Goal: Task Accomplishment & Management: Manage account settings

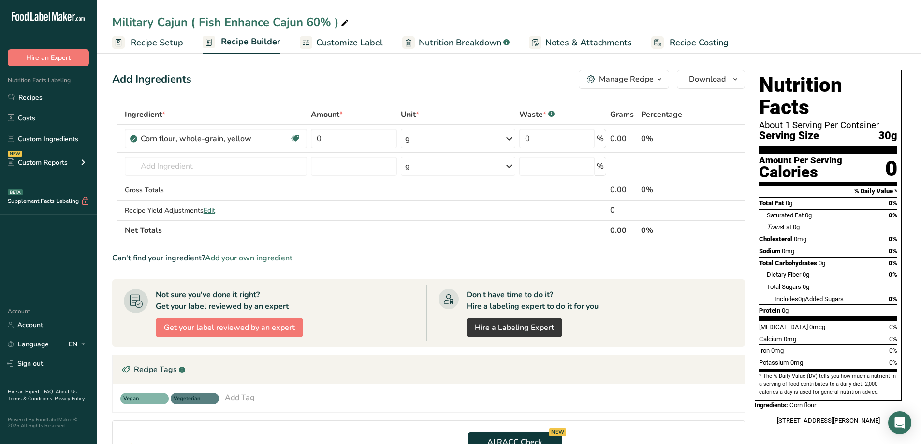
click at [116, 100] on div "Add Ingredients Manage Recipe Delete Recipe Duplicate Recipe Scale Recipe Save …" at bounding box center [431, 324] width 639 height 517
click at [508, 140] on icon at bounding box center [509, 138] width 12 height 17
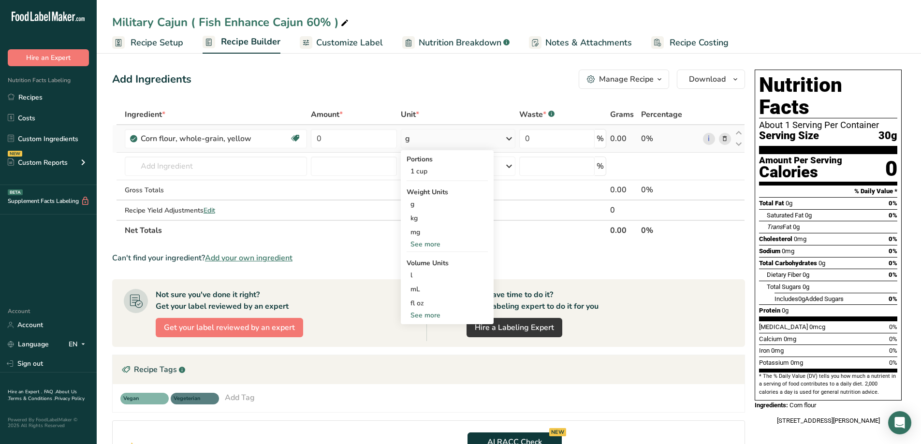
click at [507, 138] on icon at bounding box center [509, 138] width 12 height 17
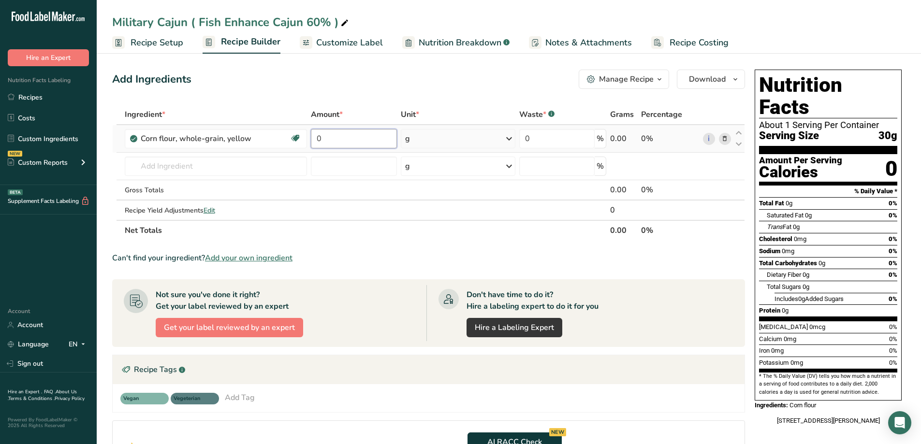
click at [378, 133] on input "0" at bounding box center [354, 138] width 86 height 19
click at [324, 138] on input "1145" at bounding box center [353, 138] width 86 height 19
type input "1445"
click at [220, 166] on div "Ingredient * Amount * Unit * Waste * .a-a{fill:#347362;}.b-a{fill:#fff;} Grams …" at bounding box center [428, 172] width 633 height 136
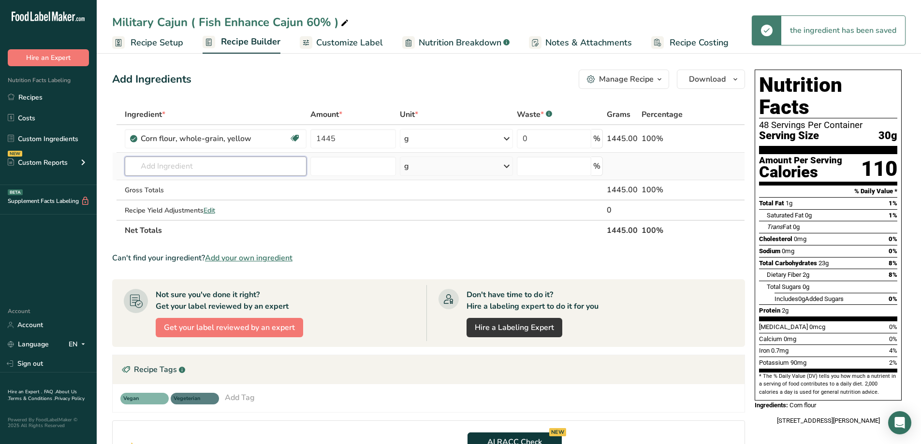
click at [216, 166] on input "text" at bounding box center [216, 166] width 182 height 19
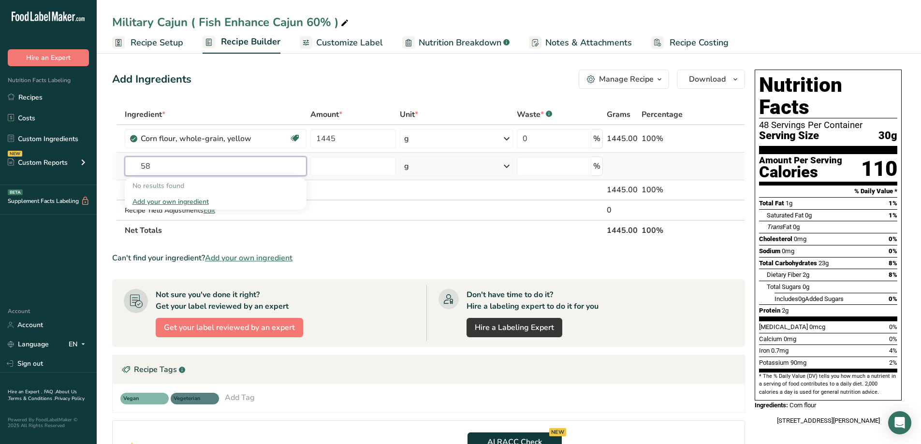
type input "5"
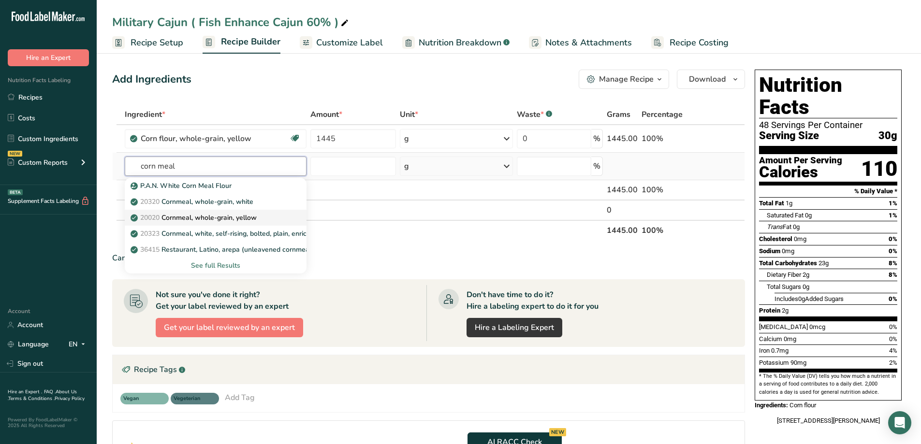
type input "corn meal"
click at [270, 217] on div "20020 Cornmeal, whole-grain, yellow" at bounding box center [207, 218] width 151 height 10
type input "Cornmeal, whole-grain, yellow"
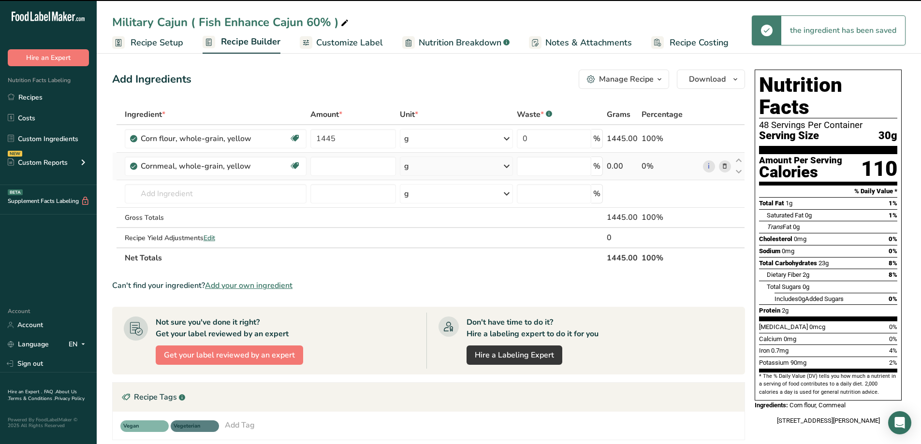
type input "0"
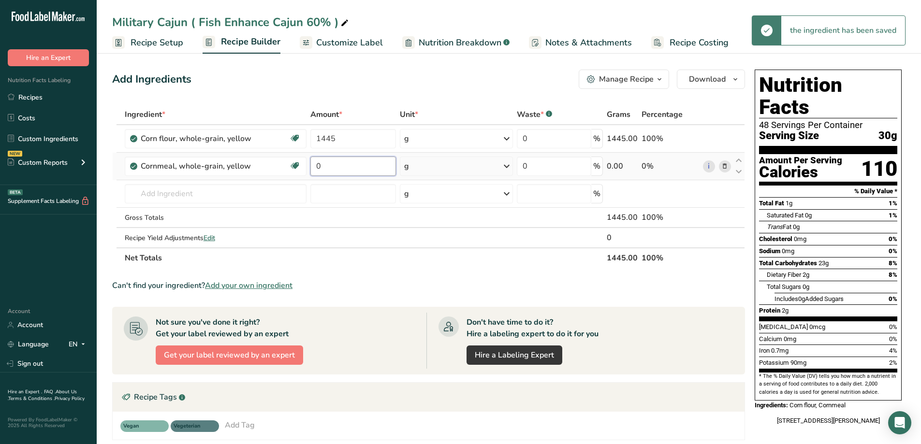
drag, startPoint x: 343, startPoint y: 172, endPoint x: 312, endPoint y: 175, distance: 31.6
click at [312, 175] on input "0" at bounding box center [353, 166] width 86 height 19
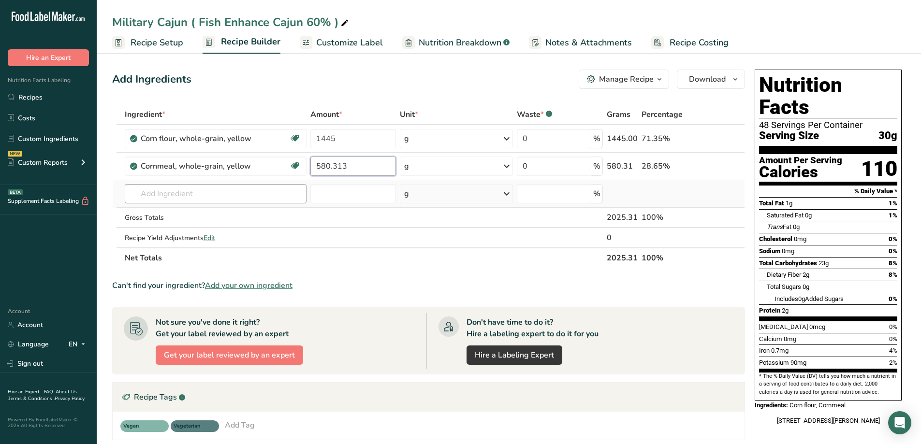
type input "580.313"
click at [255, 189] on div "Ingredient * Amount * Unit * Waste * .a-a{fill:#347362;}.b-a{fill:#fff;} Grams …" at bounding box center [428, 186] width 633 height 164
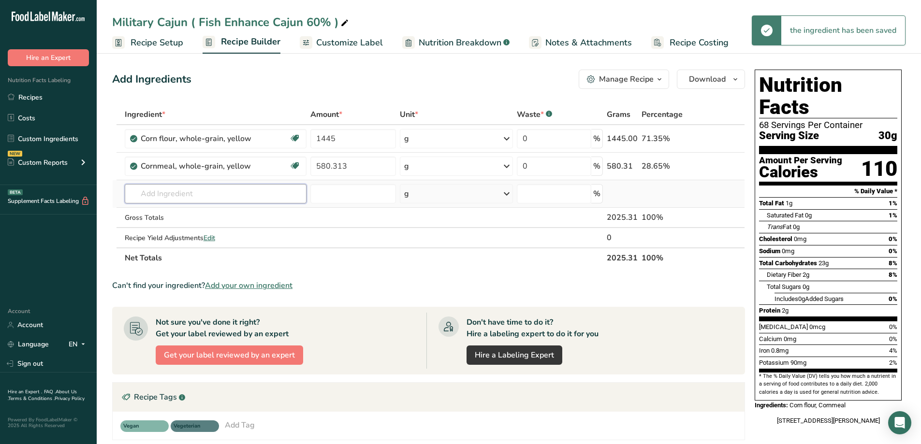
click at [247, 197] on input "text" at bounding box center [216, 193] width 182 height 19
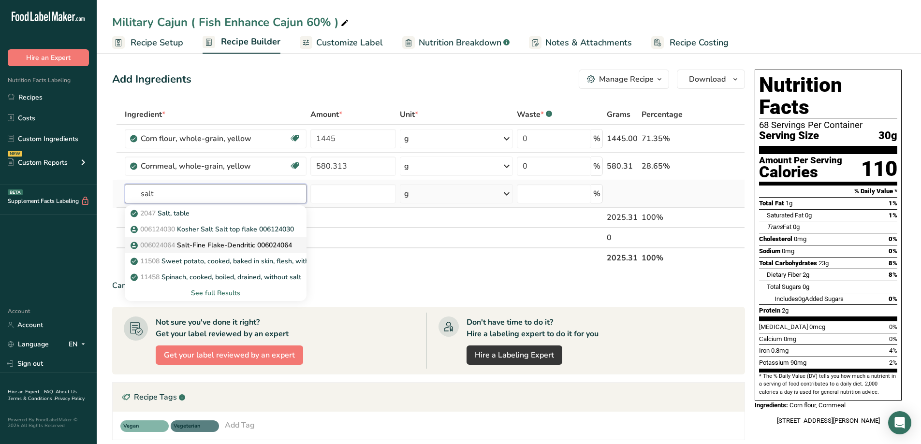
type input "salt"
click at [243, 240] on p "006024064 Salt-Fine Flake-Dendritic 006024064" at bounding box center [212, 245] width 160 height 10
type input "Salt-Fine Flake-Dendritic 006024064"
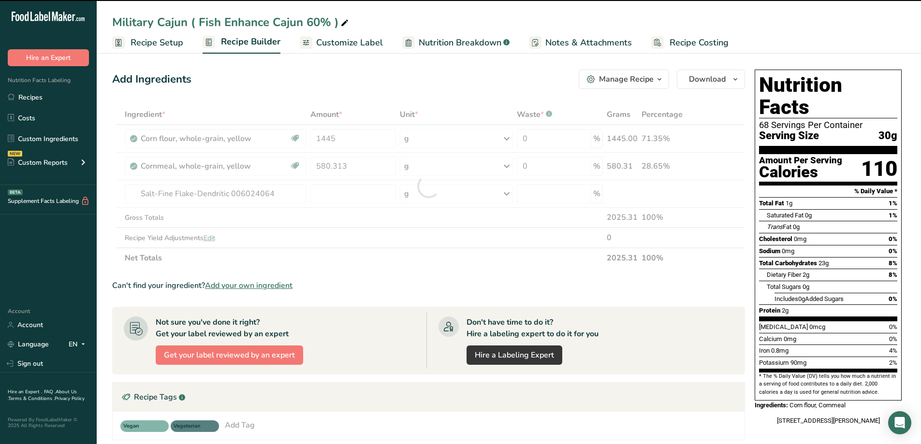
type input "0"
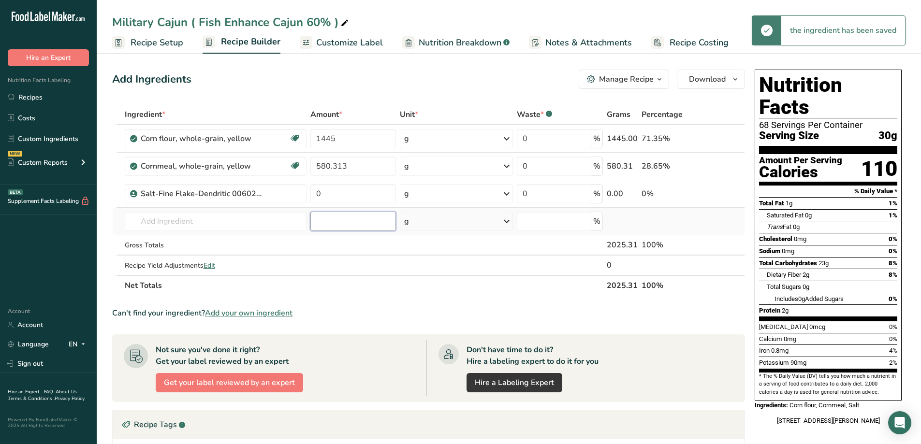
click at [337, 215] on input "number" at bounding box center [353, 221] width 86 height 19
click at [337, 193] on input "0" at bounding box center [353, 193] width 86 height 19
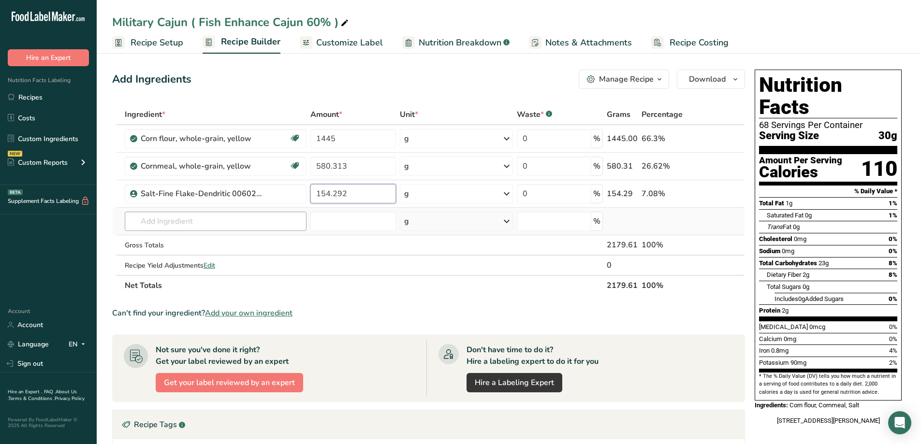
type input "154.292"
click at [200, 220] on div "Ingredient * Amount * Unit * Waste * .a-a{fill:#347362;}.b-a{fill:#fff;} Grams …" at bounding box center [428, 199] width 633 height 191
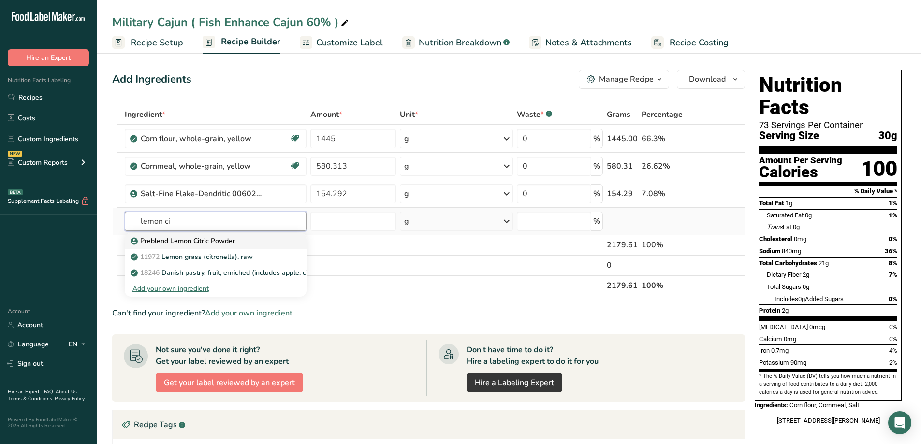
type input "lemon ci"
click at [194, 237] on p "Preblend Lemon Citric Powder" at bounding box center [183, 241] width 103 height 10
type input "Preblend Lemon Citric Powder"
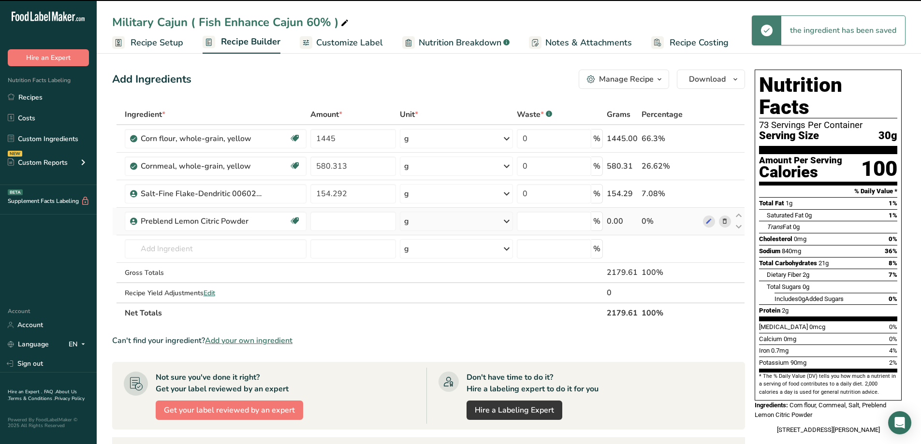
type input "0"
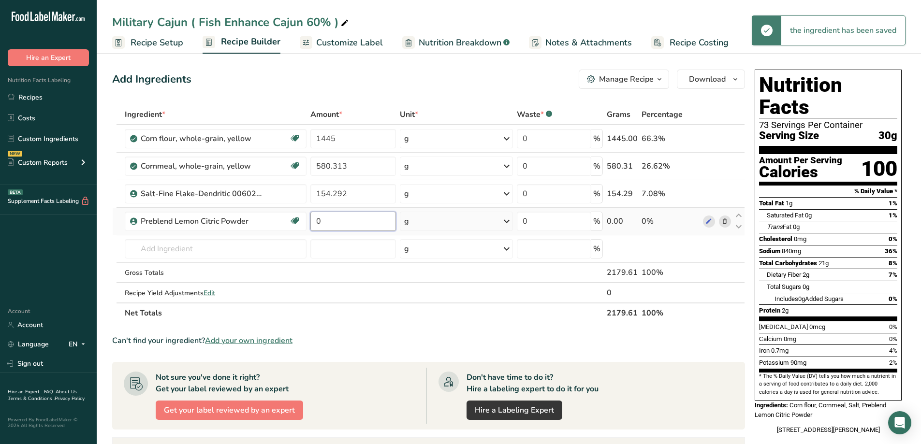
click at [353, 224] on input "0" at bounding box center [353, 221] width 86 height 19
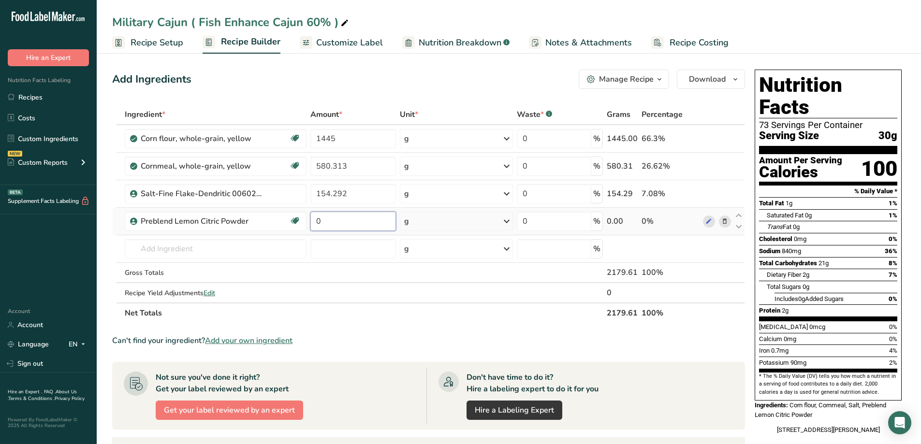
drag, startPoint x: 353, startPoint y: 224, endPoint x: 314, endPoint y: 225, distance: 38.7
click at [314, 225] on input "0" at bounding box center [353, 221] width 86 height 19
type input "31.729"
click at [274, 252] on div "Ingredient * Amount * Unit * Waste * .a-a{fill:#347362;}.b-a{fill:#fff;} Grams …" at bounding box center [428, 213] width 633 height 219
drag, startPoint x: 188, startPoint y: 251, endPoint x: 178, endPoint y: 248, distance: 10.2
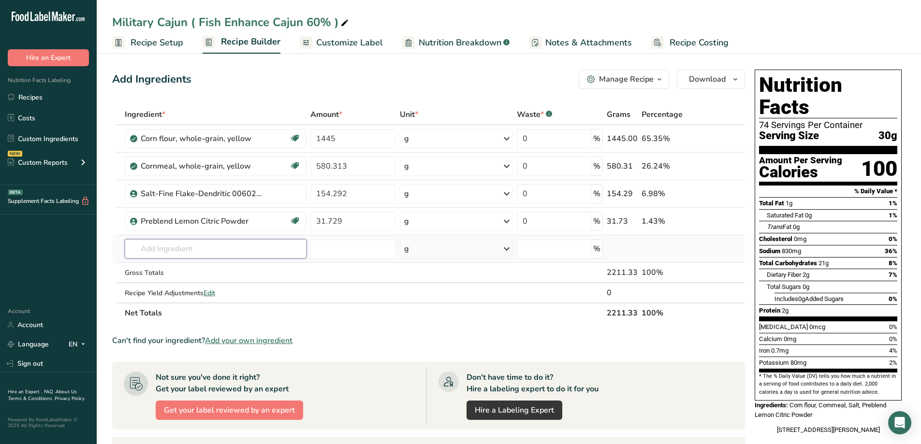
click at [186, 250] on input "text" at bounding box center [216, 248] width 182 height 19
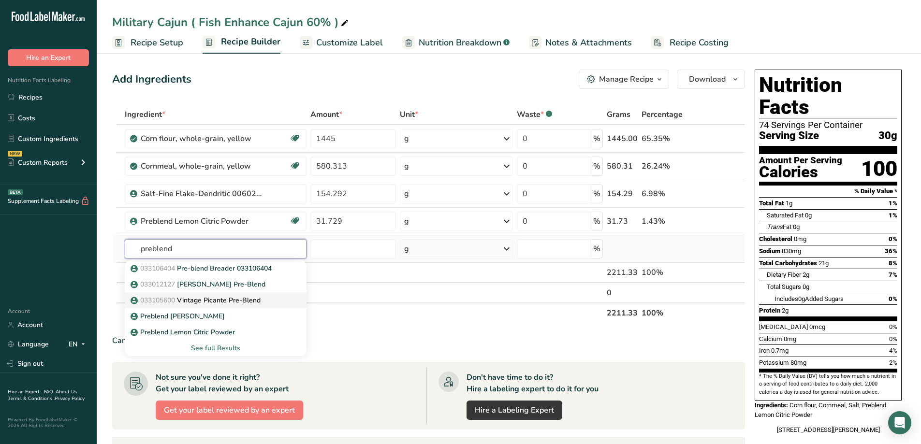
scroll to position [48, 0]
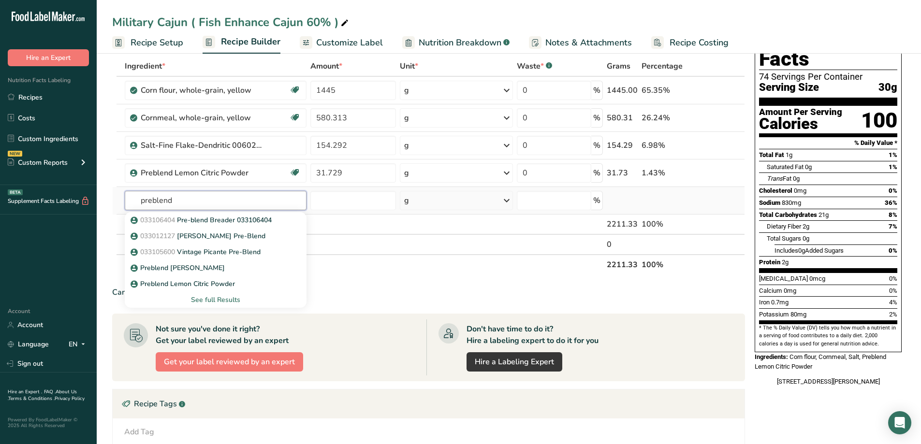
type input "preblend"
click at [228, 300] on div "See full Results" at bounding box center [215, 300] width 166 height 10
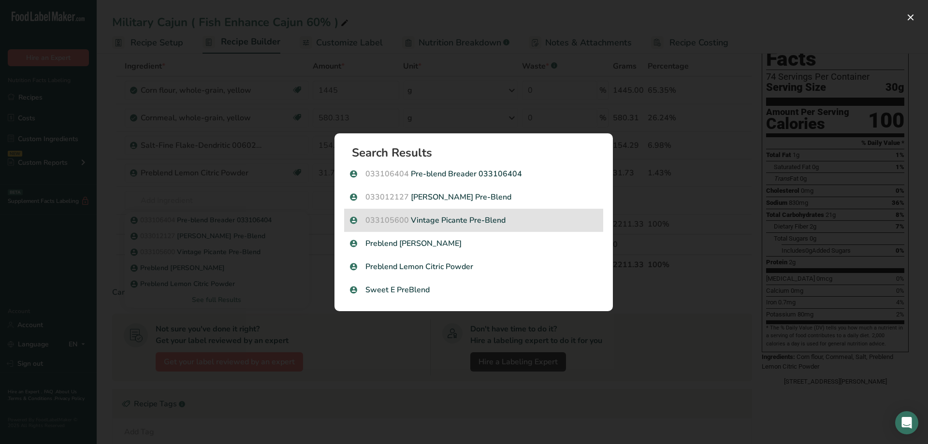
click at [452, 218] on p "033105600 Vintage Picante Pre-Blend" at bounding box center [474, 221] width 248 height 12
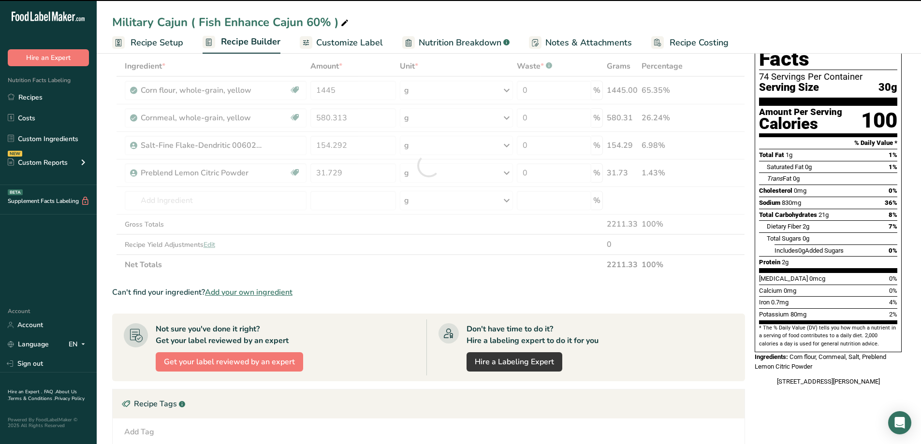
type input "0"
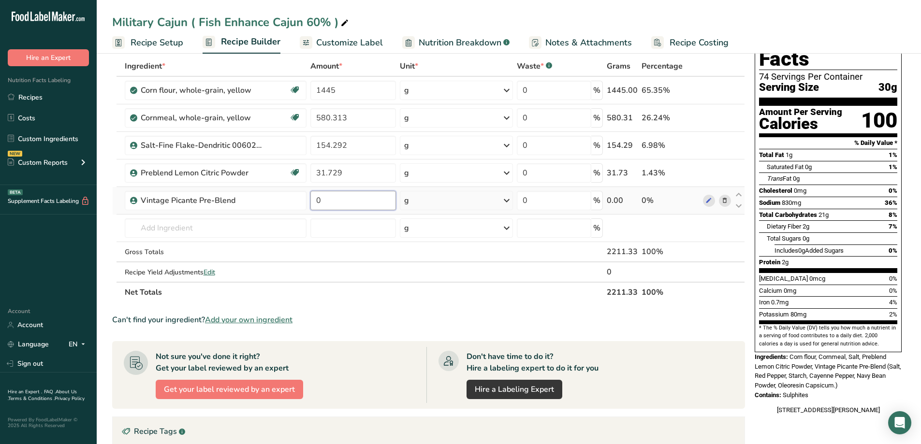
drag, startPoint x: 323, startPoint y: 202, endPoint x: 309, endPoint y: 202, distance: 14.0
click at [309, 202] on td "0" at bounding box center [353, 201] width 89 height 28
type input "31.729"
click at [228, 230] on div "Ingredient * Amount * Unit * Waste * .a-a{fill:#347362;}.b-a{fill:#fff;} Grams …" at bounding box center [428, 179] width 633 height 247
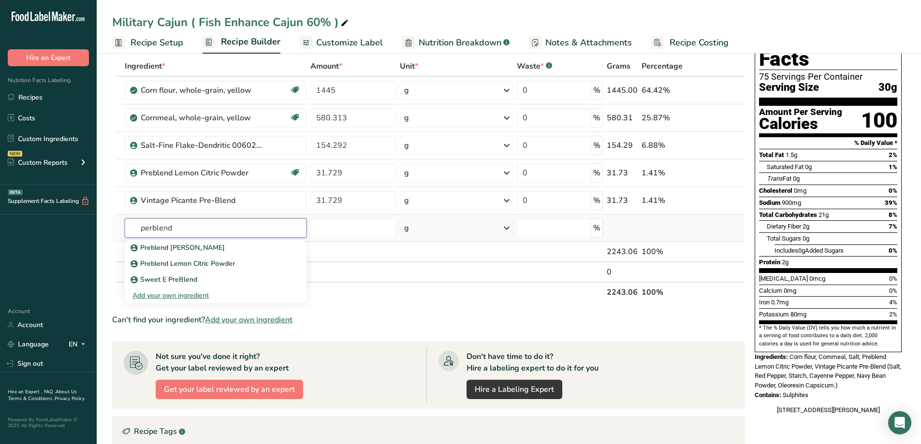
type input "perblend"
click at [191, 300] on div "Add your own ingredient" at bounding box center [215, 296] width 166 height 10
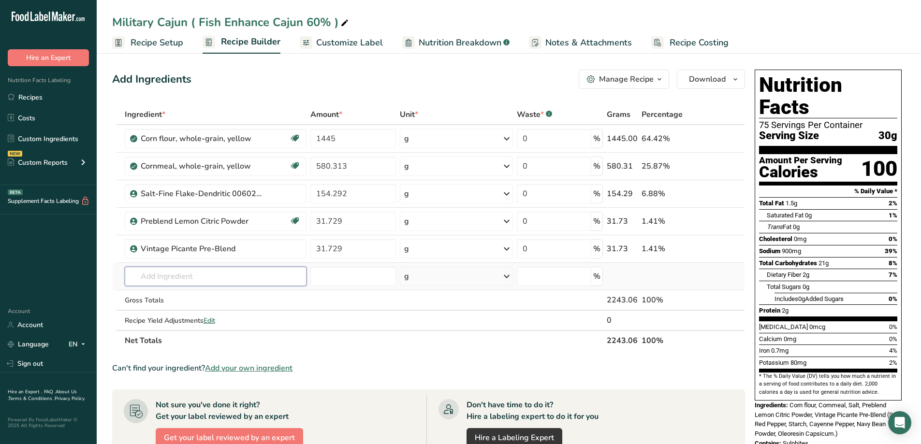
click at [143, 273] on input "text" at bounding box center [216, 276] width 182 height 19
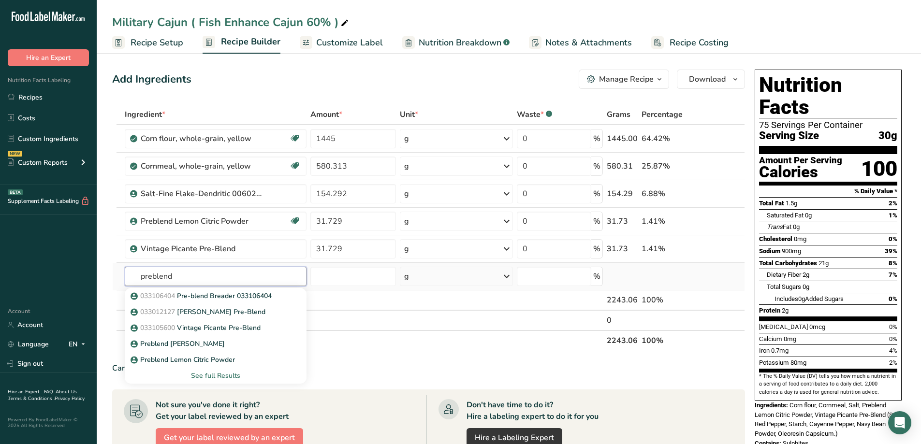
type input "preblend"
click at [241, 377] on div "See full Results" at bounding box center [215, 376] width 166 height 10
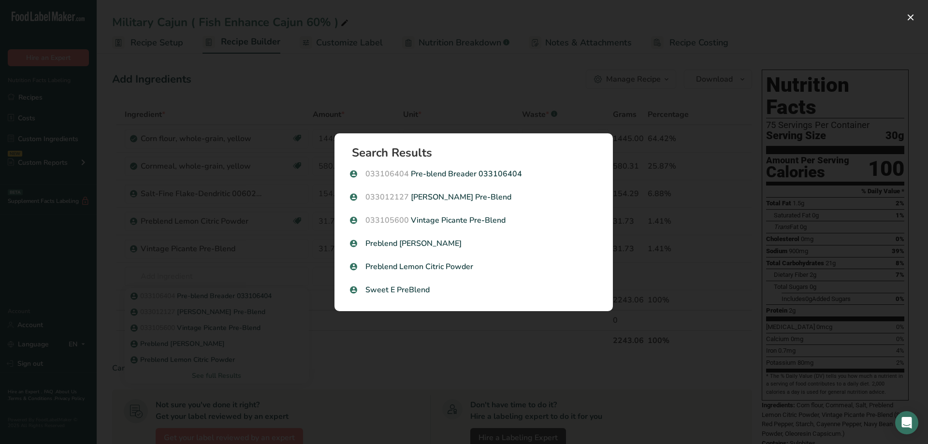
drag, startPoint x: 660, startPoint y: 424, endPoint x: 653, endPoint y: 424, distance: 7.3
click at [659, 424] on div "Search results modal" at bounding box center [464, 222] width 928 height 444
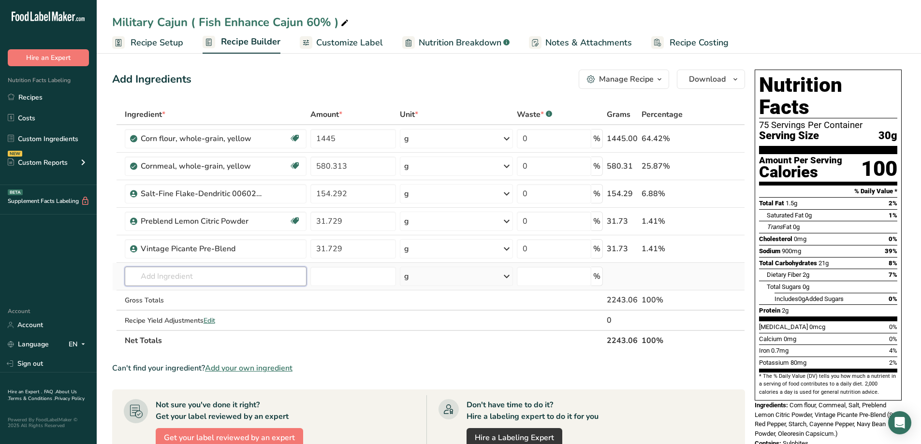
click at [194, 271] on input "text" at bounding box center [216, 276] width 182 height 19
type input "cajun"
click at [232, 328] on p "033101500 Cajun Spice II Blend" at bounding box center [185, 328] width 107 height 10
type input "Cajun Spice II Blend"
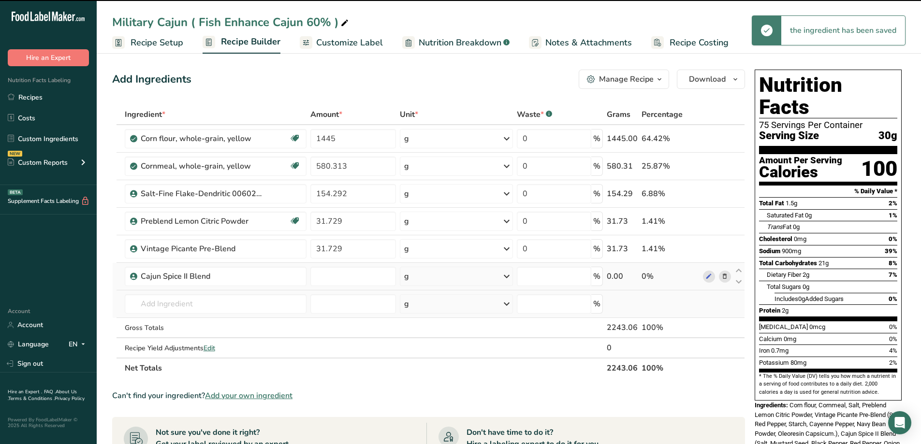
type input "0"
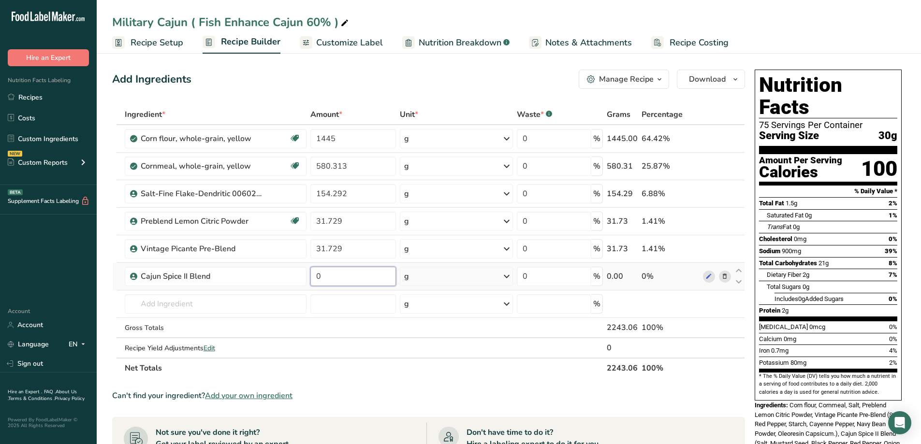
click at [329, 279] on input "0" at bounding box center [353, 276] width 86 height 19
drag, startPoint x: 327, startPoint y: 279, endPoint x: 311, endPoint y: 278, distance: 15.5
click at [311, 278] on input "0" at bounding box center [353, 276] width 86 height 19
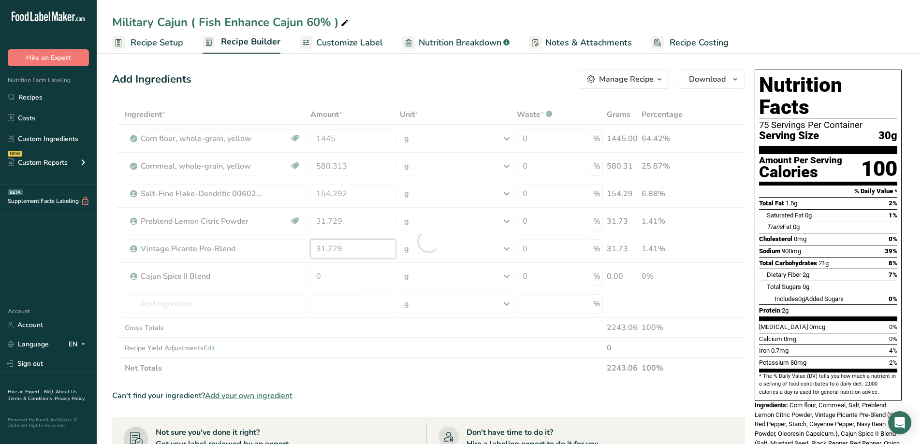
drag, startPoint x: 356, startPoint y: 249, endPoint x: 300, endPoint y: 245, distance: 55.7
click at [300, 245] on div "Ingredient * Amount * Unit * Waste * .a-a{fill:#347362;}.b-a{fill:#fff;} Grams …" at bounding box center [428, 241] width 633 height 274
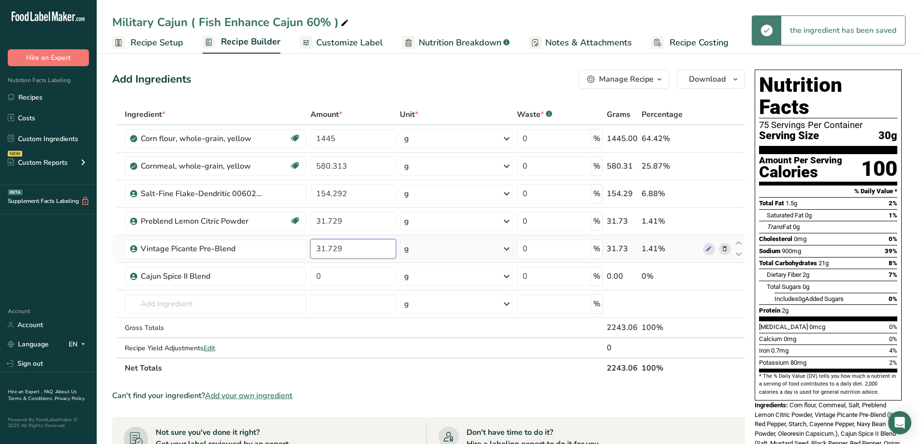
click at [357, 252] on input "31.729" at bounding box center [353, 248] width 86 height 19
drag, startPoint x: 357, startPoint y: 252, endPoint x: 313, endPoint y: 254, distance: 43.6
click at [313, 254] on input "31.729" at bounding box center [353, 248] width 86 height 19
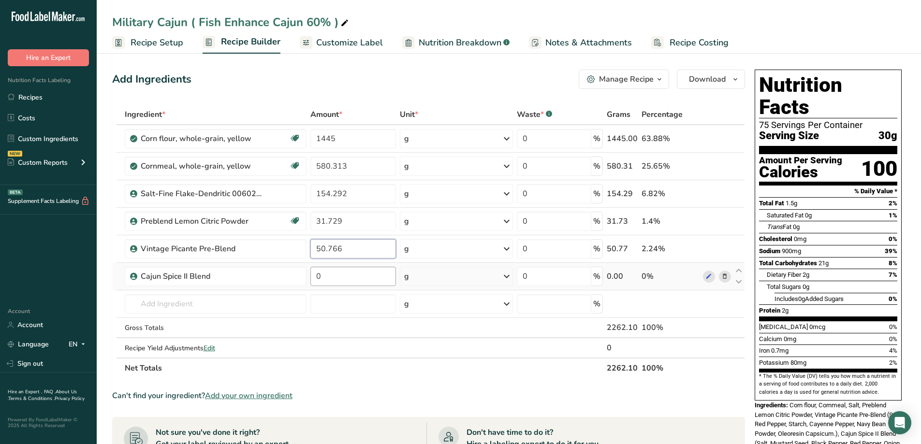
type input "50.766"
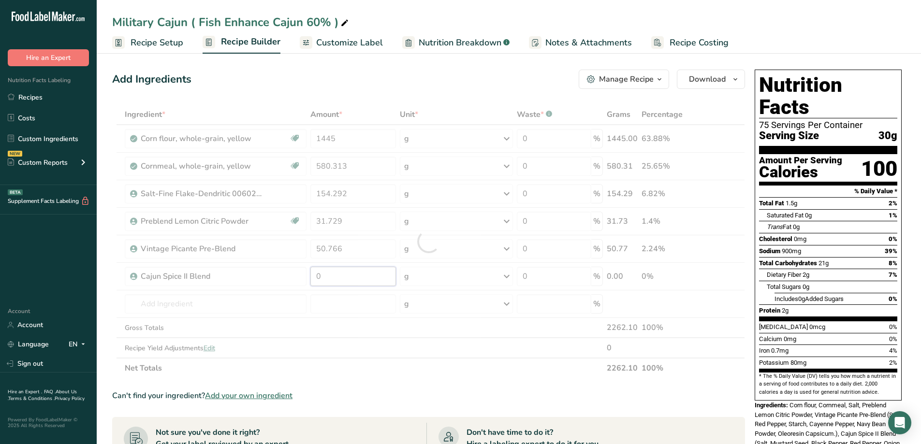
click at [347, 276] on div "Ingredient * Amount * Unit * Waste * .a-a{fill:#347362;}.b-a{fill:#fff;} Grams …" at bounding box center [428, 241] width 633 height 274
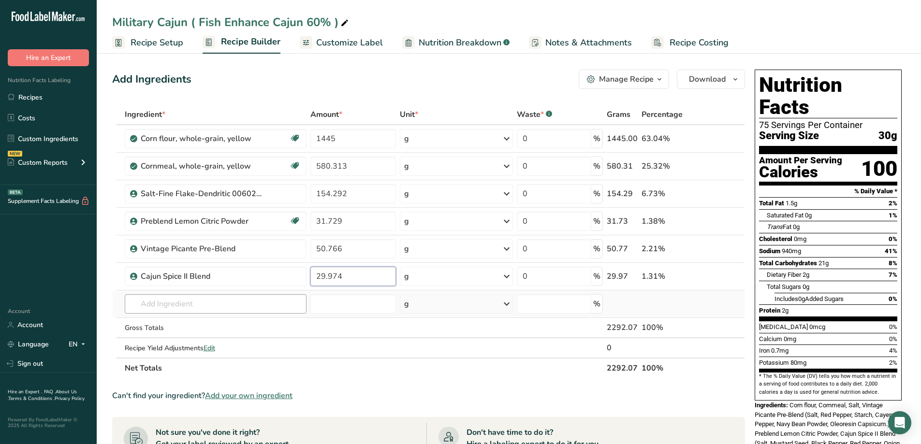
type input "29.974"
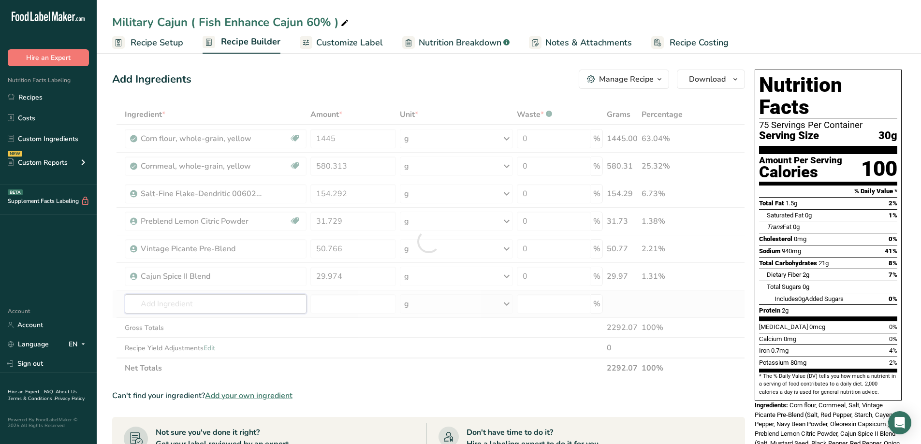
click at [177, 302] on div "Ingredient * Amount * Unit * Waste * .a-a{fill:#347362;}.b-a{fill:#fff;} Grams …" at bounding box center [428, 241] width 633 height 274
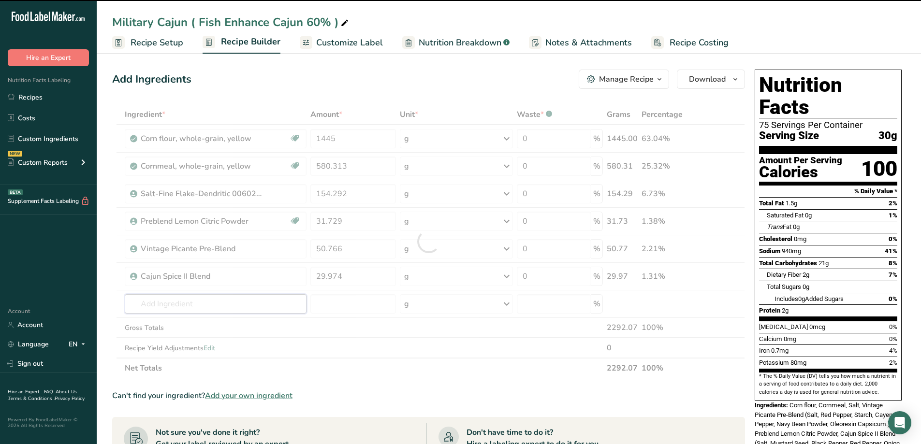
type input "w"
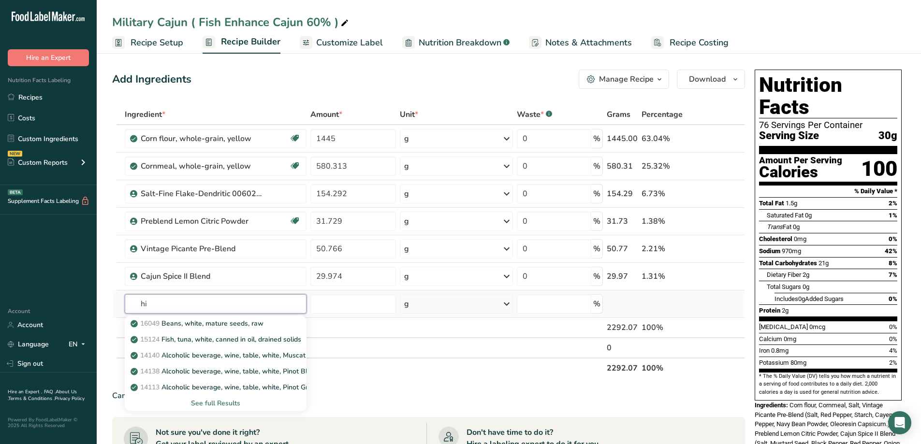
type input "h"
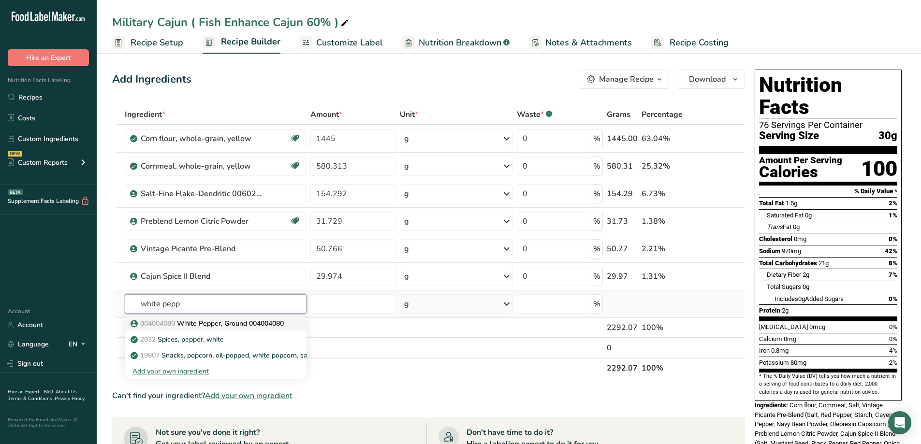
type input "white pepp"
click at [215, 326] on p "004004080 White Pepper, Ground 004004080" at bounding box center [207, 324] width 151 height 10
type input "White Pepper, Ground 004004080"
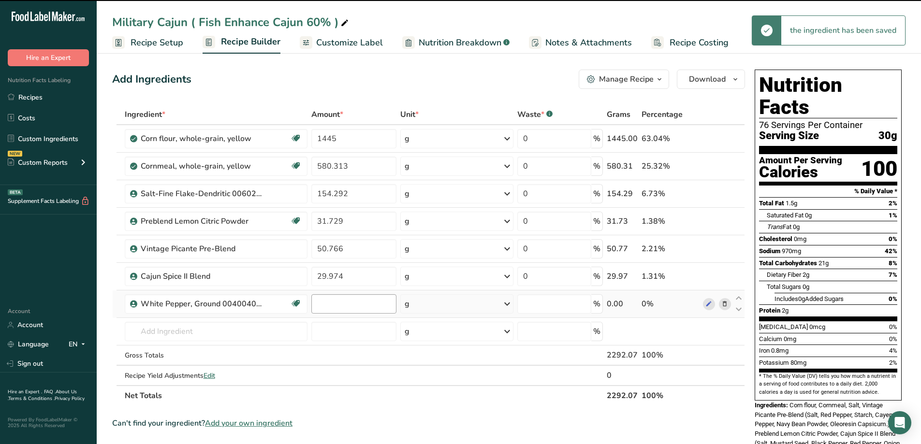
type input "0"
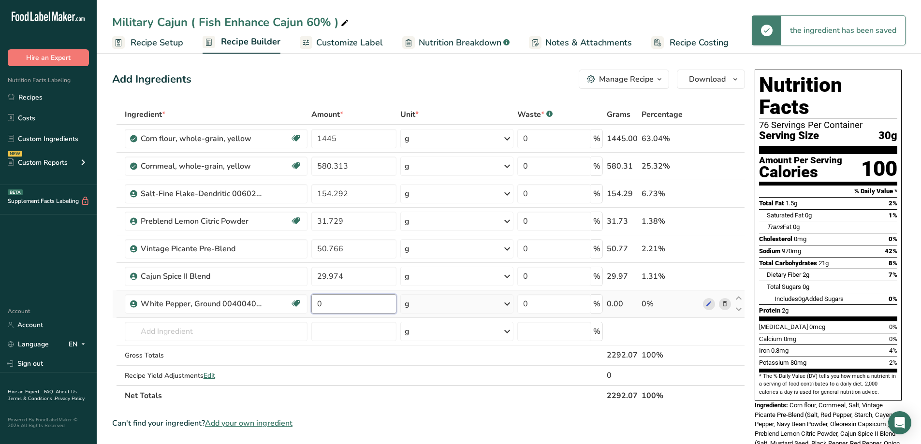
drag, startPoint x: 325, startPoint y: 307, endPoint x: 317, endPoint y: 310, distance: 8.7
click at [317, 310] on input "0" at bounding box center [354, 303] width 86 height 19
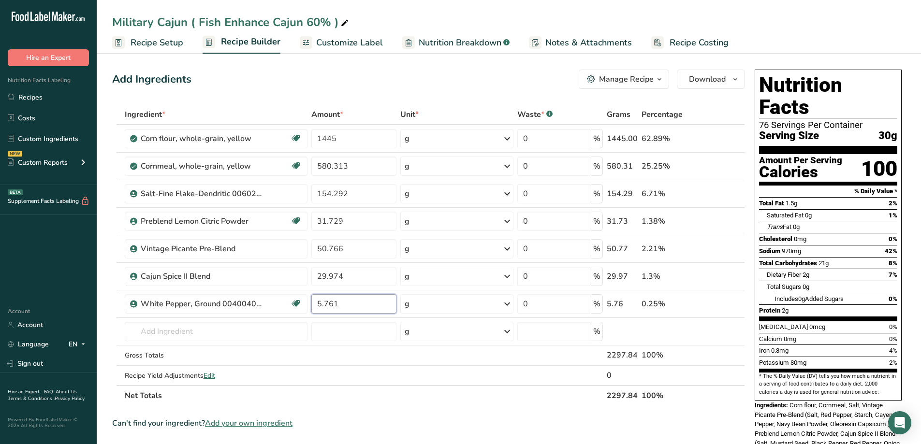
type input "5.761"
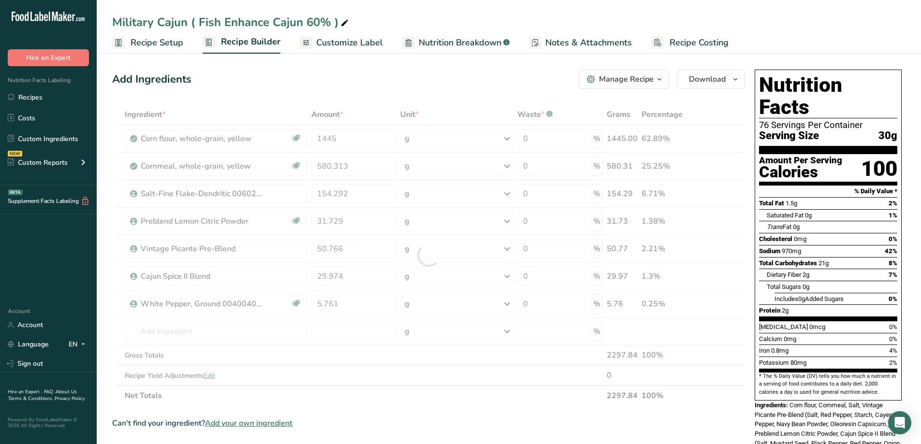
click at [383, 407] on section "Ingredient * Amount * Unit * Waste * .a-a{fill:#347362;}.b-a{fill:#fff;} Grams …" at bounding box center [428, 417] width 633 height 627
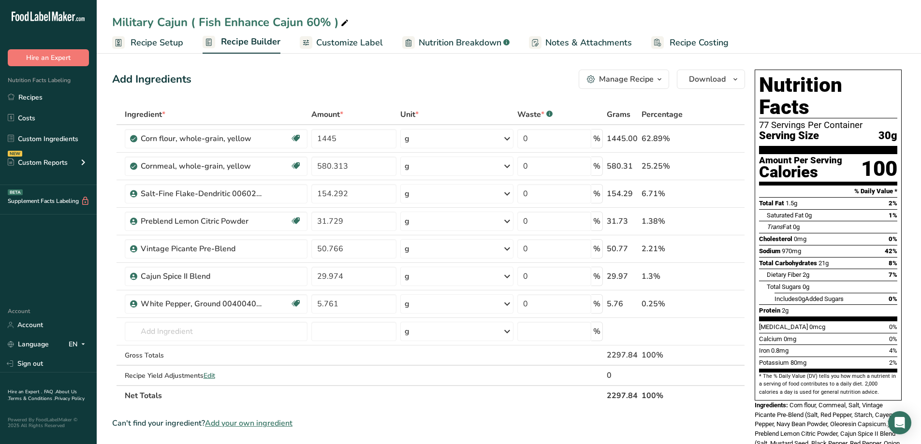
click at [460, 86] on div "Add Ingredients Manage Recipe Delete Recipe Duplicate Recipe Scale Recipe Save …" at bounding box center [428, 79] width 633 height 19
drag, startPoint x: 357, startPoint y: 140, endPoint x: 310, endPoint y: 147, distance: 47.5
click at [310, 147] on td "1445" at bounding box center [353, 139] width 89 height 28
type input "1426"
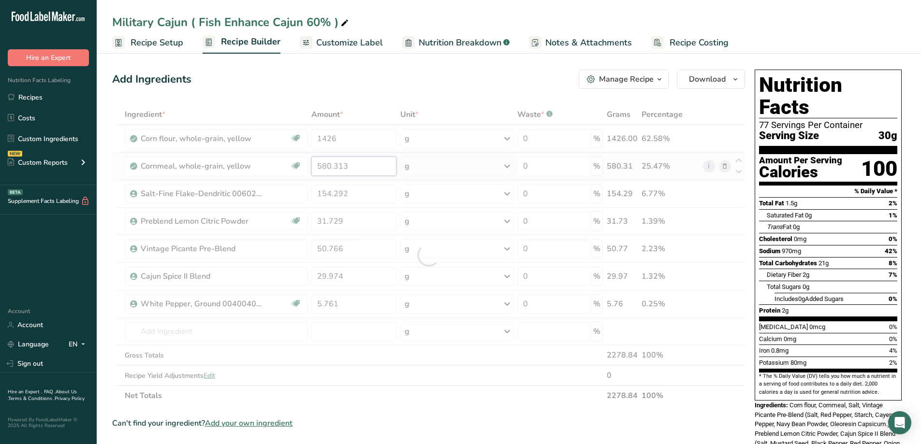
click at [354, 169] on div "Ingredient * Amount * Unit * Waste * .a-a{fill:#347362;}.b-a{fill:#fff;} Grams …" at bounding box center [428, 255] width 633 height 302
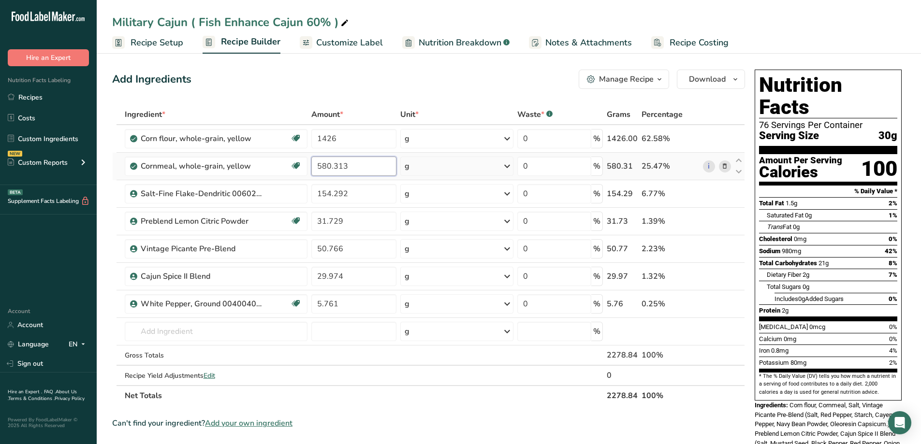
drag, startPoint x: 351, startPoint y: 163, endPoint x: 312, endPoint y: 163, distance: 38.2
click at [312, 163] on input "580.313" at bounding box center [354, 166] width 86 height 19
type input "572.688"
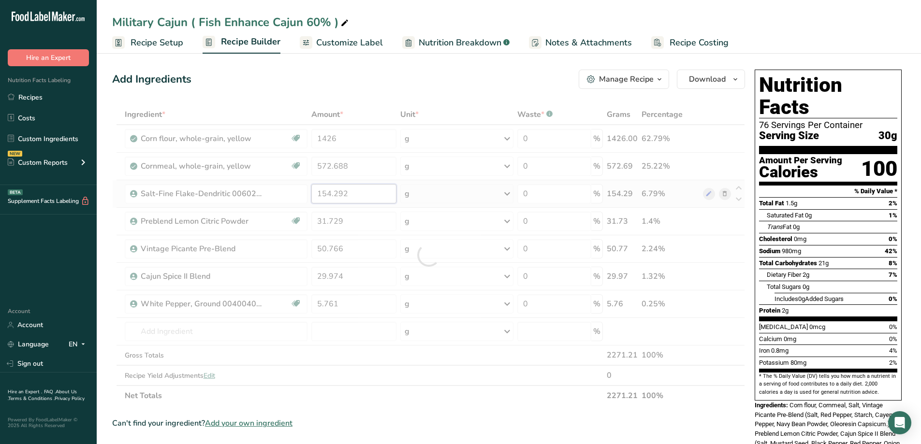
click at [353, 189] on div "Ingredient * Amount * Unit * Waste * .a-a{fill:#347362;}.b-a{fill:#fff;} Grams …" at bounding box center [428, 255] width 633 height 302
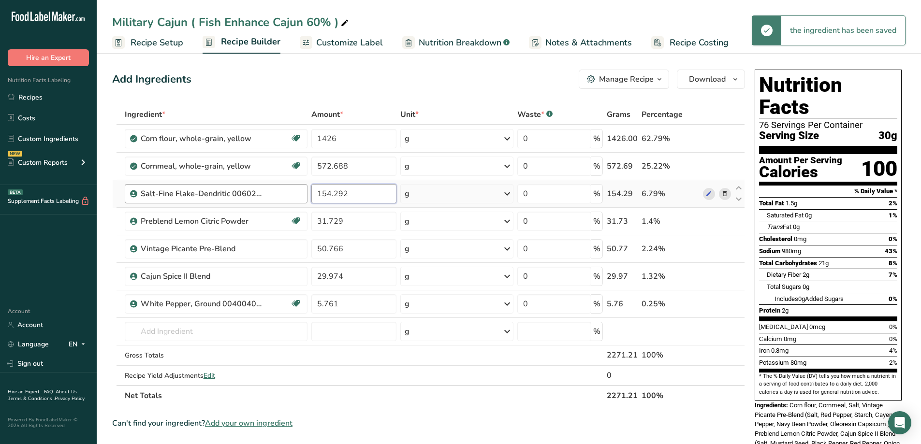
drag, startPoint x: 357, startPoint y: 193, endPoint x: 294, endPoint y: 195, distance: 62.9
click at [302, 199] on tr "Salt-Fine Flake-Dendritic 006024064 154.292 g Weight Units g kg mg See more Vol…" at bounding box center [429, 194] width 632 height 28
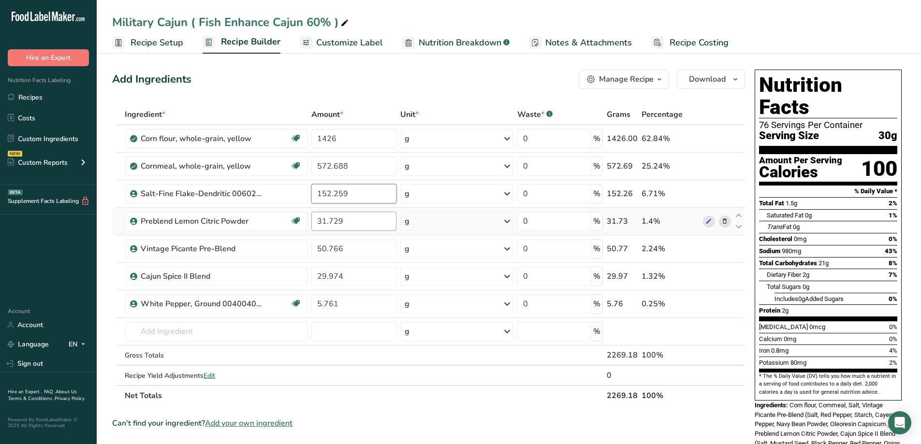
type input "152.259"
click at [365, 220] on div "Ingredient * Amount * Unit * Waste * .a-a{fill:#347362;}.b-a{fill:#fff;} Grams …" at bounding box center [428, 255] width 633 height 302
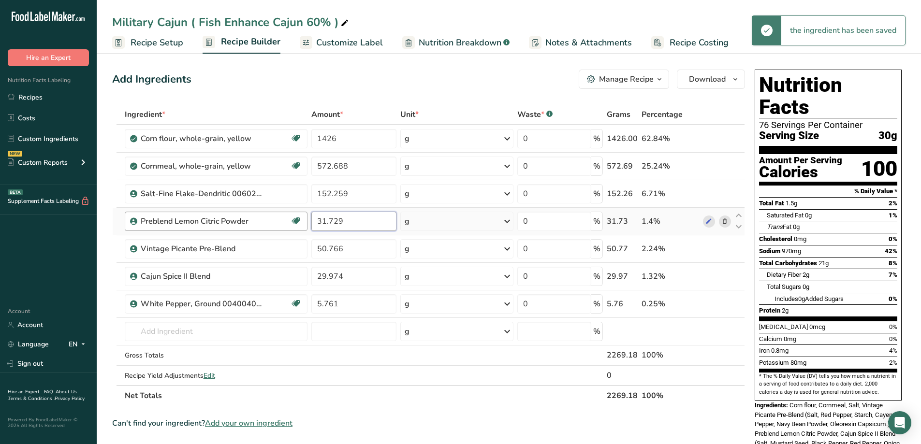
drag, startPoint x: 364, startPoint y: 222, endPoint x: 303, endPoint y: 219, distance: 61.0
click at [314, 225] on input "31.729" at bounding box center [354, 221] width 86 height 19
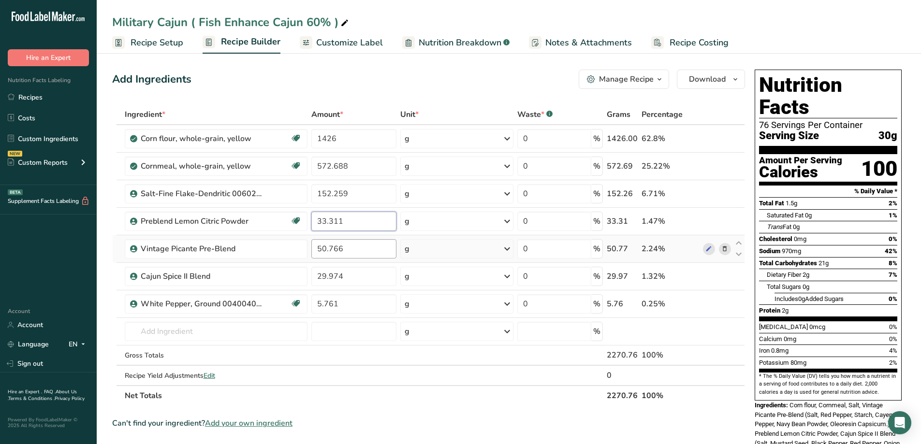
type input "33.311"
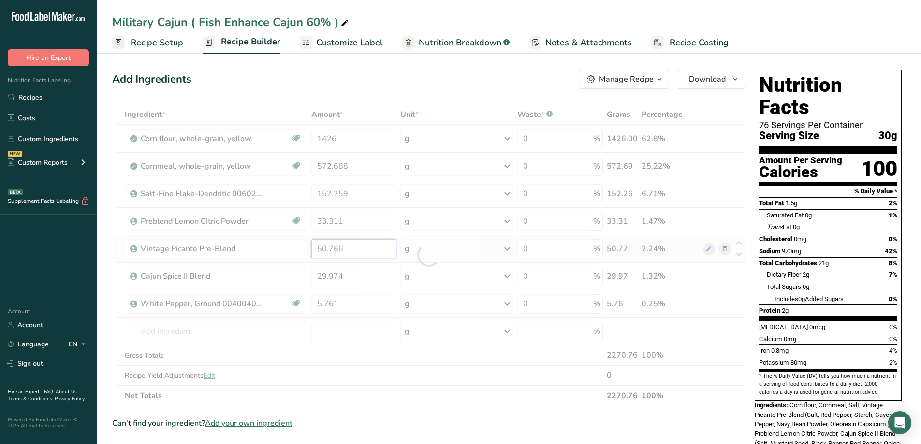
click at [363, 251] on div "Ingredient * Amount * Unit * Waste * .a-a{fill:#347362;}.b-a{fill:#fff;} Grams …" at bounding box center [428, 255] width 633 height 302
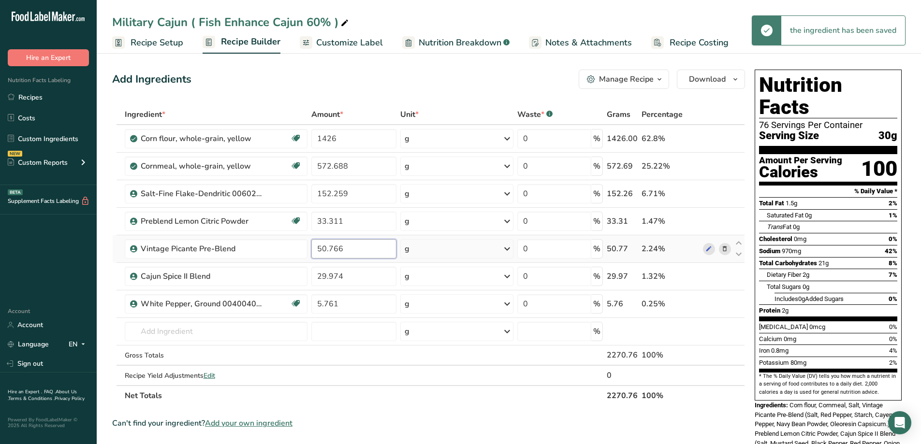
drag, startPoint x: 363, startPoint y: 250, endPoint x: 286, endPoint y: 259, distance: 77.4
click at [286, 259] on tr "Vintage Picante Pre-Blend 50.766 g Weight Units g kg mg See more Volume Units l…" at bounding box center [429, 249] width 632 height 28
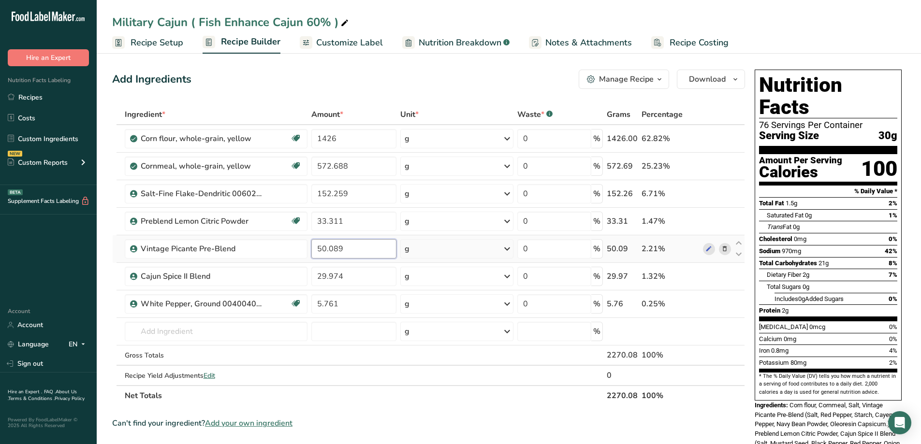
type input "50.089"
click at [382, 263] on div "Ingredient * Amount * Unit * Waste * .a-a{fill:#347362;}.b-a{fill:#fff;} Grams …" at bounding box center [428, 255] width 633 height 302
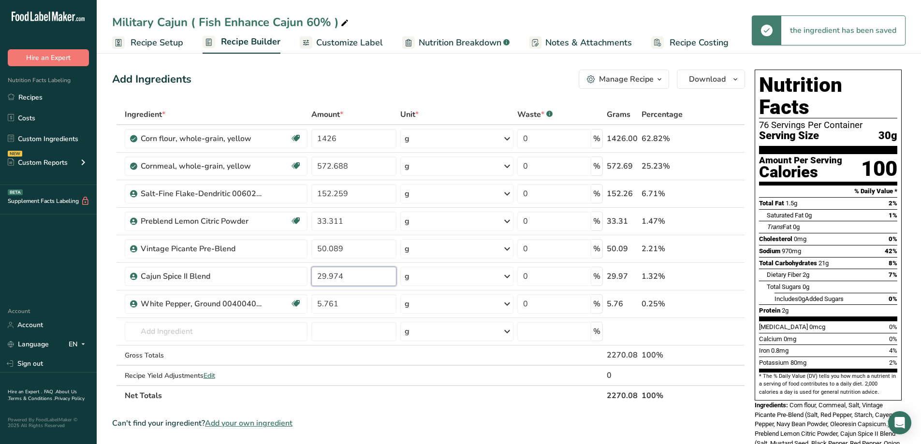
drag, startPoint x: 371, startPoint y: 276, endPoint x: 304, endPoint y: 286, distance: 67.5
click at [304, 286] on tr "Cajun Spice II Blend 29.974 g Weight Units g kg mg See more Volume Units l Volu…" at bounding box center [429, 277] width 632 height 28
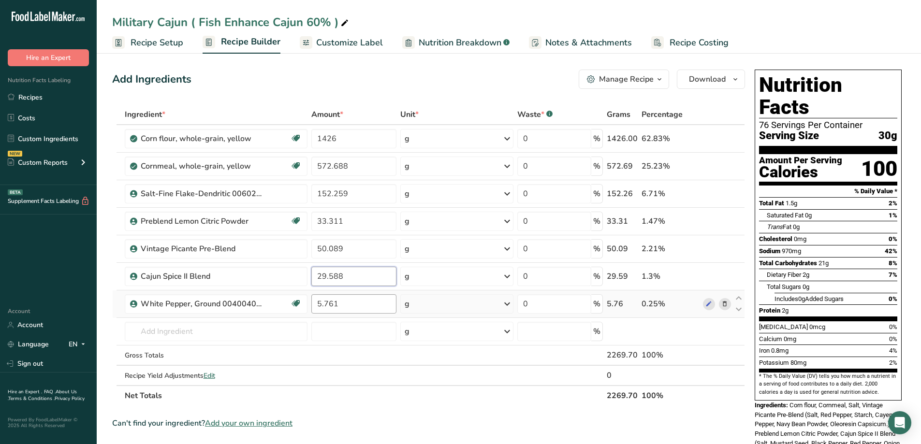
type input "29.588"
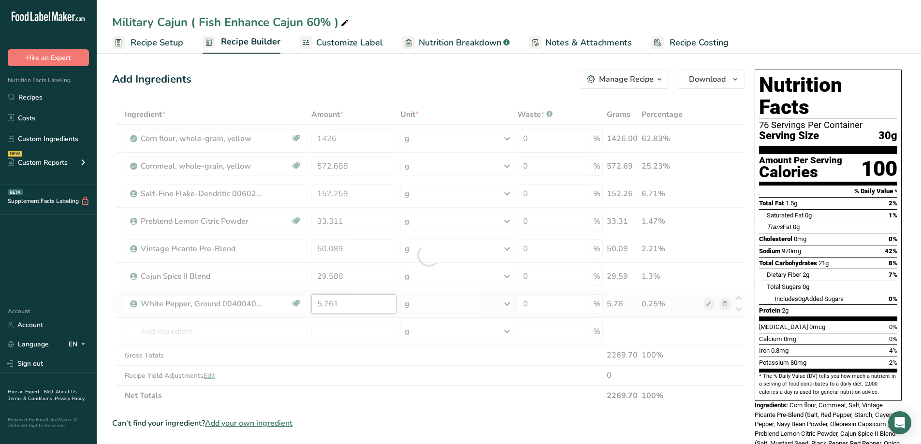
click at [347, 308] on div "Ingredient * Amount * Unit * Waste * .a-a{fill:#347362;}.b-a{fill:#fff;} Grams …" at bounding box center [428, 255] width 633 height 302
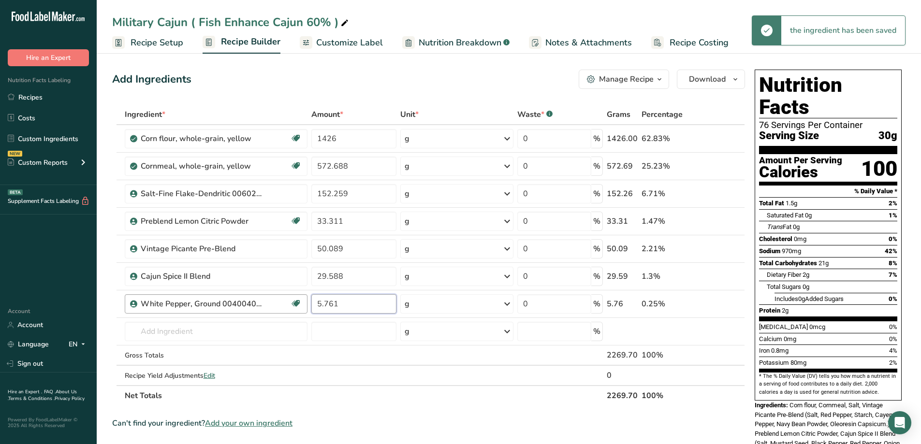
drag, startPoint x: 354, startPoint y: 307, endPoint x: 274, endPoint y: 306, distance: 80.3
click at [274, 306] on tr "White Pepper, Ground 004004080 Kosher Pareve Halal 5.761 g Weight Units g kg mg…" at bounding box center [429, 305] width 632 height 28
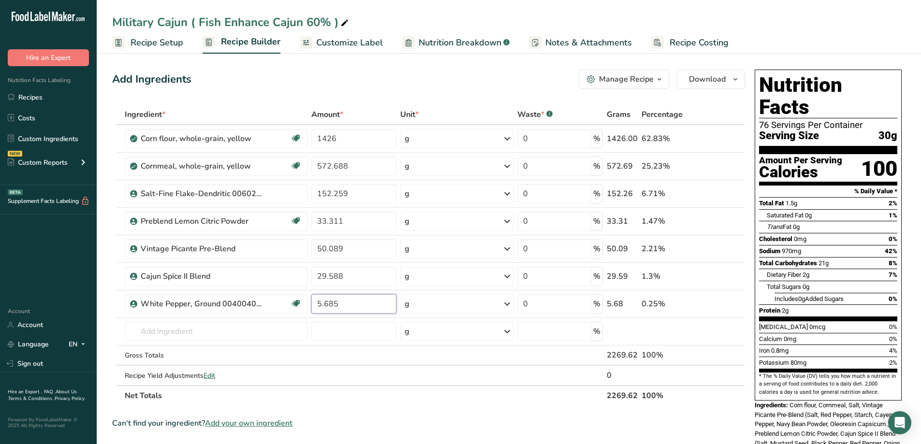
type input "5.685"
click at [408, 409] on section "Ingredient * Amount * Unit * Waste * .a-a{fill:#347362;}.b-a{fill:#fff;} Grams …" at bounding box center [428, 417] width 633 height 627
click at [341, 168] on input "572.688" at bounding box center [354, 166] width 86 height 19
type input "572.668"
click at [441, 86] on div "Add Ingredients Manage Recipe Delete Recipe Duplicate Recipe Scale Recipe Save …" at bounding box center [428, 79] width 633 height 19
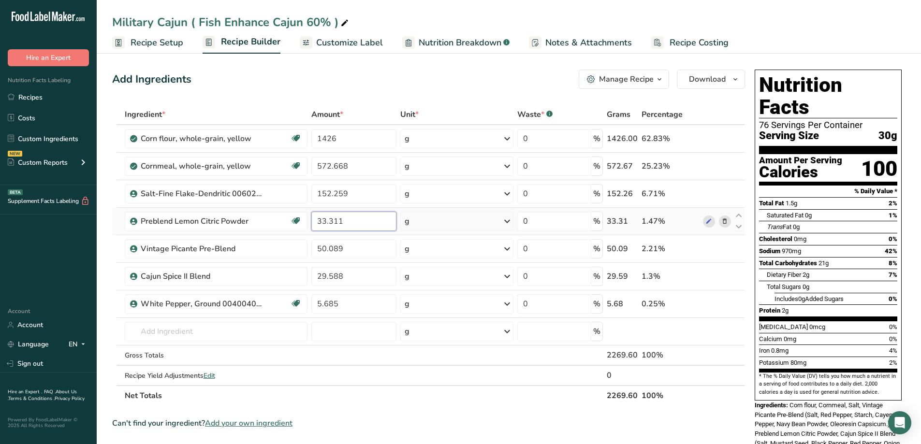
click at [325, 222] on input "33.311" at bounding box center [354, 221] width 86 height 19
type input "31.311"
click at [532, 71] on div "Add Ingredients Manage Recipe Delete Recipe Duplicate Recipe Scale Recipe Save …" at bounding box center [428, 79] width 633 height 19
click at [694, 424] on div "Can't find your ingredient? Add your own ingredient" at bounding box center [428, 424] width 633 height 12
click at [359, 137] on input "1426" at bounding box center [354, 138] width 86 height 19
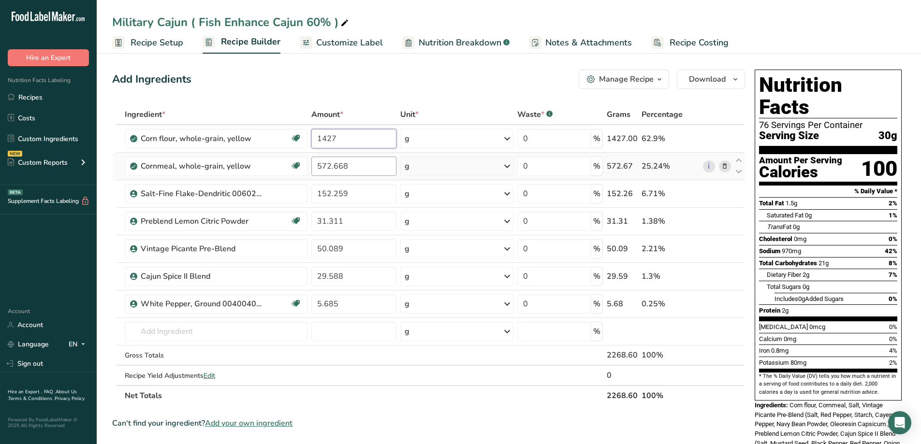
type input "1427"
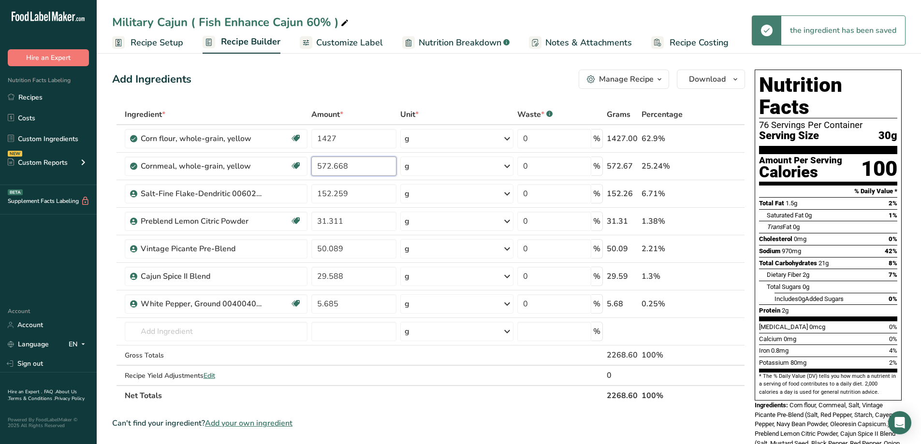
drag, startPoint x: 358, startPoint y: 167, endPoint x: 343, endPoint y: 170, distance: 14.8
click at [343, 170] on input "572.668" at bounding box center [354, 166] width 86 height 19
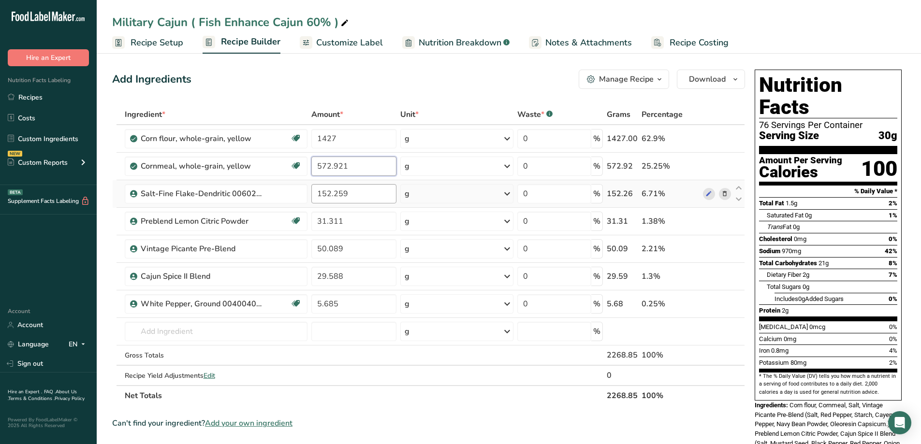
type input "572.921"
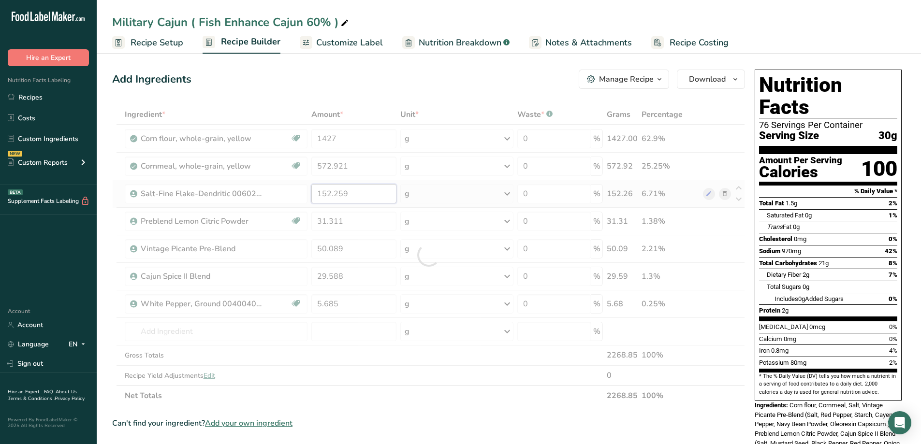
click at [352, 200] on div "Ingredient * Amount * Unit * Waste * .a-a{fill:#347362;}.b-a{fill:#fff;} Grams …" at bounding box center [428, 255] width 633 height 302
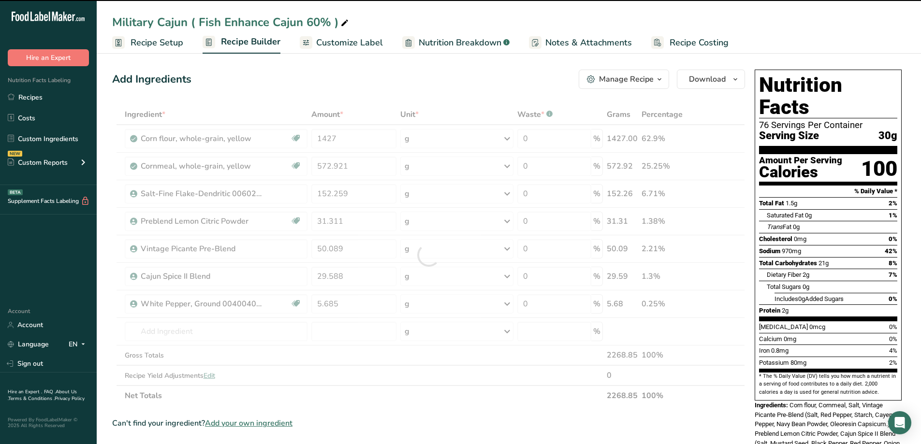
click at [351, 197] on div at bounding box center [428, 255] width 633 height 302
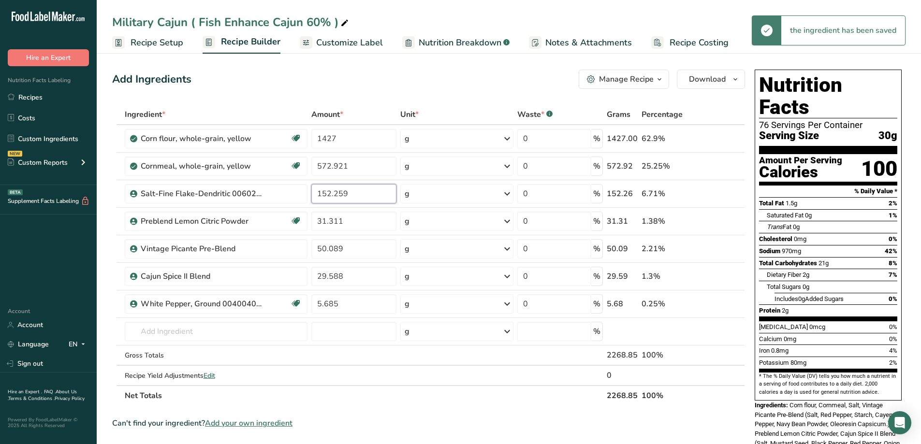
click at [349, 195] on input "152.259" at bounding box center [354, 193] width 86 height 19
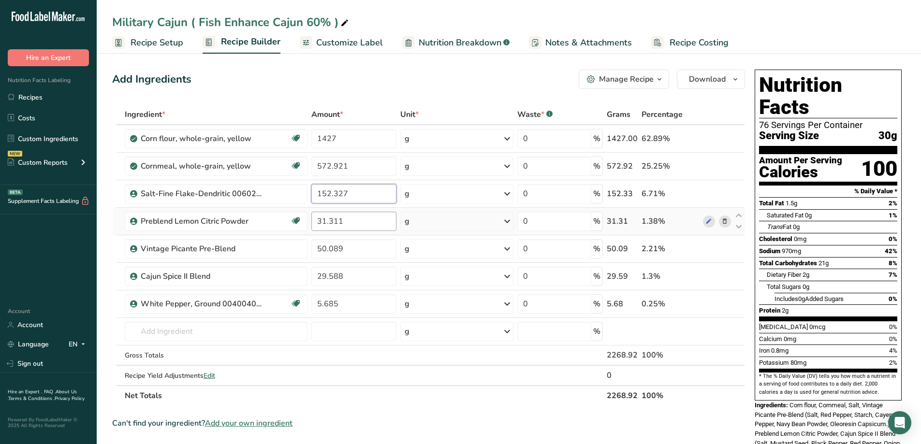
type input "152.327"
click at [363, 219] on div "Ingredient * Amount * Unit * Waste * .a-a{fill:#347362;}.b-a{fill:#fff;} Grams …" at bounding box center [428, 255] width 633 height 302
type input "31.325"
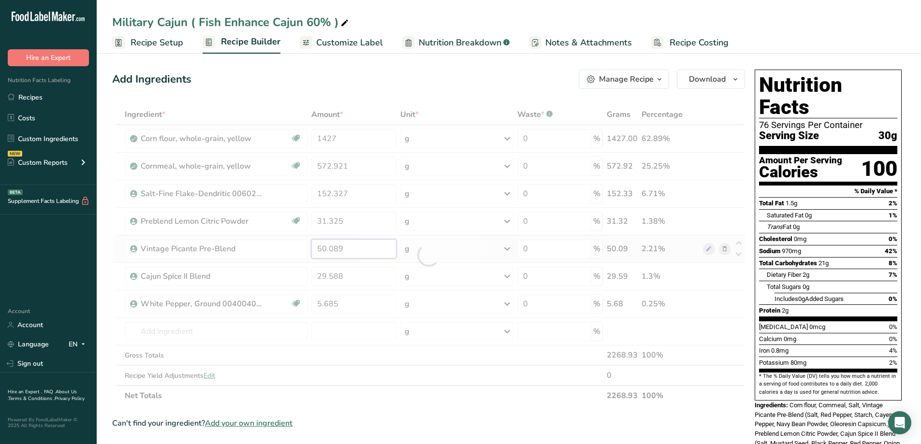
click at [351, 246] on div "Ingredient * Amount * Unit * Waste * .a-a{fill:#347362;}.b-a{fill:#fff;} Grams …" at bounding box center [428, 255] width 633 height 302
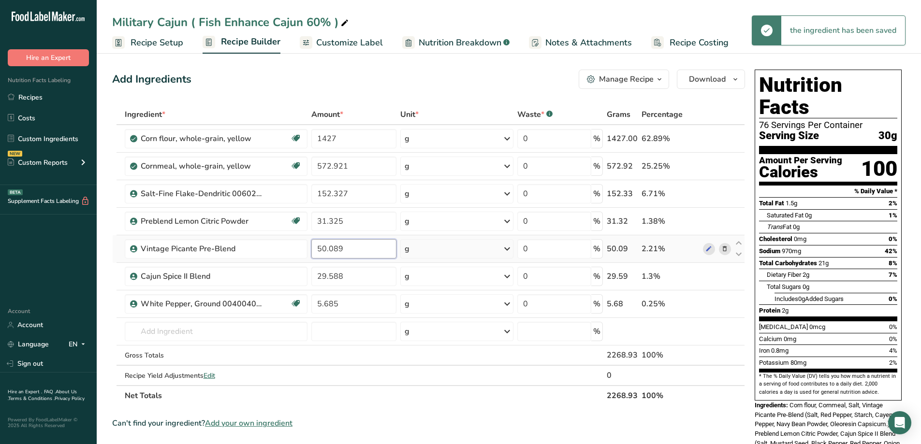
drag, startPoint x: 373, startPoint y: 249, endPoint x: 328, endPoint y: 256, distance: 45.1
click at [328, 256] on input "50.089" at bounding box center [354, 248] width 86 height 19
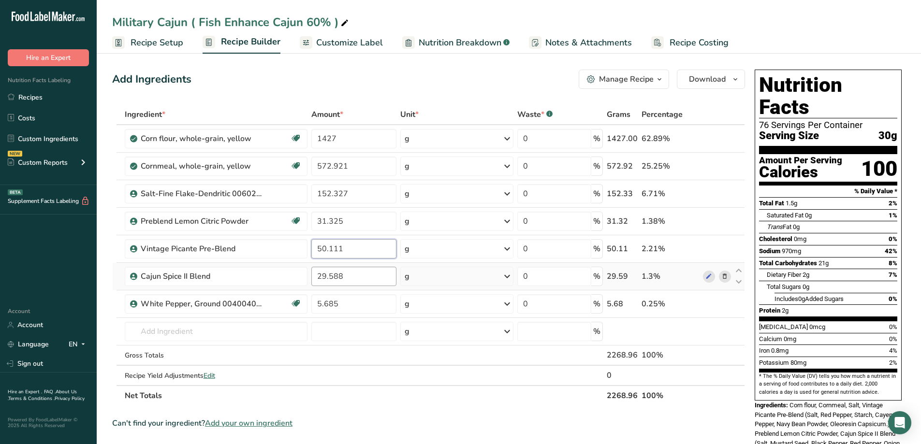
type input "50.111"
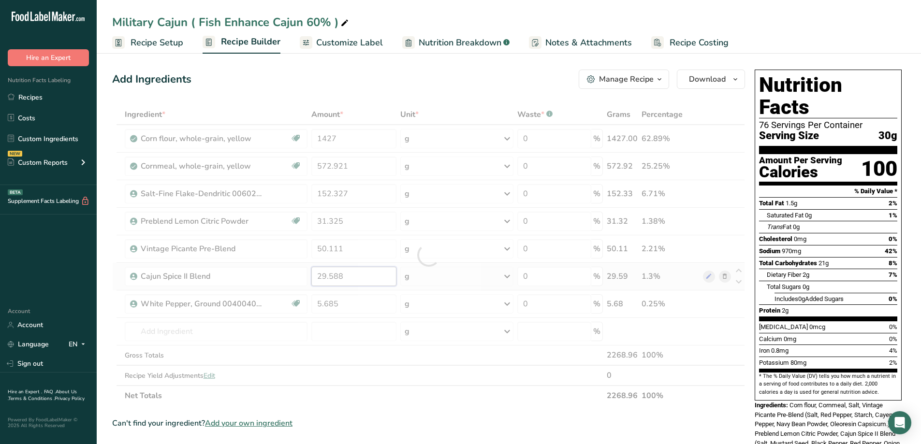
click at [360, 274] on div "Ingredient * Amount * Unit * Waste * .a-a{fill:#347362;}.b-a{fill:#fff;} Grams …" at bounding box center [428, 255] width 633 height 302
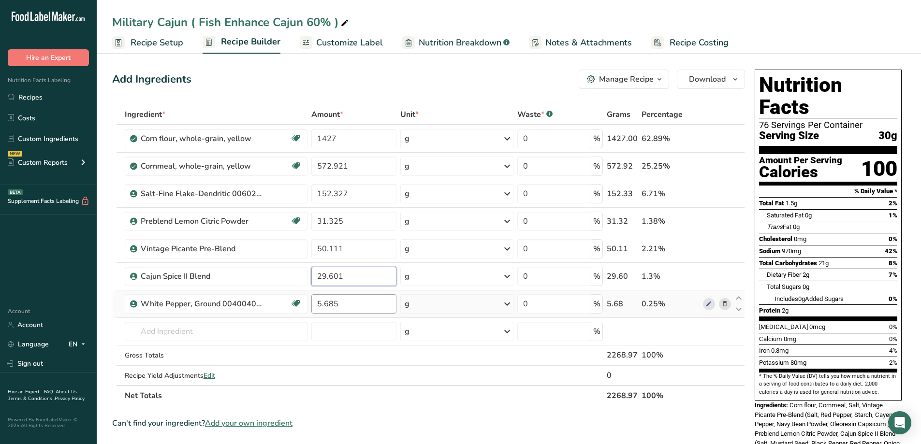
type input "29.601"
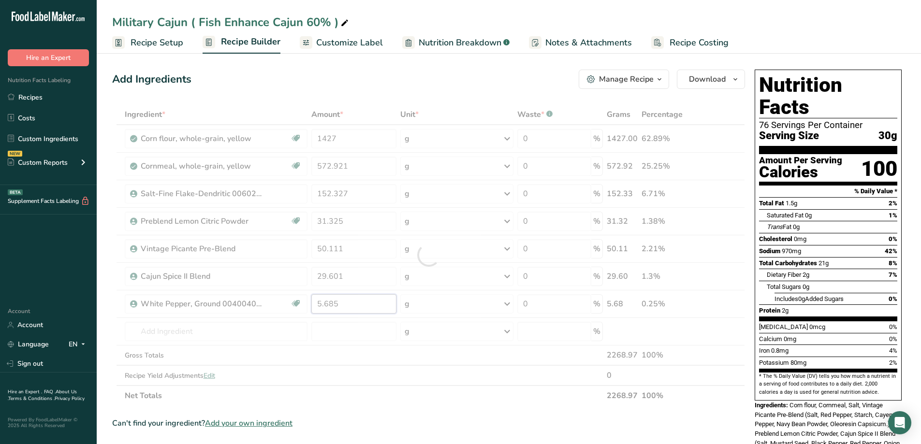
click at [351, 306] on div "Ingredient * Amount * Unit * Waste * .a-a{fill:#347362;}.b-a{fill:#fff;} Grams …" at bounding box center [428, 255] width 633 height 302
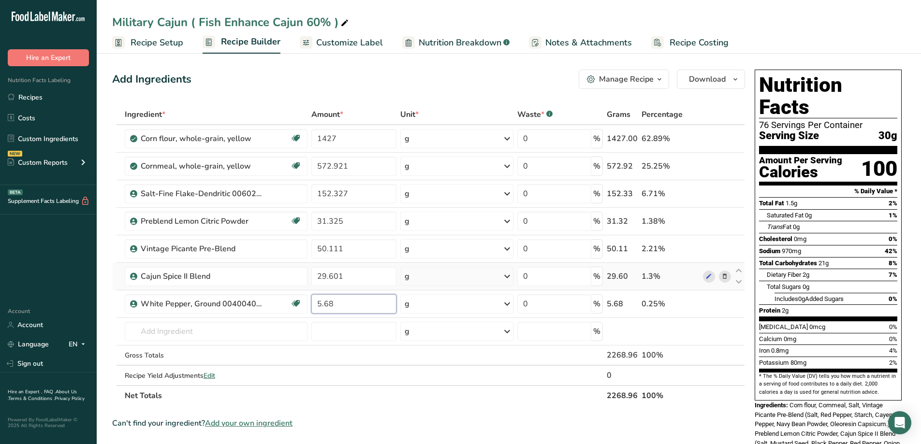
type input "5.68"
click at [353, 264] on div "Ingredient * Amount * Unit * Waste * .a-a{fill:#347362;}.b-a{fill:#fff;} Grams …" at bounding box center [428, 255] width 633 height 302
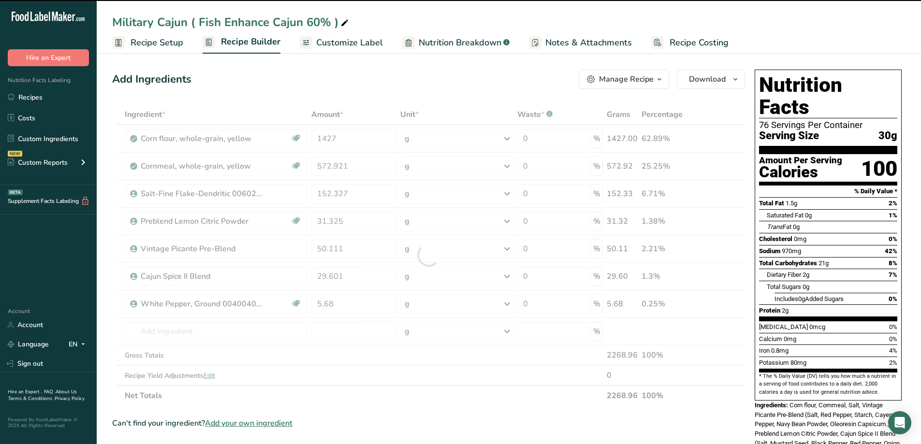
click at [352, 275] on div at bounding box center [428, 255] width 633 height 302
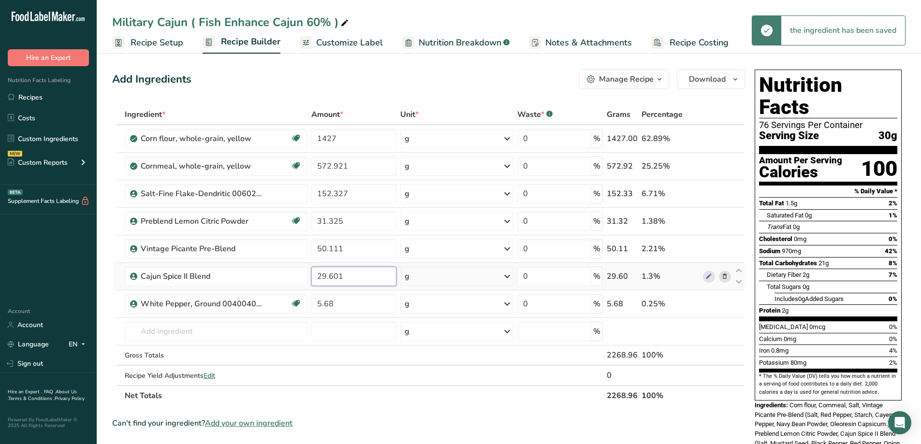
click at [352, 275] on input "29.601" at bounding box center [354, 276] width 86 height 19
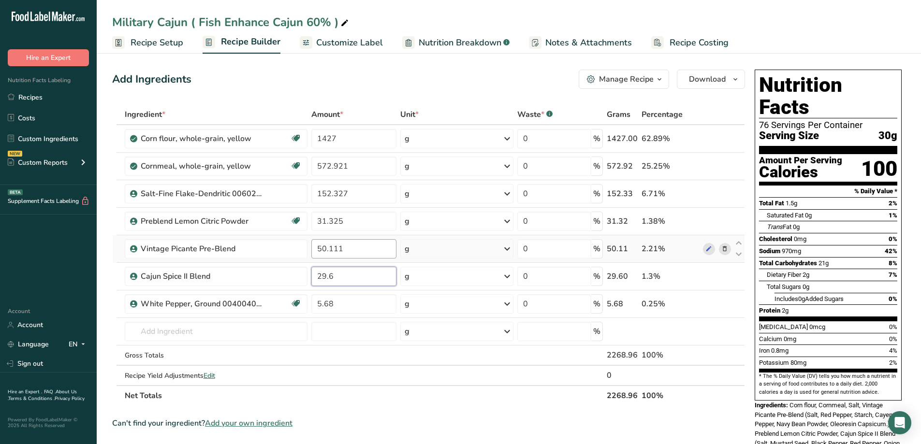
type input "29.6"
click at [347, 250] on div "Ingredient * Amount * Unit * Waste * .a-a{fill:#347362;}.b-a{fill:#fff;} Grams …" at bounding box center [428, 255] width 633 height 302
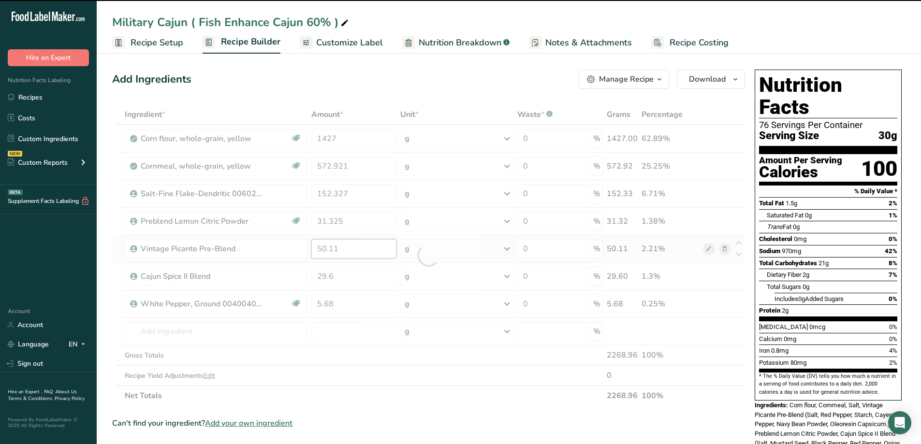
type input "50.111"
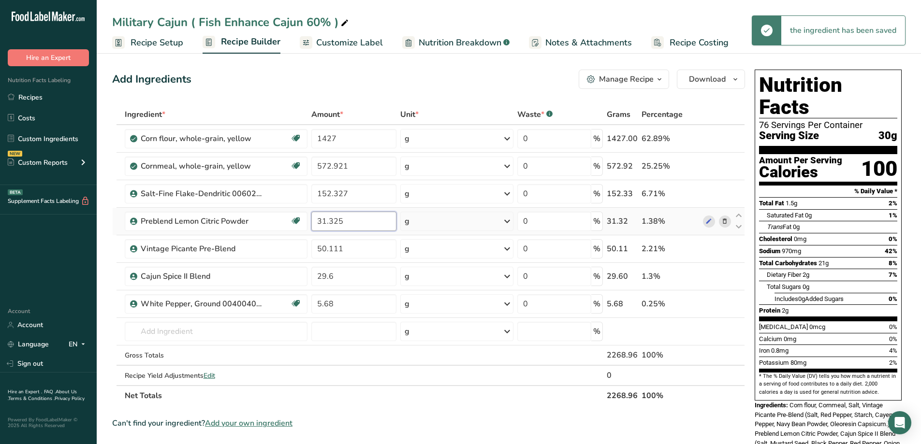
click at [358, 220] on div "Ingredient * Amount * Unit * Waste * .a-a{fill:#347362;}.b-a{fill:#fff;} Grams …" at bounding box center [428, 255] width 633 height 302
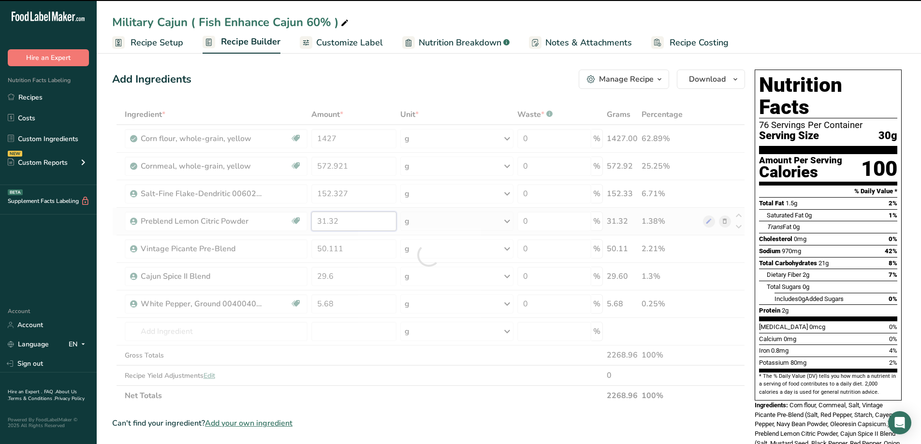
type input "31.325"
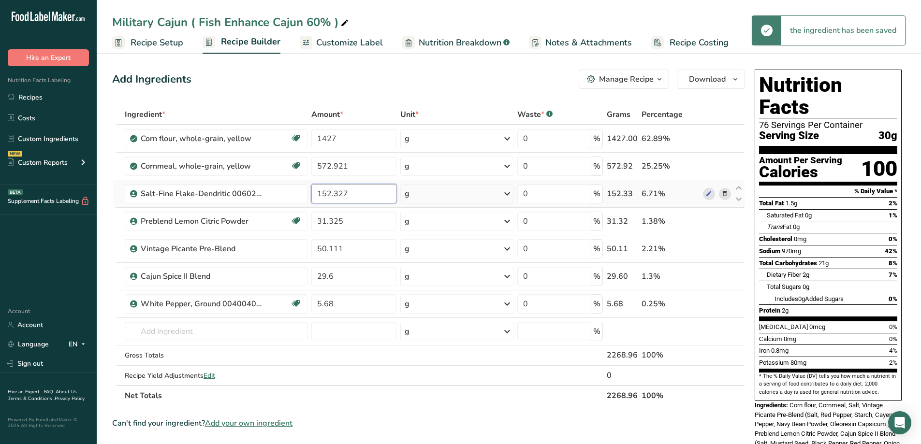
click at [350, 196] on div "Ingredient * Amount * Unit * Waste * .a-a{fill:#347362;}.b-a{fill:#fff;} Grams …" at bounding box center [428, 255] width 633 height 302
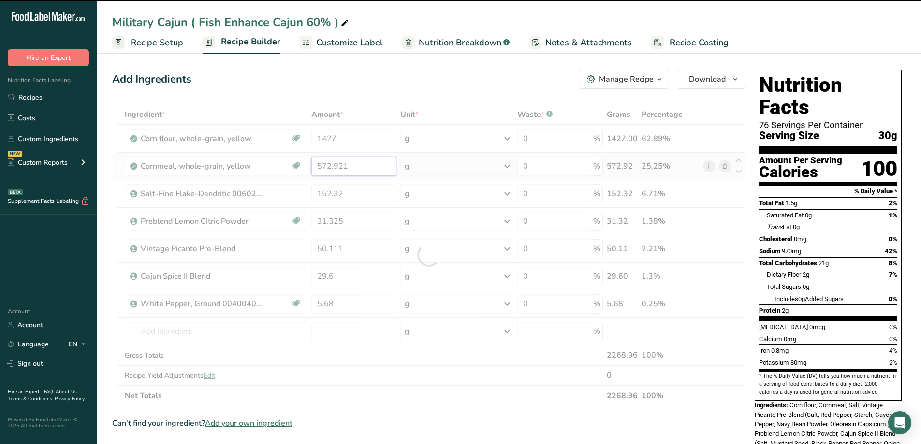
type input "152.327"
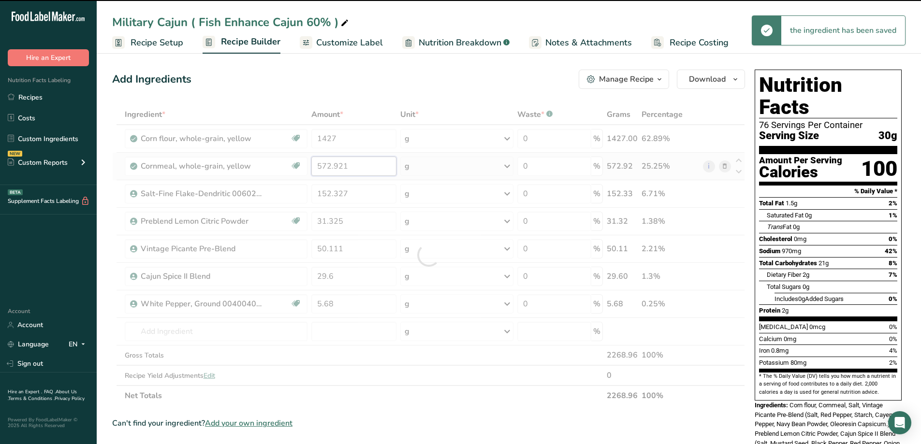
click at [350, 166] on div "Ingredient * Amount * Unit * Waste * .a-a{fill:#347362;}.b-a{fill:#fff;} Grams …" at bounding box center [428, 255] width 633 height 302
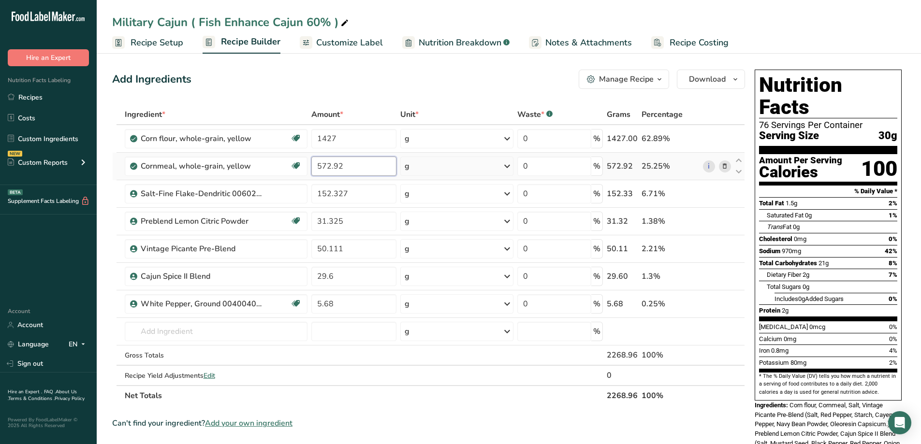
type input "572.921"
click at [372, 193] on div "Ingredient * Amount * Unit * Waste * .a-a{fill:#347362;}.b-a{fill:#fff;} Grams …" at bounding box center [428, 255] width 633 height 302
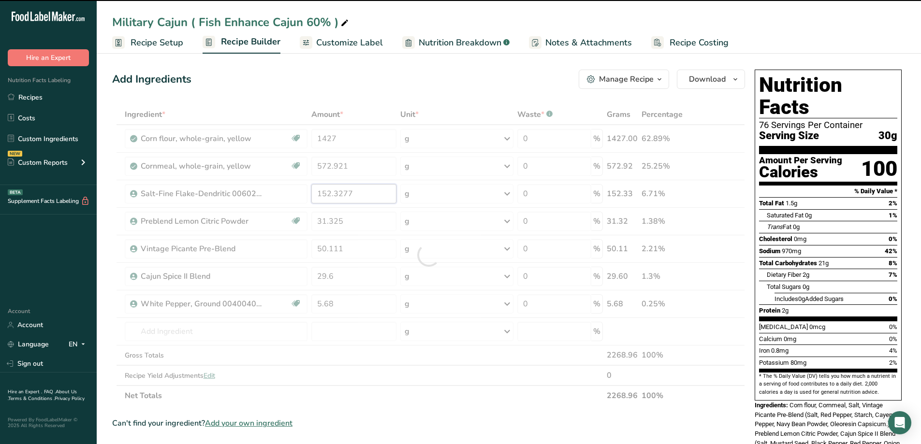
type input "152.327"
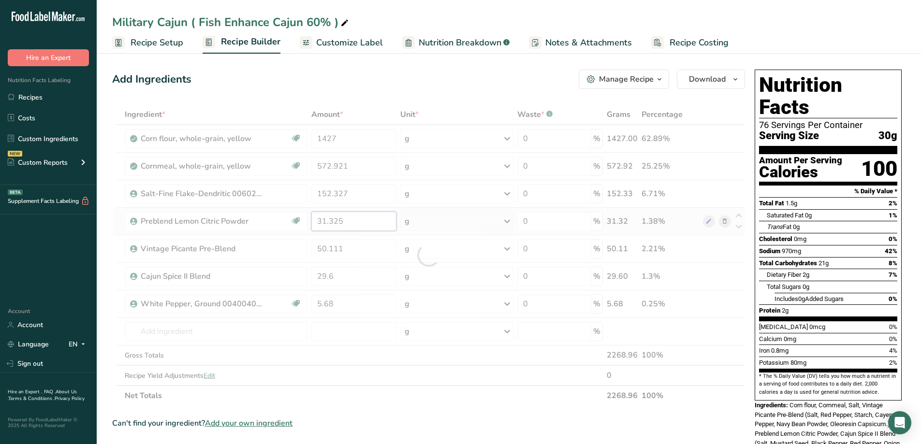
click at [361, 221] on div "Ingredient * Amount * Unit * Waste * .a-a{fill:#347362;}.b-a{fill:#fff;} Grams …" at bounding box center [428, 255] width 633 height 302
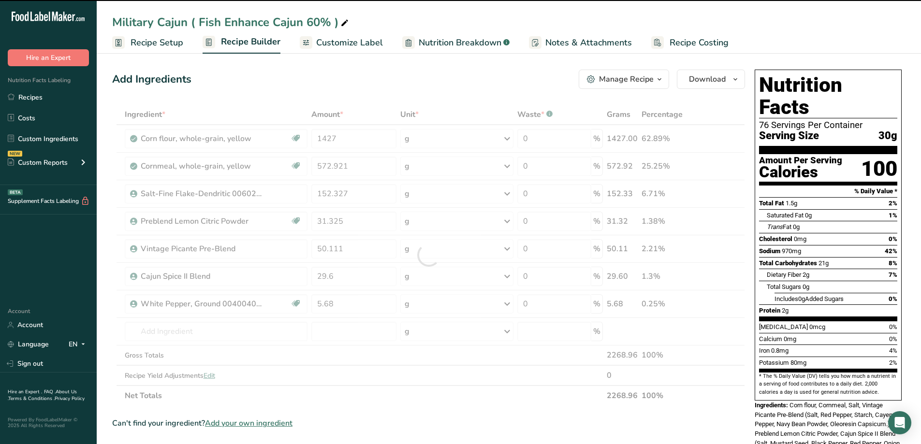
click at [364, 248] on div at bounding box center [428, 255] width 633 height 302
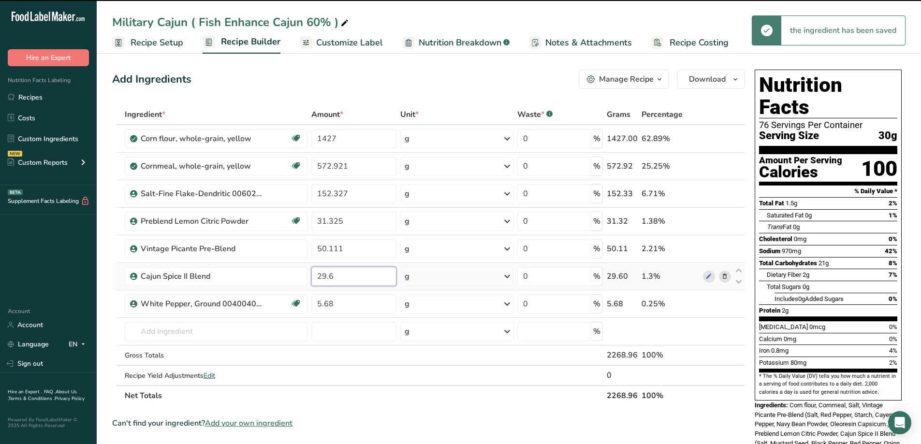
click at [361, 271] on input "29.6" at bounding box center [354, 276] width 86 height 19
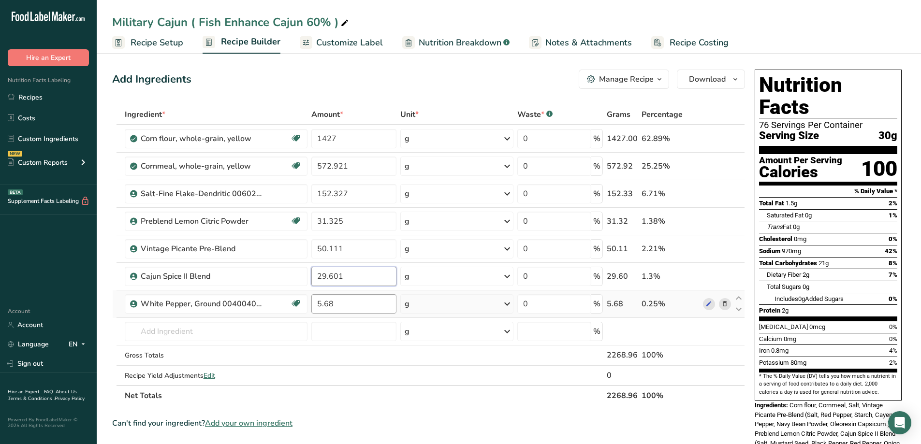
type input "29.601"
click at [357, 304] on div "Ingredient * Amount * Unit * Waste * .a-a{fill:#347362;}.b-a{fill:#fff;} Grams …" at bounding box center [428, 255] width 633 height 302
type input "5.687"
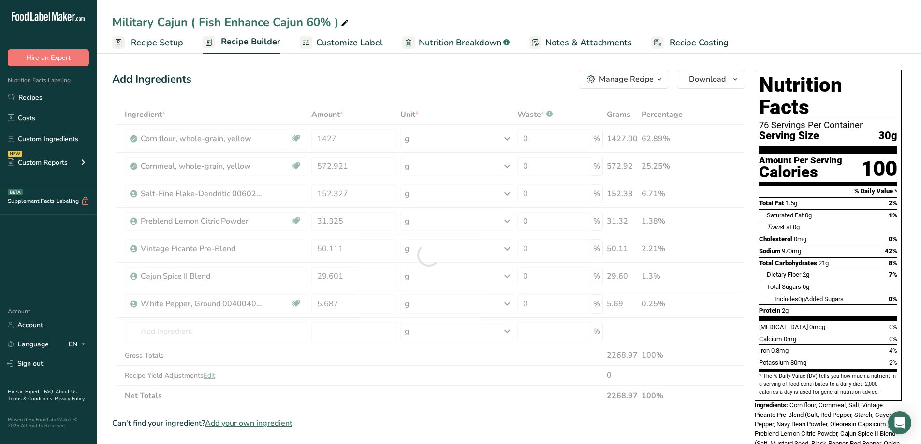
click at [339, 40] on span "Customize Label" at bounding box center [349, 42] width 67 height 13
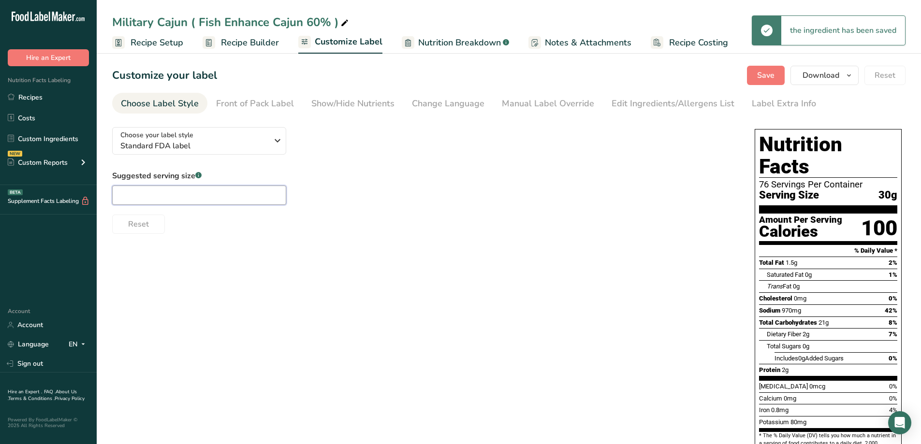
click at [186, 199] on input "text" at bounding box center [199, 195] width 174 height 19
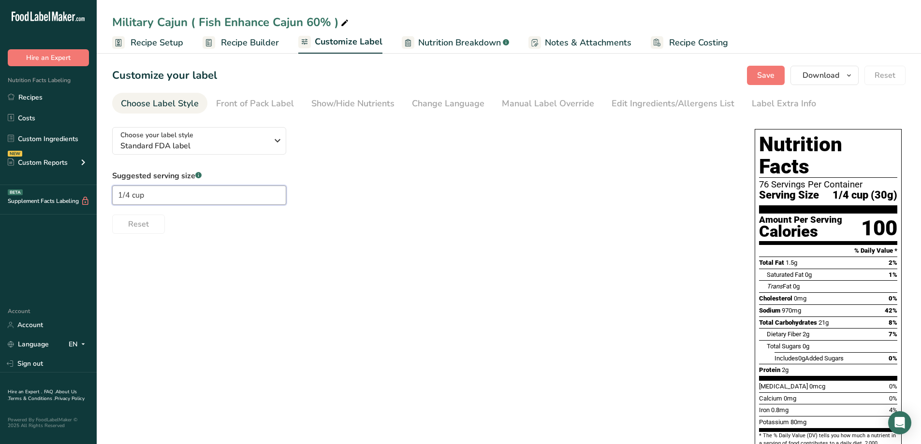
type input "1/4 cup"
click at [620, 329] on div "Choose your label style Standard FDA label USA (FDA) Standard FDA label Tabular…" at bounding box center [509, 349] width 794 height 461
click at [767, 77] on span "Save" at bounding box center [765, 76] width 17 height 12
click at [235, 42] on span "Recipe Builder" at bounding box center [250, 42] width 58 height 13
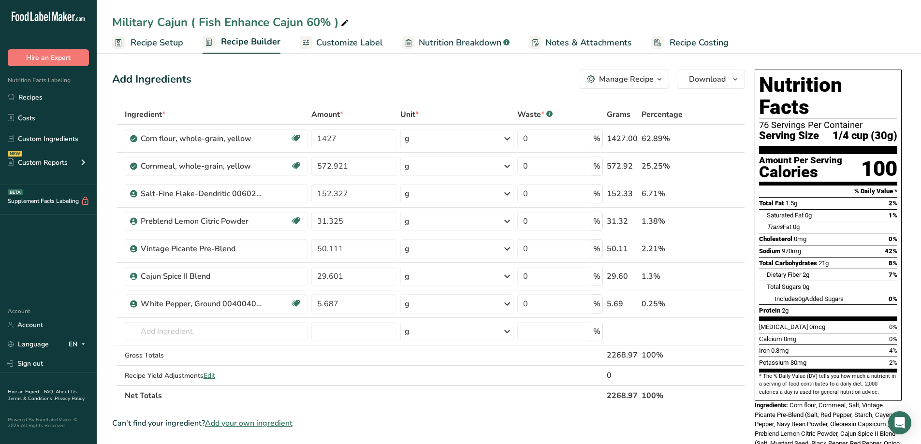
click at [339, 29] on div at bounding box center [345, 22] width 12 height 17
type input "Military Cajun ( Fish Enhance Cajun 60% ) 5#"
click at [661, 70] on button "Manage Recipe" at bounding box center [624, 79] width 90 height 19
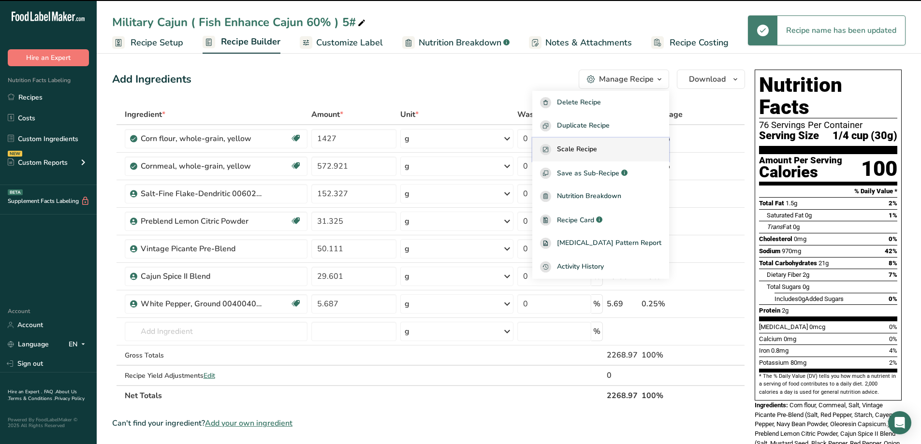
click at [597, 150] on span "Scale Recipe" at bounding box center [577, 149] width 40 height 11
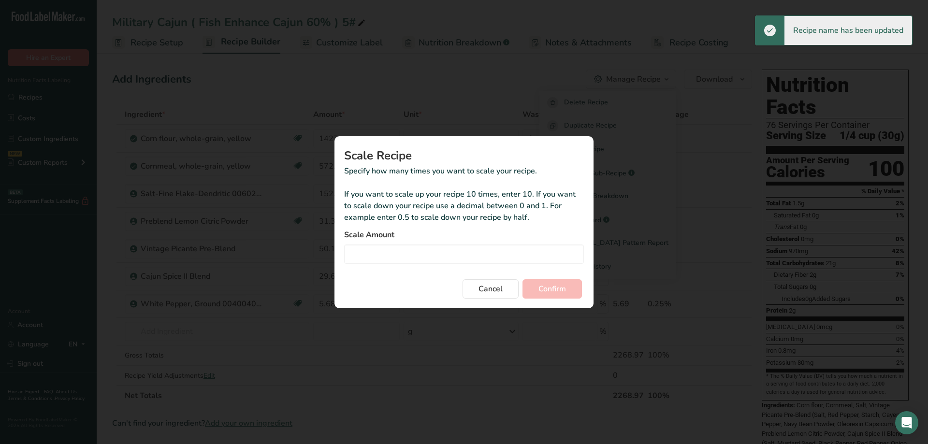
click at [700, 43] on div "Duplicate recipe modal" at bounding box center [464, 222] width 928 height 444
click at [502, 296] on button "Cancel" at bounding box center [491, 288] width 56 height 19
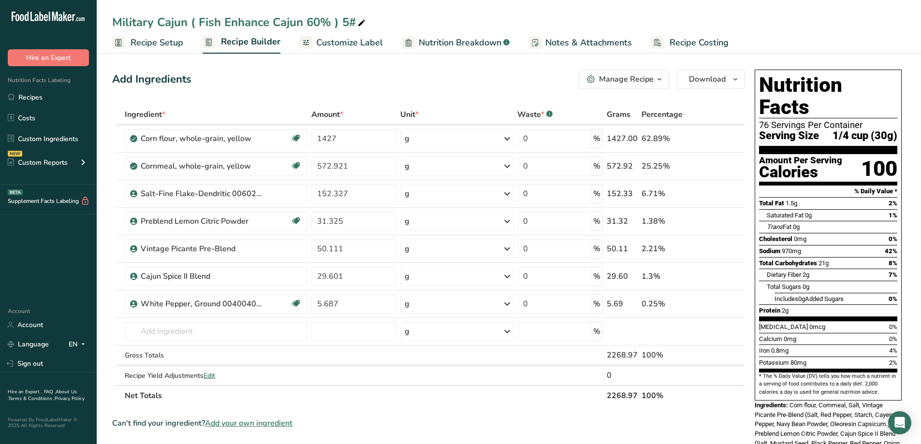
click at [657, 79] on icon "button" at bounding box center [660, 80] width 8 height 12
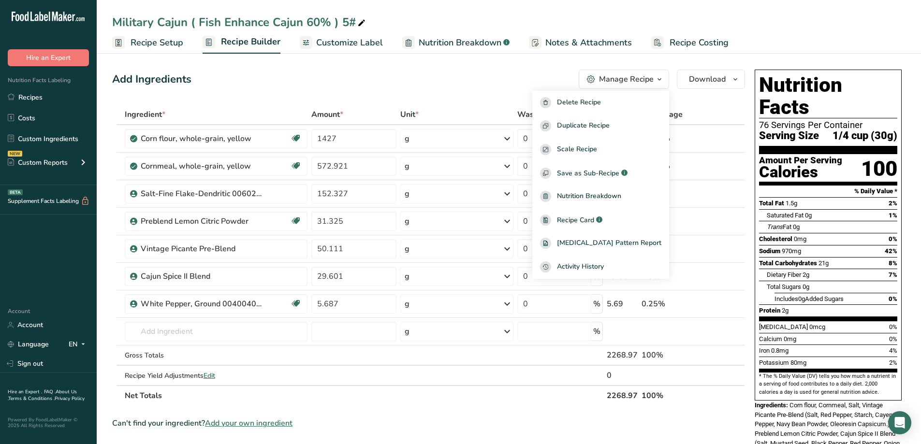
click at [702, 51] on link "Recipe Costing" at bounding box center [689, 43] width 77 height 22
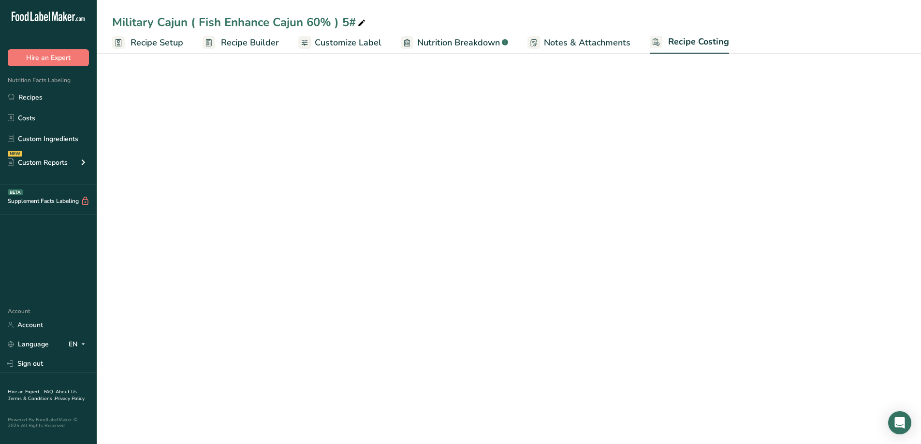
select select "12"
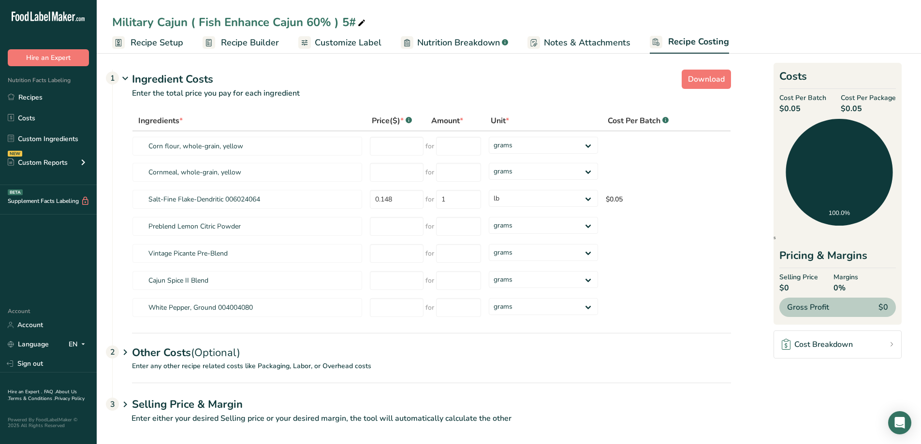
click at [266, 41] on span "Recipe Builder" at bounding box center [250, 42] width 58 height 13
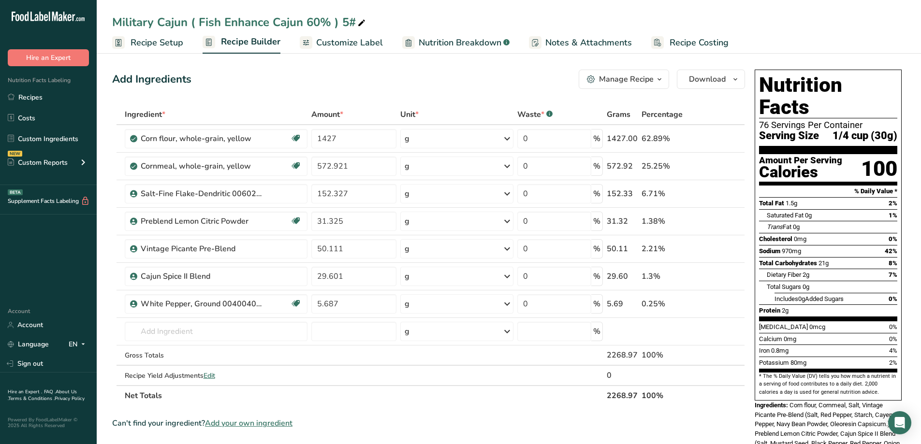
click at [358, 41] on span "Customize Label" at bounding box center [349, 42] width 67 height 13
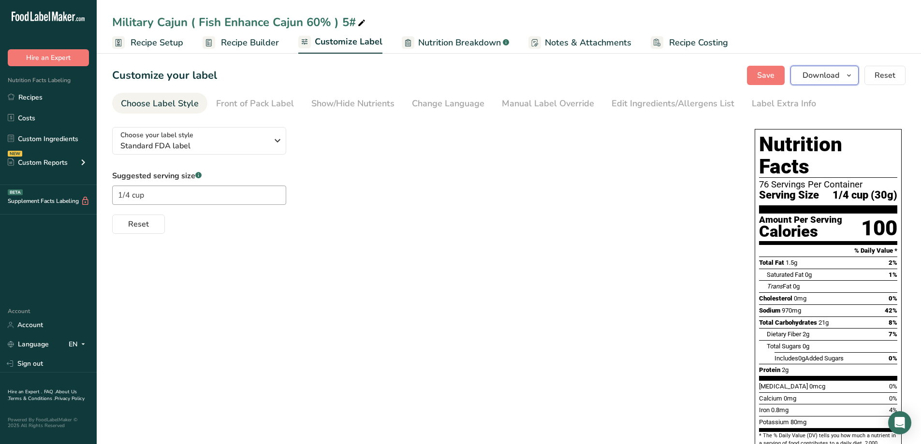
click at [850, 78] on icon "button" at bounding box center [849, 76] width 8 height 12
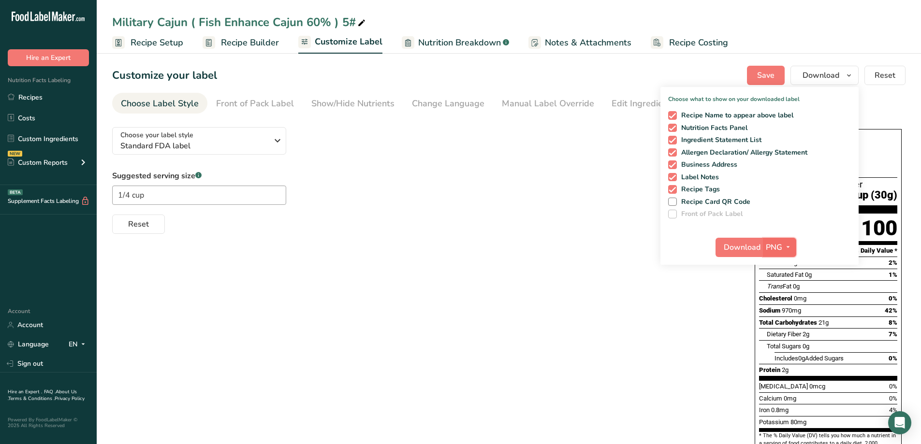
click at [791, 249] on icon "button" at bounding box center [788, 247] width 8 height 12
click at [786, 314] on link "PDF" at bounding box center [780, 315] width 31 height 16
click at [757, 253] on span "Download" at bounding box center [742, 248] width 37 height 12
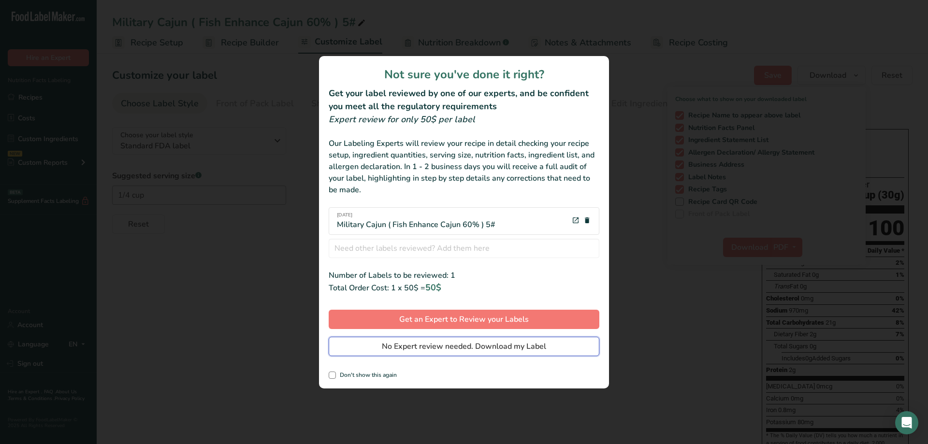
click at [524, 345] on span "No Expert review needed. Download my Label" at bounding box center [464, 347] width 164 height 12
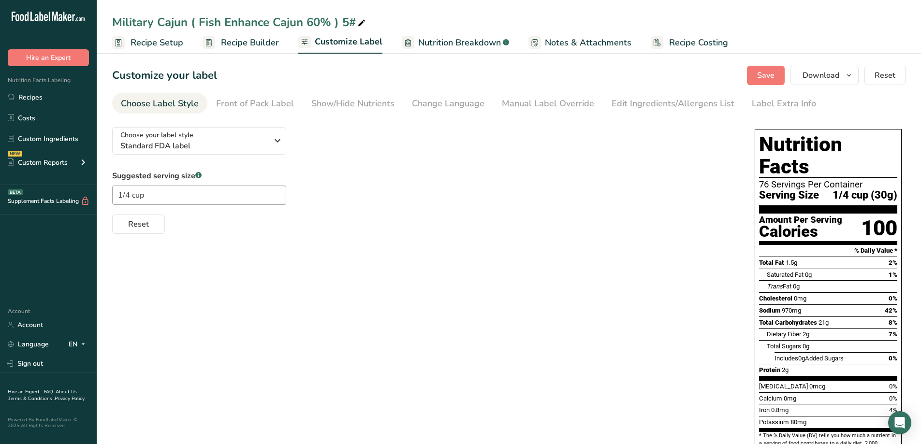
drag, startPoint x: 138, startPoint y: 241, endPoint x: 132, endPoint y: 241, distance: 5.8
click at [136, 241] on div "Choose your label style Standard FDA label USA (FDA) Standard FDA label Tabular…" at bounding box center [509, 349] width 794 height 461
click at [36, 101] on link "Recipes" at bounding box center [48, 97] width 97 height 18
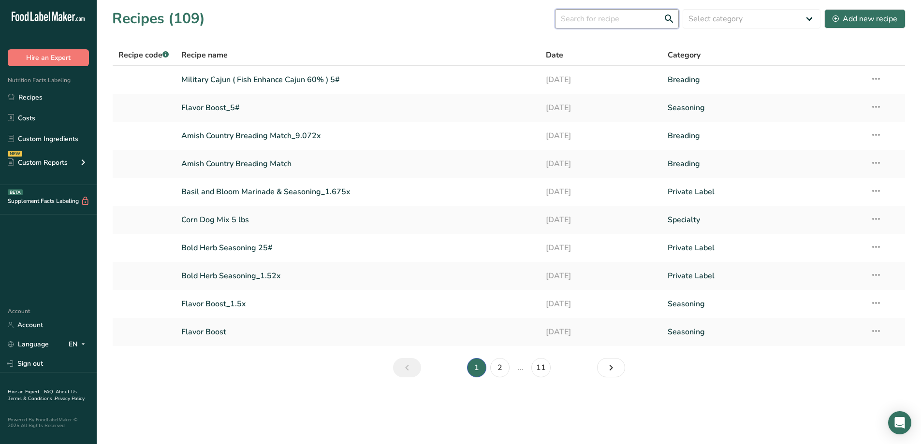
click at [648, 16] on input "text" at bounding box center [617, 18] width 124 height 19
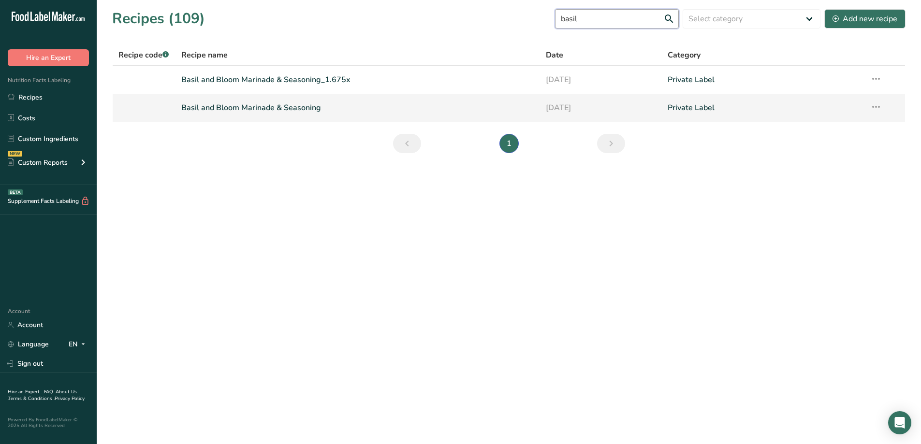
type input "basil"
click at [309, 105] on link "Basil and Bloom Marinade & Seasoning" at bounding box center [357, 108] width 353 height 20
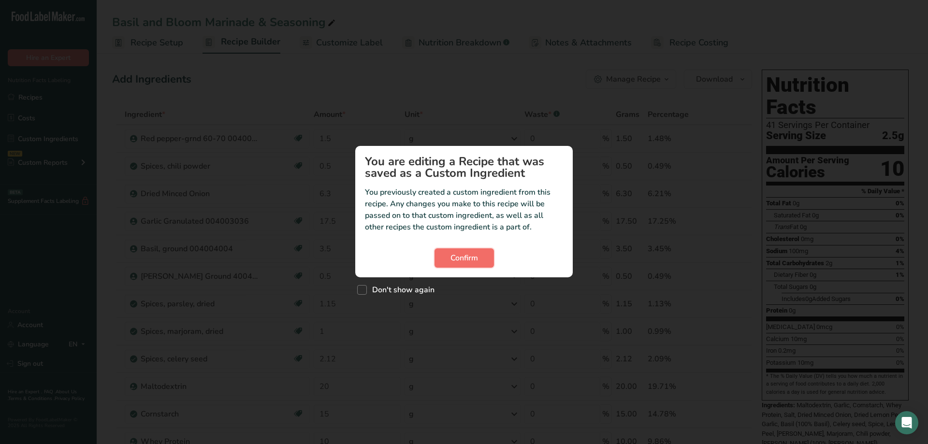
click at [470, 259] on span "Confirm" at bounding box center [465, 258] width 28 height 12
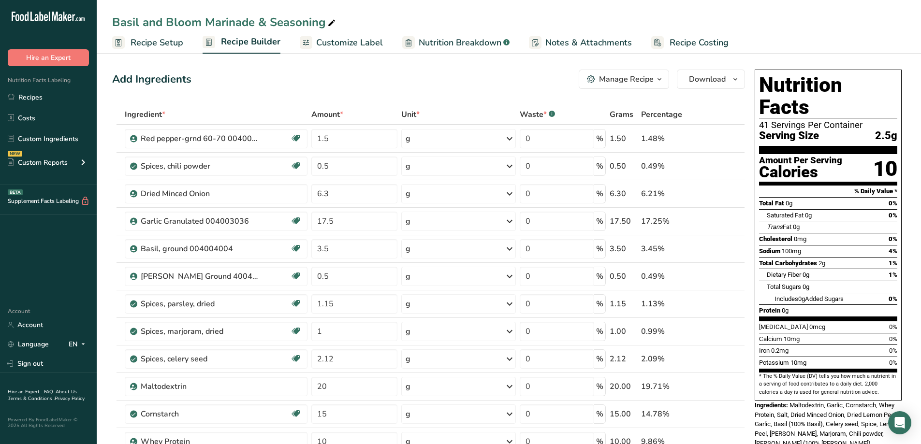
click at [655, 78] on span "button" at bounding box center [660, 80] width 12 height 12
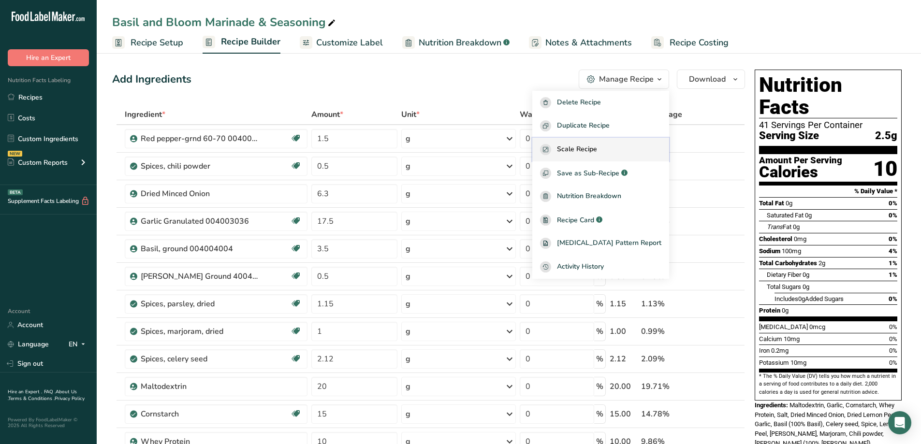
click at [597, 151] on span "Scale Recipe" at bounding box center [577, 149] width 40 height 11
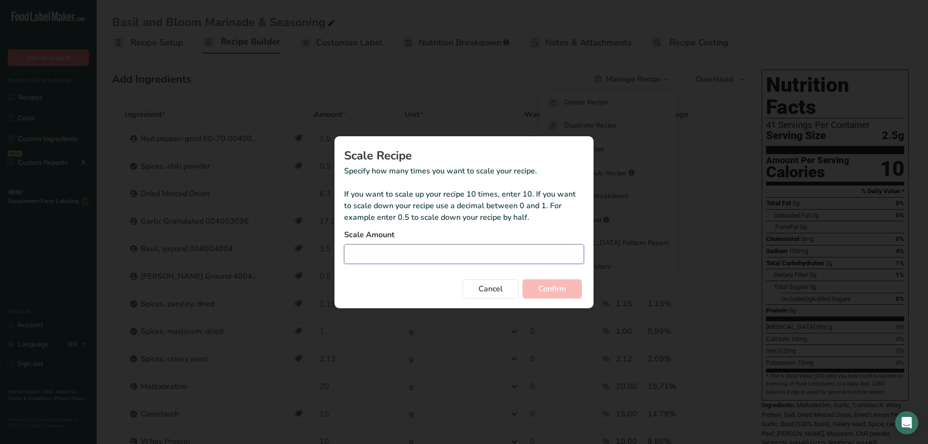
click at [445, 257] on input "Duplicate recipe modal" at bounding box center [464, 254] width 240 height 19
type input "22.68"
click at [563, 295] on button "Confirm" at bounding box center [552, 288] width 59 height 19
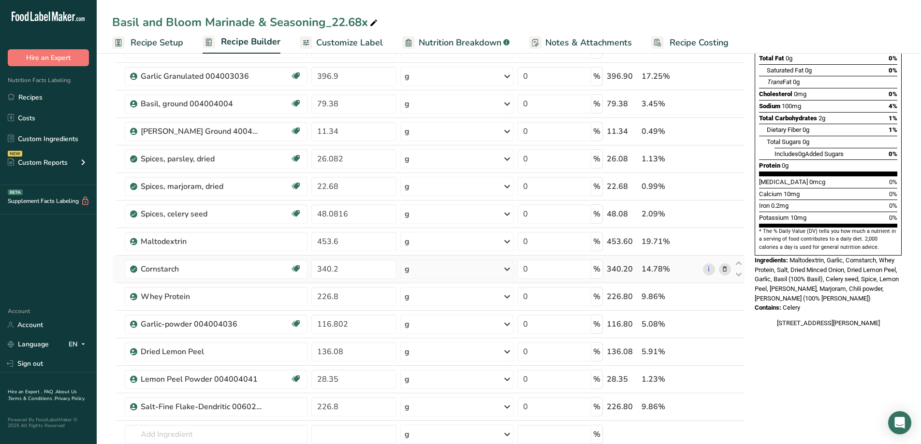
scroll to position [193, 0]
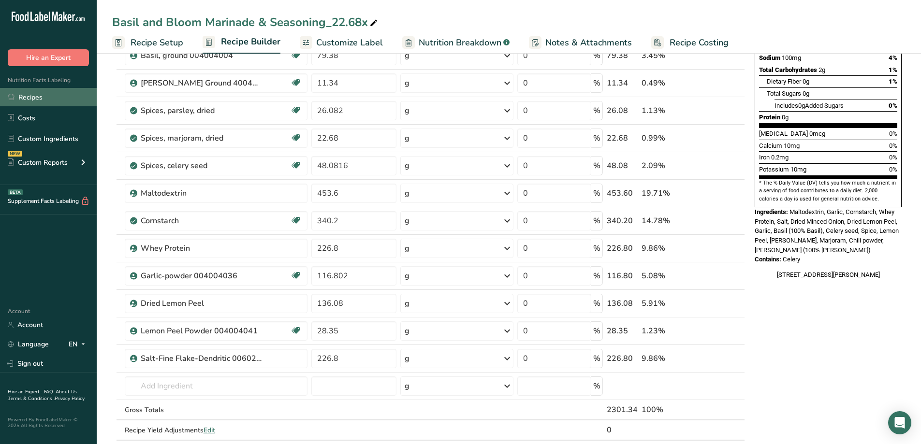
click at [48, 100] on link "Recipes" at bounding box center [48, 97] width 97 height 18
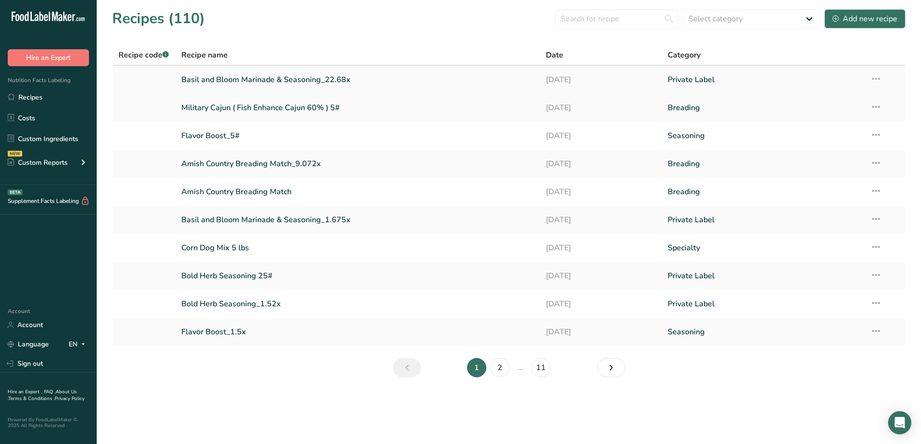
click at [879, 77] on icon at bounding box center [876, 78] width 12 height 17
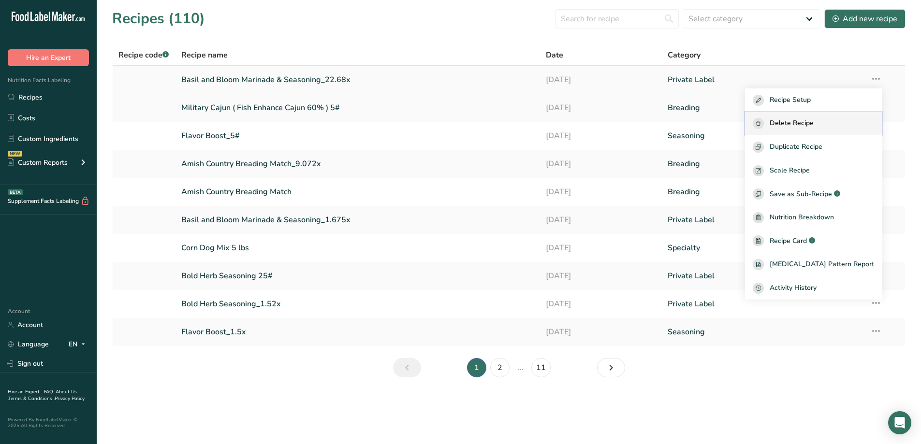
click at [833, 123] on div "Delete Recipe" at bounding box center [813, 123] width 121 height 11
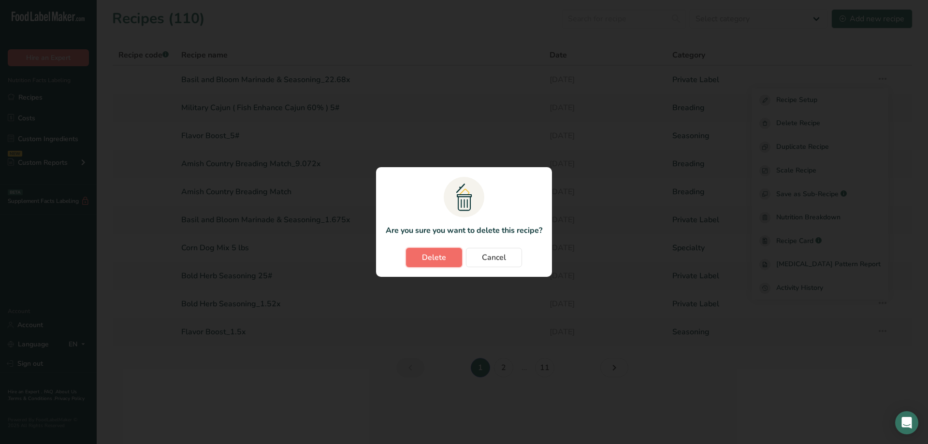
click at [448, 253] on button "Delete" at bounding box center [434, 257] width 56 height 19
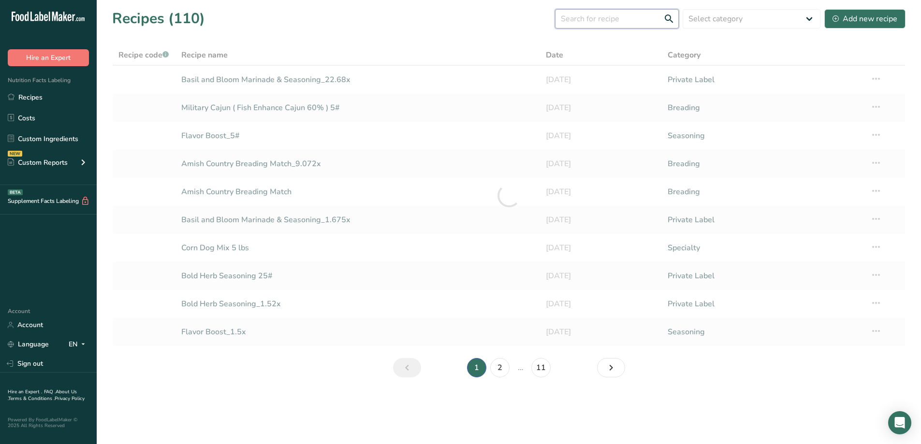
click at [630, 18] on input "text" at bounding box center [617, 18] width 124 height 19
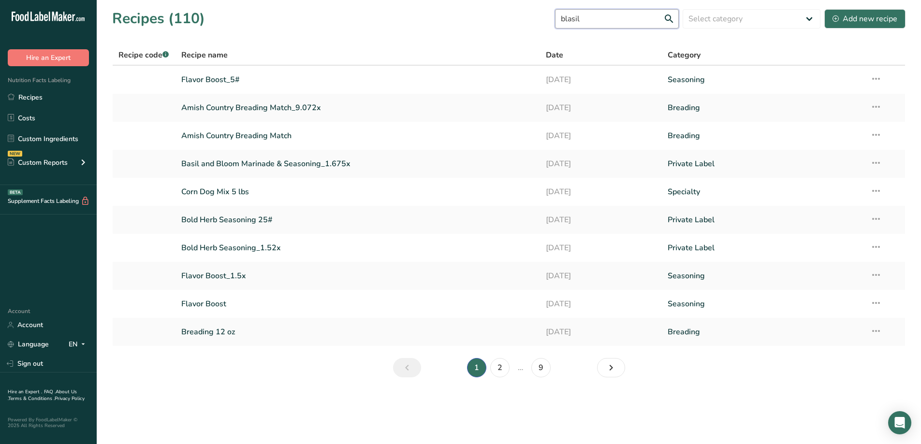
click at [579, 20] on input "blasil" at bounding box center [617, 18] width 124 height 19
click at [577, 21] on input "blasil" at bounding box center [617, 18] width 124 height 19
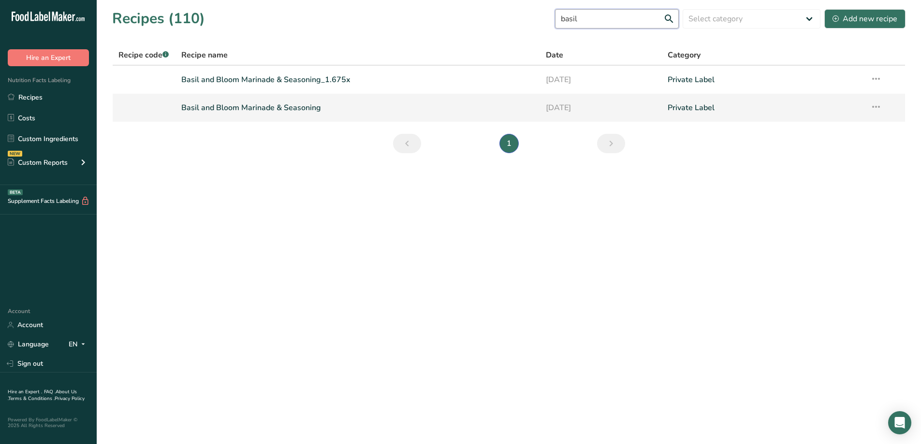
type input "basil"
click at [235, 113] on link "Basil and Bloom Marinade & Seasoning" at bounding box center [357, 108] width 353 height 20
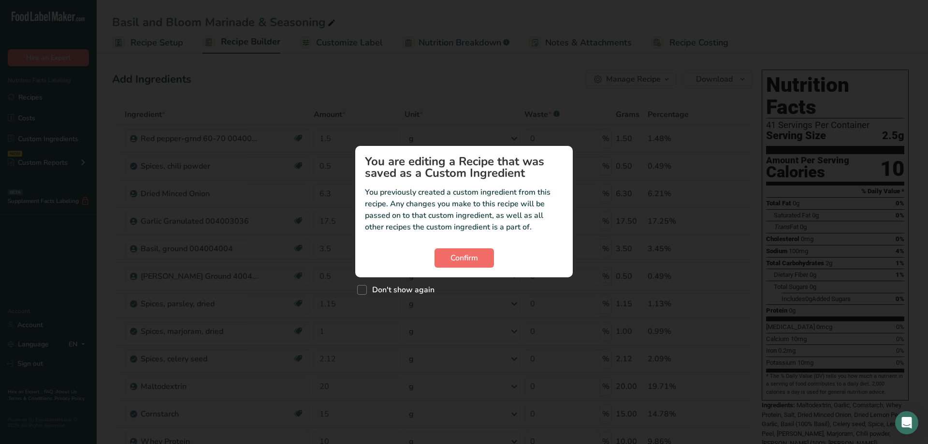
click at [495, 259] on div "Confirm" at bounding box center [464, 258] width 198 height 19
click at [491, 260] on button "Confirm" at bounding box center [464, 258] width 59 height 19
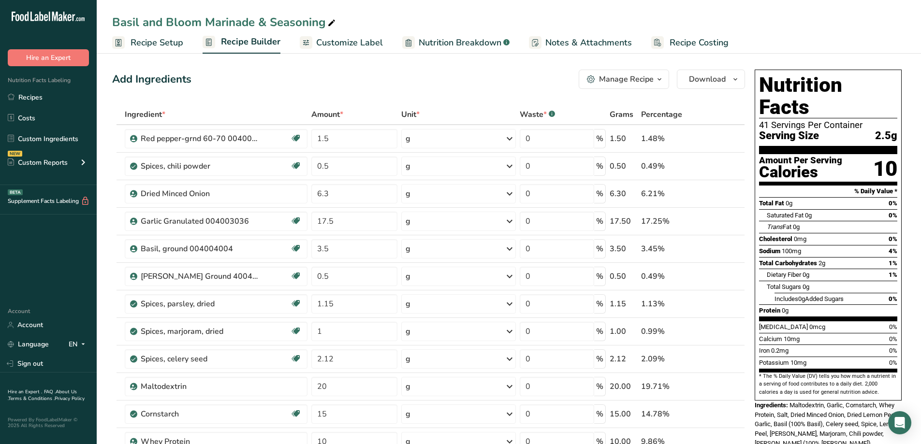
click at [644, 79] on div "Manage Recipe" at bounding box center [626, 80] width 55 height 12
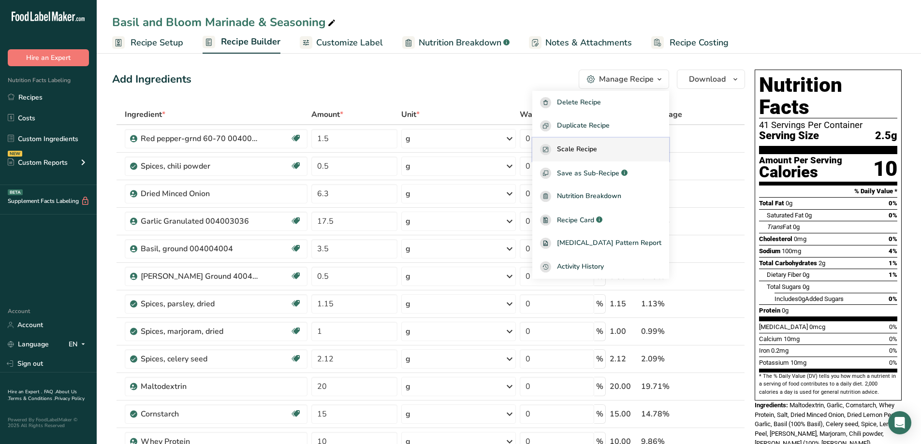
click at [597, 147] on span "Scale Recipe" at bounding box center [577, 149] width 40 height 11
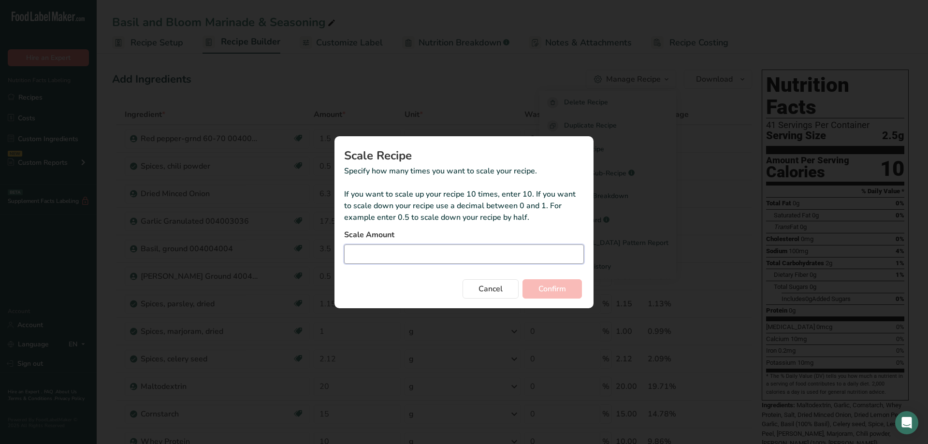
click at [483, 254] on input "Duplicate recipe modal" at bounding box center [464, 254] width 240 height 19
type input "22.35"
click at [544, 288] on span "Confirm" at bounding box center [553, 289] width 28 height 12
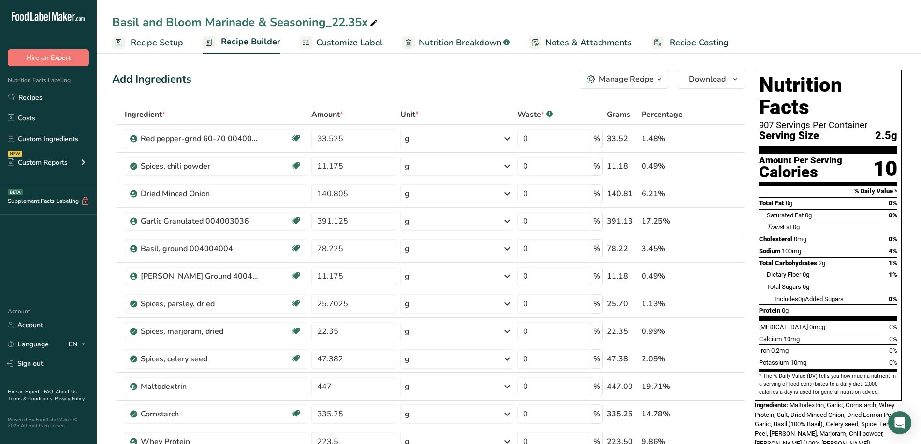
click at [383, 21] on div "Basil and Bloom Marinade & Seasoning_22.35x" at bounding box center [509, 22] width 824 height 17
click at [387, 19] on div "Basil and Bloom Marinade & Seasoning_22.35x" at bounding box center [509, 22] width 824 height 17
click at [378, 23] on span at bounding box center [374, 23] width 12 height 12
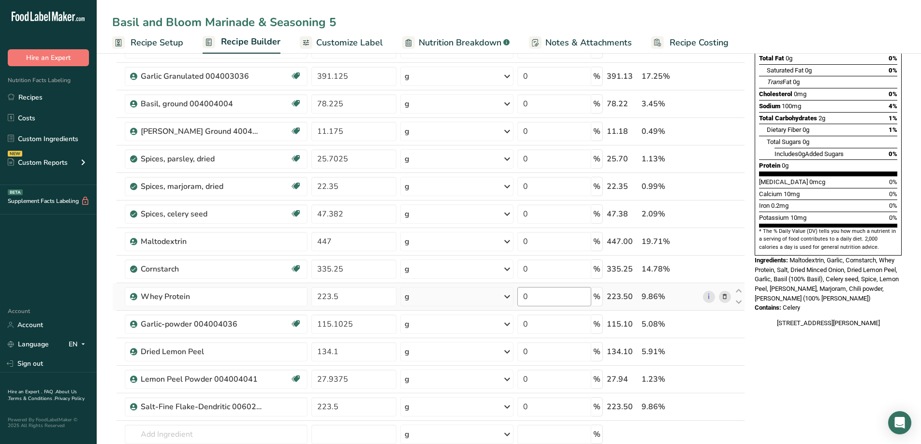
scroll to position [242, 0]
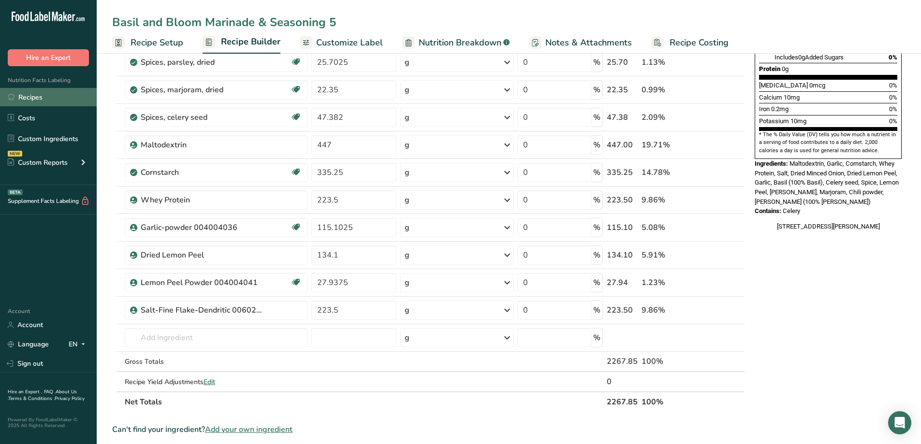
type input "Basil and Bloom Marinade & Seasoning 5"
click at [42, 96] on link "Recipes" at bounding box center [48, 97] width 97 height 18
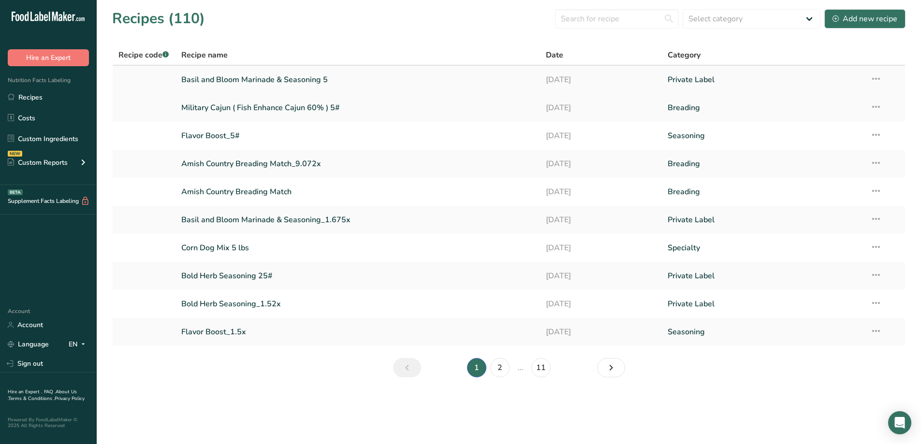
click at [880, 79] on icon at bounding box center [876, 78] width 12 height 17
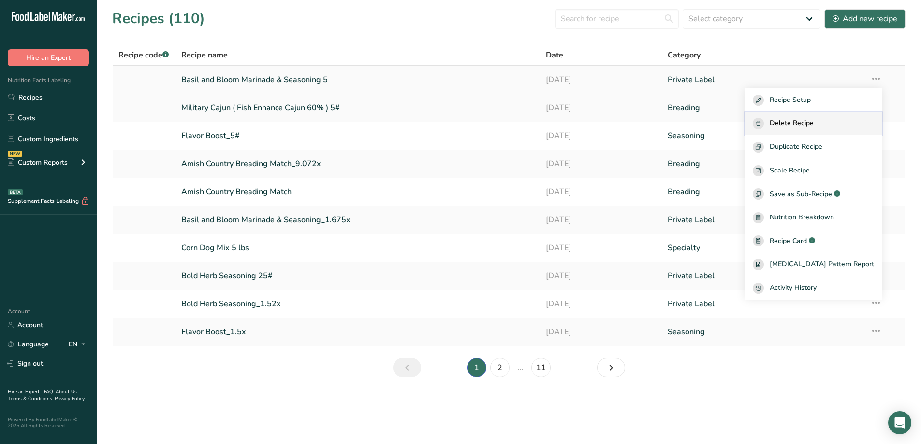
click at [814, 122] on span "Delete Recipe" at bounding box center [792, 123] width 44 height 11
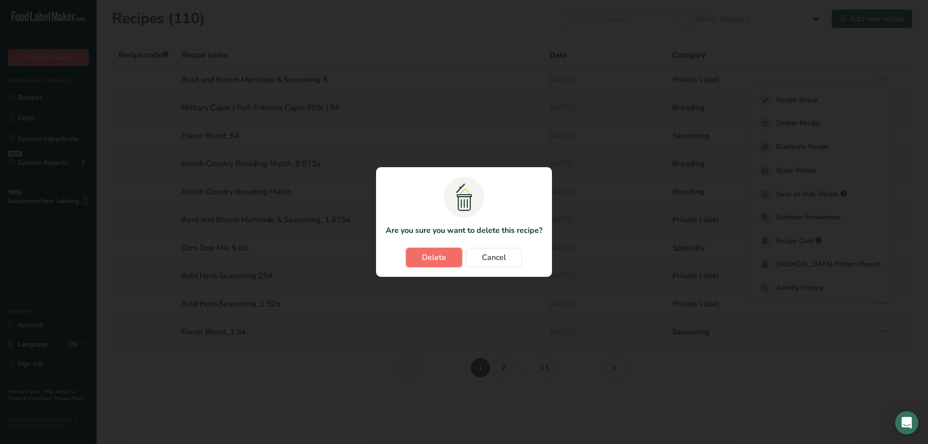
click at [438, 255] on span "Delete" at bounding box center [434, 258] width 24 height 12
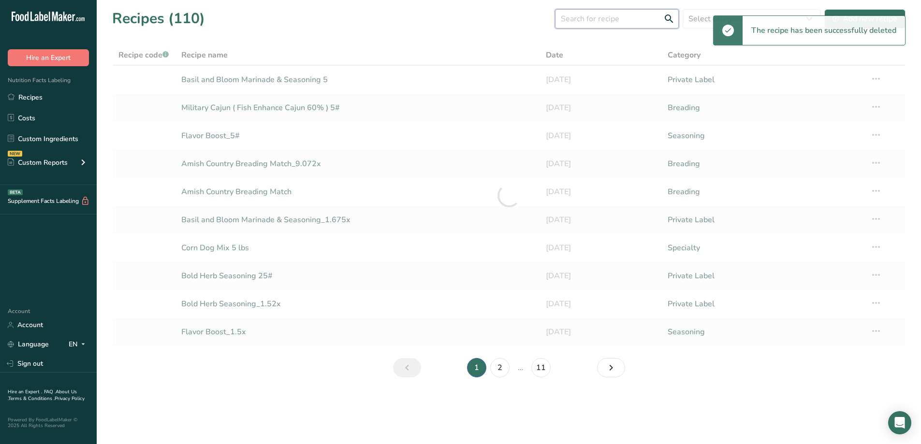
click at [638, 16] on input "text" at bounding box center [617, 18] width 124 height 19
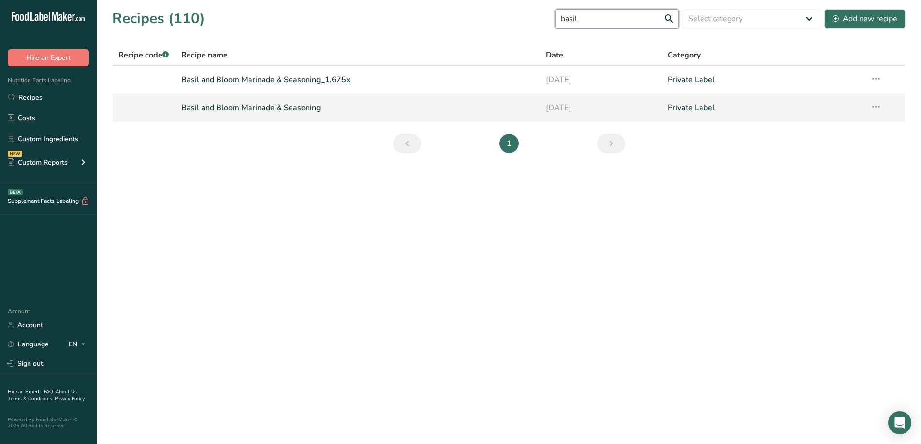
type input "basil"
click at [324, 103] on link "Basil and Bloom Marinade & Seasoning" at bounding box center [357, 108] width 353 height 20
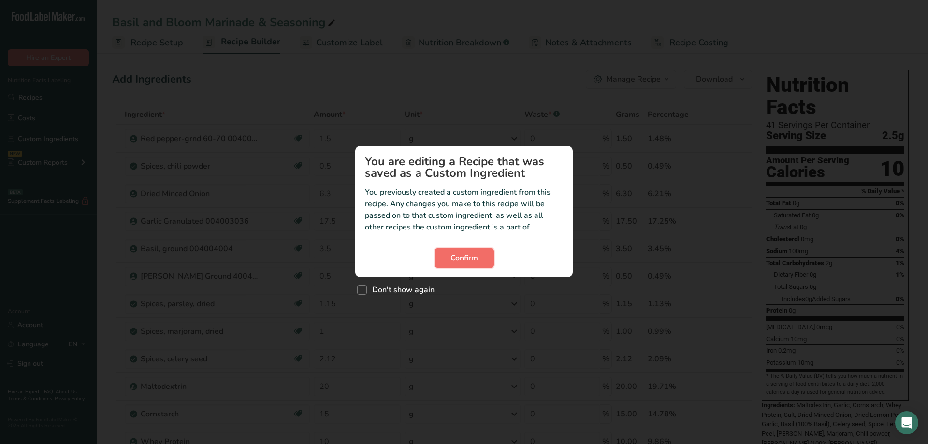
click at [478, 252] on span "Confirm" at bounding box center [465, 258] width 28 height 12
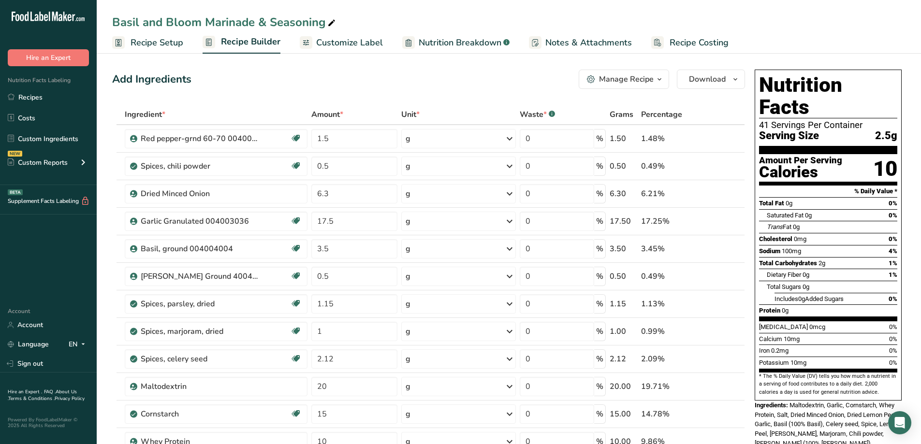
click at [659, 86] on button "Manage Recipe" at bounding box center [624, 79] width 90 height 19
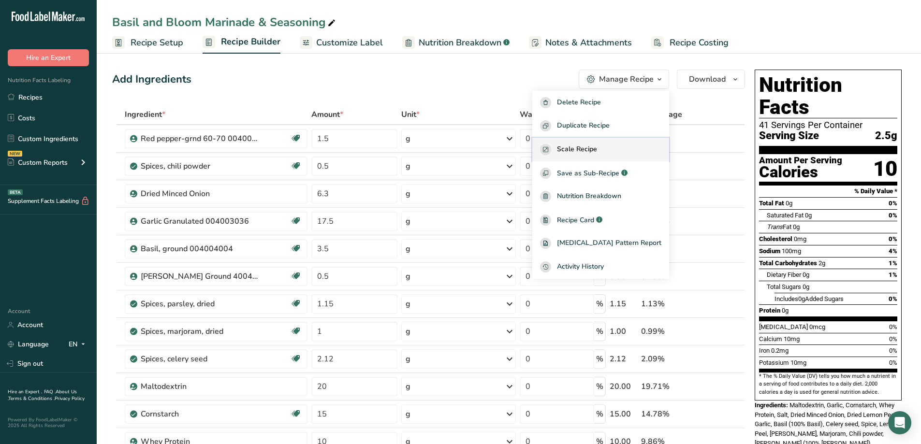
click at [597, 146] on span "Scale Recipe" at bounding box center [577, 149] width 40 height 11
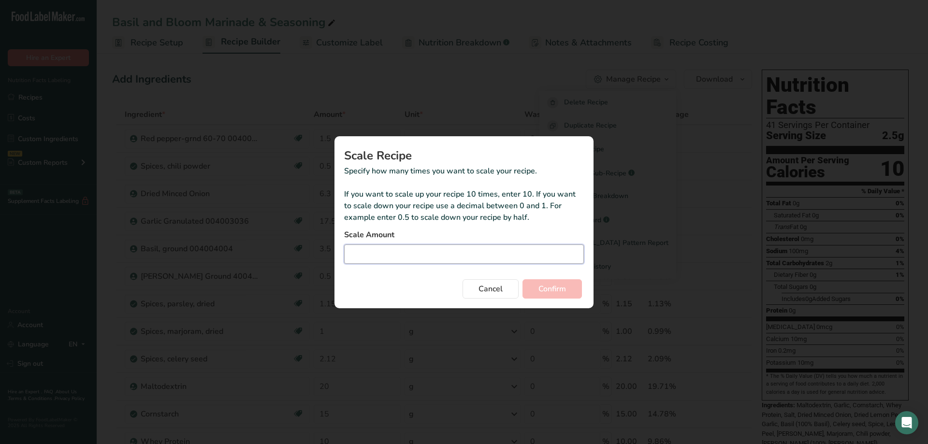
click at [488, 251] on input "Duplicate recipe modal" at bounding box center [464, 254] width 240 height 19
type input "22.351"
drag, startPoint x: 544, startPoint y: 288, endPoint x: 506, endPoint y: 300, distance: 39.9
click at [545, 289] on span "Confirm" at bounding box center [553, 289] width 28 height 12
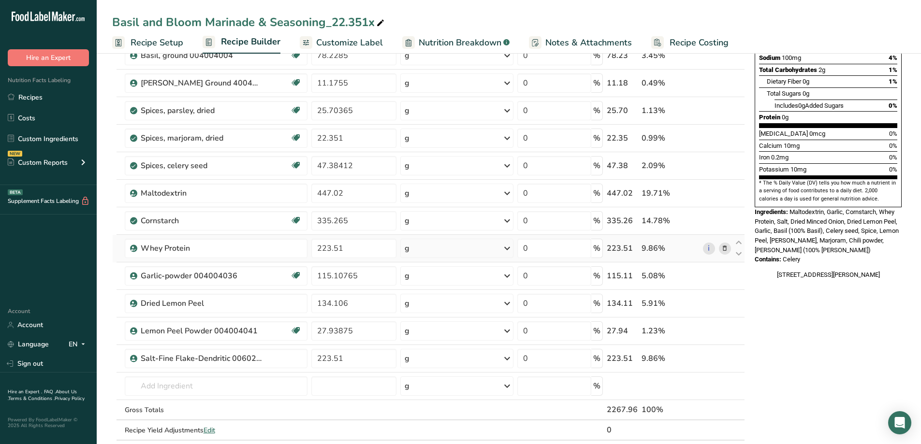
scroll to position [242, 0]
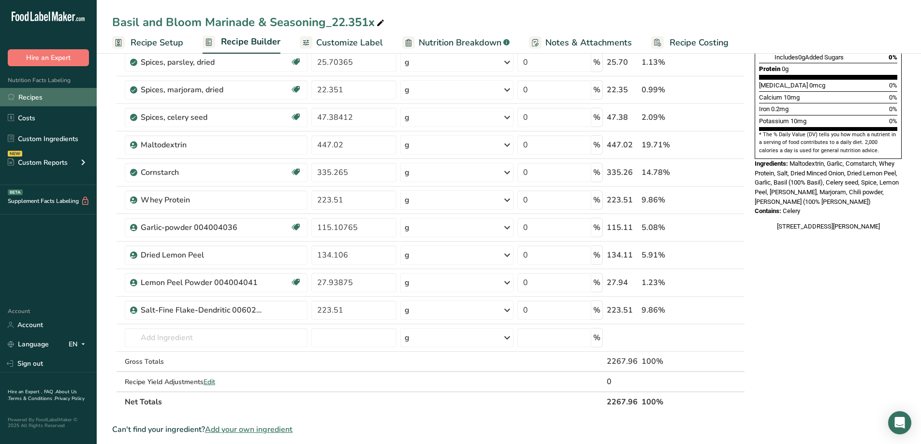
click at [53, 97] on link "Recipes" at bounding box center [48, 97] width 97 height 18
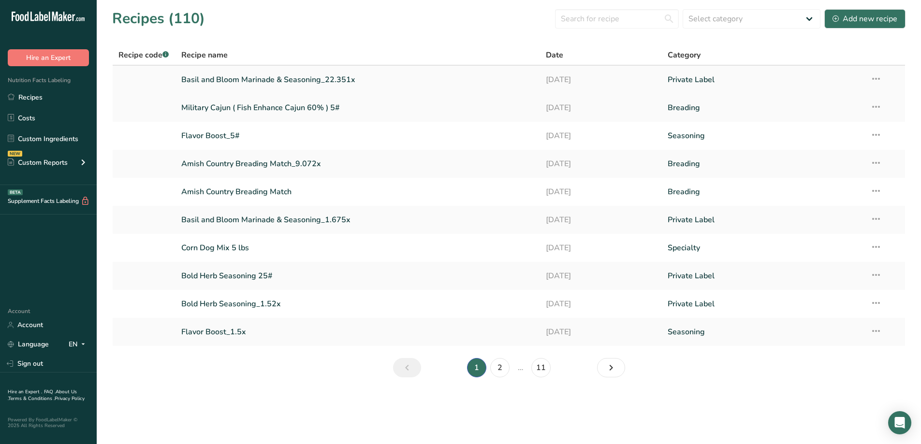
click at [305, 75] on link "Basil and Bloom Marinade & Seasoning_22.351x" at bounding box center [357, 80] width 353 height 20
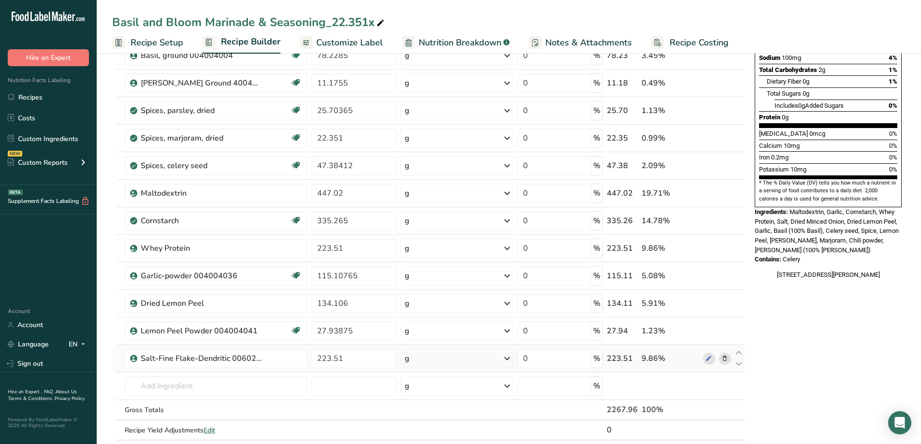
scroll to position [242, 0]
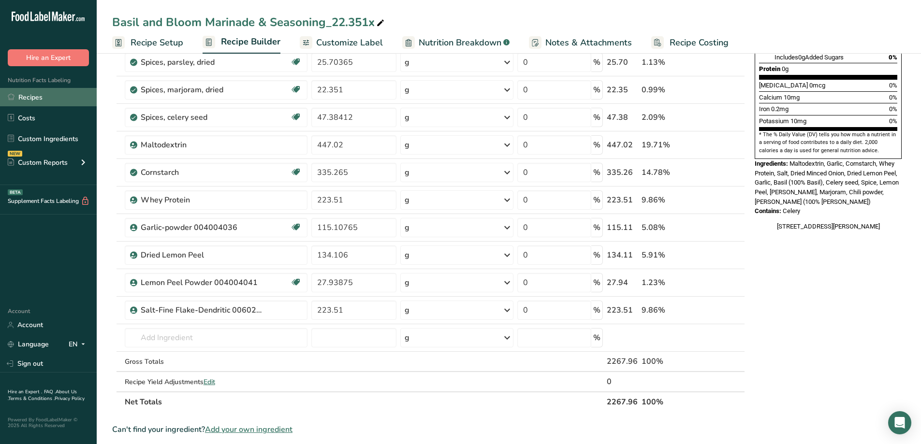
click at [34, 94] on link "Recipes" at bounding box center [48, 97] width 97 height 18
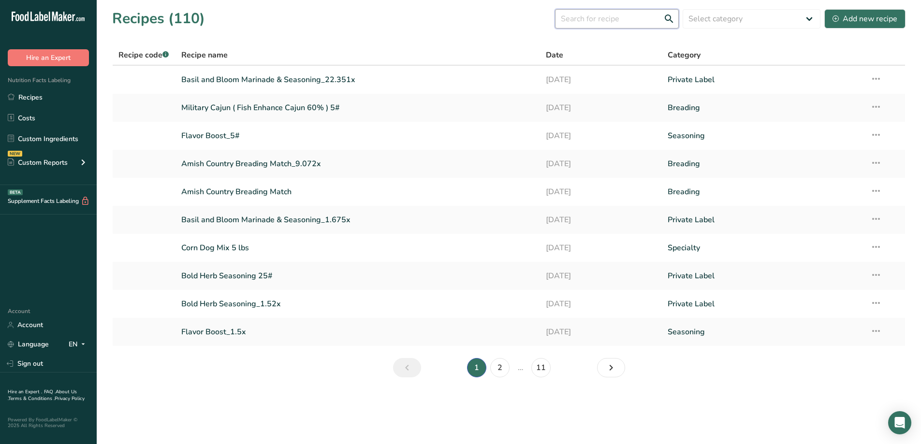
drag, startPoint x: 599, startPoint y: 21, endPoint x: 585, endPoint y: 18, distance: 14.3
click at [597, 22] on input "text" at bounding box center [617, 18] width 124 height 19
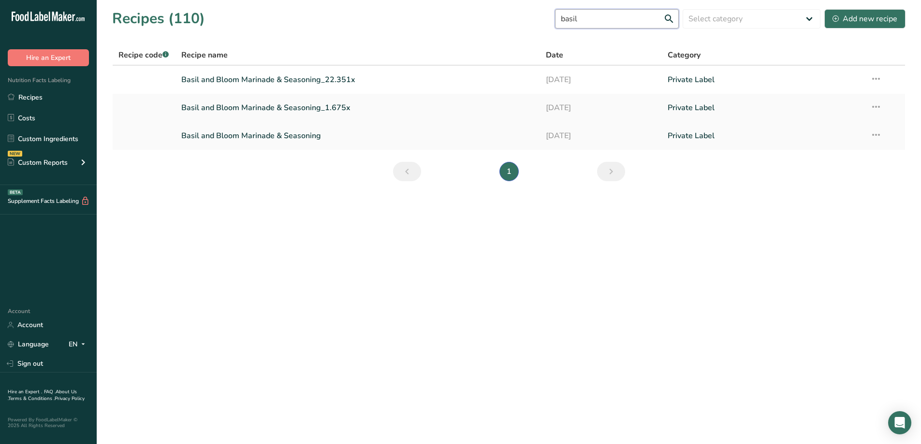
type input "basil"
click at [287, 139] on link "Basil and Bloom Marinade & Seasoning" at bounding box center [357, 136] width 353 height 20
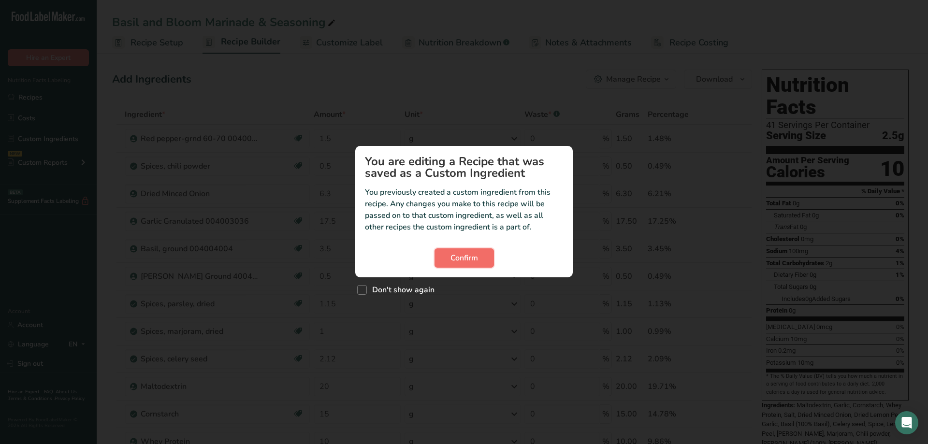
click at [476, 257] on span "Confirm" at bounding box center [465, 258] width 28 height 12
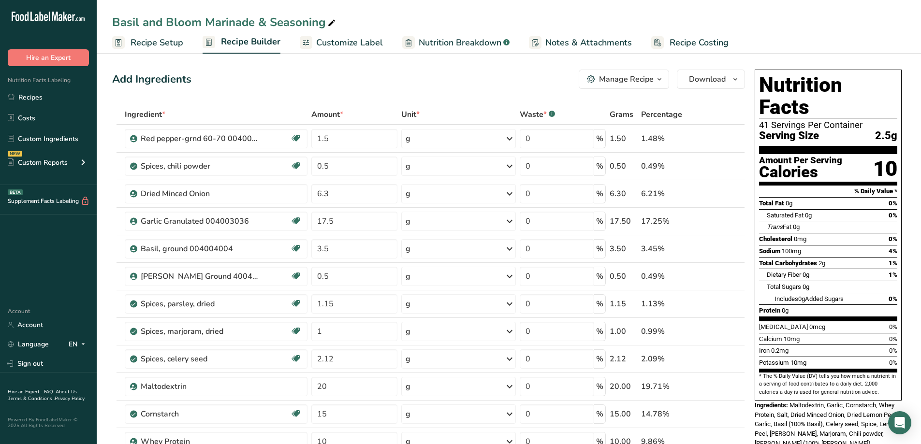
drag, startPoint x: 671, startPoint y: 77, endPoint x: 663, endPoint y: 77, distance: 7.8
click at [671, 77] on div "Manage Recipe Delete Recipe Duplicate Recipe Scale Recipe Save as Sub-Recipe .a…" at bounding box center [662, 79] width 166 height 19
click at [656, 80] on icon "button" at bounding box center [660, 80] width 8 height 12
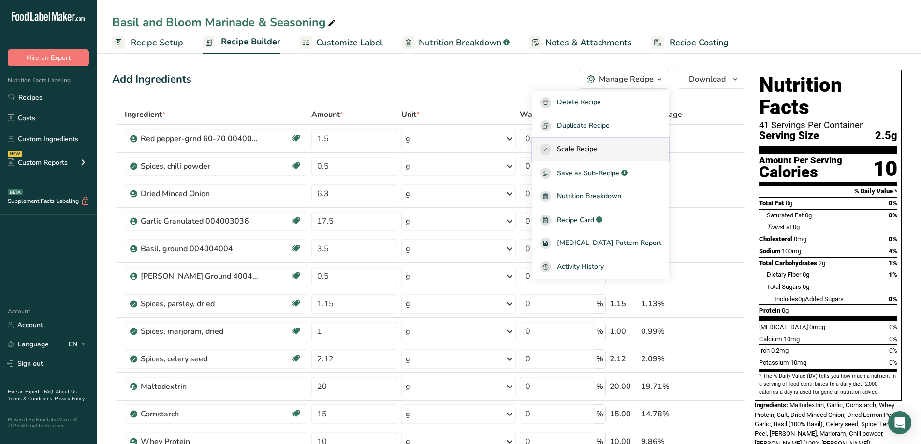
click at [611, 143] on button "Scale Recipe" at bounding box center [600, 150] width 137 height 24
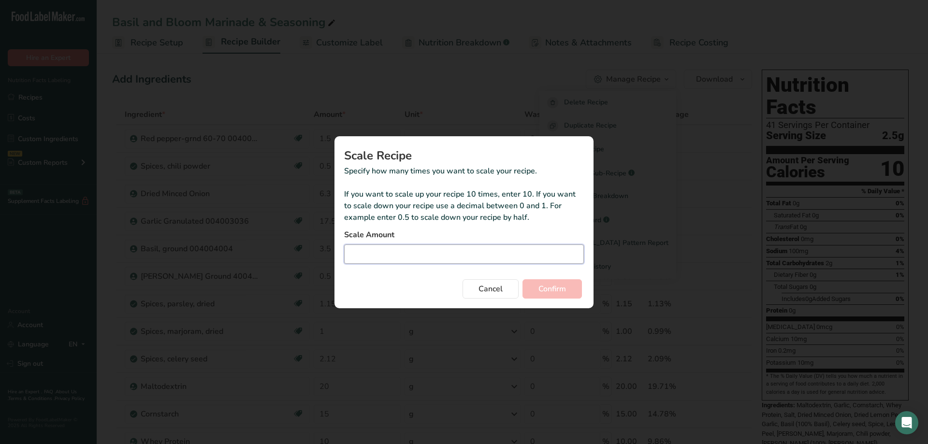
click at [432, 258] on input "Duplicate recipe modal" at bounding box center [464, 254] width 240 height 19
click at [360, 255] on input "22352" at bounding box center [464, 254] width 240 height 19
type input "22.352"
click at [582, 288] on button "Confirm" at bounding box center [552, 288] width 59 height 19
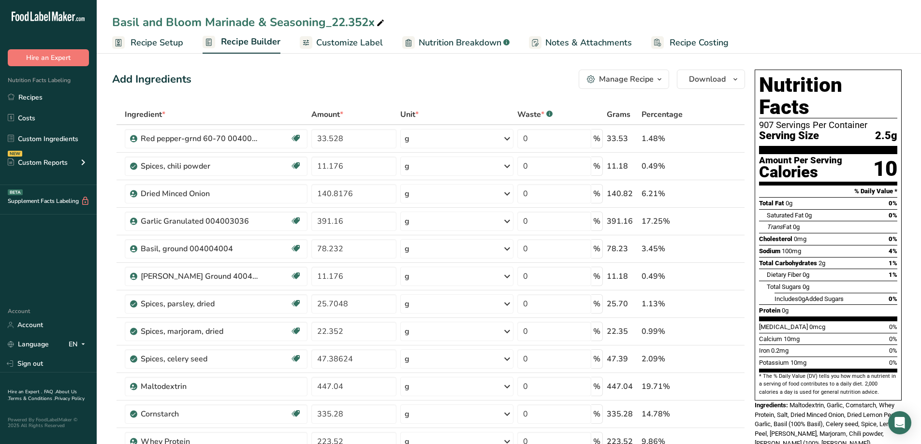
drag, startPoint x: 373, startPoint y: 24, endPoint x: 329, endPoint y: 27, distance: 43.7
click at [329, 27] on div "Basil and Bloom Marinade & Seasoning_22.352x" at bounding box center [249, 22] width 274 height 17
click at [367, 21] on input "Basil and Bloom Marinade & Seasoning_22.352x5#" at bounding box center [509, 22] width 794 height 17
click at [385, 20] on input "Basil and Bloom Marinade & Seasoning_5#" at bounding box center [509, 22] width 794 height 17
type input "Basil and Bloom Marinade & Seasoning_5#"
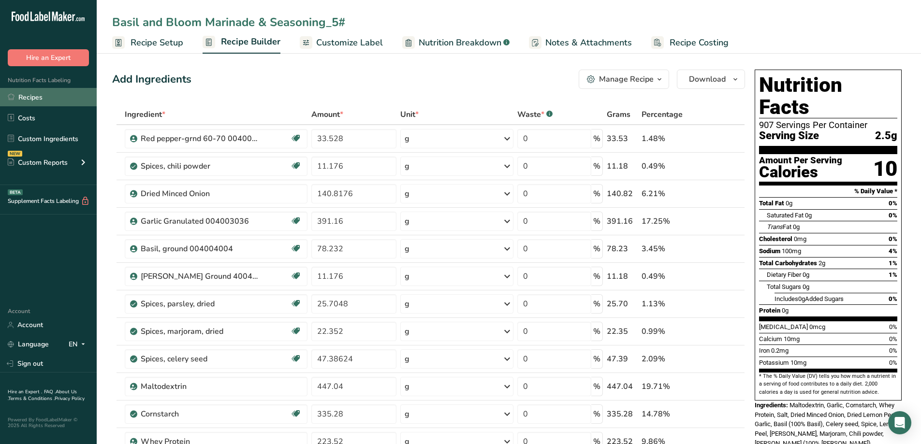
click at [36, 103] on link "Recipes" at bounding box center [48, 97] width 97 height 18
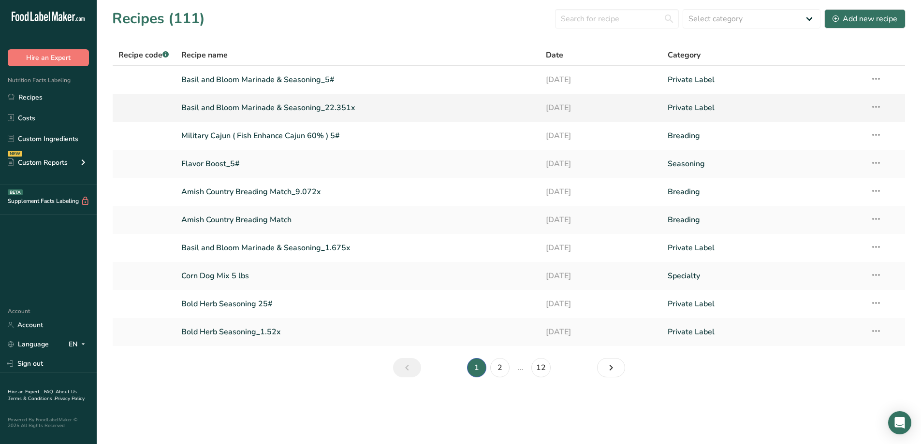
click at [876, 111] on icon at bounding box center [876, 106] width 12 height 17
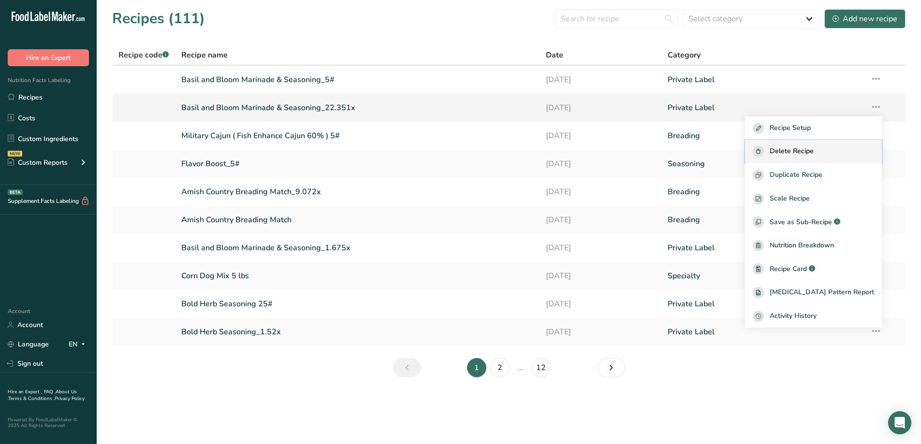
click at [835, 149] on div "Delete Recipe" at bounding box center [813, 151] width 121 height 11
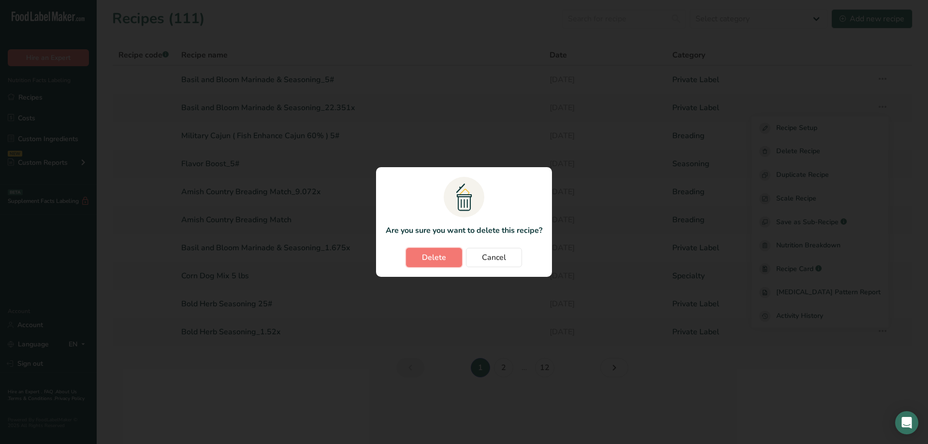
drag, startPoint x: 449, startPoint y: 252, endPoint x: 442, endPoint y: 253, distance: 6.8
click at [446, 252] on button "Delete" at bounding box center [434, 257] width 56 height 19
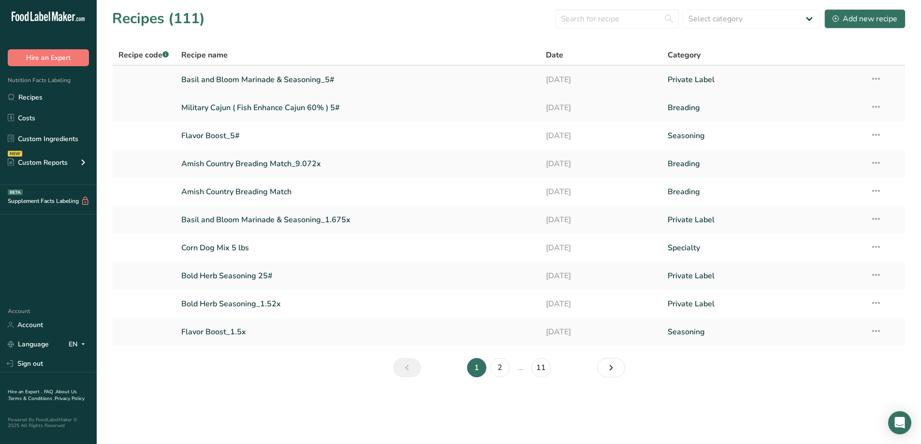
click at [317, 77] on link "Basil and Bloom Marinade & Seasoning_5#" at bounding box center [357, 80] width 353 height 20
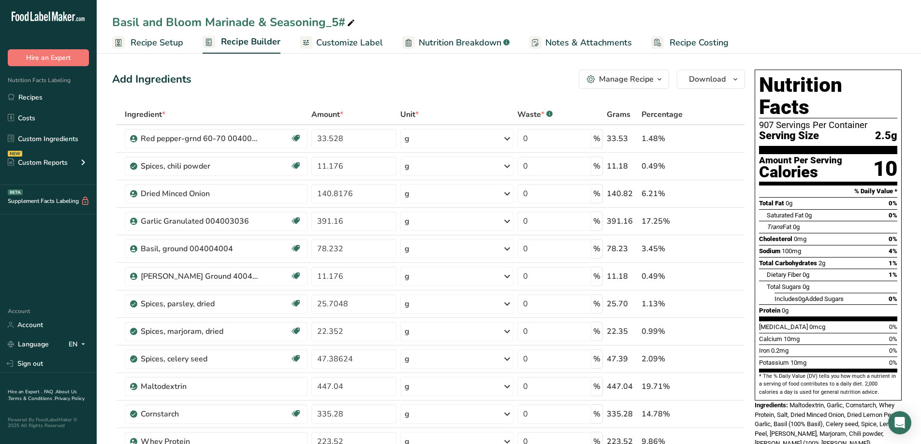
click at [355, 41] on span "Customize Label" at bounding box center [349, 42] width 67 height 13
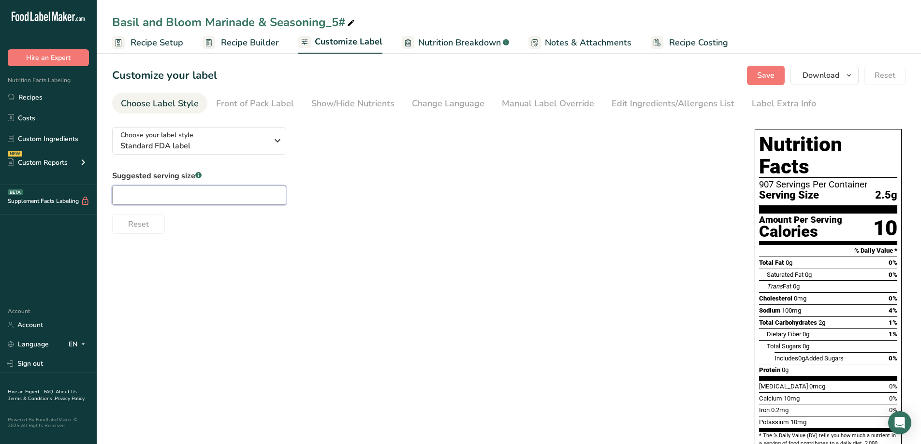
click at [245, 196] on input "text" at bounding box center [199, 195] width 174 height 19
click at [524, 235] on div "Choose your label style Standard FDA label USA (FDA) Standard FDA label Tabular…" at bounding box center [509, 330] width 794 height 423
click at [128, 199] on input "1/5 tsp" at bounding box center [199, 195] width 174 height 19
type input "1/2 tsp"
click at [515, 179] on div "Suggested serving size .a-a{fill:#347362;}.b-a{fill:#fff;} 1/2 tsp Reset" at bounding box center [423, 202] width 623 height 64
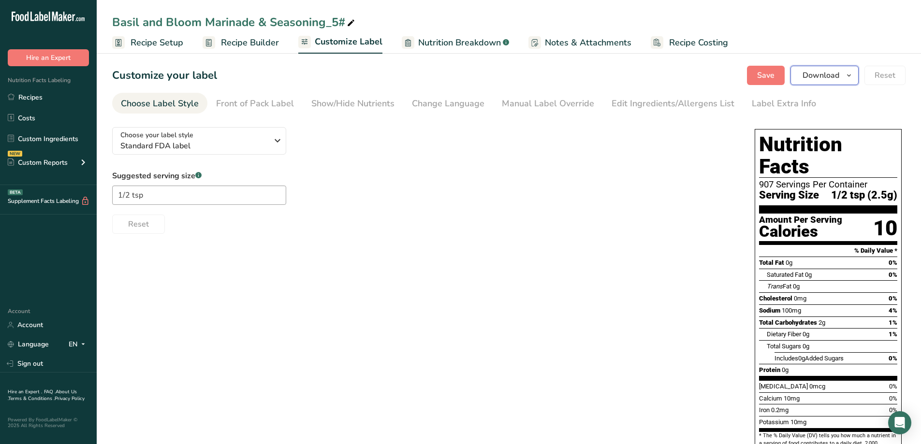
click at [853, 78] on icon "button" at bounding box center [849, 76] width 8 height 12
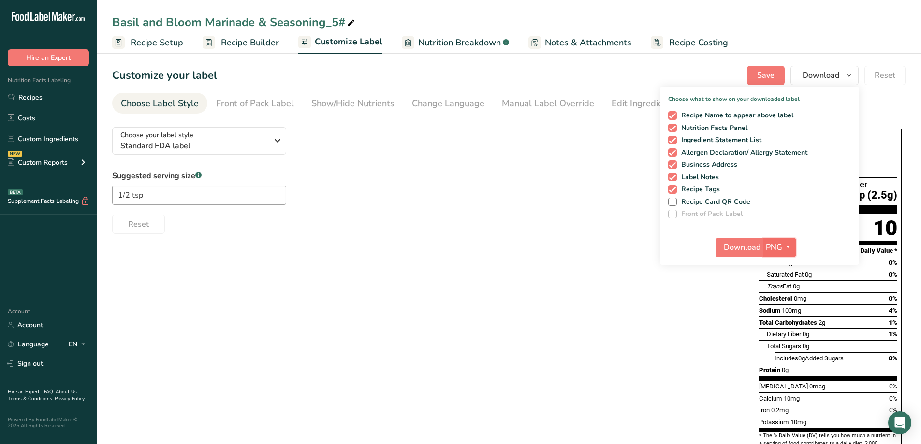
click at [787, 248] on icon "button" at bounding box center [788, 247] width 8 height 12
click at [785, 314] on link "PDF" at bounding box center [780, 315] width 31 height 16
click at [740, 247] on span "Download" at bounding box center [742, 248] width 37 height 12
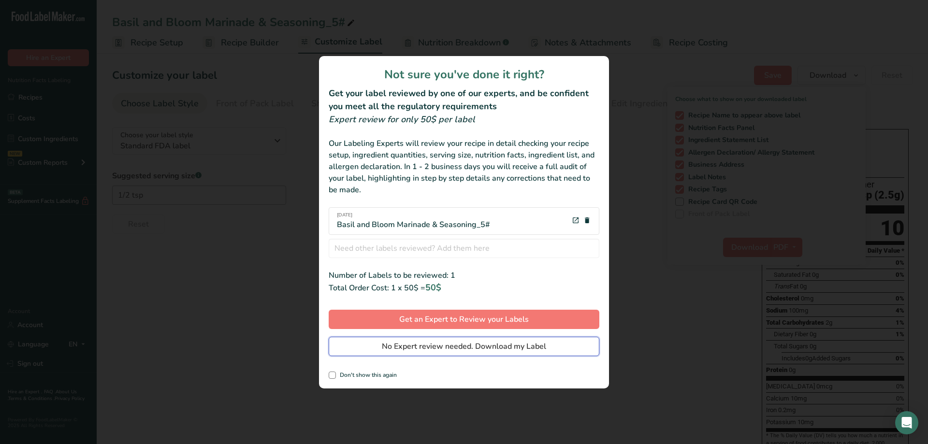
click at [492, 352] on span "No Expert review needed. Download my Label" at bounding box center [464, 347] width 164 height 12
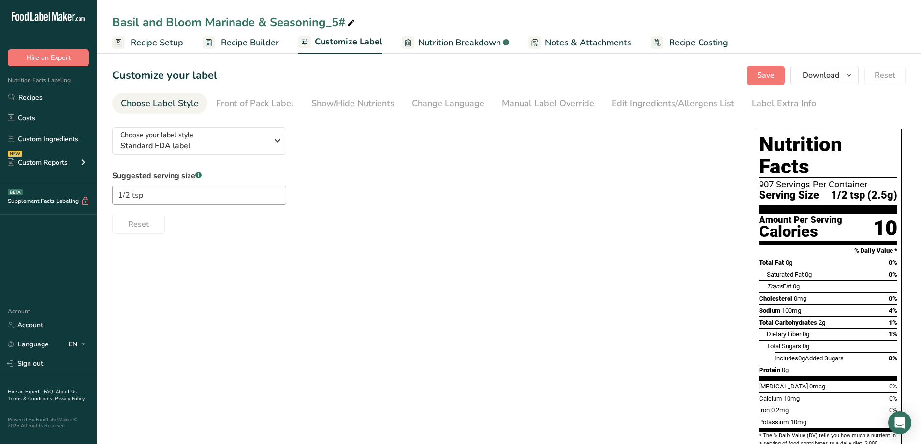
click at [479, 375] on div "Choose your label style Standard FDA label USA (FDA) Standard FDA label Tabular…" at bounding box center [509, 330] width 794 height 423
click at [478, 326] on div "Choose your label style Standard FDA label USA (FDA) Standard FDA label Tabular…" at bounding box center [509, 330] width 794 height 423
click at [405, 337] on div "Choose your label style Standard FDA label USA (FDA) Standard FDA label Tabular…" at bounding box center [509, 330] width 794 height 423
click at [207, 330] on div "Choose your label style Standard FDA label USA (FDA) Standard FDA label Tabular…" at bounding box center [509, 330] width 794 height 423
click at [251, 45] on span "Recipe Builder" at bounding box center [250, 42] width 58 height 13
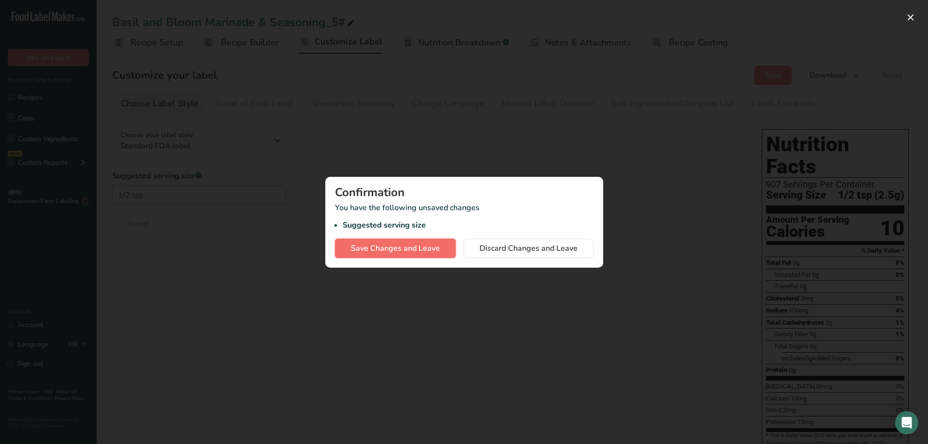
click at [435, 254] on span "Save Changes and Leave" at bounding box center [395, 249] width 89 height 12
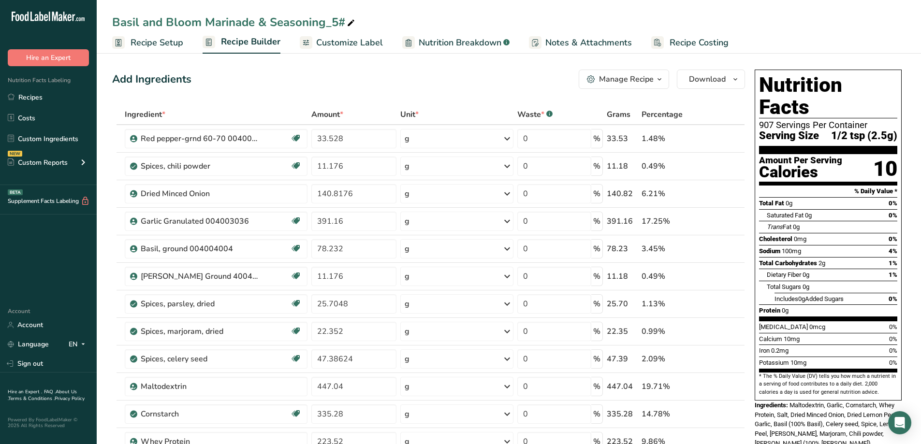
click at [144, 44] on span "Recipe Setup" at bounding box center [157, 42] width 53 height 13
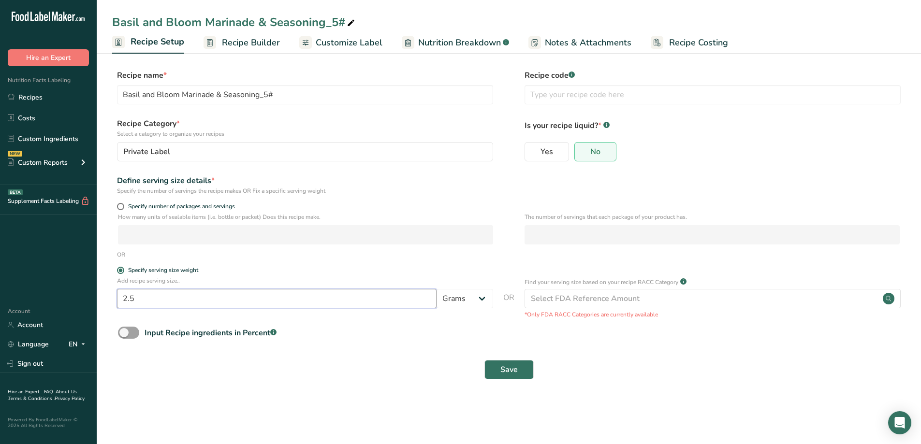
drag, startPoint x: 157, startPoint y: 299, endPoint x: 100, endPoint y: 300, distance: 57.1
click at [100, 300] on section "Recipe name * [PERSON_NAME] and [PERSON_NAME] Marinade & Seasoning_5# Recipe co…" at bounding box center [509, 225] width 824 height 351
type input "15"
click at [328, 46] on span "Customize Label" at bounding box center [349, 42] width 67 height 13
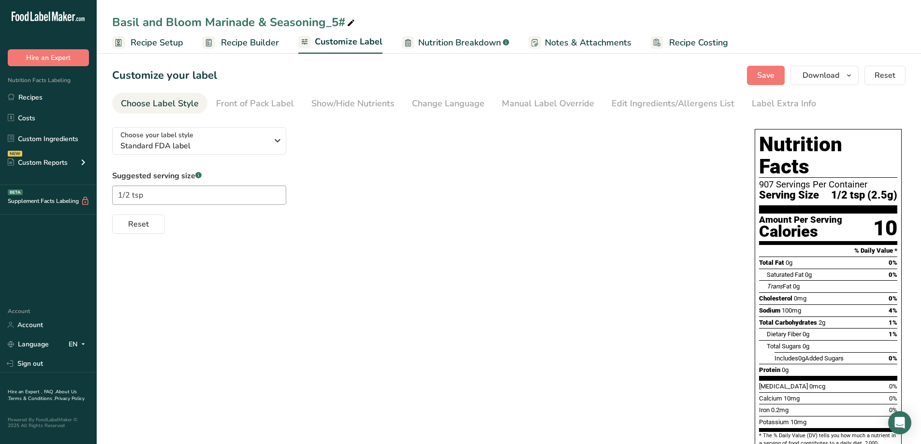
click at [174, 38] on span "Recipe Setup" at bounding box center [157, 42] width 53 height 13
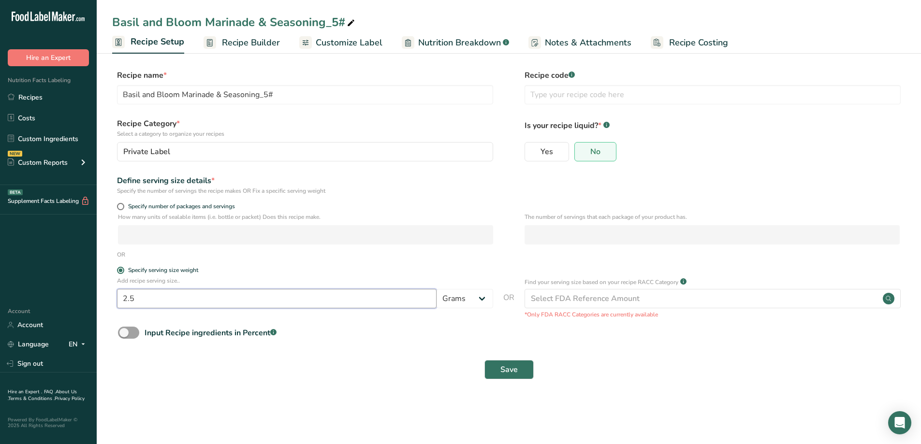
drag, startPoint x: 141, startPoint y: 299, endPoint x: 116, endPoint y: 304, distance: 25.6
click at [117, 301] on input "2.5" at bounding box center [277, 298] width 320 height 19
type input "15"
click at [499, 373] on button "Save" at bounding box center [509, 369] width 49 height 19
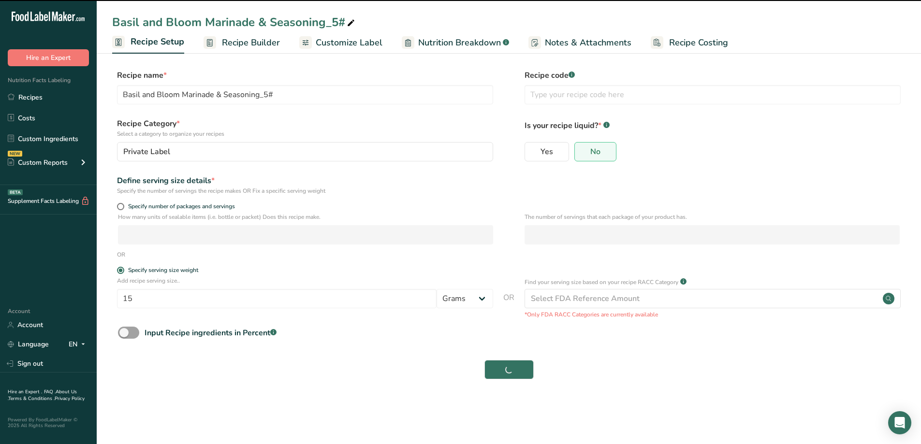
click at [335, 36] on span "Customize Label" at bounding box center [349, 42] width 67 height 13
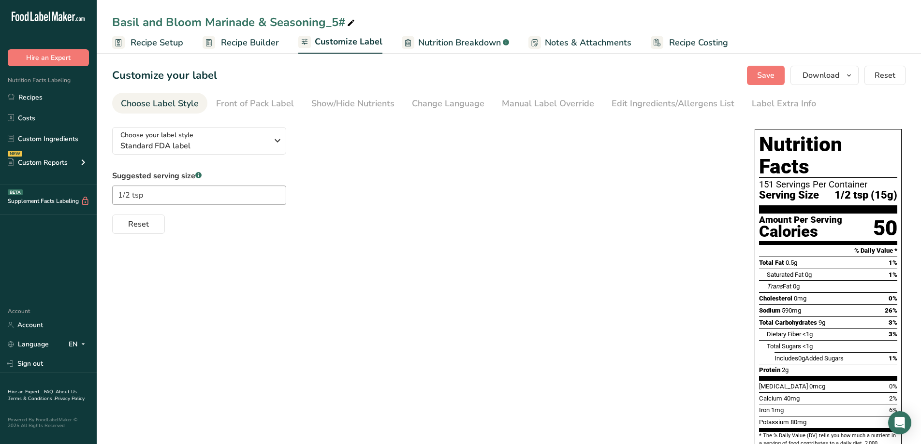
click at [159, 43] on span "Recipe Setup" at bounding box center [157, 42] width 53 height 13
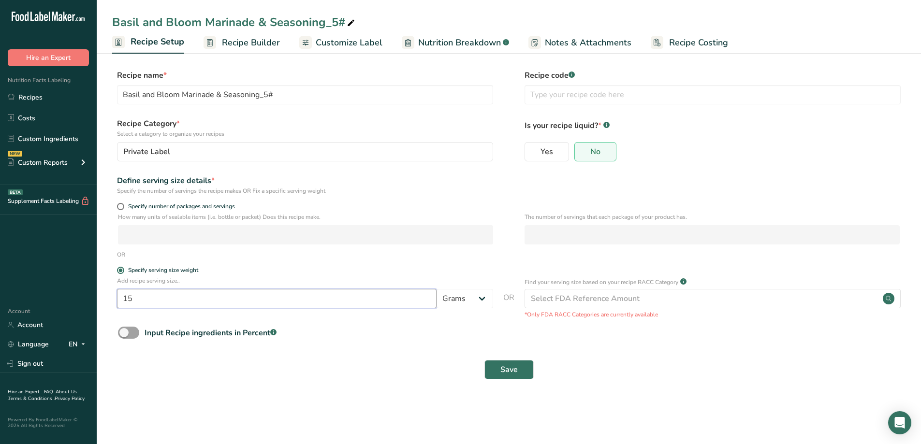
drag, startPoint x: 160, startPoint y: 307, endPoint x: 99, endPoint y: 309, distance: 61.0
click at [90, 307] on div ".a-20{fill:#fff;} Hire an Expert Nutrition Facts Labeling Recipes Costs Custom …" at bounding box center [460, 222] width 921 height 444
type input "2.5"
click at [527, 361] on button "Save" at bounding box center [509, 369] width 49 height 19
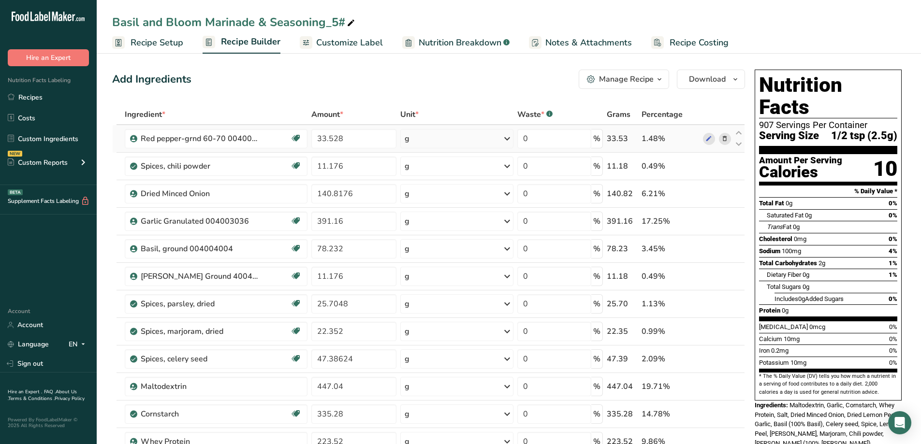
click at [715, 126] on td at bounding box center [717, 139] width 32 height 28
click at [683, 42] on span "Recipe Costing" at bounding box center [699, 42] width 59 height 13
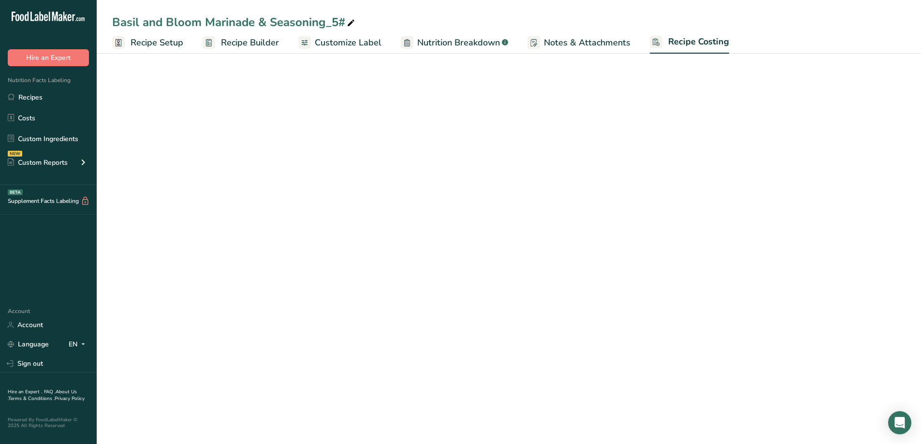
select select "12"
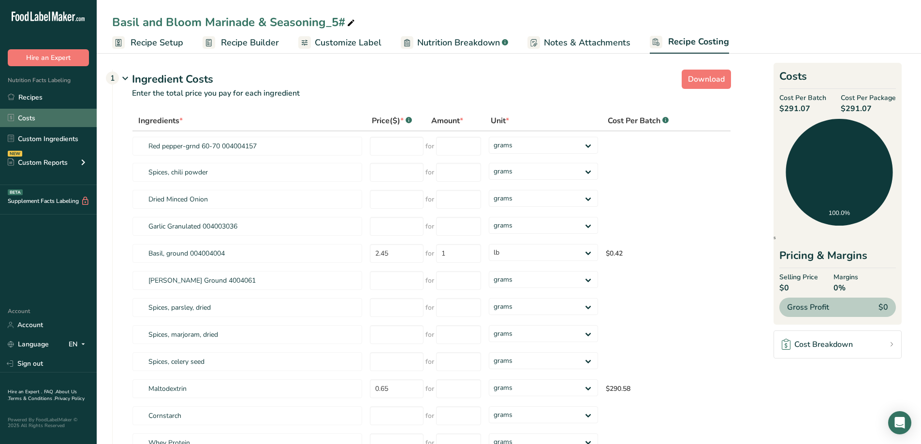
click at [30, 114] on link "Costs" at bounding box center [48, 118] width 97 height 18
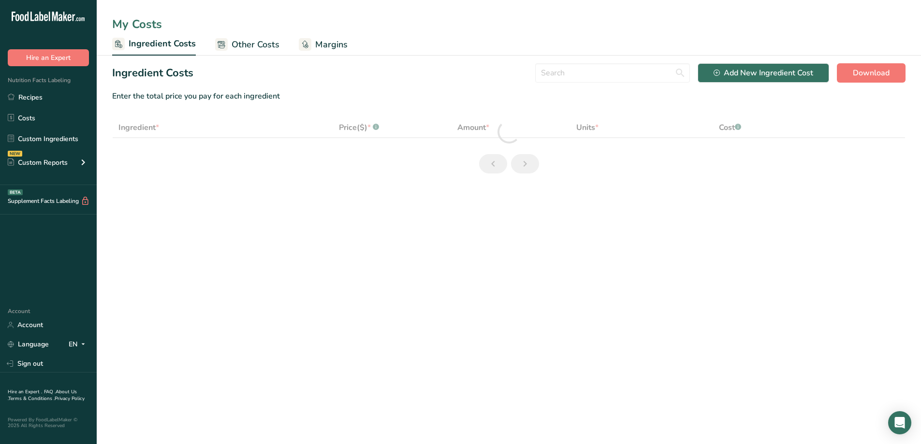
select select "12"
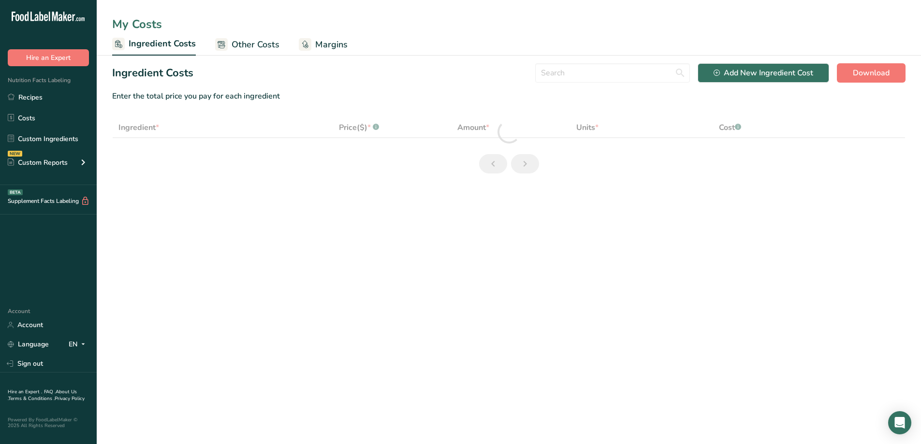
select select "12"
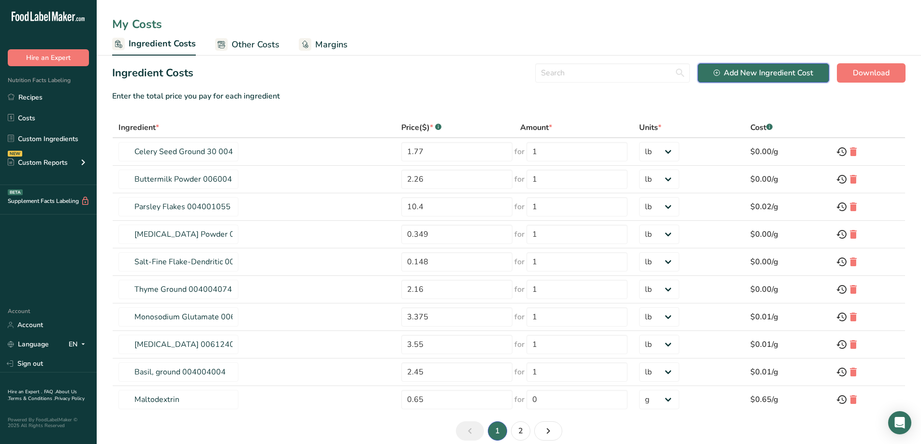
click at [764, 72] on div "Add New Ingredient Cost" at bounding box center [764, 73] width 100 height 12
select select "Add New Ingredient Cost Modal"
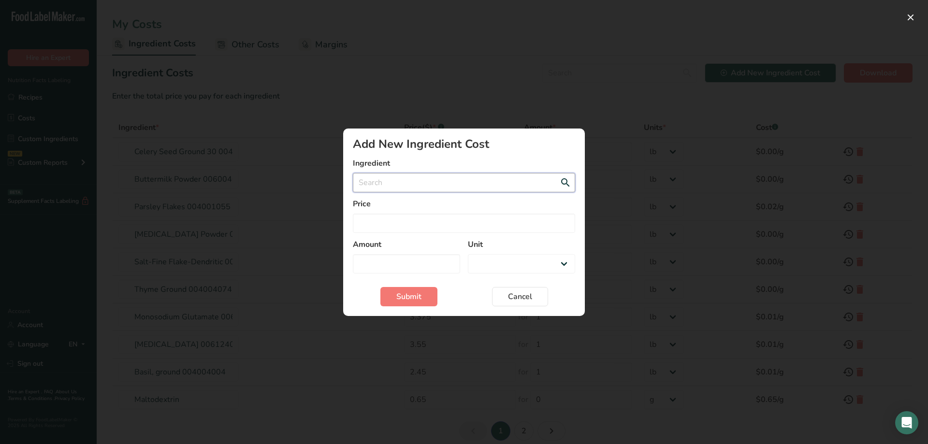
click at [381, 191] on input "Add New Ingredient Cost Modal" at bounding box center [464, 182] width 222 height 19
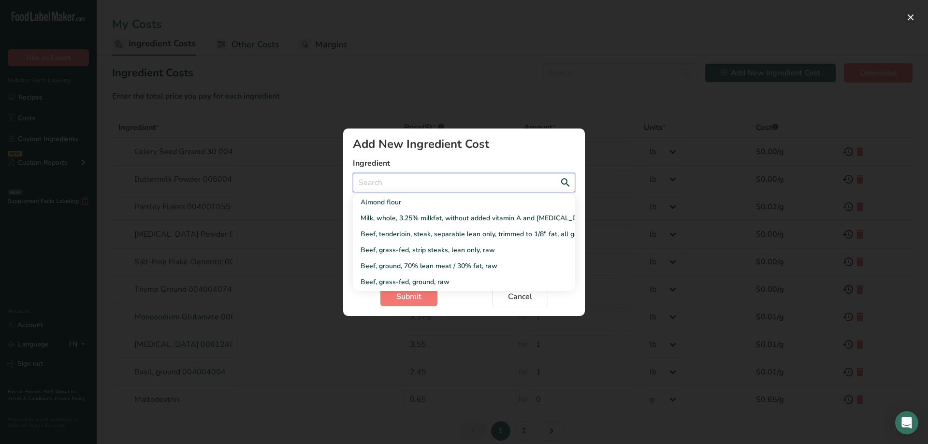
type input "f"
select select "Add New Ingredient Cost Modal"
type input "fl"
select select "Add New Ingredient Cost Modal"
type input "flo"
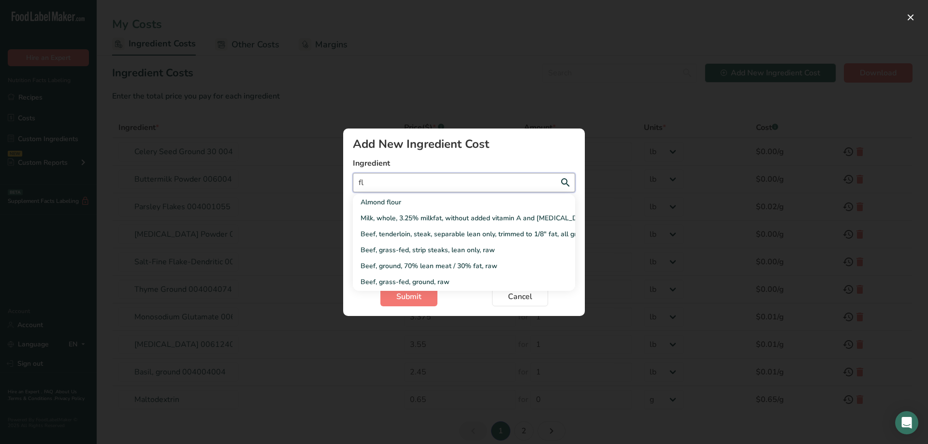
select select "Add New Ingredient Cost Modal"
type input "flou"
select select "Add New Ingredient Cost Modal"
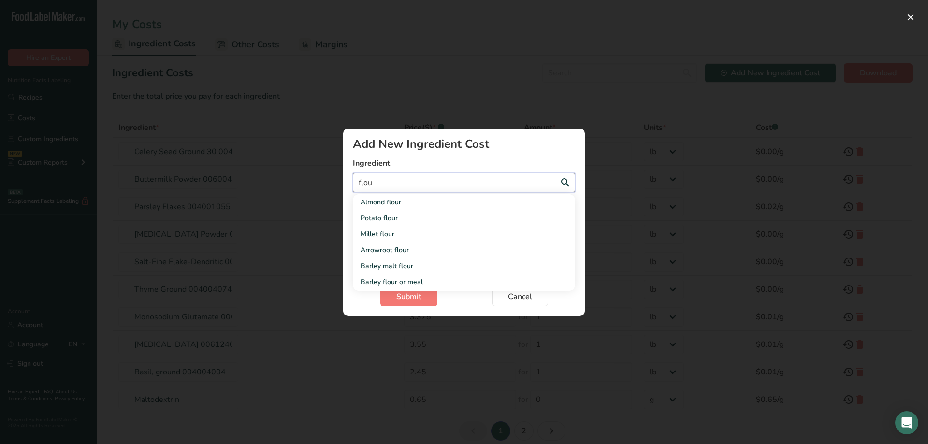
type input "flour"
select select "Add New Ingredient Cost Modal"
type input "flour"
select select "Add New Ingredient Cost Modal"
type input "flour p"
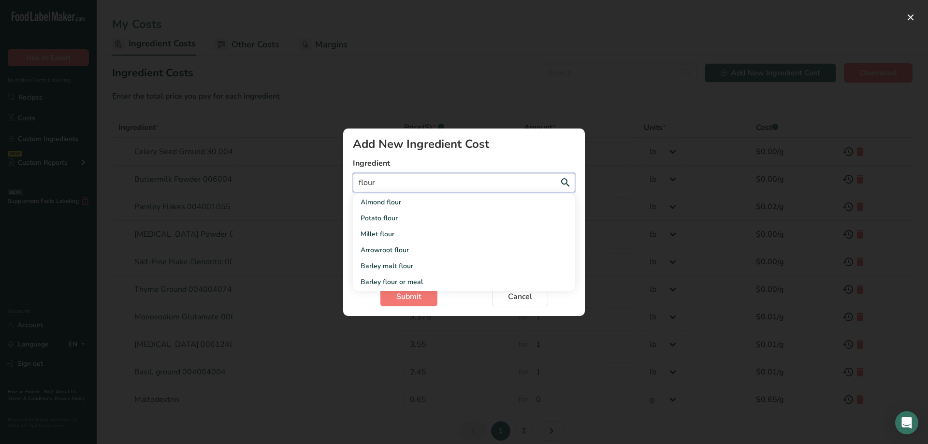
select select "Add New Ingredient Cost Modal"
type input "flour pa"
select select "Add New Ingredient Cost Modal"
type input "flour pas"
select select "Add New Ingredient Cost Modal"
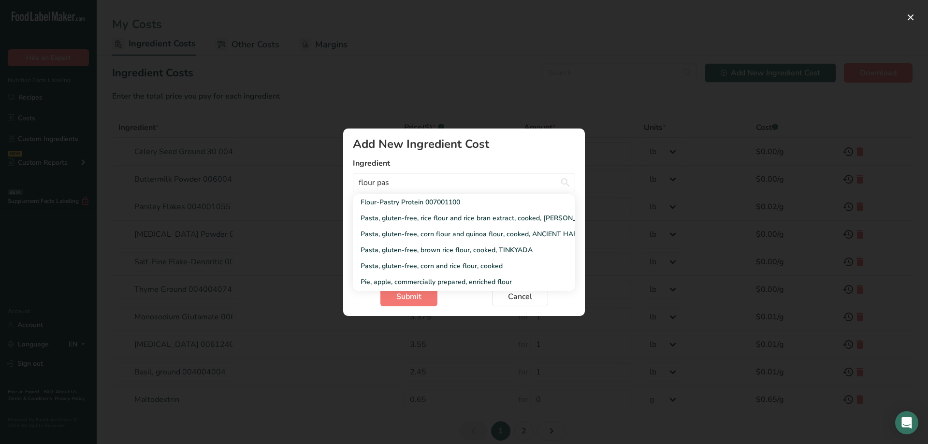
click at [406, 207] on div "Flour-Pastry Protein 007001100" at bounding box center [456, 202] width 191 height 10
type input "Flour-Pastry Protein 007001100"
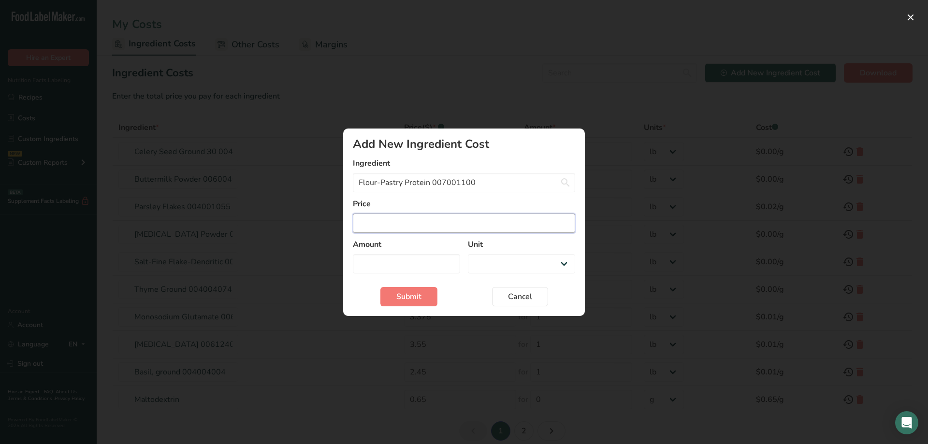
click at [409, 226] on input "Add New Ingredient Cost Modal" at bounding box center [464, 223] width 222 height 19
select select "Add New Ingredient Cost Modal"
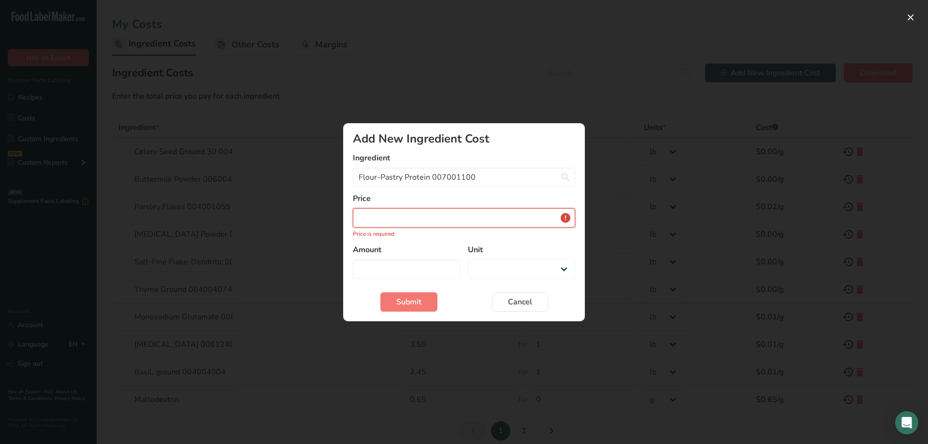
type input "0"
select select "Add New Ingredient Cost Modal"
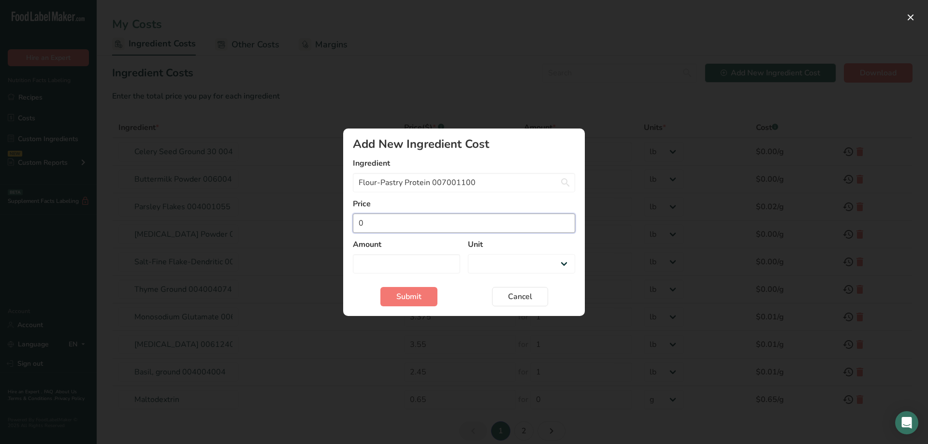
type input "0.6"
select select "Add New Ingredient Cost Modal"
type input "0.66"
select select "Add New Ingredient Cost Modal"
type input "0.661"
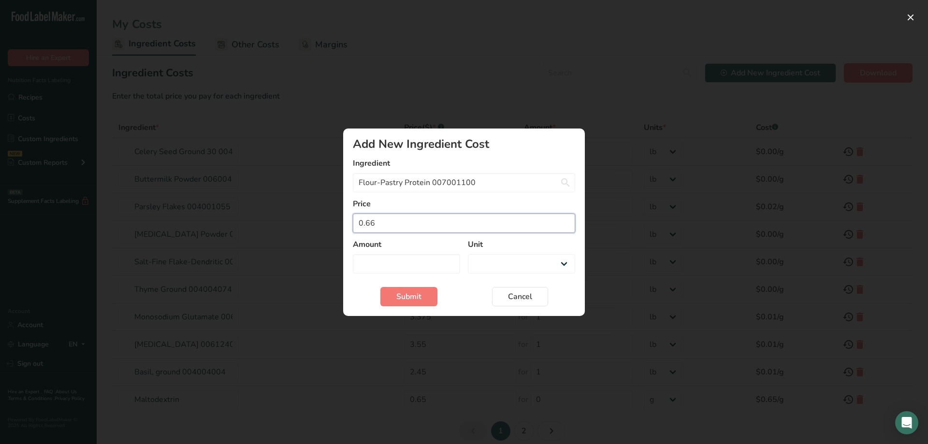
select select "Add New Ingredient Cost Modal"
type input "0.6613"
select select "Add New Ingredient Cost Modal"
type input "0.66131"
select select "Add New Ingredient Cost Modal"
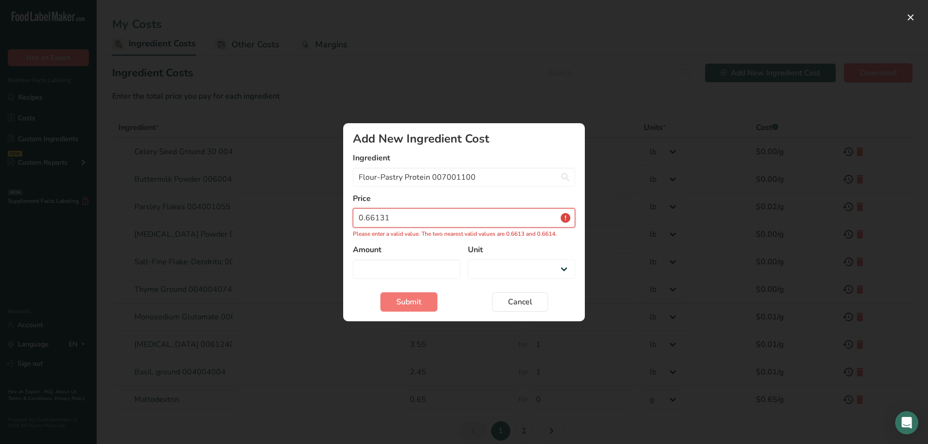
type input "0.6613"
select select "Add New Ingredient Cost Modal"
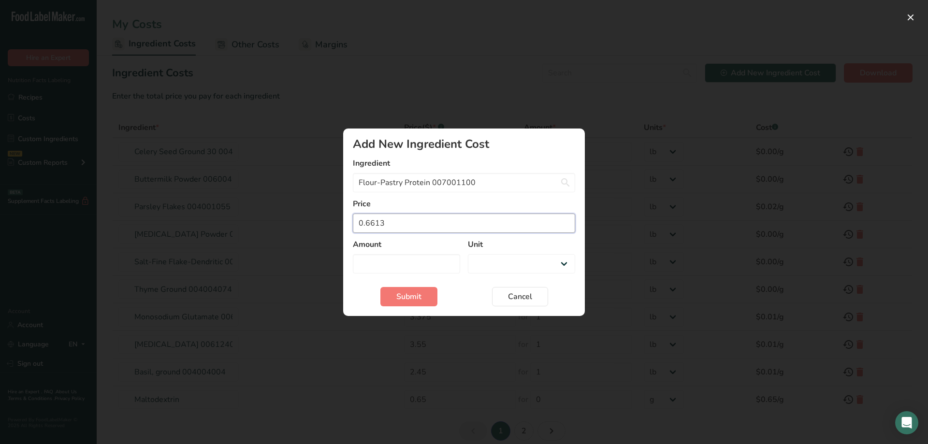
type input "0.66131"
select select "Add New Ingredient Cost Modal"
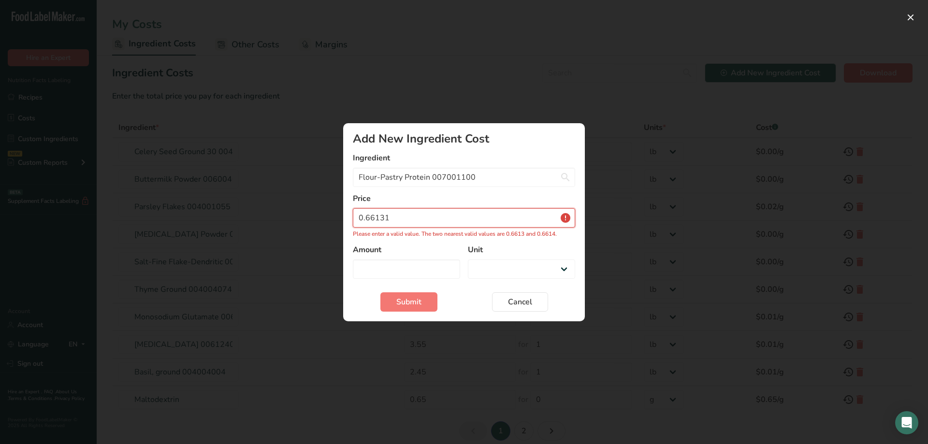
type input "0.6613"
select select "Add New Ingredient Cost Modal"
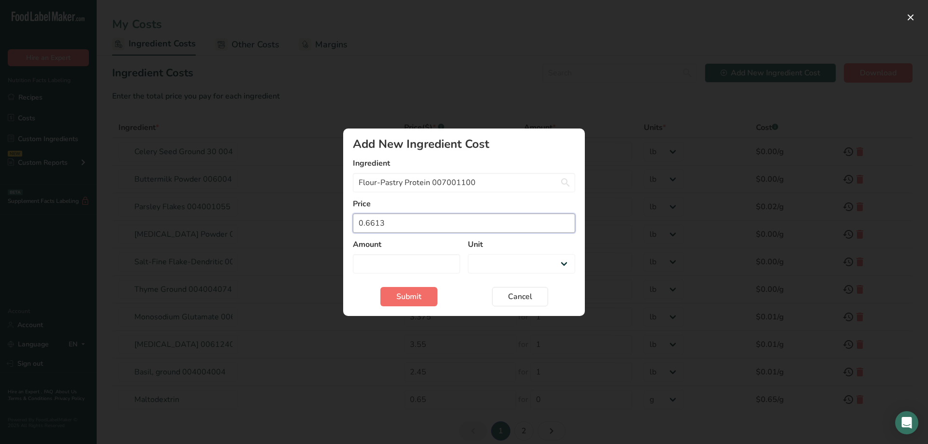
type input "0.6613"
click at [393, 298] on button "Submit" at bounding box center [409, 296] width 57 height 19
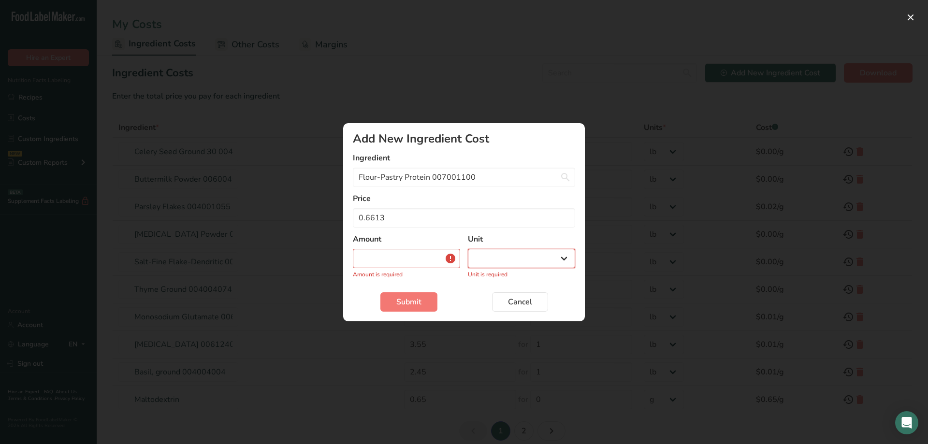
click at [570, 264] on select "g kg mg mcg lb oz" at bounding box center [521, 258] width 107 height 19
select select "-1"
click at [468, 249] on select "g kg mg mcg lb oz" at bounding box center [521, 258] width 107 height 19
click at [426, 258] on input "Add New Ingredient Cost Modal" at bounding box center [406, 258] width 107 height 19
click at [378, 262] on input "Add New Ingredient Cost Modal" at bounding box center [406, 258] width 107 height 19
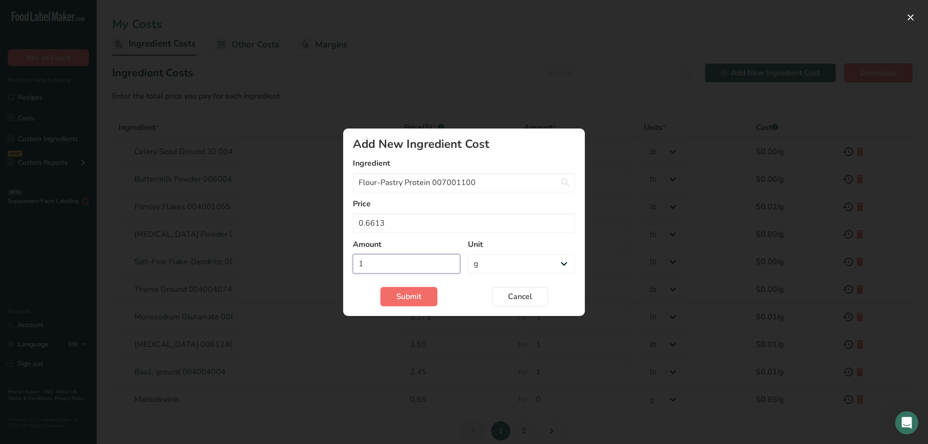
type input "1"
click at [431, 302] on button "Submit" at bounding box center [409, 296] width 57 height 19
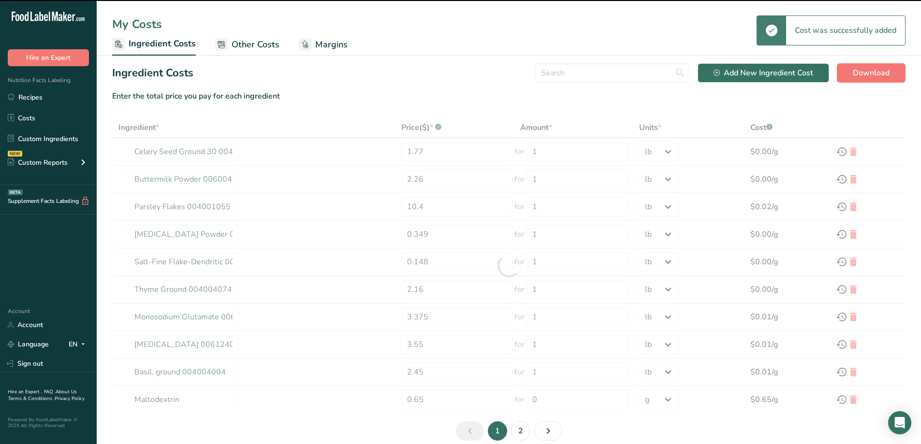
type input "Flour-Pastry Protein 007001100"
type input "0.6613"
select select "-1"
type input "Thyme Ground 004004074"
type input "2.16"
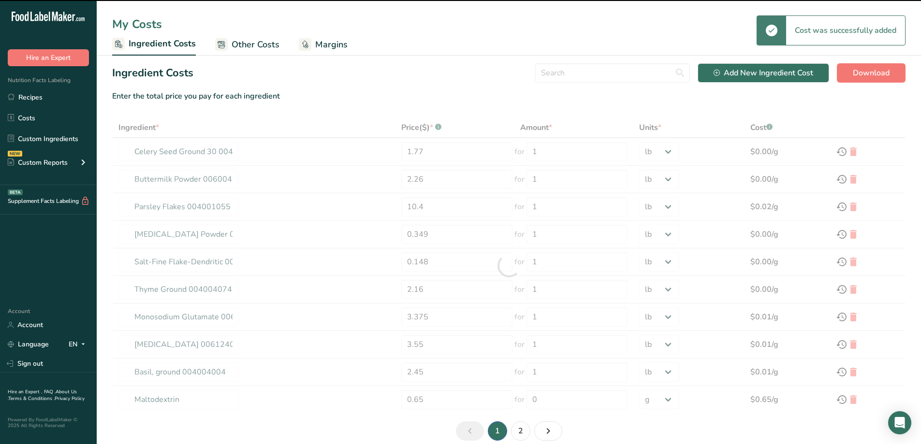
type input "Monosodium Glutamate 006022048"
type input "3.375"
type input "Citric Acid 006124023"
type input "3.55"
type input "Basil, ground 004004004"
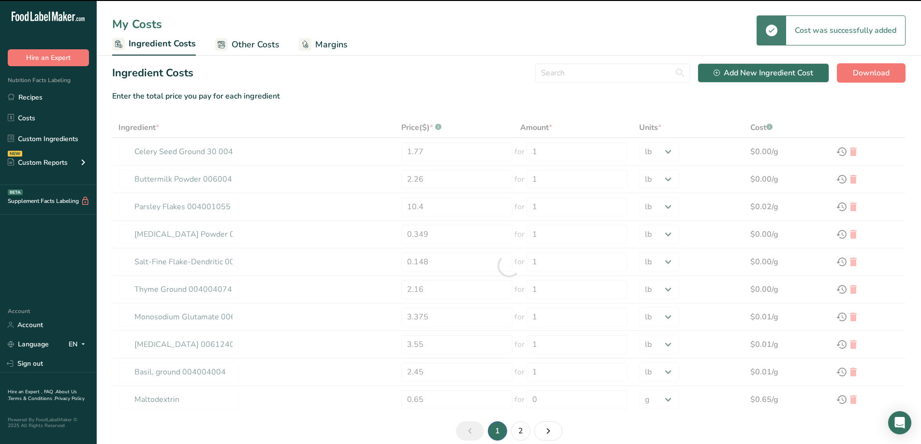
type input "2.45"
type input "1"
select select "12"
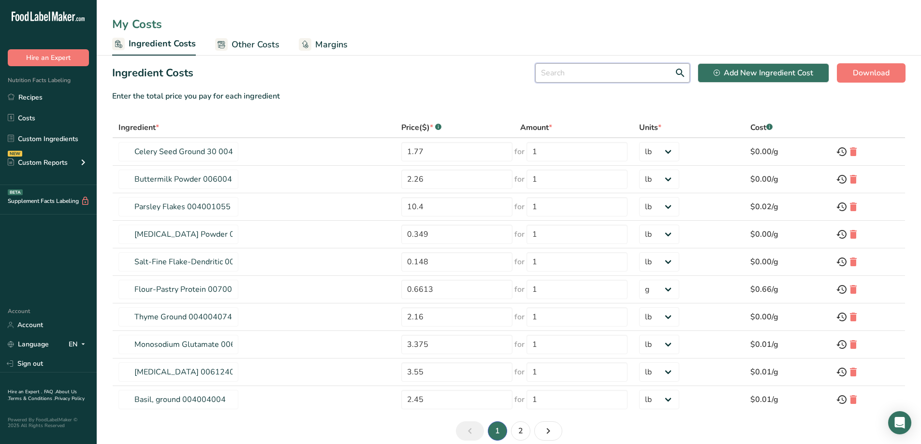
click at [583, 70] on input "text" at bounding box center [612, 72] width 155 height 19
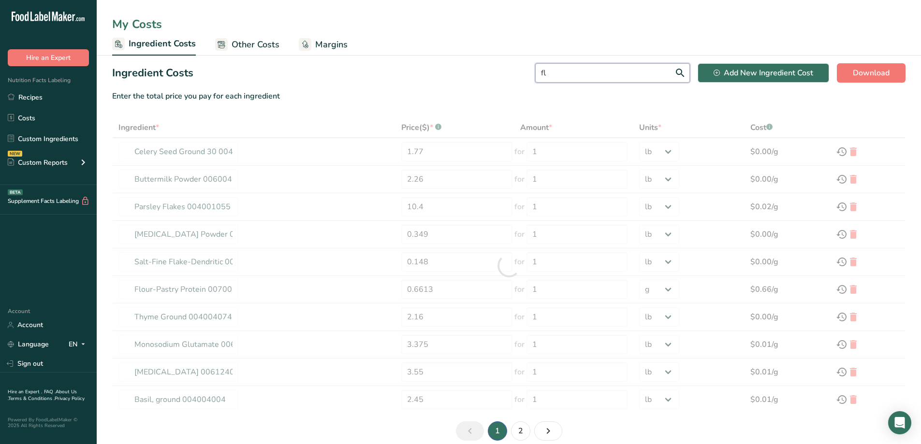
type input "flo"
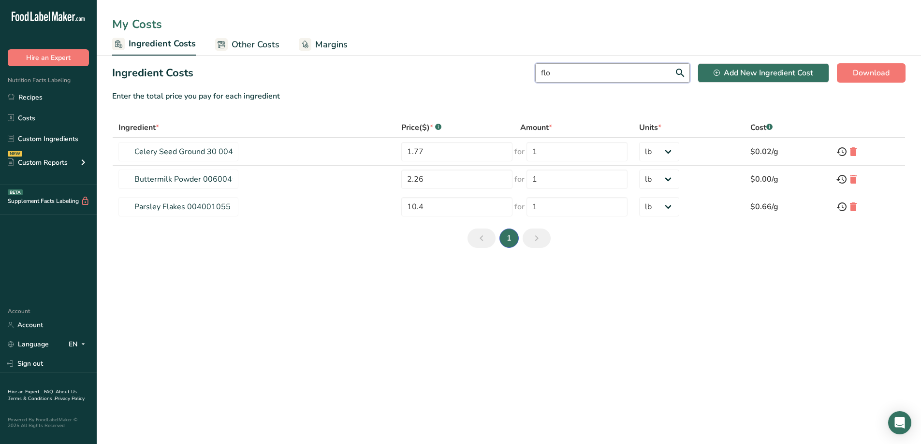
type input "Parsley Flakes 004001055"
type input "10.4"
type input "Salt-Fine Flake-Dendritic 006024064"
type input "0.148"
type input "Flour-Pastry Protein 007001100"
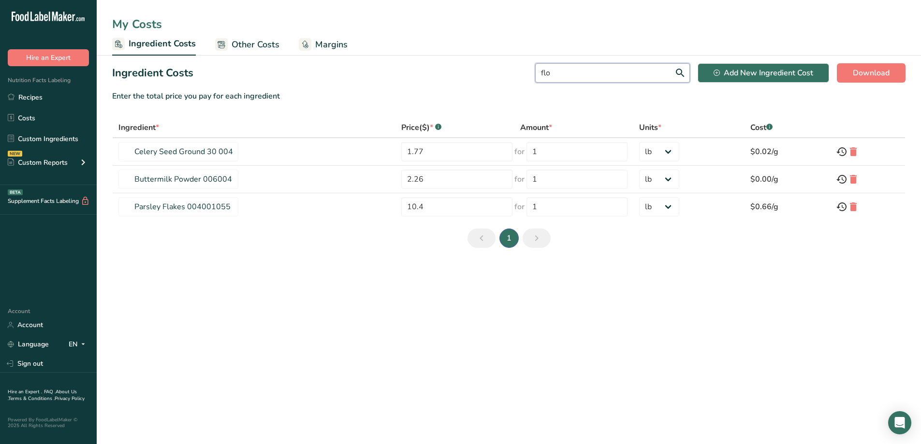
type input "0.6613"
select select "-1"
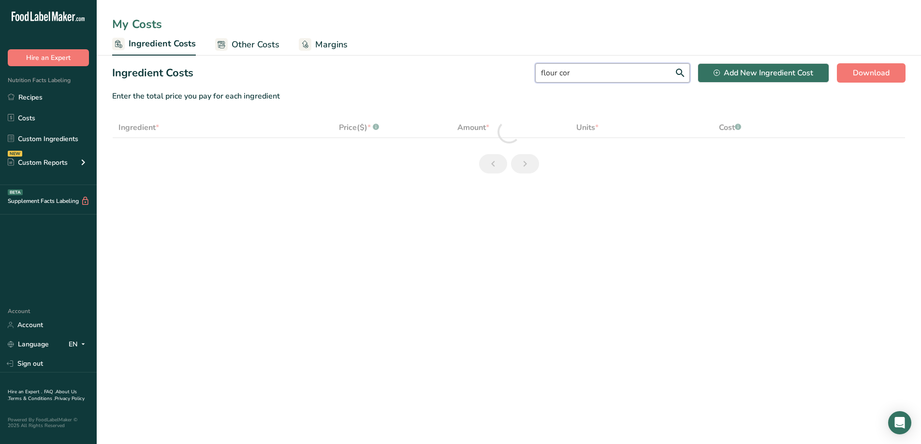
type input "flour corn"
drag, startPoint x: 618, startPoint y: 75, endPoint x: 527, endPoint y: 87, distance: 92.1
click at [527, 87] on section "Ingredient Costs flour corn Add New Ingredient Cost Download Enter the total pr…" at bounding box center [509, 122] width 824 height 133
select select "12"
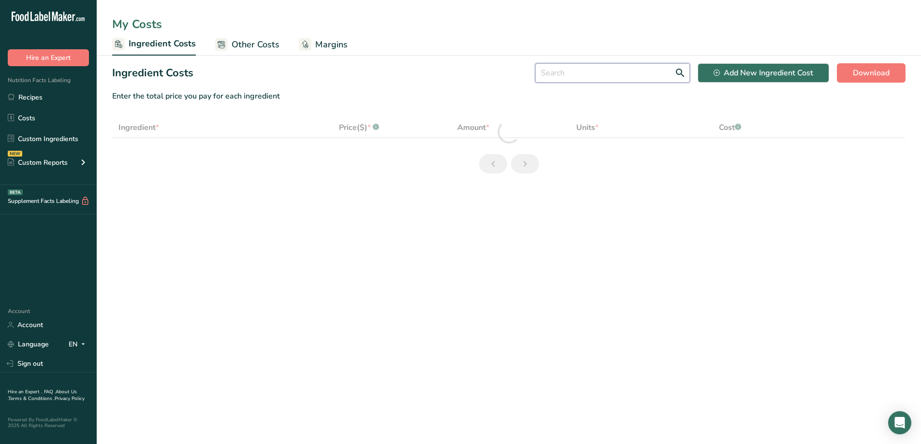
select select "12"
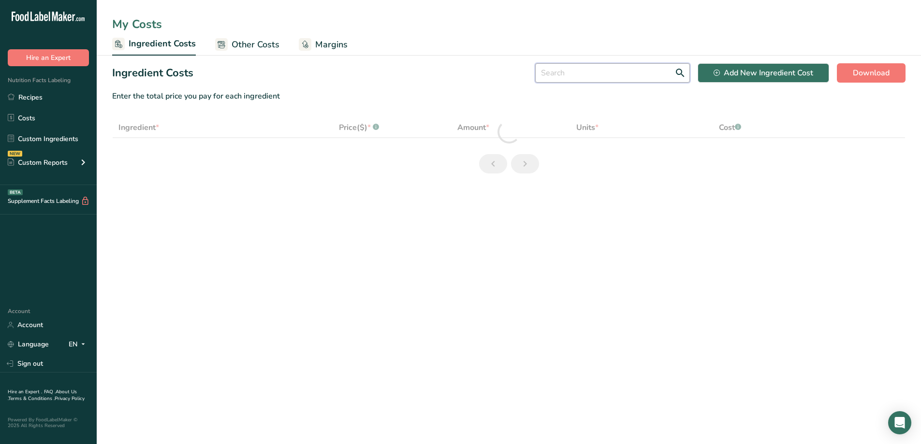
select select "12"
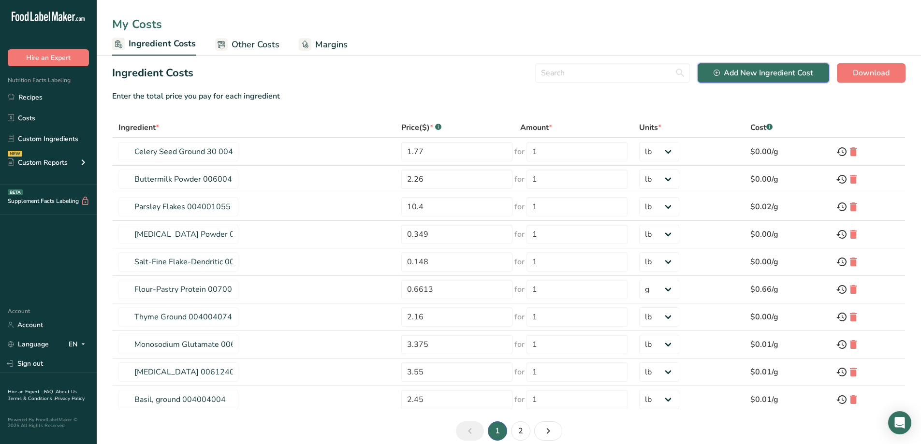
click at [727, 74] on div "Add New Ingredient Cost" at bounding box center [764, 73] width 100 height 12
select select "Add New Ingredient Cost Modal"
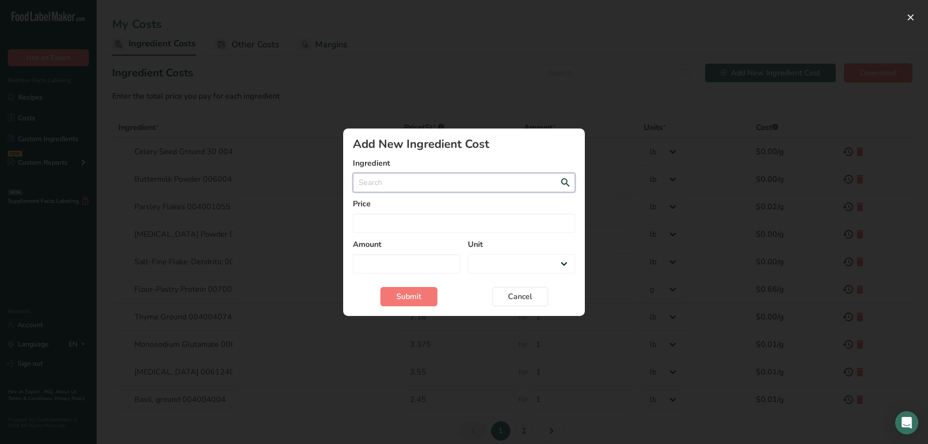
click at [396, 186] on input "Add New Ingredient Cost Modal" at bounding box center [464, 182] width 222 height 19
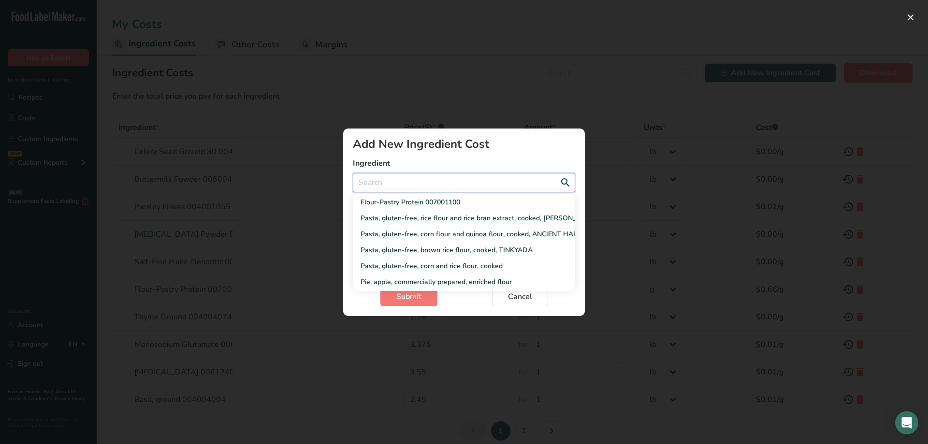
type input "f"
select select "Add New Ingredient Cost Modal"
type input "fl"
select select "Add New Ingredient Cost Modal"
type input "flo"
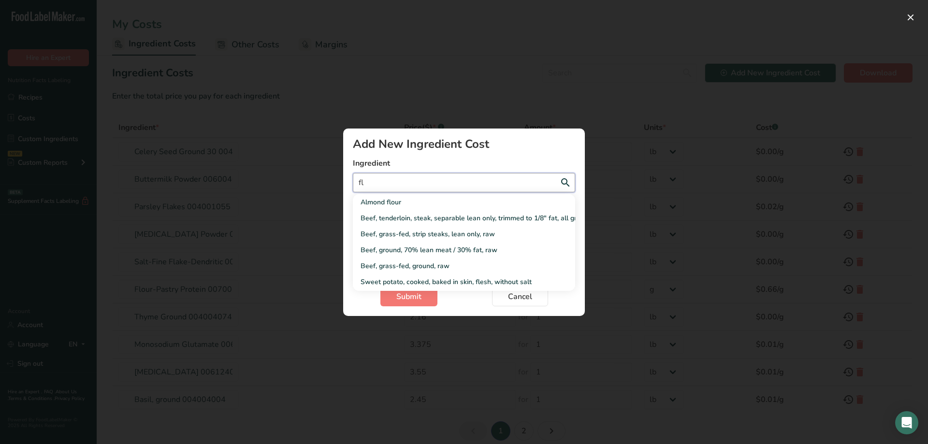
select select "Add New Ingredient Cost Modal"
type input "flou"
select select "Add New Ingredient Cost Modal"
type input "flour"
select select "Add New Ingredient Cost Modal"
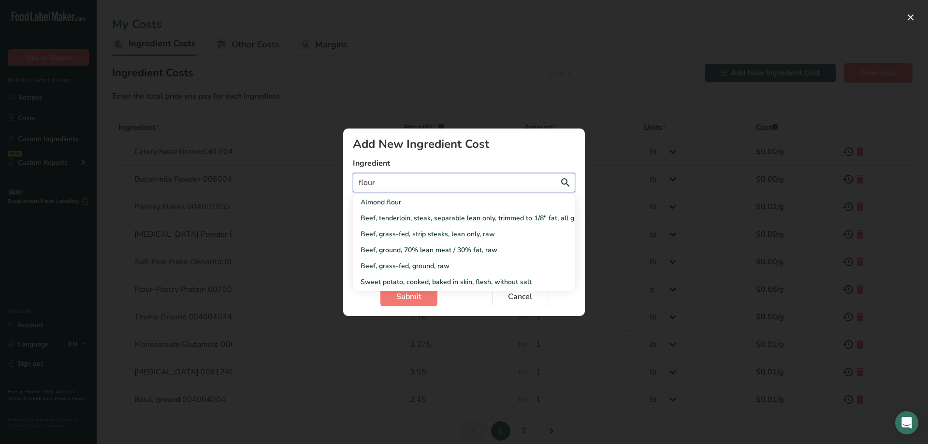
type input "flour"
select select "Add New Ingredient Cost Modal"
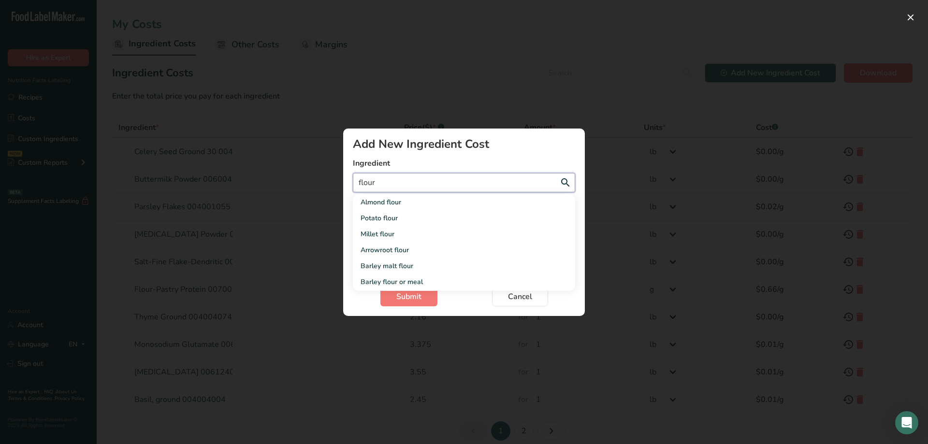
type input "flour c"
select select "Add New Ingredient Cost Modal"
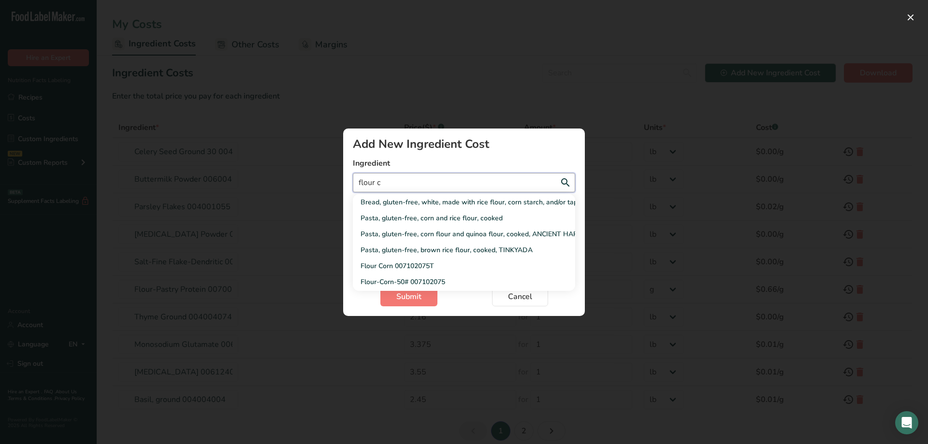
type input "flour co"
select select "Add New Ingredient Cost Modal"
type input "flour cor"
select select "Add New Ingredient Cost Modal"
type input "flour corn"
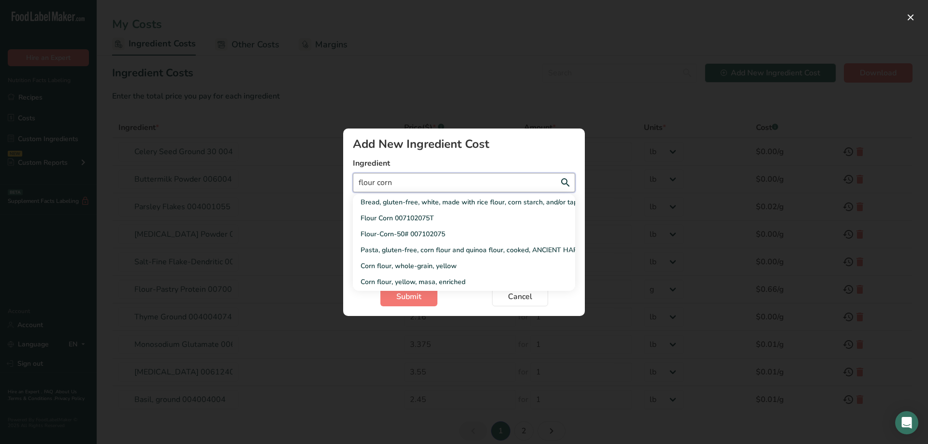
select select "Add New Ingredient Cost Modal"
click at [404, 232] on div "Flour-Corn-50# 007102075" at bounding box center [456, 234] width 191 height 10
type input "Flour-Corn-50# 007102075"
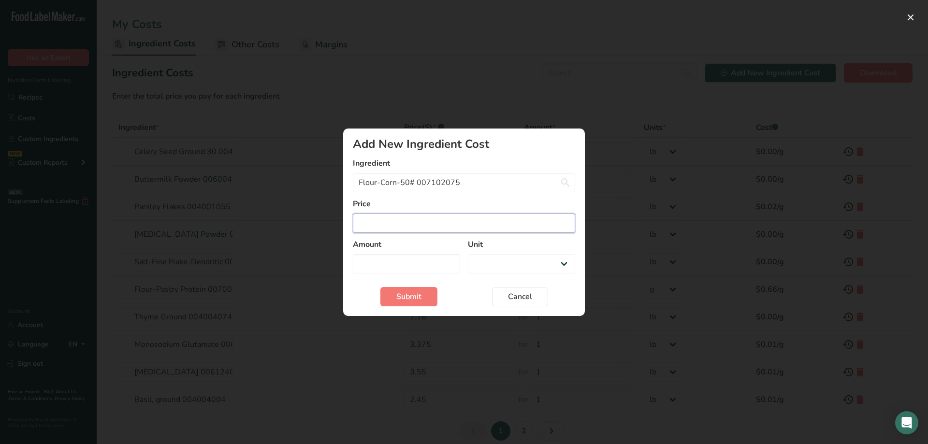
click at [401, 229] on input "Add New Ingredient Cost Modal" at bounding box center [464, 223] width 222 height 19
select select "Add New Ingredient Cost Modal"
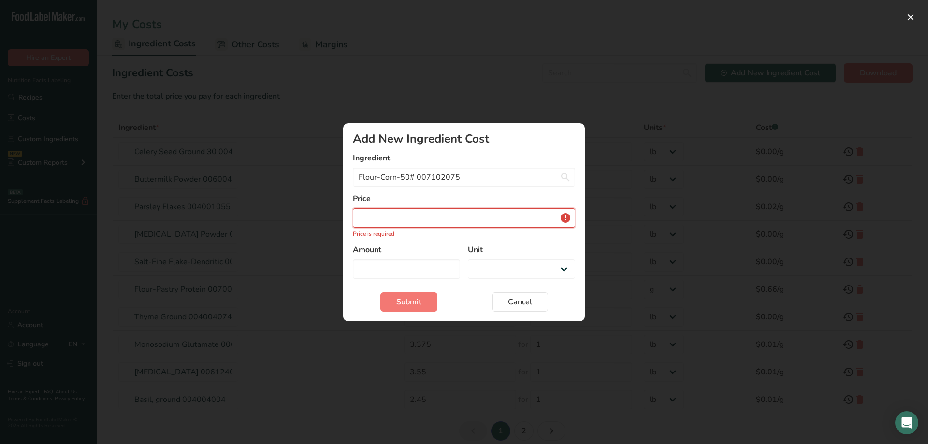
type input "0"
select select "Add New Ingredient Cost Modal"
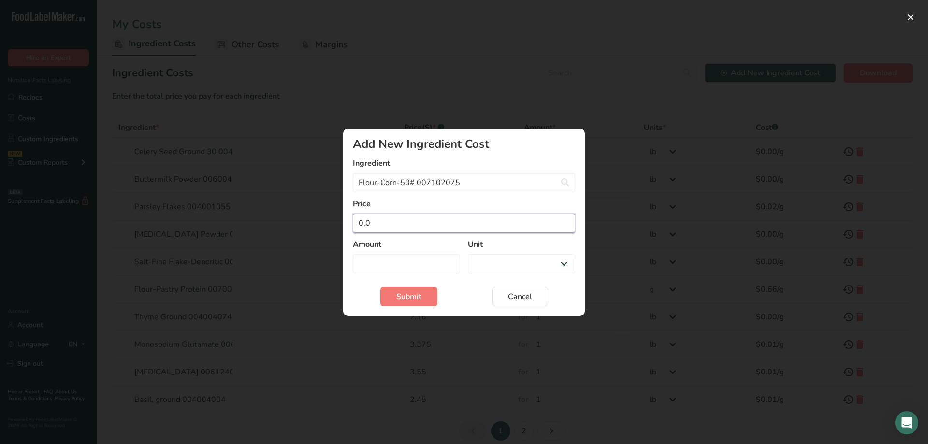
type input "0.05"
select select "Add New Ingredient Cost Modal"
type input "0.051"
select select "Add New Ingredient Cost Modal"
type input "0.0519"
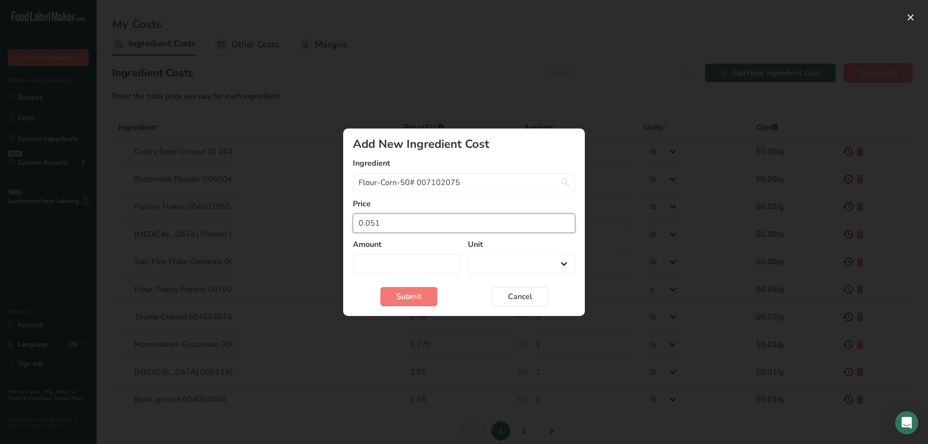
select select "Add New Ingredient Cost Modal"
type input "0.05191"
select select "Add New Ingredient Cost Modal"
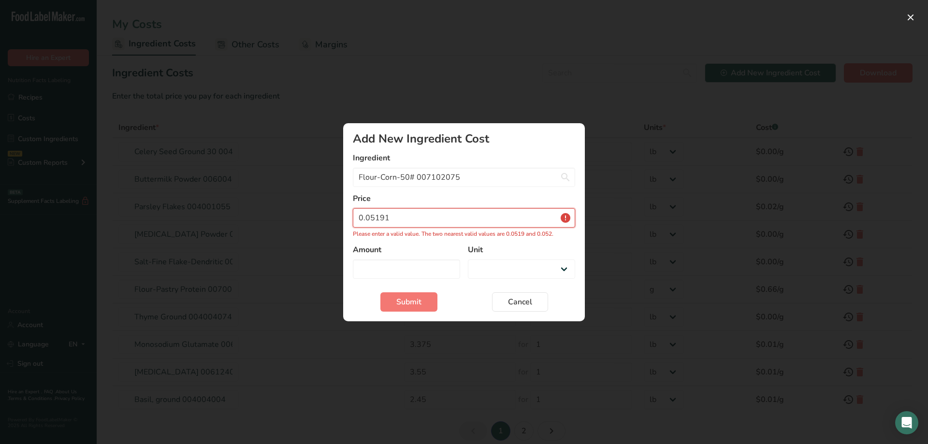
type input "0.051913"
select select "Add New Ingredient Cost Modal"
click at [404, 216] on input "0.051913" at bounding box center [464, 217] width 222 height 19
type input "0.05191"
select select "Add New Ingredient Cost Modal"
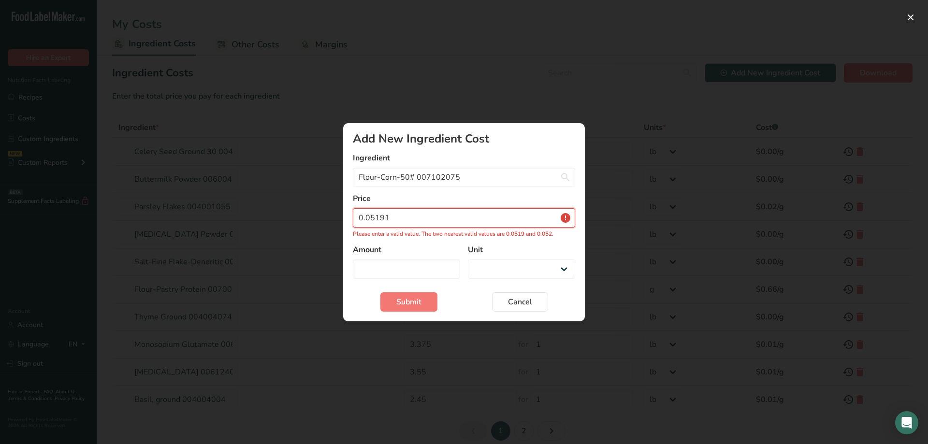
type input "0.0519"
select select "Add New Ingredient Cost Modal"
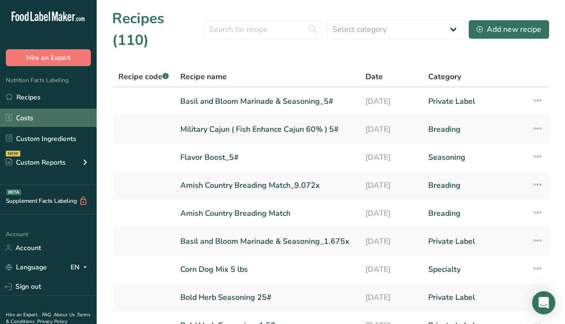
click at [30, 118] on link "Costs" at bounding box center [48, 118] width 97 height 18
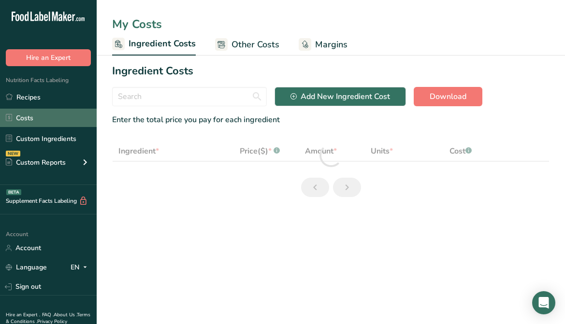
select select "12"
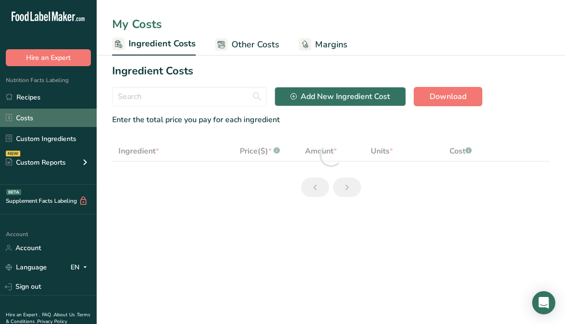
select select "12"
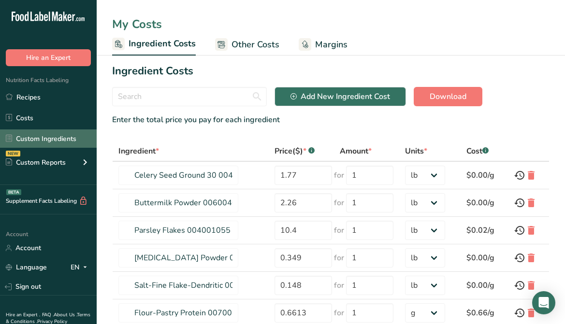
click at [29, 132] on link "Custom Ingredients" at bounding box center [48, 139] width 97 height 18
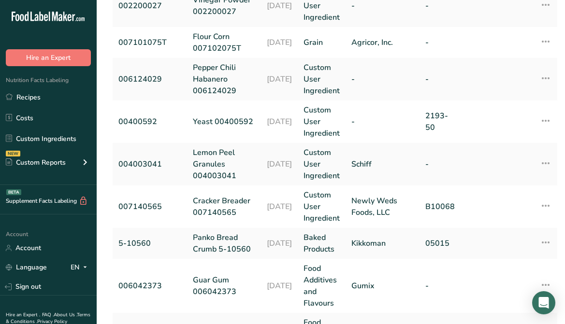
scroll to position [48, 0]
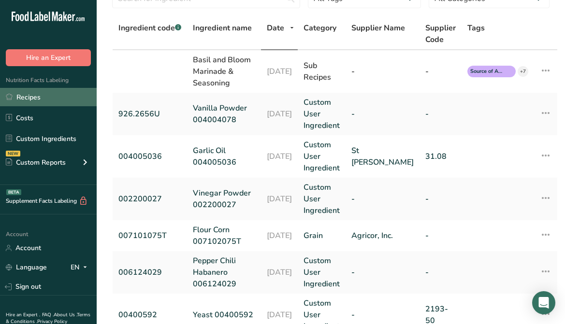
click at [54, 90] on link "Recipes" at bounding box center [48, 97] width 97 height 18
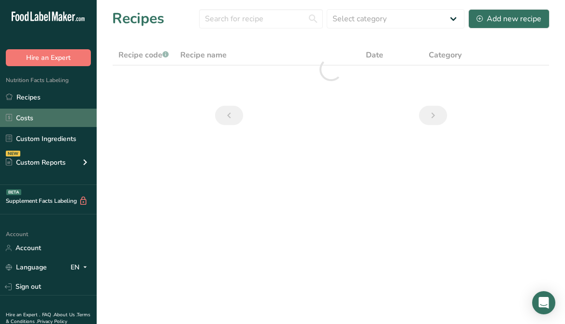
click at [44, 116] on link "Costs" at bounding box center [48, 118] width 97 height 18
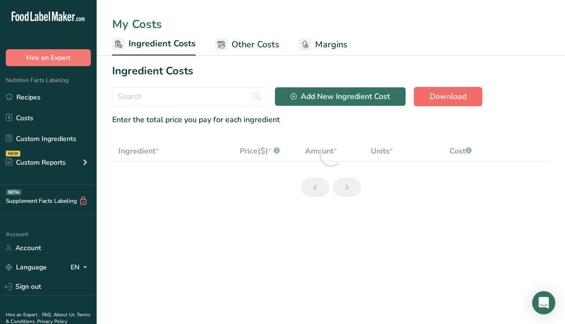
select select "12"
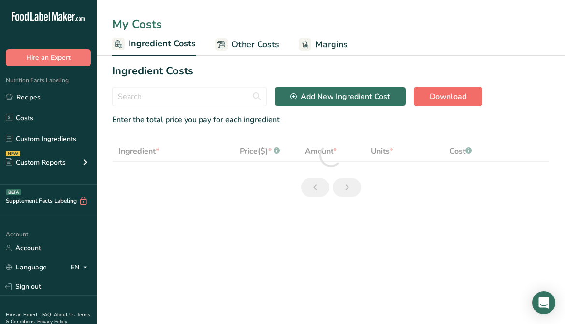
select select "12"
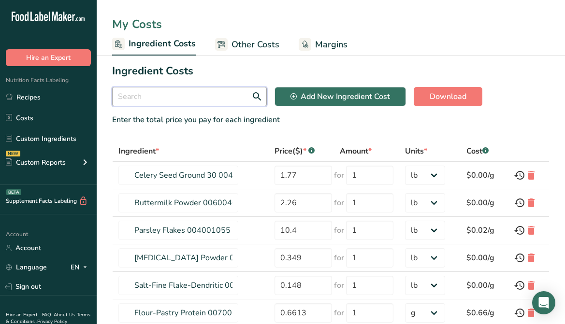
click at [211, 100] on input "text" at bounding box center [189, 96] width 155 height 19
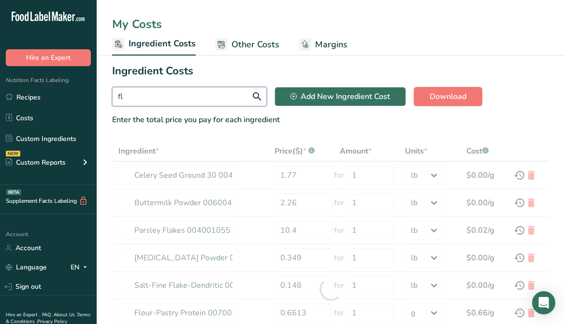
type input "flo"
type input "Parsley Flakes 004001055"
type input "10.4"
type input "Salt-Fine Flake-Dendritic 006024064"
type input "0.148"
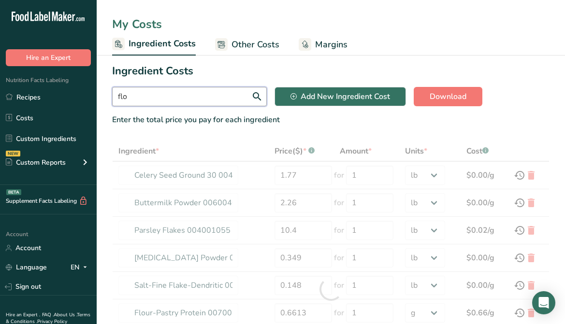
type input "Flour-Pastry Protein 007001100"
type input "0.6613"
select select "-1"
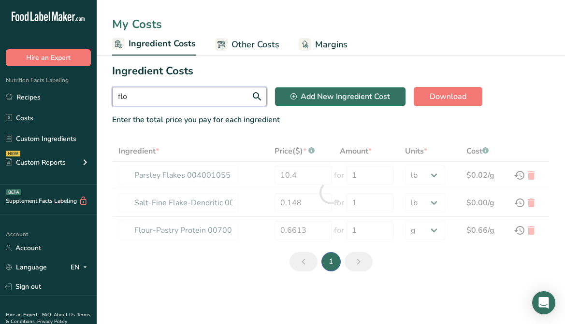
type input "Flour-Pastry Protein 007001100"
type input "0.6613"
select select "-1"
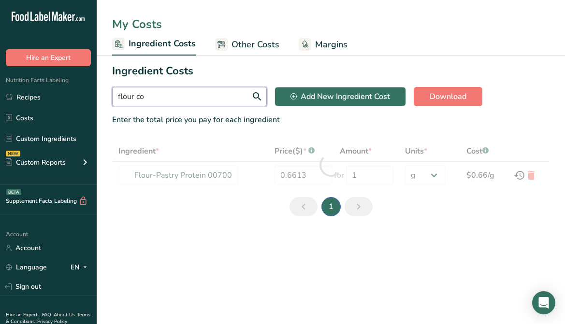
type input "flour cor"
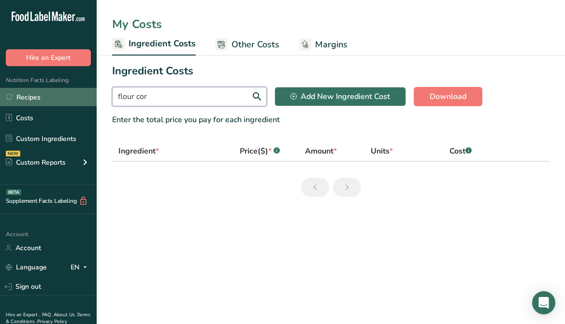
drag, startPoint x: 150, startPoint y: 99, endPoint x: 79, endPoint y: 102, distance: 71.2
click at [85, 104] on div ".a-20{fill:#fff;} Hire an Expert Nutrition Facts Labeling Recipes Costs Custom …" at bounding box center [282, 162] width 565 height 324
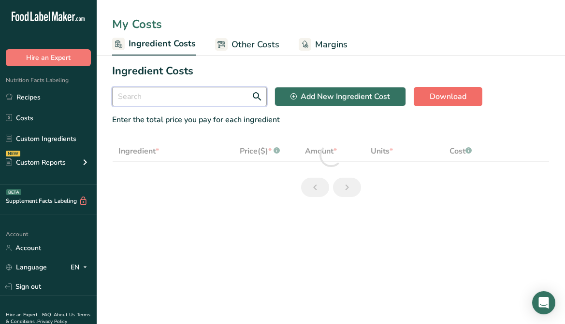
select select "12"
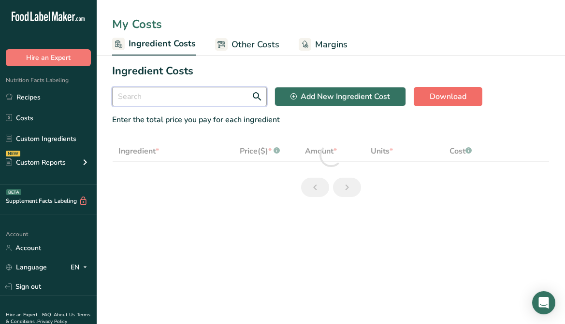
select select "12"
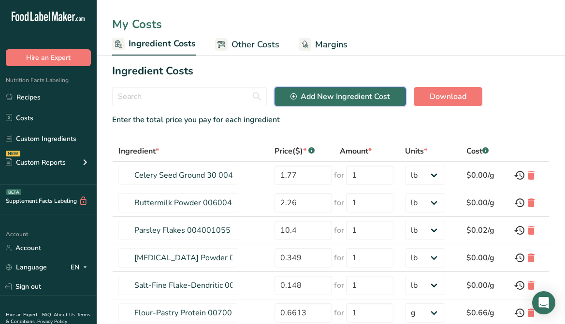
click at [393, 92] on button "Add New Ingredient Cost" at bounding box center [341, 96] width 132 height 19
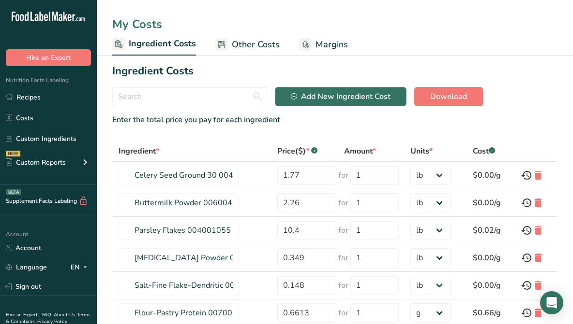
select select "Add New Ingredient Cost Modal"
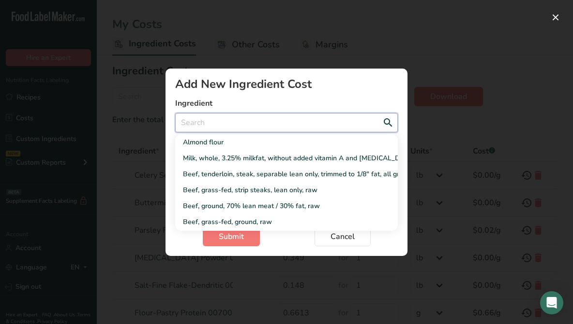
click at [285, 115] on input "Add New Ingredient Cost Modal" at bounding box center [286, 122] width 222 height 19
type input "f"
select select "Add New Ingredient Cost Modal"
type input "fl"
select select "Add New Ingredient Cost Modal"
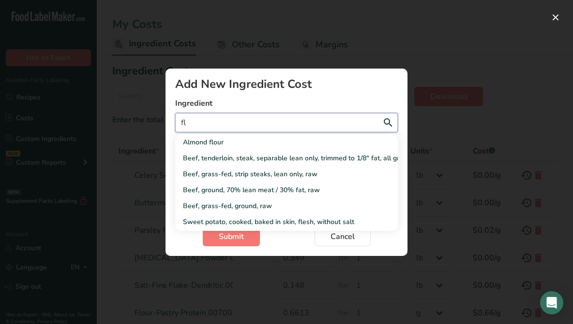
type input "flo"
select select "Add New Ingredient Cost Modal"
type input "flou"
select select "Add New Ingredient Cost Modal"
type input "flour"
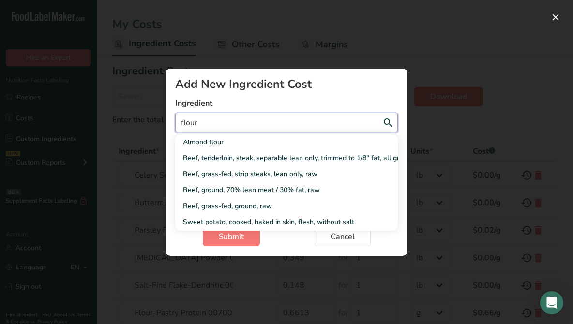
select select "Add New Ingredient Cost Modal"
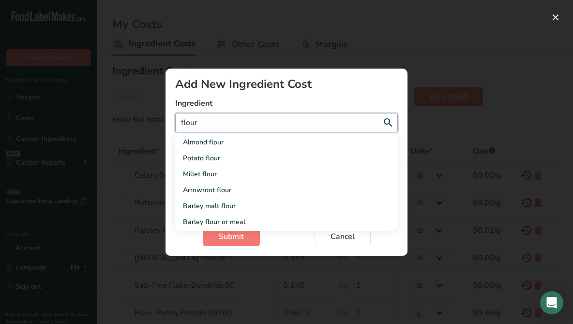
type input "flour"
select select "Add New Ingredient Cost Modal"
type input "flour c"
select select "Add New Ingredient Cost Modal"
type input "flour co"
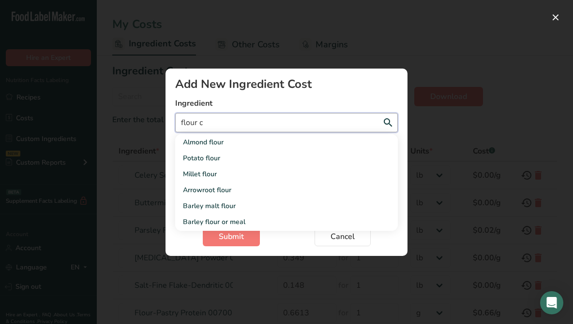
select select "Add New Ingredient Cost Modal"
type input "flour coi"
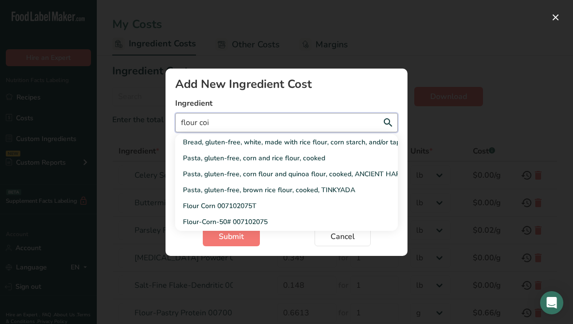
select select "Add New Ingredient Cost Modal"
type input "flour coir"
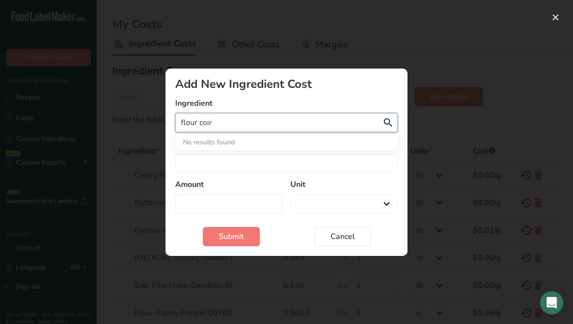
select select "Add New Ingredient Cost Modal"
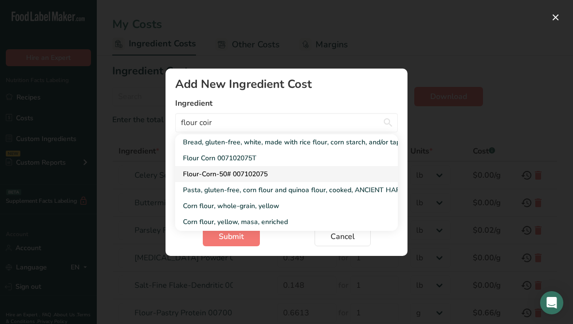
click at [264, 175] on div "Flour-Corn-50# 007102075" at bounding box center [278, 174] width 191 height 10
type input "Flour-Corn-50# 007102075"
select select "Add New Ingredient Cost Modal"
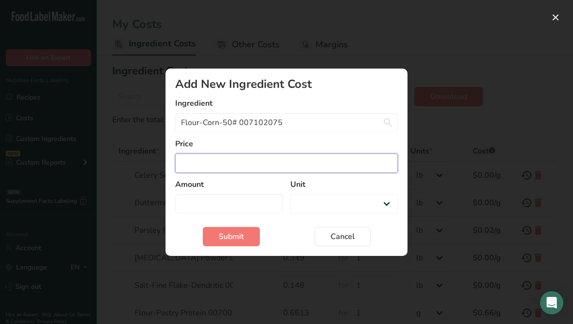
click at [232, 170] on input "Add New Ingredient Cost Modal" at bounding box center [286, 163] width 222 height 19
type input "0"
select select "Add New Ingredient Cost Modal"
type input "0.05"
select select "Add New Ingredient Cost Modal"
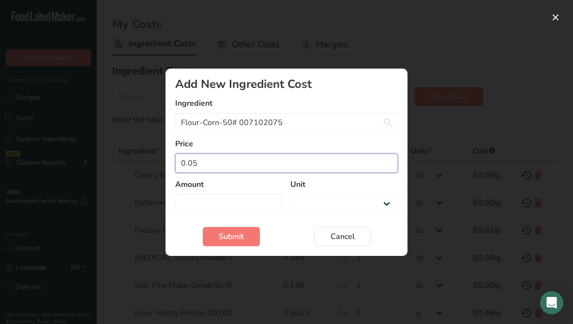
type input "0.051"
select select "Add New Ingredient Cost Modal"
type input "0.0519"
select select "Add New Ingredient Cost Modal"
type input "0.0519"
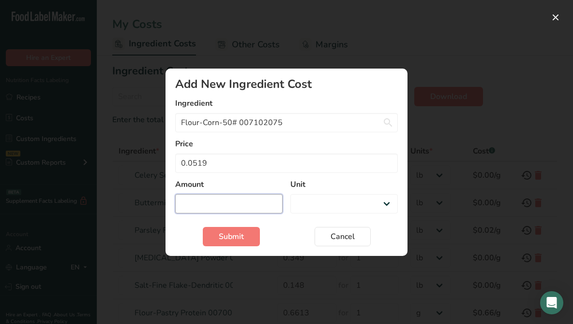
click at [227, 201] on input "Add New Ingredient Cost Modal" at bounding box center [228, 203] width 107 height 19
type input "1"
select select "Add New Ingredient Cost Modal"
type input "1"
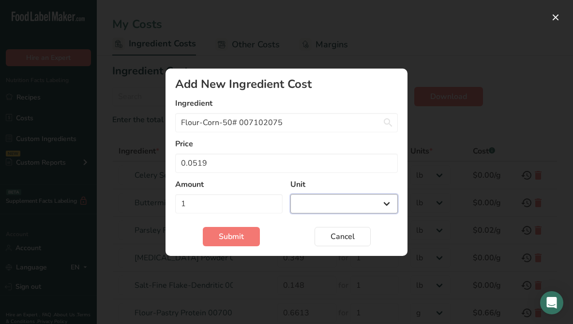
click at [324, 197] on select "g kg mg mcg lb oz" at bounding box center [343, 203] width 107 height 19
select select "-1"
click at [290, 194] on select "g kg mg mcg lb oz" at bounding box center [343, 203] width 107 height 19
click at [227, 241] on span "Submit" at bounding box center [231, 237] width 25 height 12
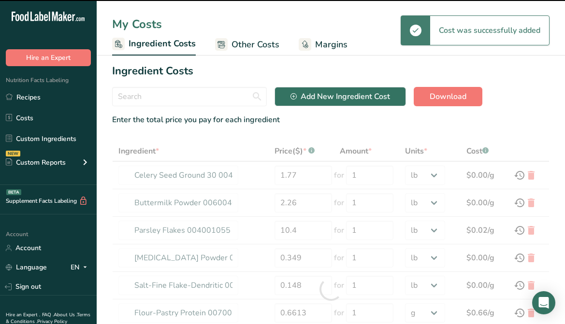
type input "Flour-Corn-50# 007102075"
type input "0.0519"
select select "-1"
type input "Thyme Ground 004004074"
type input "2.16"
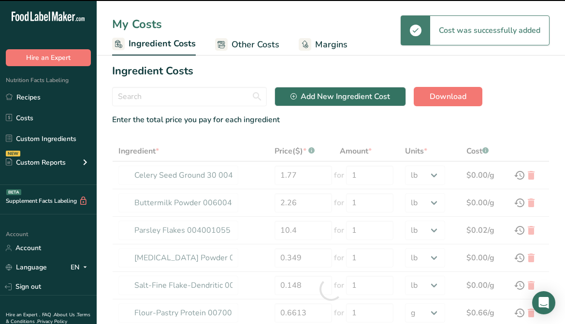
type input "Monosodium Glutamate 006022048"
type input "3.375"
type input "Citric Acid 006124023"
type input "3.55"
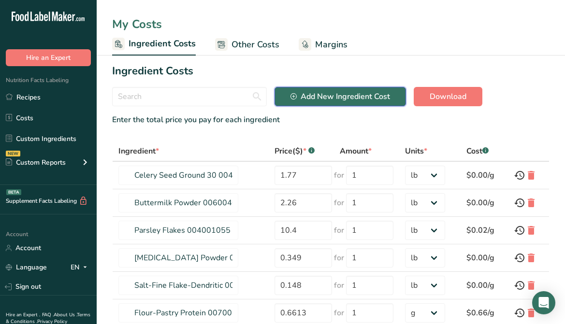
click at [296, 99] on icon "button" at bounding box center [294, 96] width 6 height 6
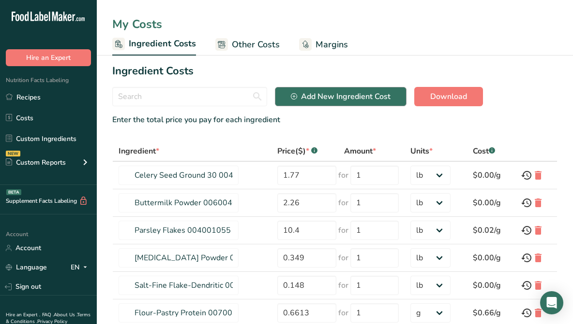
select select "Add New Ingredient Cost Modal"
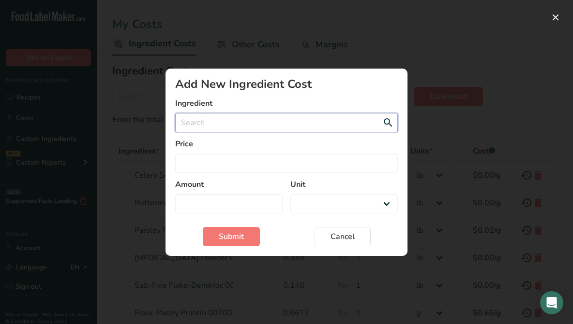
click at [251, 120] on input "Add New Ingredient Cost Modal" at bounding box center [286, 122] width 222 height 19
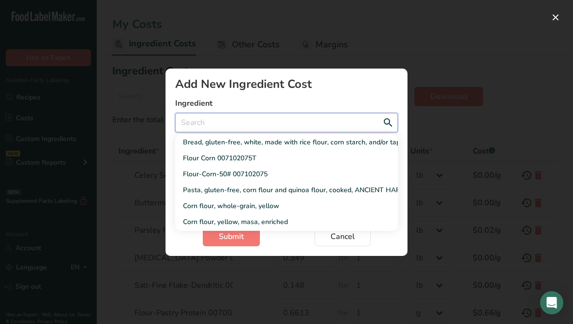
type input "s"
select select "Add New Ingredient Cost Modal"
type input "sa"
select select "Add New Ingredient Cost Modal"
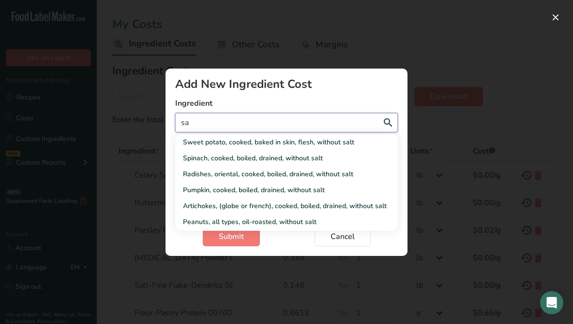
type input "sal"
select select "Add New Ingredient Cost Modal"
type input "salt"
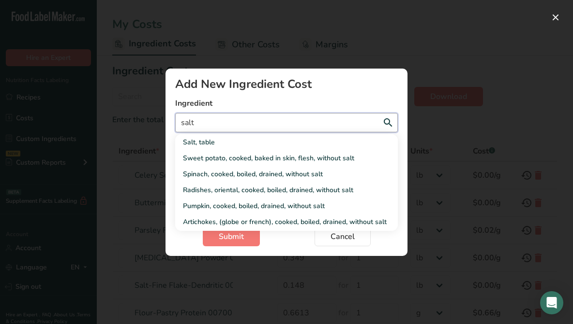
select select "Add New Ingredient Cost Modal"
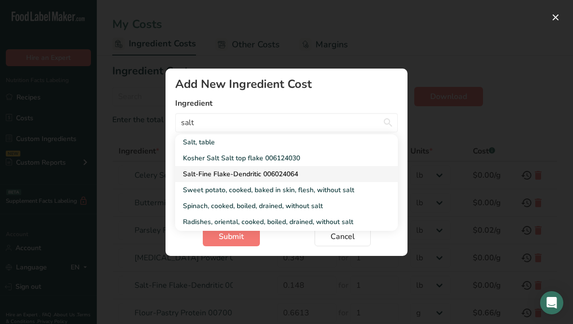
click at [270, 176] on div "Salt-Fine Flake-Dendritic 006024064" at bounding box center [278, 174] width 191 height 10
type input "Salt-Fine Flake-Dendritic 006024064"
select select "Add New Ingredient Cost Modal"
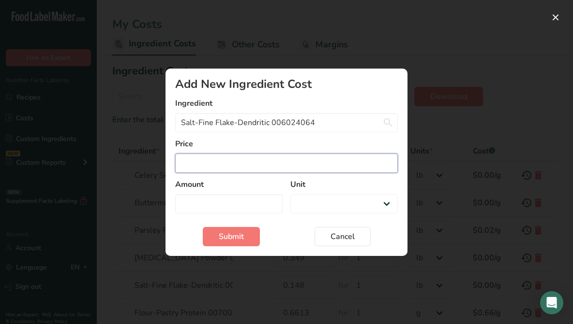
click at [235, 157] on input "Add New Ingredient Cost Modal" at bounding box center [286, 163] width 222 height 19
type input "0"
select select "Add New Ingredient Cost Modal"
type input "0.05"
select select "Add New Ingredient Cost Modal"
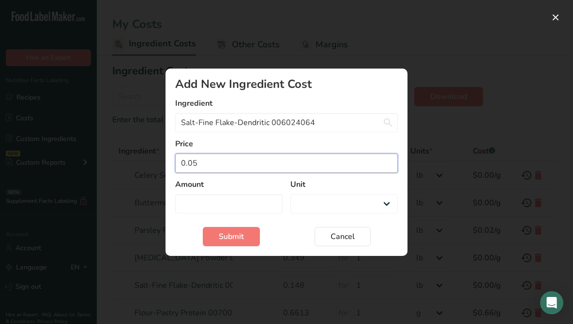
type input "0.052"
select select "Add New Ingredient Cost Modal"
type input "0.0529"
select select "Add New Ingredient Cost Modal"
type input "0.0529"
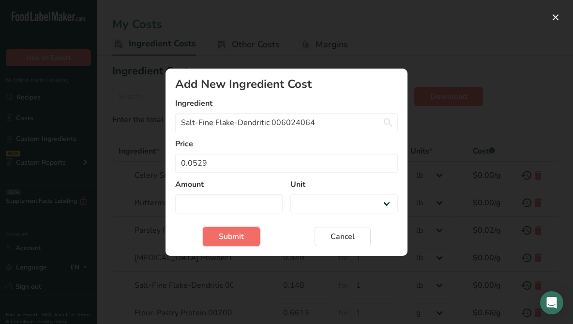
click at [235, 237] on span "Submit" at bounding box center [231, 237] width 25 height 12
select select "Add New Ingredient Cost Modal"
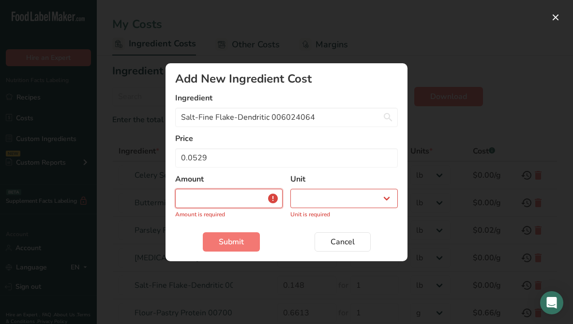
click at [250, 194] on input "Add New Ingredient Cost Modal" at bounding box center [228, 198] width 107 height 19
type input "1"
select select "Add New Ingredient Cost Modal"
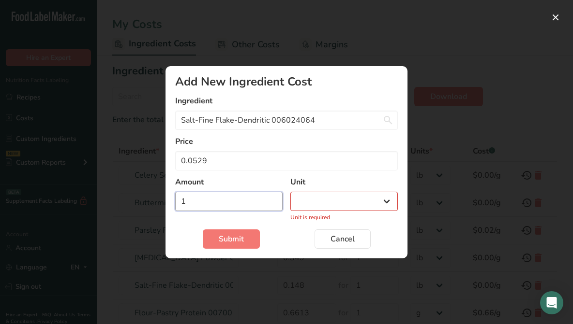
type input "1"
click at [326, 199] on select "g kg mg mcg lb oz" at bounding box center [343, 201] width 107 height 19
select select "-1"
click at [290, 194] on select "g kg mg mcg lb oz" at bounding box center [343, 201] width 107 height 19
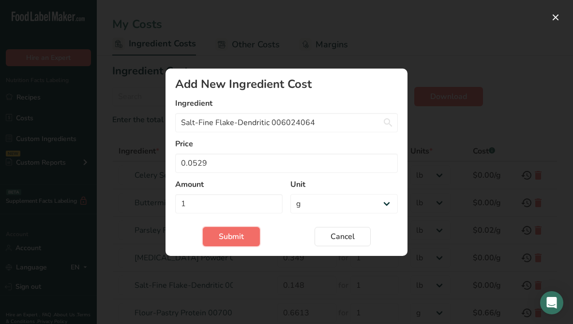
click at [244, 242] on button "Submit" at bounding box center [231, 236] width 57 height 19
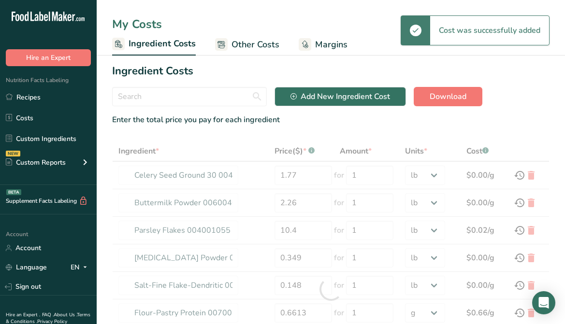
type input "0.0529"
select select "-1"
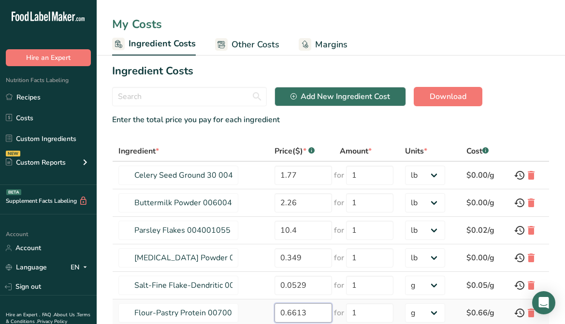
click at [299, 315] on input "0.6613" at bounding box center [304, 313] width 58 height 19
click at [306, 311] on input "0.6613" at bounding box center [304, 313] width 58 height 19
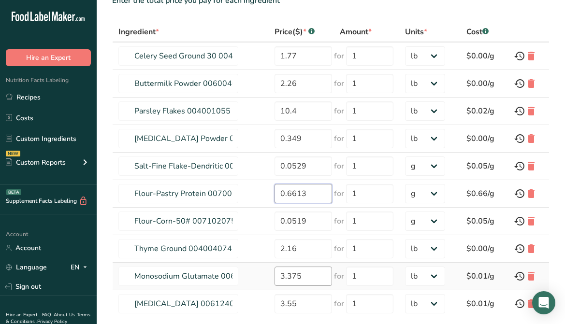
scroll to position [120, 0]
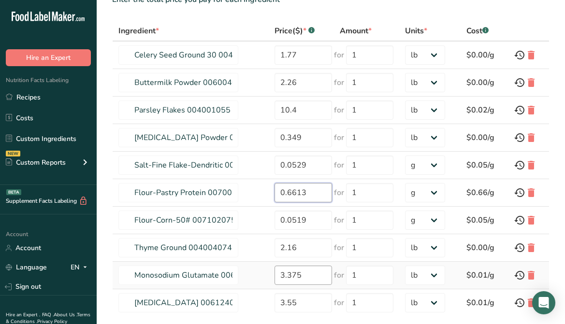
drag, startPoint x: 305, startPoint y: 311, endPoint x: 287, endPoint y: 283, distance: 33.3
click at [283, 303] on tbody "Celery Seed Ground 30 004004019 1.77 for 1 g kg mg mcg lb oz $0.00/g Buttermilk…" at bounding box center [331, 179] width 437 height 275
click at [307, 195] on input "0.6613" at bounding box center [304, 192] width 58 height 19
type input "0.0519"
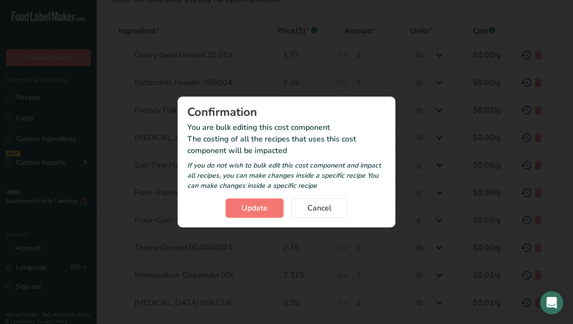
click at [432, 191] on section "Ingredient Costs Add New Ingredient Cost Download Enter the total price you pay…" at bounding box center [335, 147] width 476 height 425
select select "12"
click at [410, 183] on select "g kg mg mcg lb oz" at bounding box center [430, 192] width 40 height 19
click at [269, 214] on button "Update" at bounding box center [254, 208] width 58 height 19
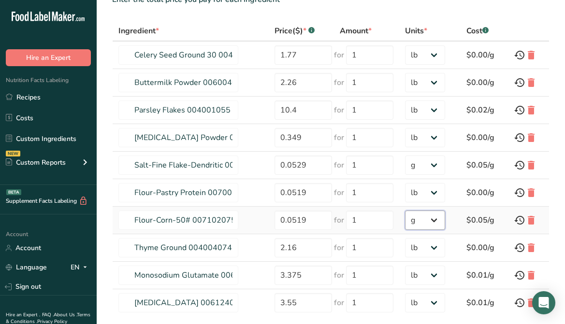
click at [430, 220] on select "g kg mg mcg lb oz" at bounding box center [425, 220] width 40 height 19
select select "12"
click at [405, 211] on select "g kg mg mcg lb oz" at bounding box center [425, 220] width 40 height 19
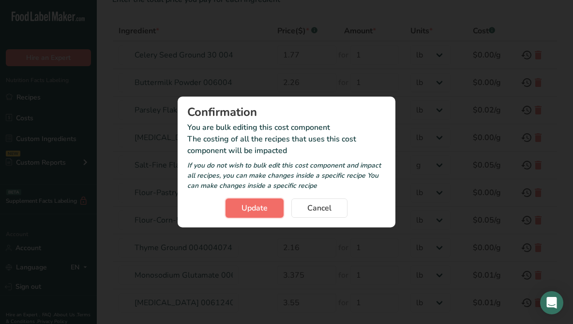
click at [269, 204] on button "Update" at bounding box center [254, 208] width 58 height 19
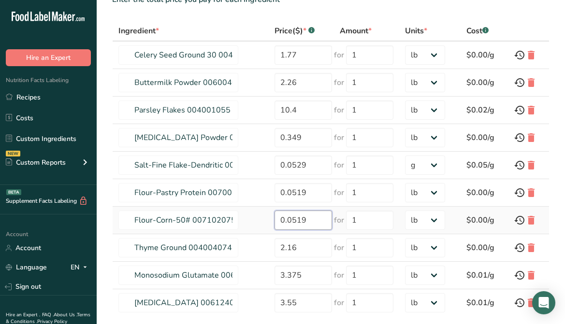
drag, startPoint x: 313, startPoint y: 221, endPoint x: 287, endPoint y: 227, distance: 26.7
click at [287, 227] on input "0.0519" at bounding box center [304, 220] width 58 height 19
click at [277, 222] on input "1802" at bounding box center [304, 220] width 58 height 19
type input "0.1802"
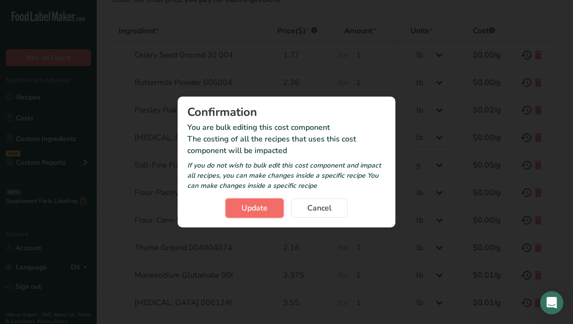
click at [260, 215] on button "Update" at bounding box center [254, 208] width 58 height 19
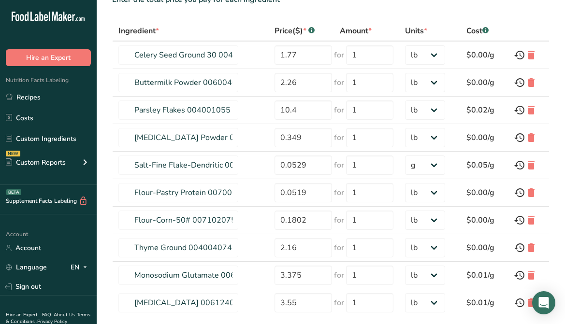
scroll to position [187, 0]
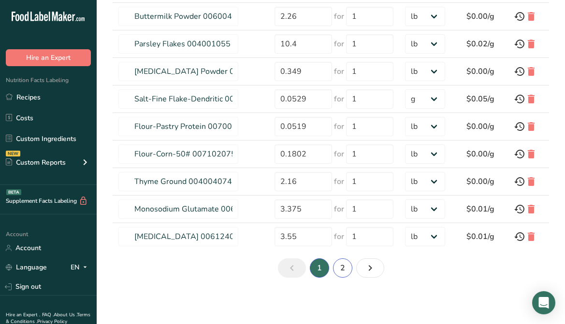
click at [351, 269] on link "2" at bounding box center [342, 268] width 19 height 19
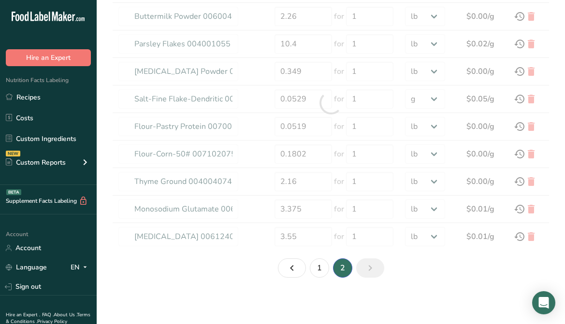
type input "Basil, ground 004004004"
type input "2.45"
type input "Maltodextrin"
type input "0.65"
type input "0"
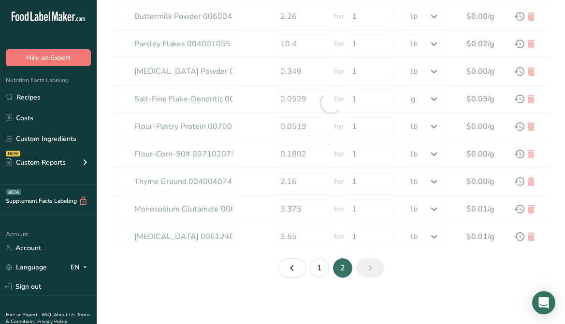
select select "-1"
type input "Xanthan gum (E415)"
type input "6.02"
type input "0"
select select "-1"
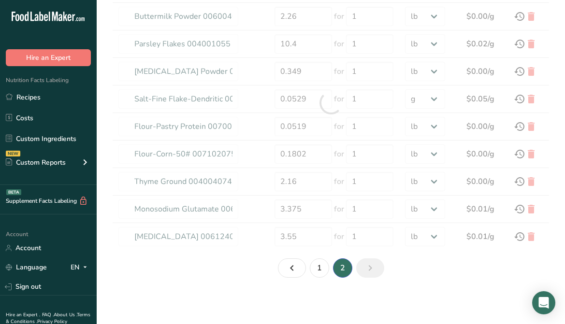
type input "Guar gum (E412)"
type input "16"
type input "0"
select select "-1"
type input "Sauce, worcestershire"
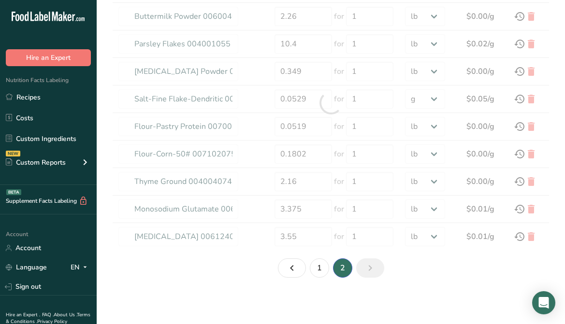
type input "3.55"
type input "0"
type input "Spices, onion powder"
type input "3.58"
type input "0"
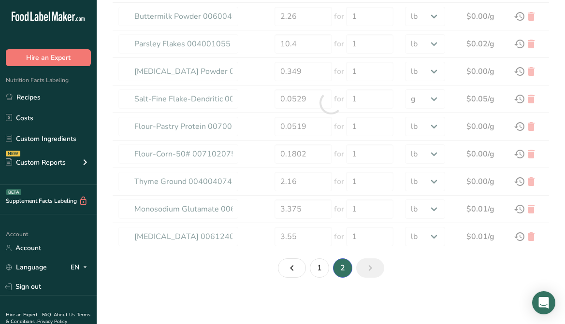
select select "-1"
type input "Spices, garlic powder"
type input "5.12"
type input "0"
select select "-1"
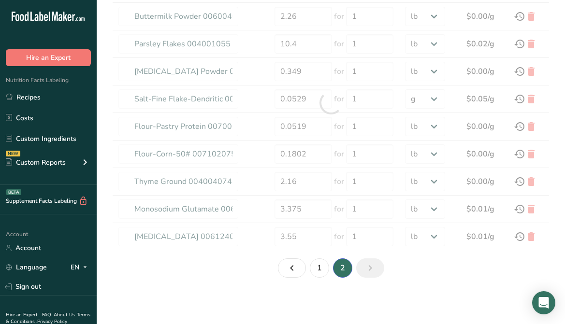
type input "Spices, dill weed, dried"
type input "4.4"
type input "0"
select select "-1"
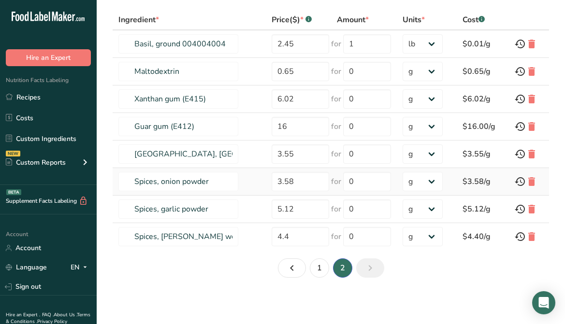
scroll to position [0, 0]
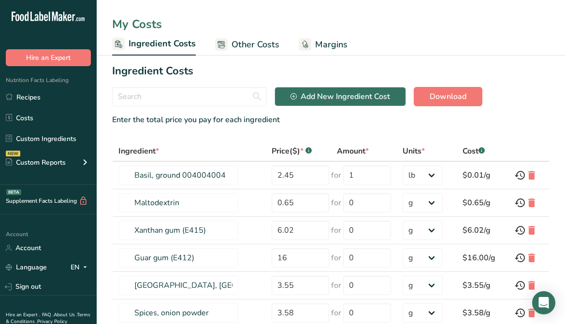
click at [250, 45] on span "Other Costs" at bounding box center [256, 44] width 48 height 13
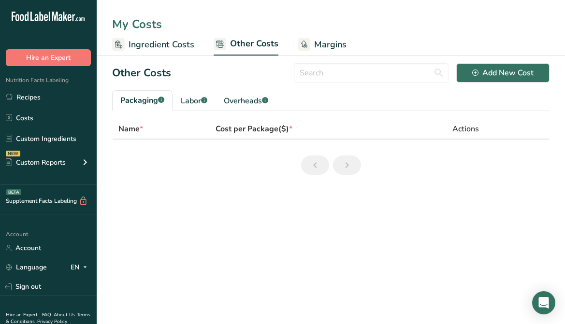
click at [321, 43] on span "Margins" at bounding box center [330, 44] width 32 height 13
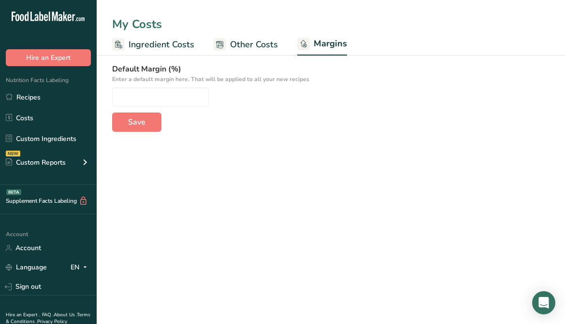
click at [176, 46] on span "Ingredient Costs" at bounding box center [162, 44] width 66 height 13
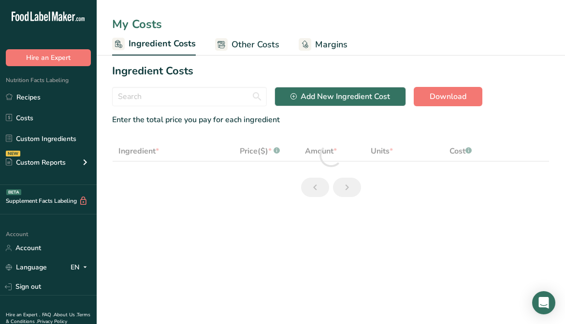
select select "12"
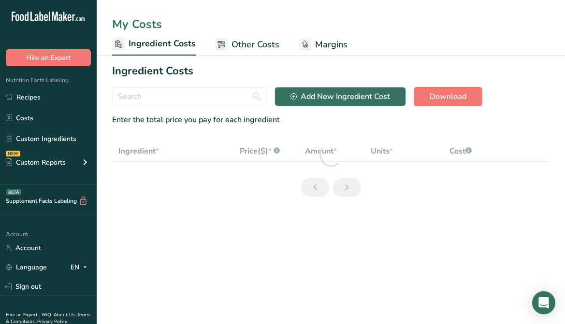
select select "12"
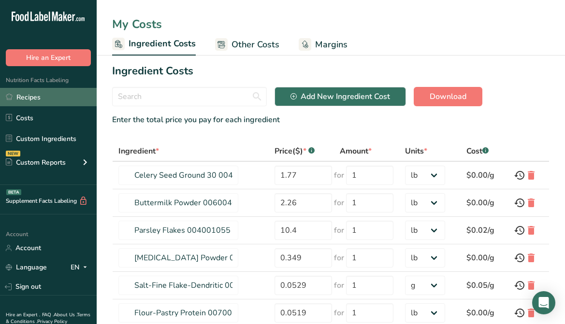
click at [30, 98] on link "Recipes" at bounding box center [48, 97] width 97 height 18
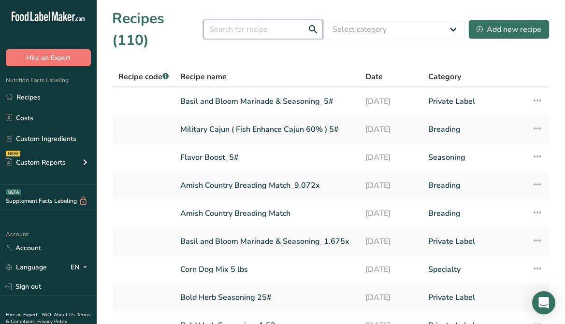
click at [240, 20] on input "text" at bounding box center [263, 29] width 119 height 19
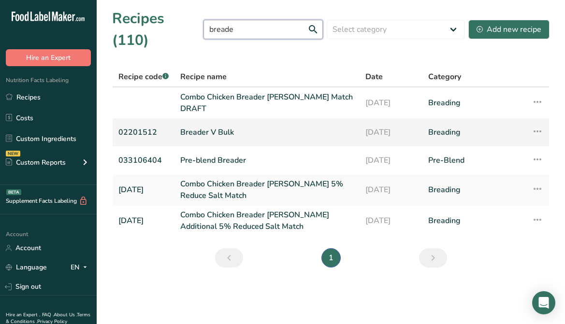
type input "breade"
click at [250, 122] on link "Breader V Bulk" at bounding box center [267, 132] width 174 height 20
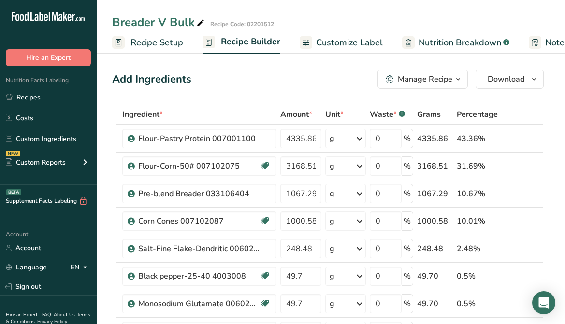
click at [458, 83] on icon "button" at bounding box center [459, 80] width 8 height 12
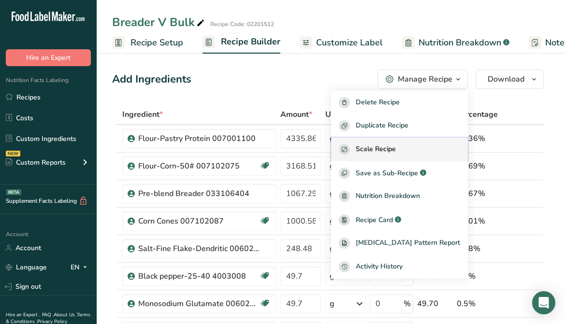
click at [414, 152] on div "Scale Recipe" at bounding box center [399, 149] width 121 height 11
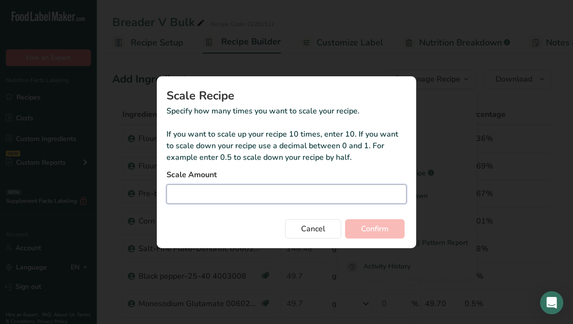
click at [267, 200] on input "Duplicate recipe modal" at bounding box center [286, 194] width 240 height 19
type input "0.5"
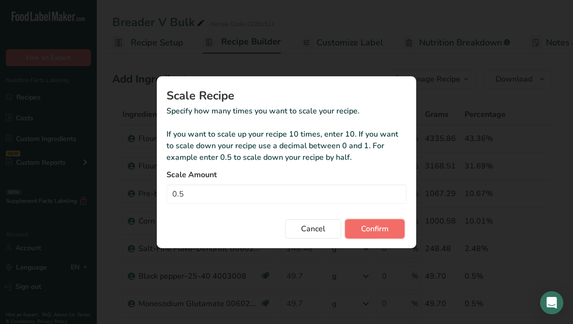
click at [364, 229] on span "Confirm" at bounding box center [375, 229] width 28 height 12
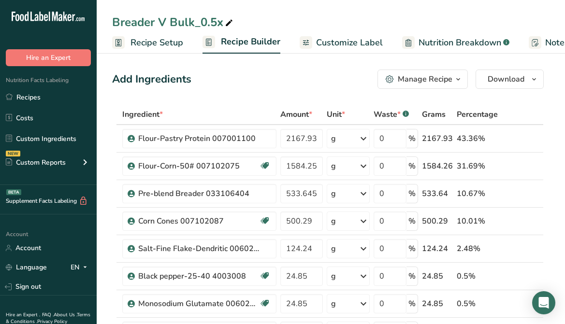
click at [457, 80] on icon "button" at bounding box center [459, 80] width 8 height 12
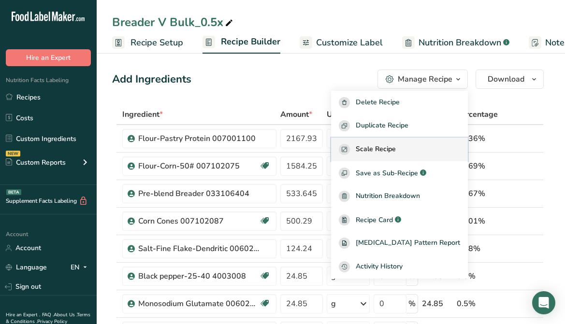
click at [423, 146] on div "Scale Recipe" at bounding box center [399, 149] width 121 height 11
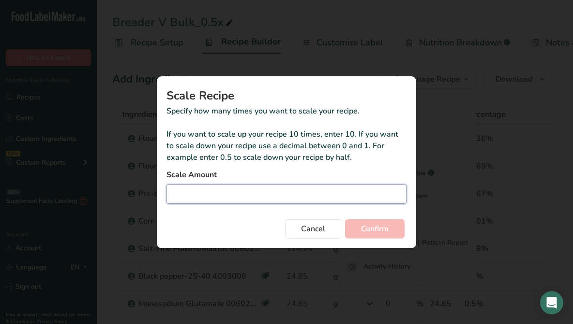
click at [288, 199] on input "Duplicate recipe modal" at bounding box center [286, 194] width 240 height 19
type input "1.8"
click at [345, 220] on button "Confirm" at bounding box center [374, 229] width 59 height 19
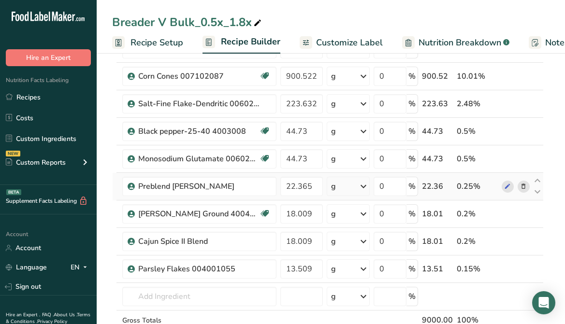
scroll to position [97, 0]
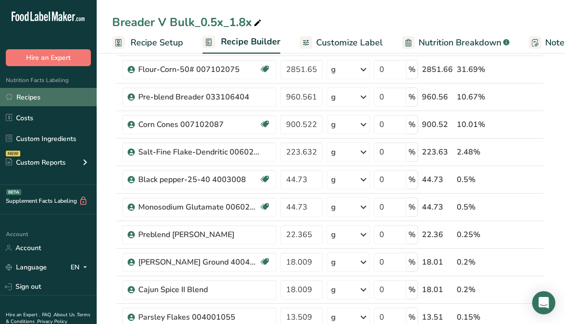
click at [54, 103] on link "Recipes" at bounding box center [48, 97] width 97 height 18
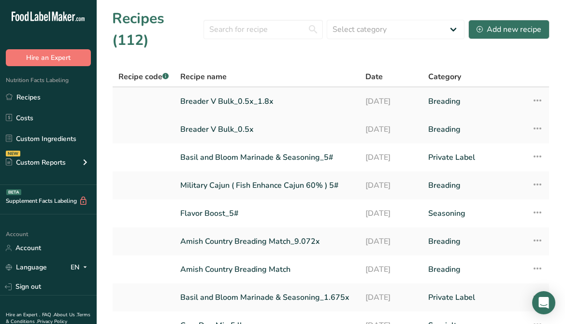
click at [541, 92] on icon at bounding box center [538, 100] width 12 height 17
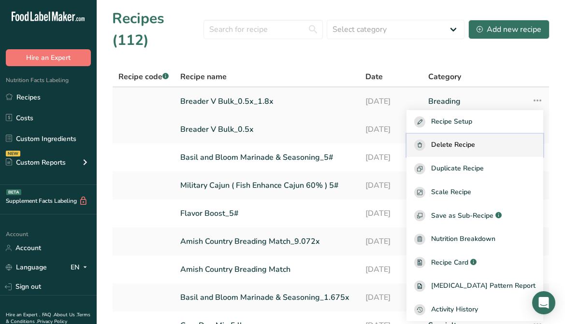
click at [503, 140] on div "Delete Recipe" at bounding box center [474, 145] width 121 height 11
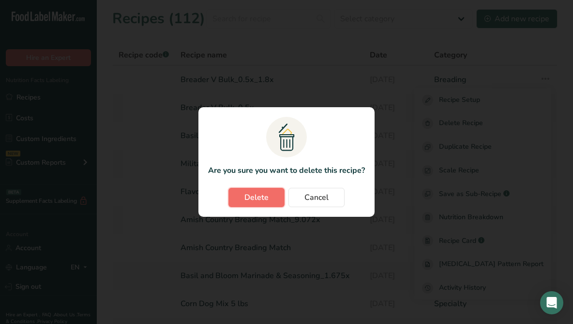
click at [278, 198] on button "Delete" at bounding box center [256, 197] width 56 height 19
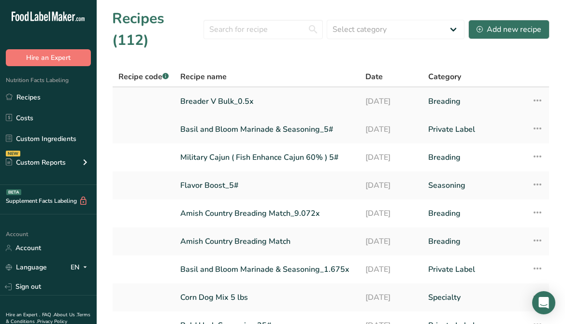
click at [233, 91] on link "Breader V Bulk_0.5x" at bounding box center [267, 101] width 174 height 20
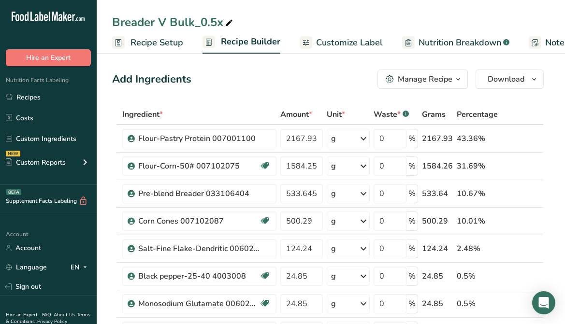
click at [462, 79] on icon "button" at bounding box center [459, 80] width 8 height 12
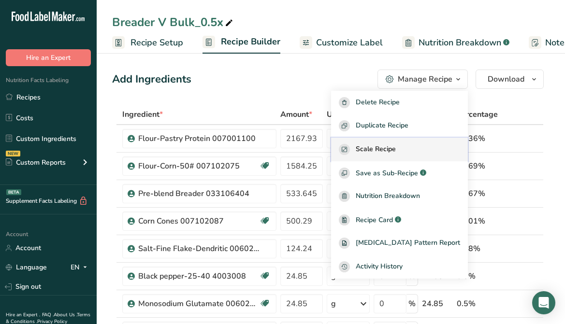
click at [406, 143] on button "Scale Recipe" at bounding box center [399, 150] width 137 height 24
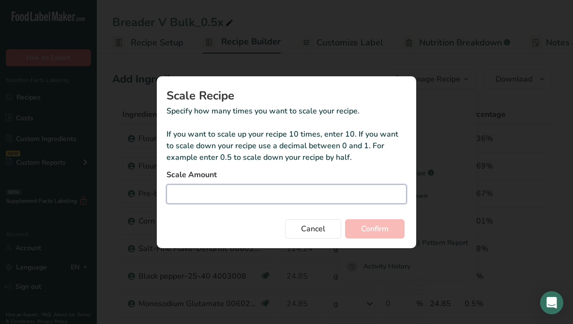
click at [318, 193] on input "Duplicate recipe modal" at bounding box center [286, 194] width 240 height 19
type input "1.81"
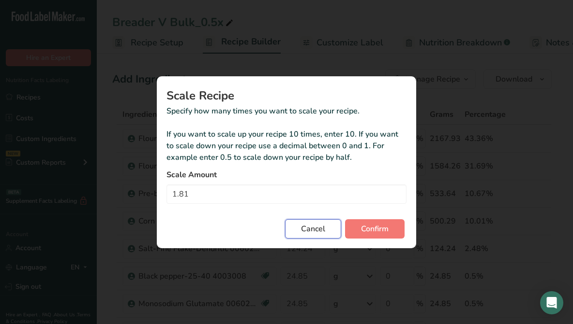
click at [295, 229] on button "Cancel" at bounding box center [313, 229] width 56 height 19
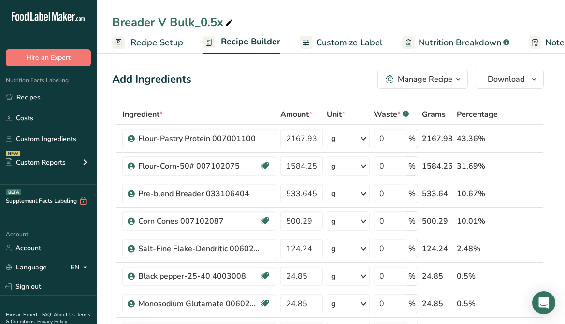
click at [460, 77] on icon "button" at bounding box center [459, 80] width 8 height 12
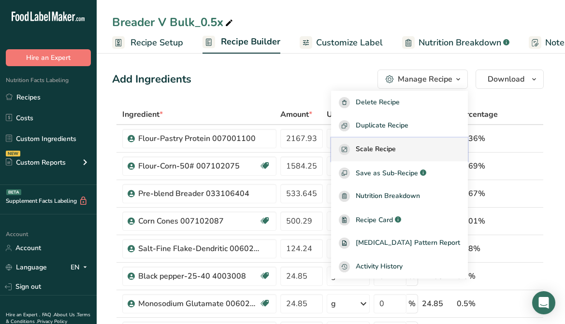
click at [396, 150] on span "Scale Recipe" at bounding box center [376, 149] width 40 height 11
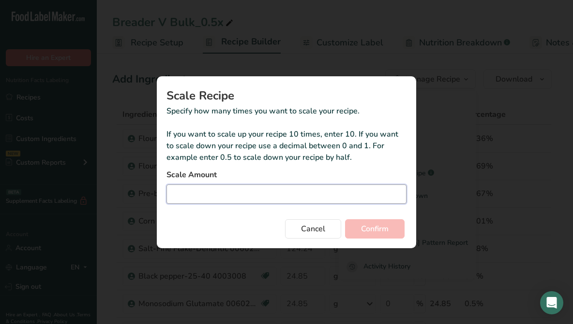
click at [253, 200] on input "Duplicate recipe modal" at bounding box center [286, 194] width 240 height 19
type input "1.81"
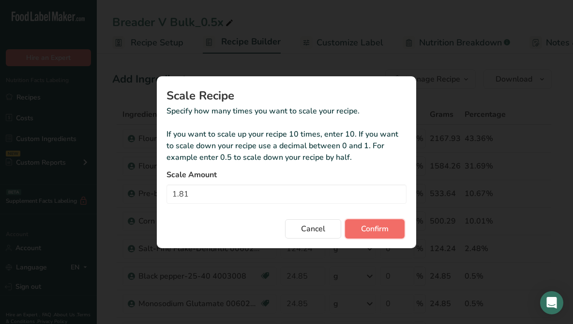
click at [377, 225] on span "Confirm" at bounding box center [375, 229] width 28 height 12
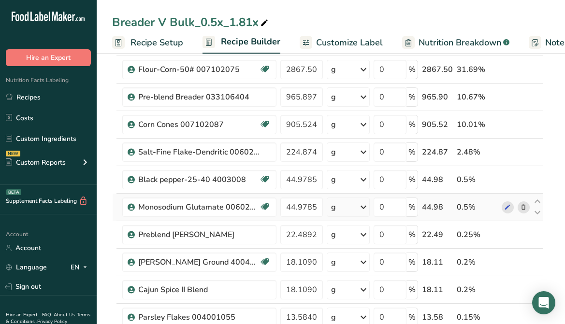
scroll to position [145, 0]
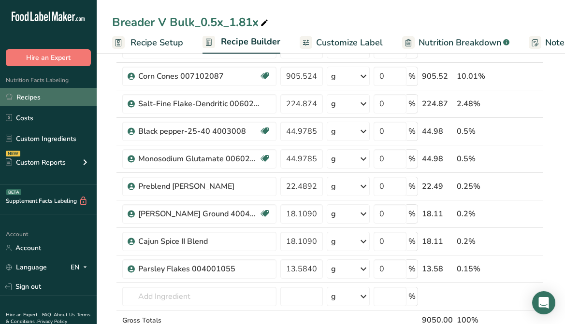
click at [48, 96] on link "Recipes" at bounding box center [48, 97] width 97 height 18
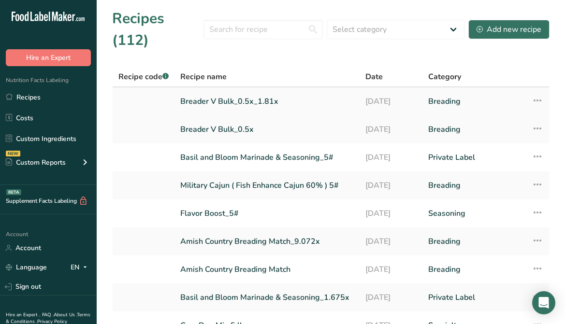
click at [536, 92] on icon at bounding box center [538, 100] width 12 height 17
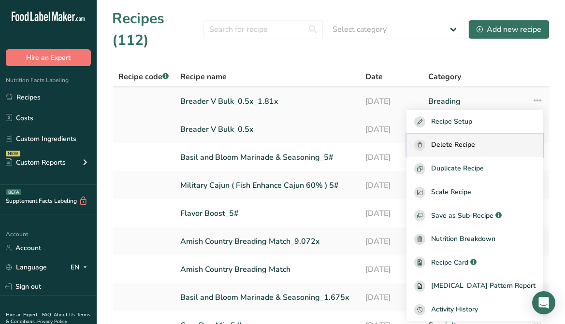
click at [493, 140] on div "Delete Recipe" at bounding box center [474, 145] width 121 height 11
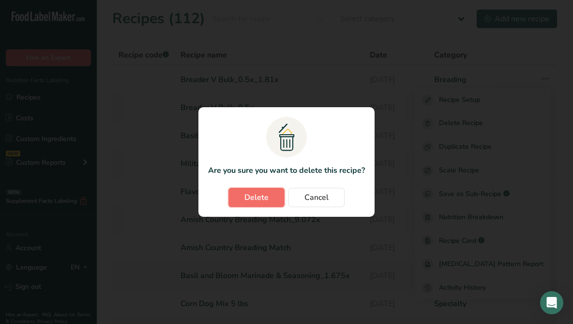
click at [280, 193] on button "Delete" at bounding box center [256, 197] width 56 height 19
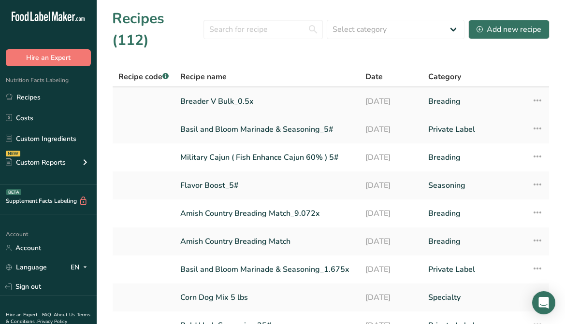
click at [248, 91] on link "Breader V Bulk_0.5x" at bounding box center [267, 101] width 174 height 20
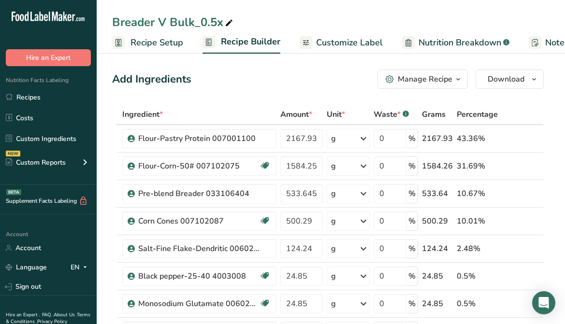
click at [463, 75] on span "button" at bounding box center [459, 80] width 12 height 12
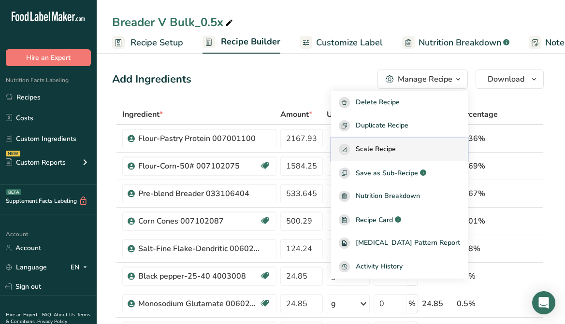
click at [396, 147] on span "Scale Recipe" at bounding box center [376, 149] width 40 height 11
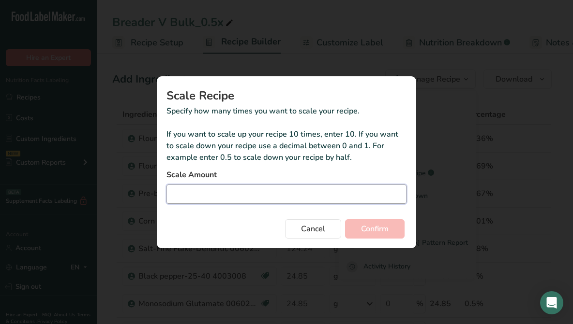
click at [244, 192] on input "Duplicate recipe modal" at bounding box center [286, 194] width 240 height 19
type input "1.814"
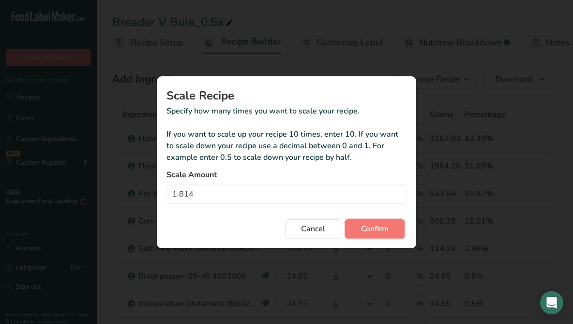
click at [386, 224] on span "Confirm" at bounding box center [375, 229] width 28 height 12
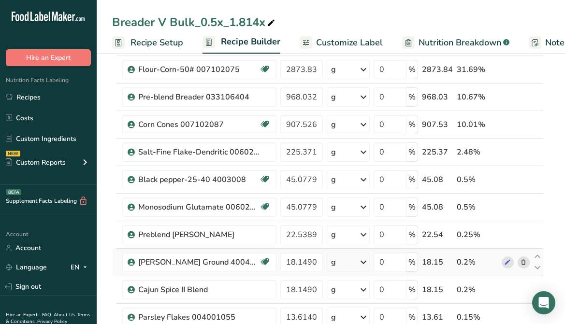
scroll to position [145, 0]
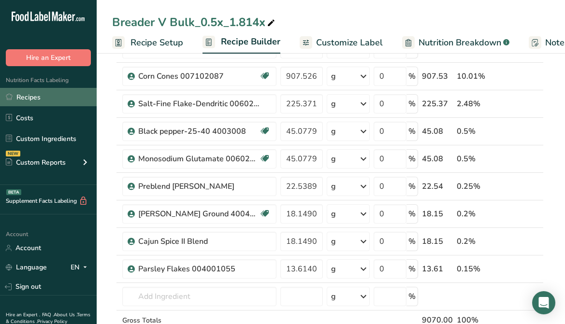
click at [39, 95] on link "Recipes" at bounding box center [48, 97] width 97 height 18
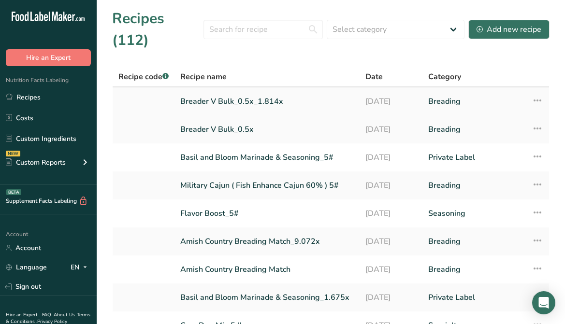
click at [536, 92] on icon at bounding box center [538, 100] width 12 height 17
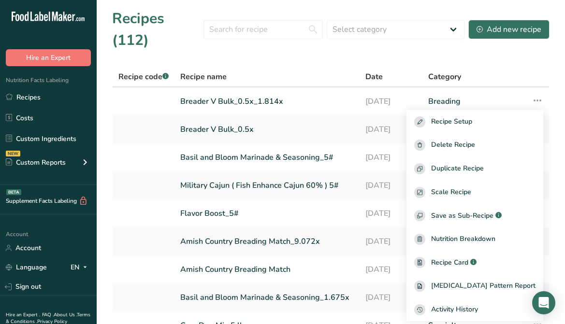
click at [512, 44] on section "Recipes (112) Select category All Baked Goods Batter Beverages Breading Confect…" at bounding box center [331, 207] width 469 height 415
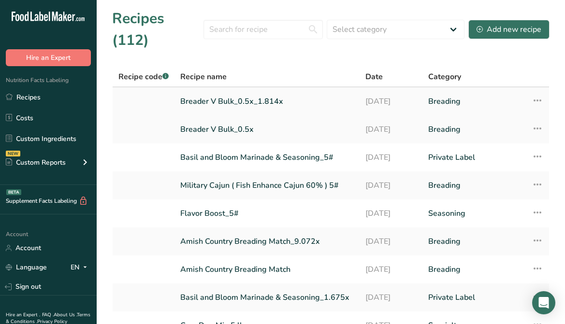
click at [536, 92] on icon at bounding box center [538, 100] width 12 height 17
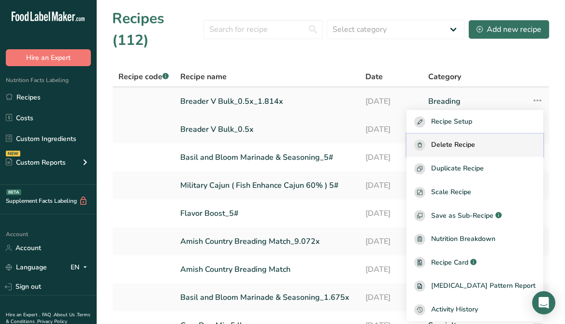
click at [475, 140] on span "Delete Recipe" at bounding box center [453, 145] width 44 height 11
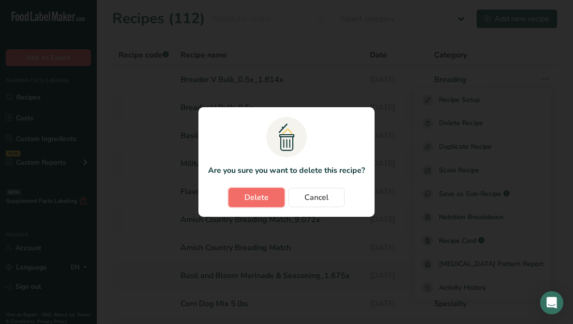
click at [244, 203] on button "Delete" at bounding box center [256, 197] width 56 height 19
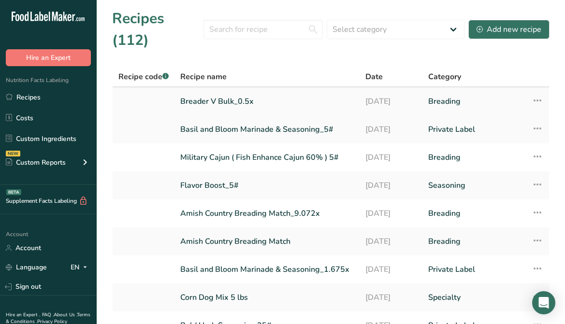
click at [210, 91] on link "Breader V Bulk_0.5x" at bounding box center [267, 101] width 174 height 20
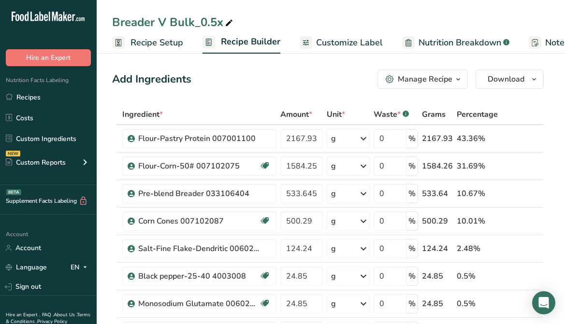
click at [455, 88] on button "Manage Recipe" at bounding box center [423, 79] width 90 height 19
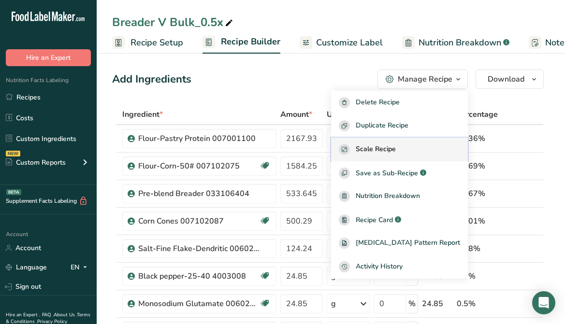
click at [414, 145] on div "Scale Recipe" at bounding box center [399, 149] width 121 height 11
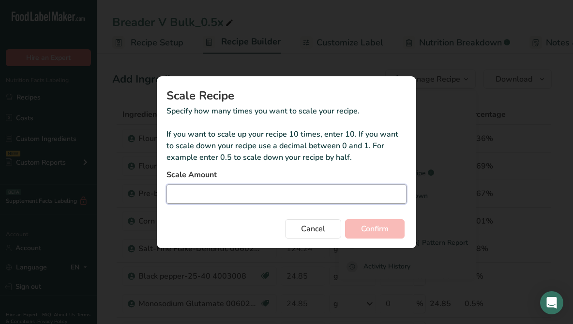
paste input "1.81437"
type input "1.815"
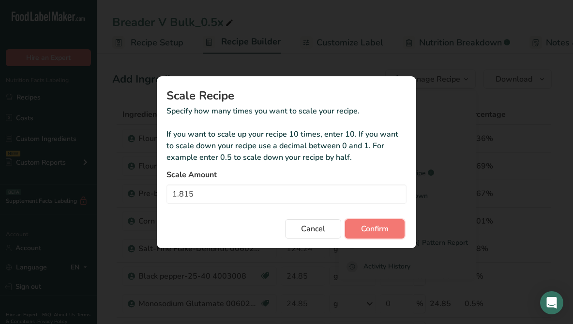
click at [391, 236] on button "Confirm" at bounding box center [374, 229] width 59 height 19
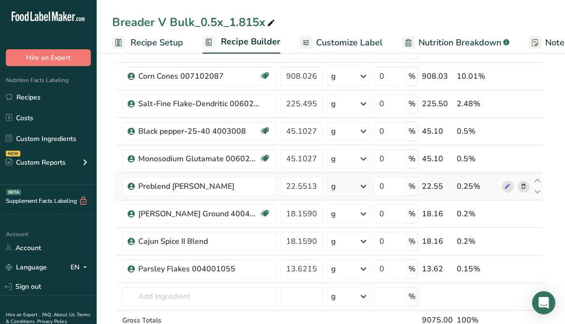
scroll to position [193, 0]
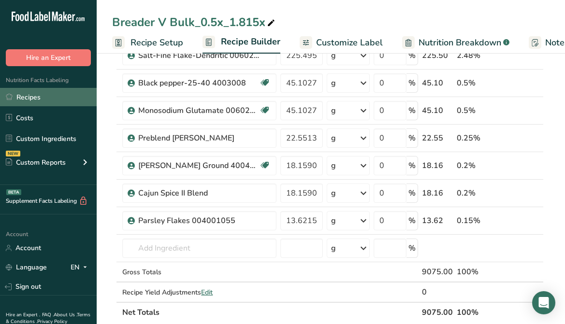
click at [32, 96] on link "Recipes" at bounding box center [48, 97] width 97 height 18
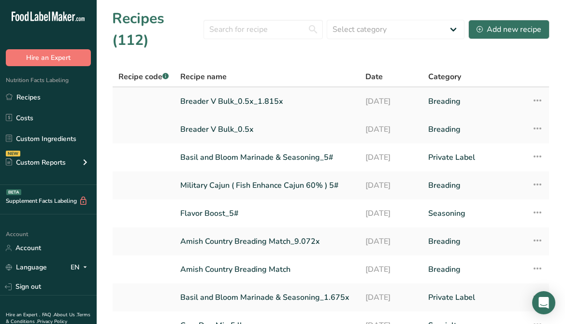
click at [535, 92] on icon at bounding box center [538, 100] width 12 height 17
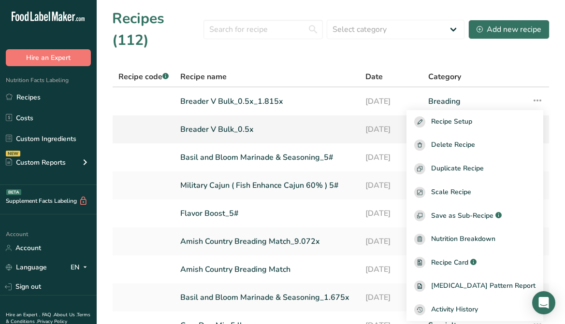
click at [267, 119] on link "Breader V Bulk_0.5x" at bounding box center [267, 129] width 174 height 20
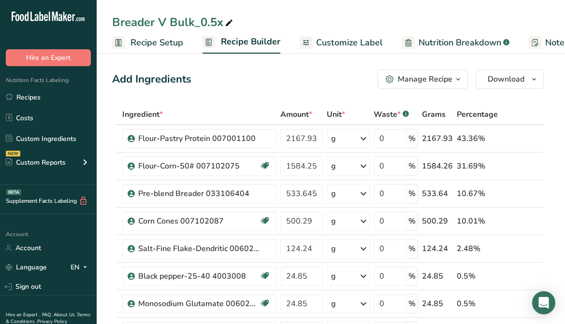
click at [461, 80] on icon "button" at bounding box center [459, 80] width 8 height 12
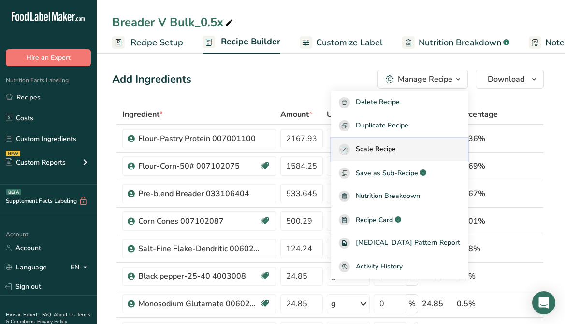
click at [420, 147] on div "Scale Recipe" at bounding box center [399, 149] width 121 height 11
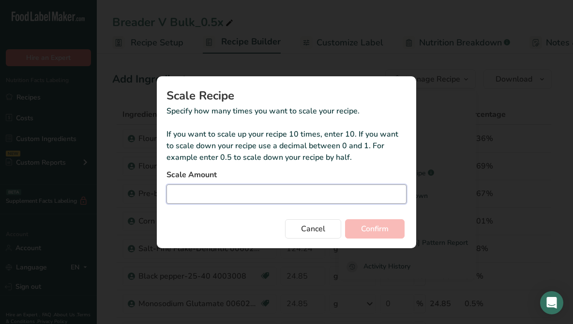
click at [275, 200] on input "Duplicate recipe modal" at bounding box center [286, 194] width 240 height 19
type input "1.814"
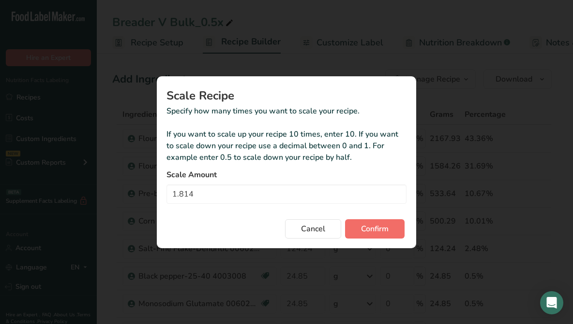
drag, startPoint x: 320, startPoint y: 216, endPoint x: 369, endPoint y: 224, distance: 50.4
click at [375, 217] on div "Cancel Confirm" at bounding box center [286, 227] width 240 height 23
click at [371, 224] on span "Confirm" at bounding box center [375, 229] width 28 height 12
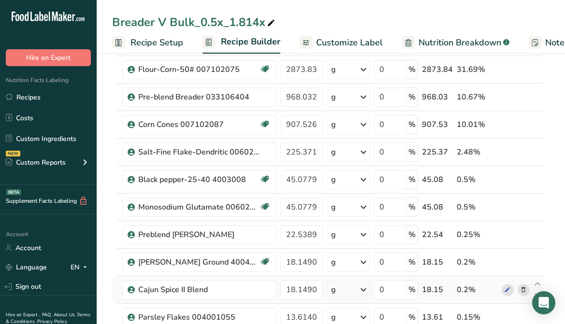
scroll to position [242, 0]
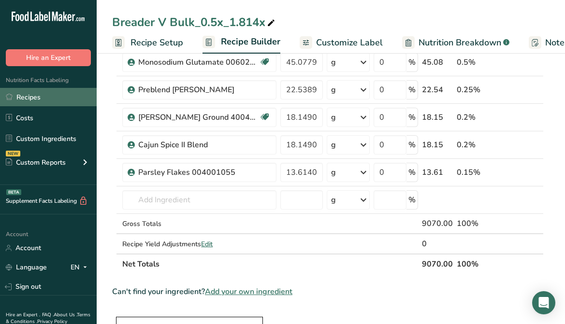
click at [42, 100] on link "Recipes" at bounding box center [48, 97] width 97 height 18
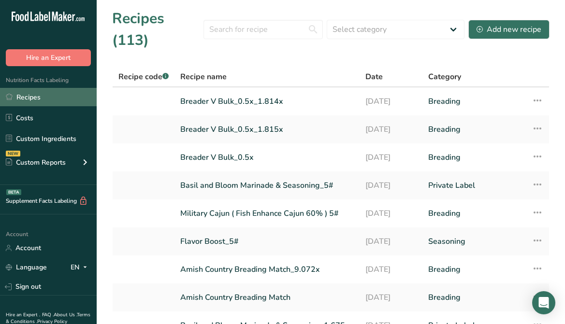
click at [29, 94] on link "Recipes" at bounding box center [48, 97] width 97 height 18
click at [537, 120] on icon at bounding box center [538, 128] width 12 height 17
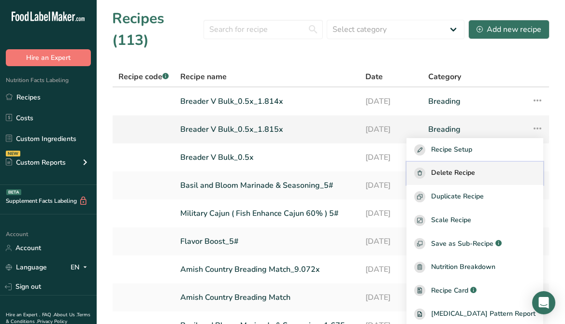
click at [470, 168] on span "Delete Recipe" at bounding box center [453, 173] width 44 height 11
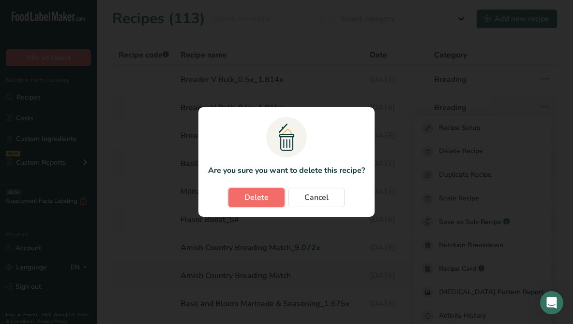
click at [265, 196] on span "Delete" at bounding box center [256, 198] width 24 height 12
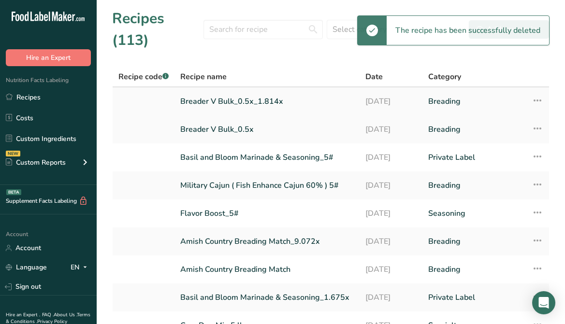
click at [250, 91] on link "Breader V Bulk_0.5x_1.814x" at bounding box center [267, 101] width 174 height 20
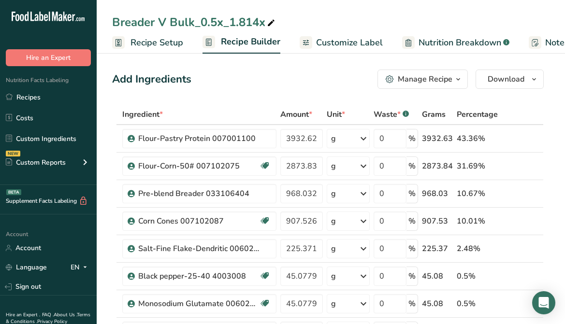
click at [263, 26] on div "Breader V Bulk_0.5x_1.814x" at bounding box center [194, 22] width 165 height 17
drag, startPoint x: 266, startPoint y: 23, endPoint x: 194, endPoint y: 26, distance: 72.1
click at [194, 26] on input "Breader V Bulk_0.5x_1.814x" at bounding box center [331, 22] width 438 height 17
type input "Breader V Bulk 20#"
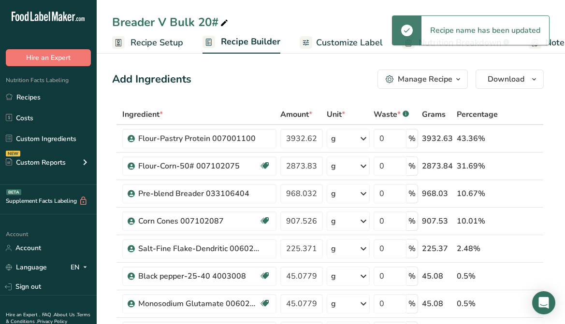
click at [337, 39] on span "Customize Label" at bounding box center [349, 42] width 67 height 13
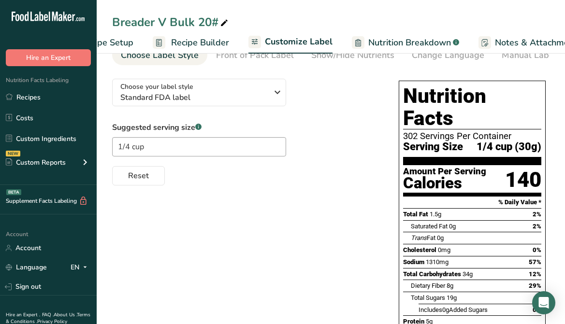
scroll to position [0, 30]
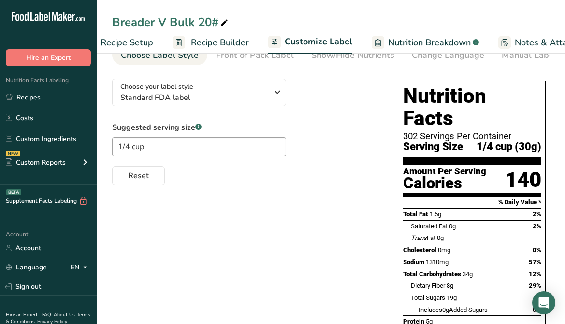
click at [211, 46] on span "Recipe Builder" at bounding box center [220, 42] width 58 height 13
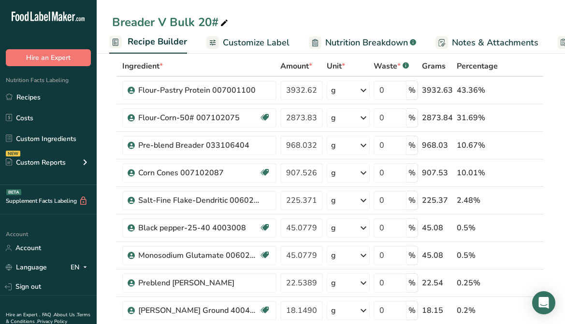
scroll to position [97, 0]
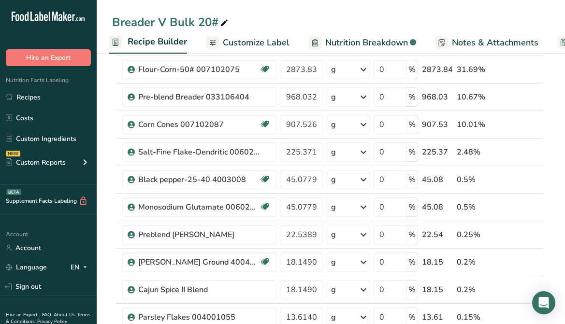
click at [258, 40] on span "Customize Label" at bounding box center [256, 42] width 67 height 13
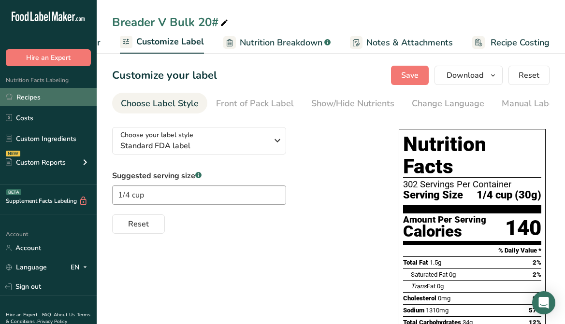
click at [37, 96] on link "Recipes" at bounding box center [48, 97] width 97 height 18
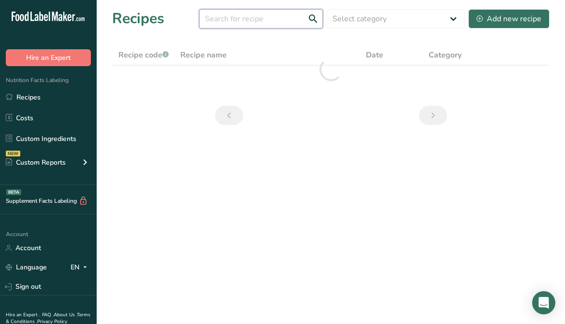
click at [266, 21] on input "text" at bounding box center [261, 18] width 124 height 19
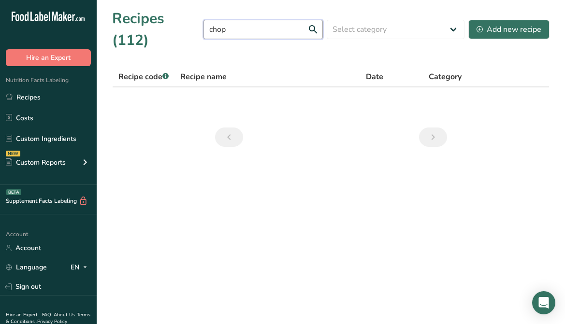
drag, startPoint x: 274, startPoint y: 12, endPoint x: 231, endPoint y: 19, distance: 43.6
click at [248, 20] on input "chop" at bounding box center [263, 29] width 119 height 19
type input "c"
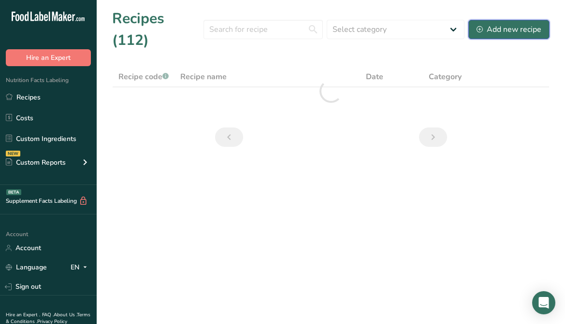
drag, startPoint x: 485, startPoint y: 23, endPoint x: 485, endPoint y: 34, distance: 10.6
click at [485, 26] on button "Add new recipe" at bounding box center [509, 29] width 81 height 19
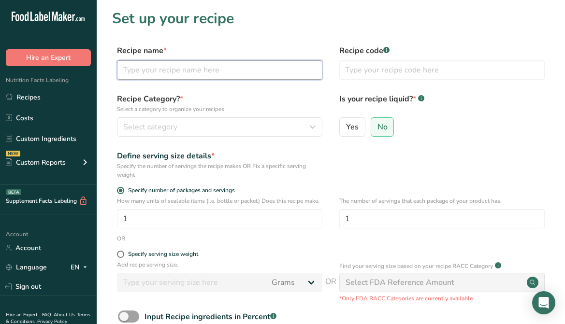
click at [228, 71] on input "text" at bounding box center [220, 69] width 206 height 19
type input "Steak & Chops"
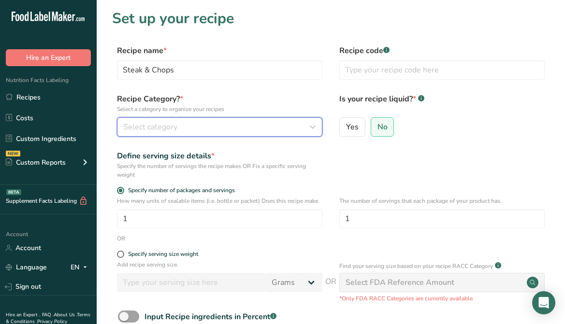
click at [242, 123] on div "Select category" at bounding box center [216, 127] width 187 height 12
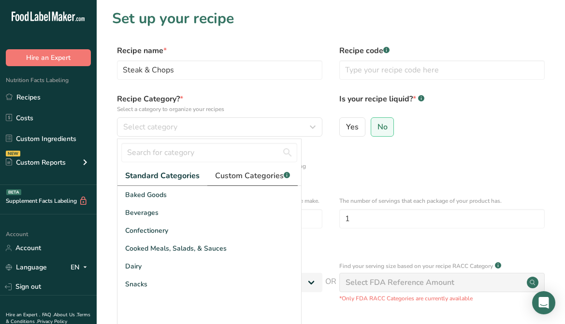
click at [235, 179] on span "Custom Categories .a-a{fill:#347362;}.b-a{fill:#fff;}" at bounding box center [252, 176] width 75 height 12
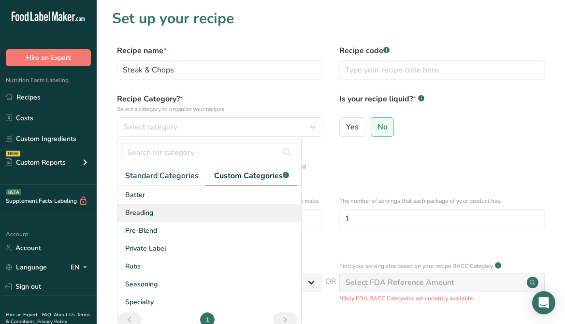
click at [150, 211] on span "Breading" at bounding box center [139, 213] width 28 height 10
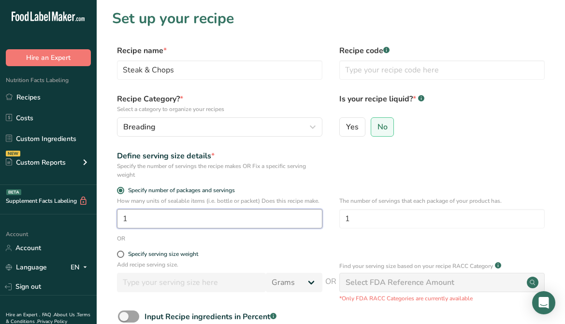
click at [180, 229] on input "1" at bounding box center [220, 218] width 206 height 19
click at [123, 258] on span at bounding box center [120, 254] width 7 height 7
click at [123, 258] on input "Specify serving size weight" at bounding box center [120, 254] width 6 height 6
radio input "true"
radio input "false"
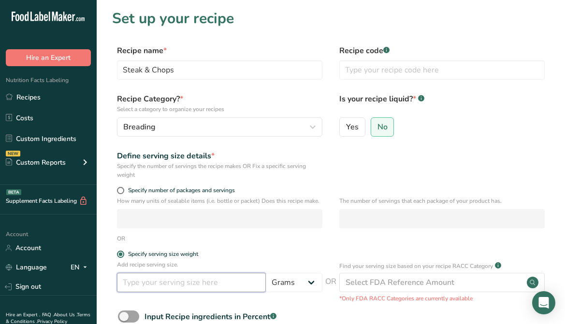
click at [157, 292] on input "number" at bounding box center [191, 282] width 149 height 19
click at [184, 288] on input "number" at bounding box center [191, 282] width 149 height 19
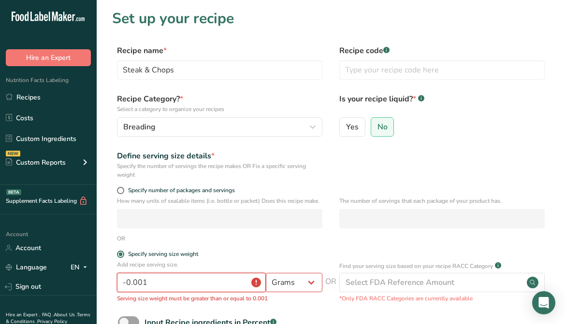
scroll to position [97, 0]
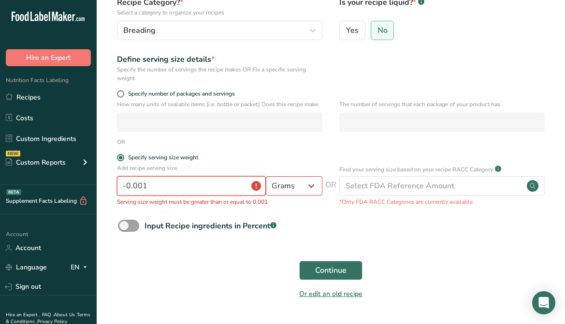
drag, startPoint x: 154, startPoint y: 197, endPoint x: 81, endPoint y: 197, distance: 72.5
click at [81, 197] on div ".a-20{fill:#fff;} Hire an Expert Nutrition Facts Labeling Recipes Costs Custom …" at bounding box center [282, 127] width 565 height 449
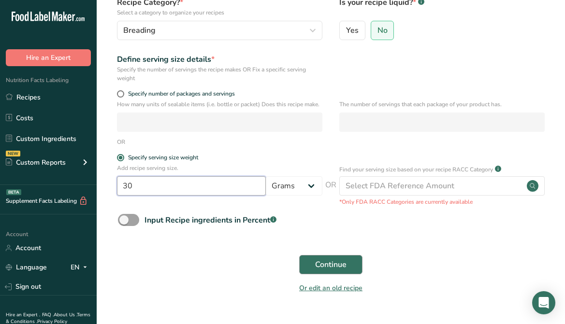
type input "30"
click at [319, 270] on span "Continue" at bounding box center [330, 265] width 31 height 12
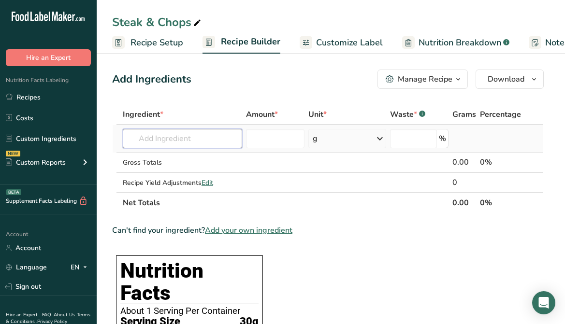
click at [172, 141] on input "text" at bounding box center [182, 138] width 119 height 19
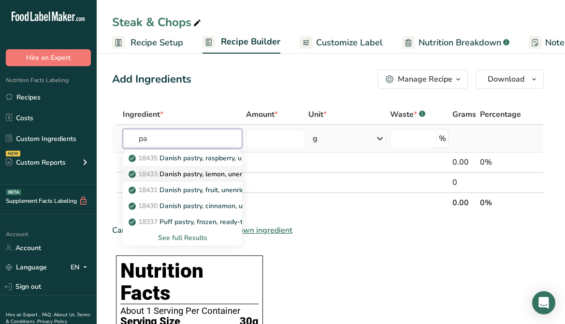
type input "p"
type input "flour pa"
click at [206, 177] on p "007001100 Flour-Pastry Protein 007001100" at bounding box center [203, 174] width 144 height 10
type input "Flour-Pastry Protein 007001100"
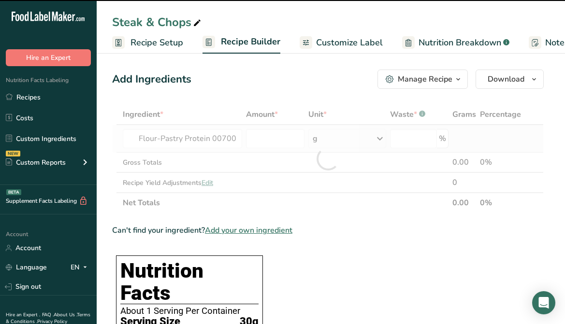
type input "0"
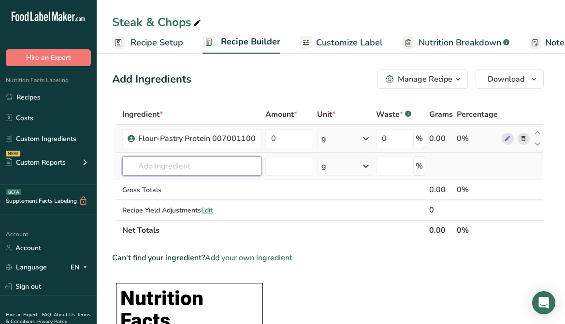
click at [221, 167] on input "text" at bounding box center [191, 166] width 139 height 19
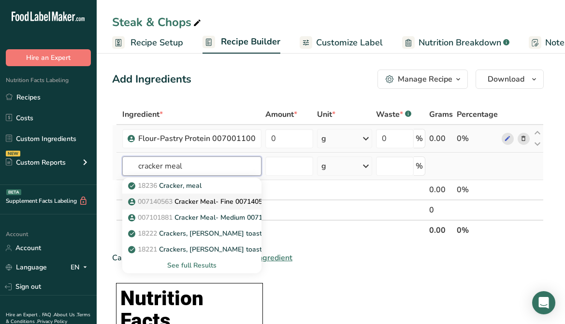
type input "cracker meal"
click at [232, 202] on p "007140563 Cracker Meal- Fine 007140563" at bounding box center [200, 202] width 140 height 10
type input "Cracker Meal- Fine 007140563"
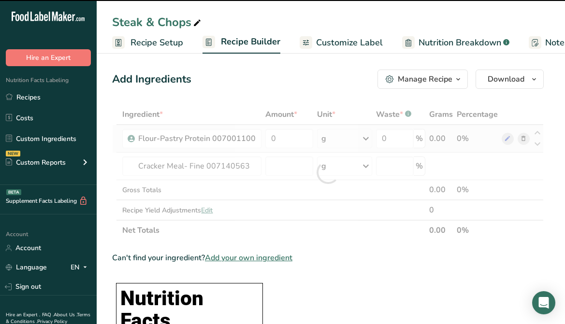
type input "0"
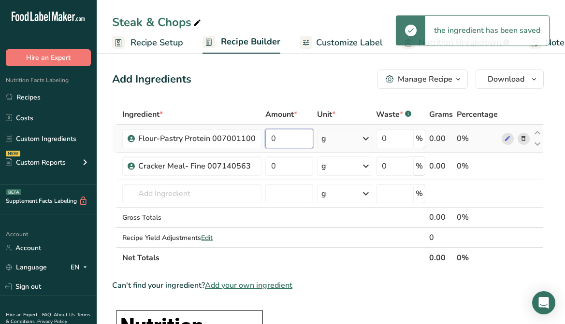
click at [288, 138] on input "0" at bounding box center [289, 138] width 48 height 19
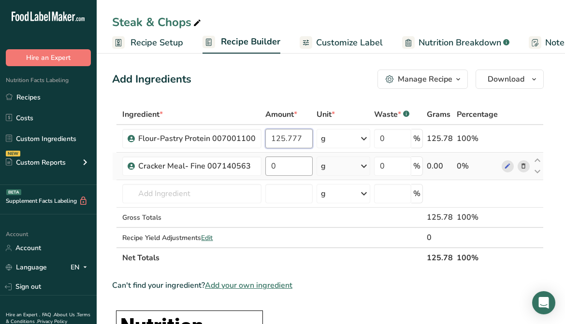
type input "125.777"
click at [294, 162] on div "Ingredient * Amount * Unit * Waste * .a-a{fill:#347362;}.b-a{fill:#fff;} Grams …" at bounding box center [328, 186] width 432 height 164
type input "125.777"
click at [225, 181] on div "Ingredient * Amount * Unit * Waste * .a-a{fill:#347362;}.b-a{fill:#fff;} Grams …" at bounding box center [328, 186] width 432 height 164
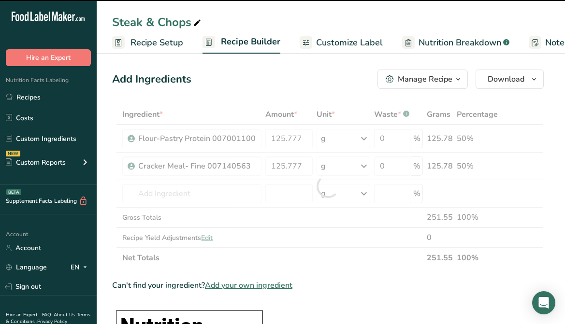
click at [216, 191] on div at bounding box center [328, 186] width 432 height 164
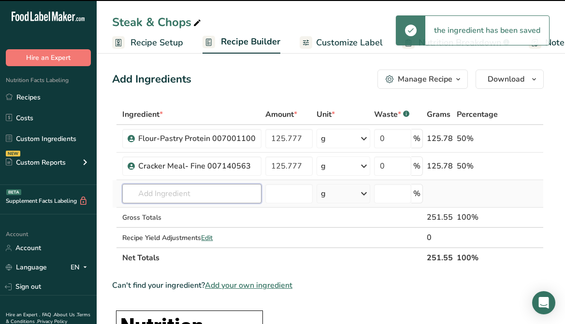
click at [214, 197] on input "text" at bounding box center [191, 193] width 139 height 19
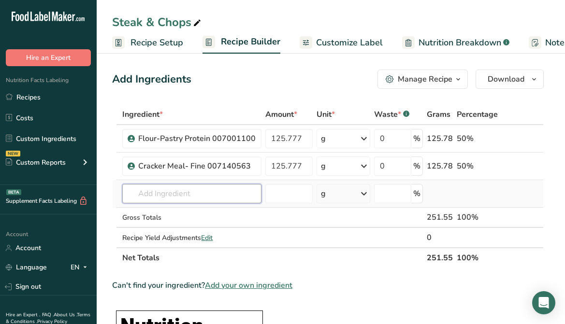
click at [214, 197] on input "text" at bounding box center [191, 193] width 139 height 19
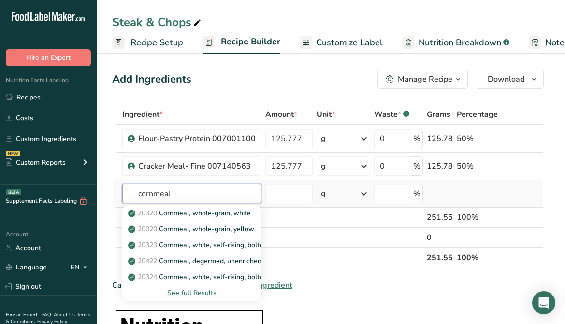
type input "cornmeal"
click at [195, 293] on div "See full Results" at bounding box center [192, 293] width 124 height 10
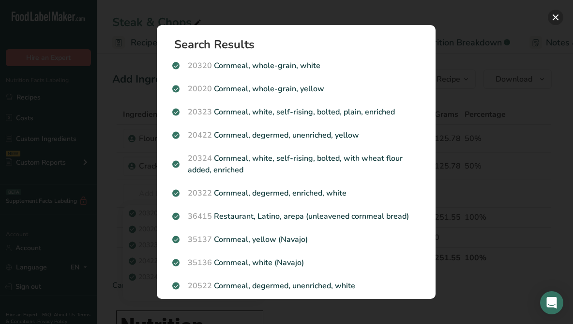
click at [555, 16] on button "Search results modal" at bounding box center [554, 17] width 15 height 15
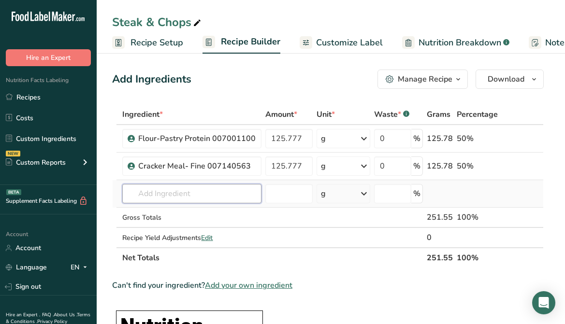
drag, startPoint x: 168, startPoint y: 199, endPoint x: 159, endPoint y: 191, distance: 12.7
click at [167, 198] on input "text" at bounding box center [191, 193] width 139 height 19
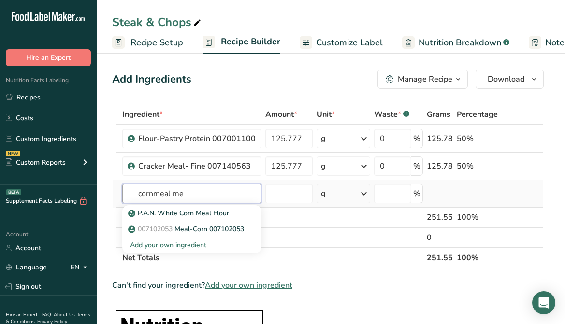
type input "cornmeal me"
click at [183, 244] on div "Add your own ingredient" at bounding box center [192, 245] width 124 height 10
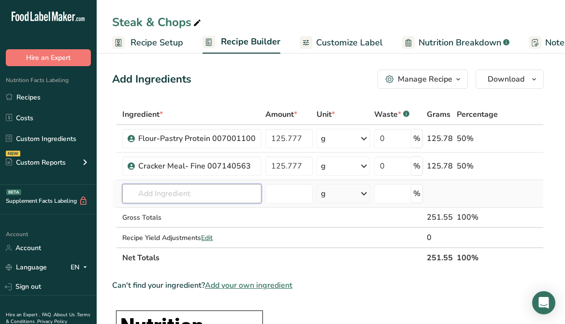
click at [137, 190] on input "text" at bounding box center [191, 193] width 139 height 19
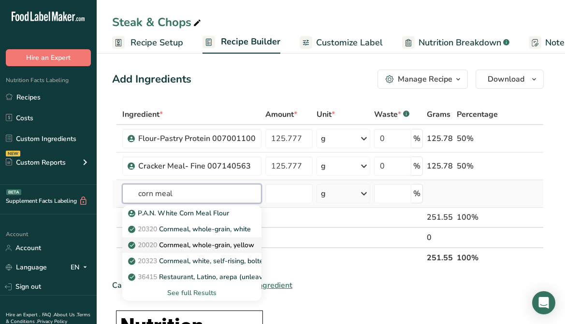
type input "corn meal"
click at [236, 241] on p "20020 Cornmeal, whole-grain, yellow" at bounding box center [192, 245] width 124 height 10
type input "Cornmeal, whole-grain, yellow"
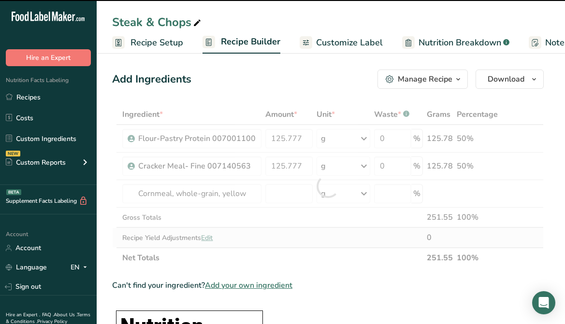
type input "0"
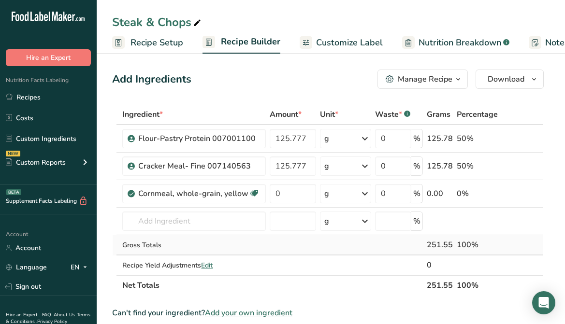
click at [194, 236] on td "Gross Totals" at bounding box center [193, 245] width 147 height 20
click at [190, 227] on input "text" at bounding box center [194, 221] width 144 height 19
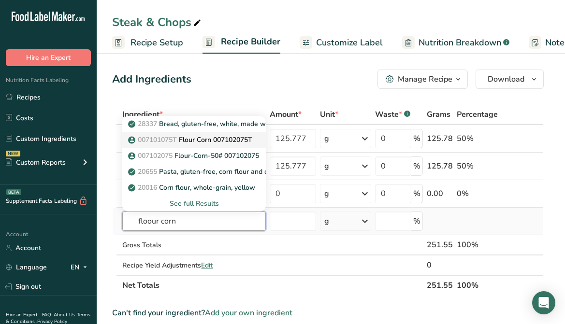
type input "floour corn"
click at [223, 141] on p "007101075T Flour Corn 007102075T" at bounding box center [191, 140] width 122 height 10
type input "Flour Corn 007102075T"
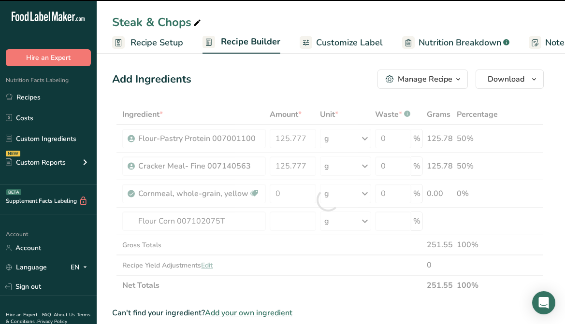
type input "0"
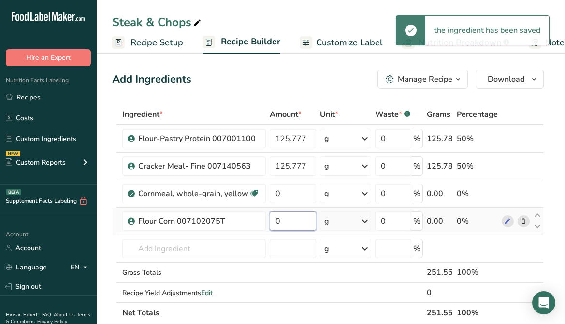
click at [298, 224] on input "0" at bounding box center [293, 221] width 46 height 19
drag, startPoint x: 297, startPoint y: 224, endPoint x: 271, endPoint y: 233, distance: 27.7
click at [271, 233] on td "0" at bounding box center [293, 222] width 50 height 28
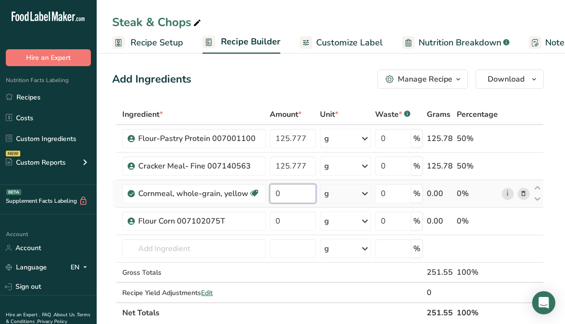
click at [289, 192] on div "Ingredient * Amount * Unit * Waste * .a-a{fill:#347362;}.b-a{fill:#fff;} Grams …" at bounding box center [328, 213] width 432 height 219
drag, startPoint x: 286, startPoint y: 192, endPoint x: 265, endPoint y: 193, distance: 21.8
click at [265, 193] on tr "Cornmeal, whole-grain, yellow Dairy free Gluten free Vegan Vegetarian Soy free …" at bounding box center [328, 194] width 431 height 28
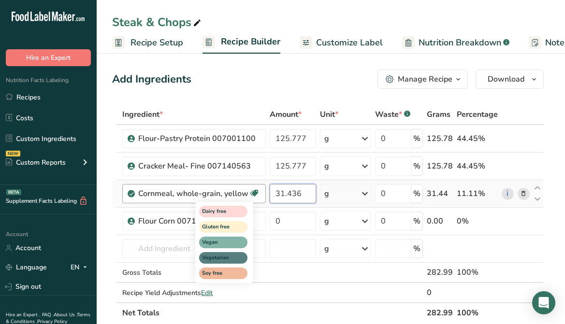
type input "31.436"
click at [284, 220] on div "Ingredient * Amount * Unit * Waste * .a-a{fill:#347362;}.b-a{fill:#fff;} Grams …" at bounding box center [328, 213] width 432 height 219
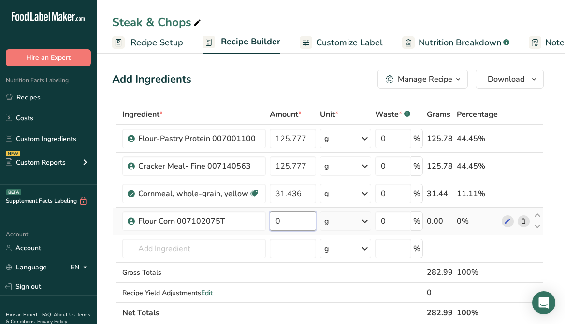
click at [282, 222] on input "0" at bounding box center [293, 221] width 46 height 19
drag, startPoint x: 282, startPoint y: 221, endPoint x: 264, endPoint y: 223, distance: 18.5
click at [264, 223] on tr "Flour Corn 007102075T 0 g Weight Units g kg mg See more Volume Units l Volume u…" at bounding box center [328, 222] width 431 height 28
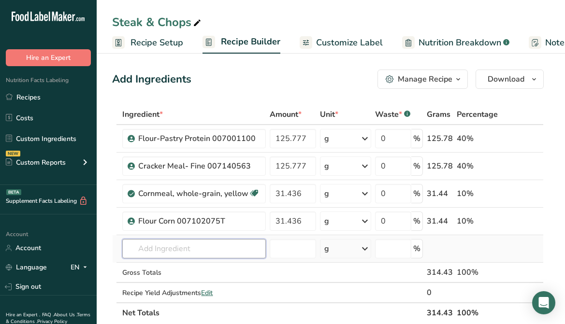
click at [221, 253] on div "Ingredient * Amount * Unit * Waste * .a-a{fill:#347362;}.b-a{fill:#fff;} Grams …" at bounding box center [328, 213] width 432 height 219
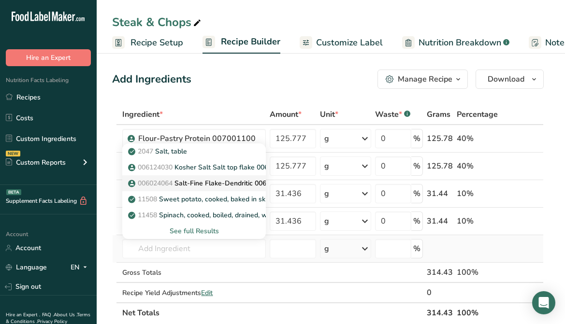
click at [227, 183] on p "006024064 Salt-Fine Flake-Dendritic 006024064" at bounding box center [210, 183] width 160 height 10
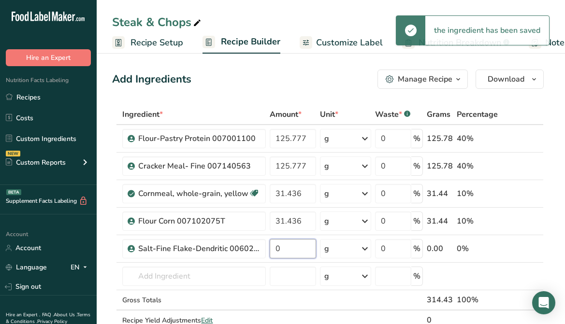
drag, startPoint x: 292, startPoint y: 252, endPoint x: 265, endPoint y: 253, distance: 26.1
click at [265, 253] on tr "Salt-Fine Flake-Dendritic 006024064 0 g Weight Units g kg mg See more Volume Un…" at bounding box center [328, 249] width 431 height 28
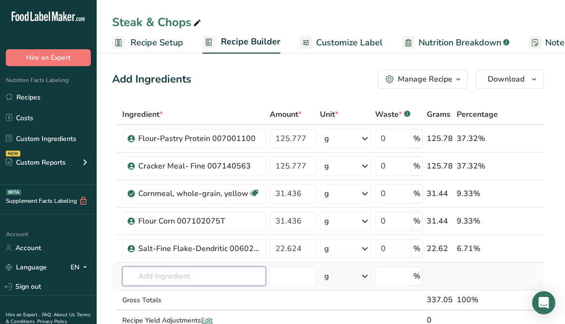
click at [212, 278] on div "Ingredient * Amount * Unit * Waste * .a-a{fill:#347362;}.b-a{fill:#fff;} Grams …" at bounding box center [328, 227] width 432 height 247
click at [212, 278] on input "text" at bounding box center [194, 276] width 144 height 19
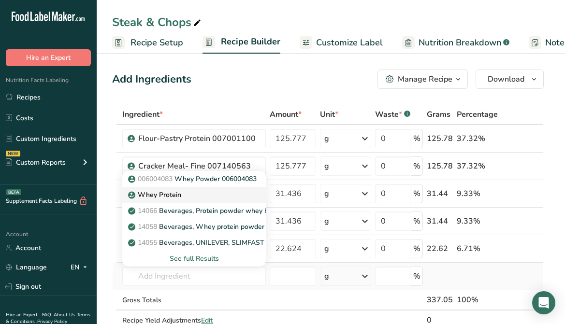
click at [171, 199] on p "Whey Protein" at bounding box center [155, 195] width 51 height 10
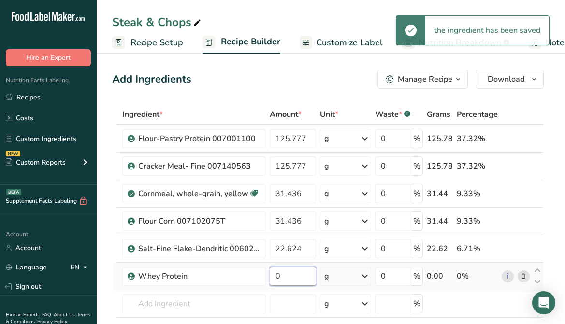
drag, startPoint x: 292, startPoint y: 277, endPoint x: 281, endPoint y: 279, distance: 10.3
click at [281, 279] on input "0" at bounding box center [293, 276] width 46 height 19
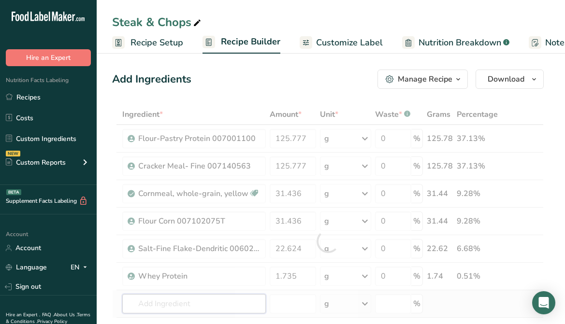
click at [183, 304] on div "Ingredient * Amount * Unit * Waste * .a-a{fill:#347362;}.b-a{fill:#fff;} Grams …" at bounding box center [328, 241] width 432 height 274
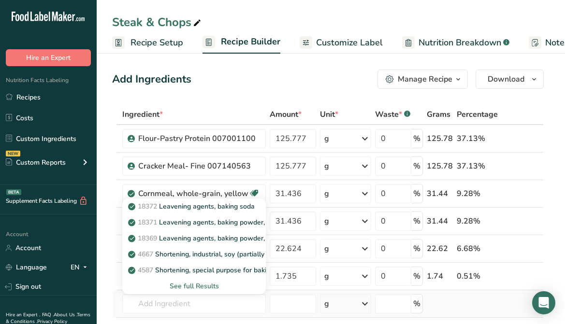
click at [205, 288] on div "See full Results" at bounding box center [194, 286] width 128 height 10
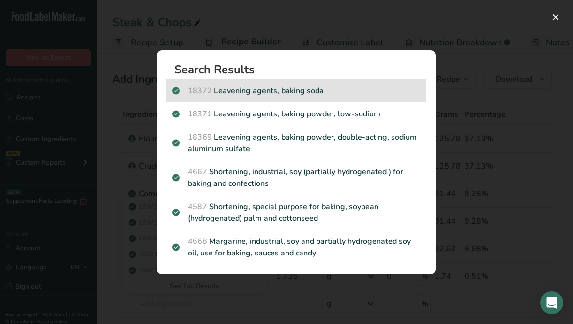
click at [302, 93] on p "18372 Leavening agents, baking soda" at bounding box center [296, 91] width 248 height 12
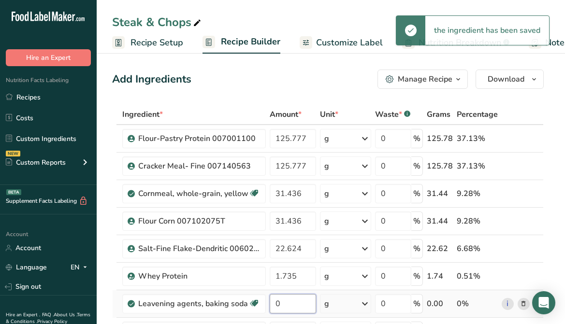
click at [295, 304] on input "0" at bounding box center [293, 303] width 46 height 19
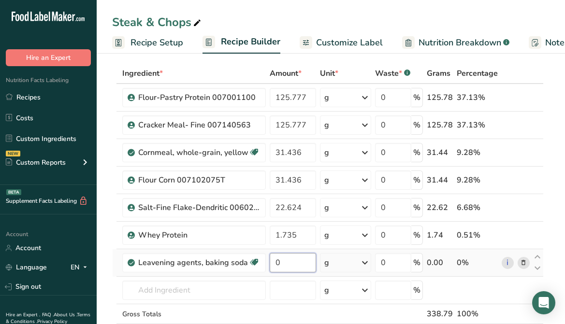
drag, startPoint x: 295, startPoint y: 304, endPoint x: 275, endPoint y: 316, distance: 23.4
click at [275, 316] on tbody "Flour-Pastry Protein 007001100 125.777 g Weight Units g kg mg See more Volume U…" at bounding box center [328, 214] width 431 height 260
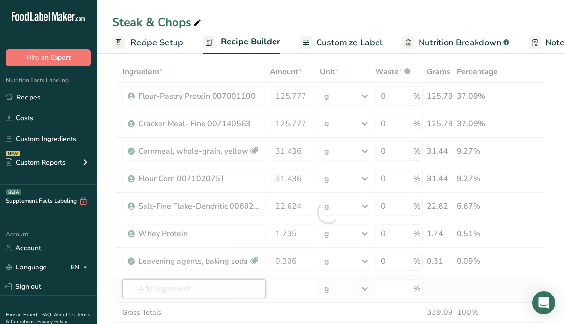
click at [205, 295] on div "Ingredient * Amount * Unit * Waste * .a-a{fill:#347362;}.b-a{fill:#fff;} Grams …" at bounding box center [328, 213] width 432 height 302
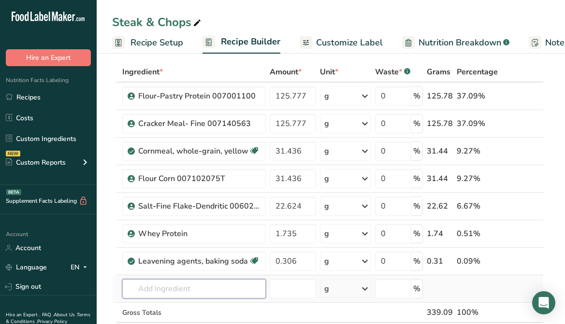
click at [199, 284] on input "text" at bounding box center [194, 288] width 144 height 19
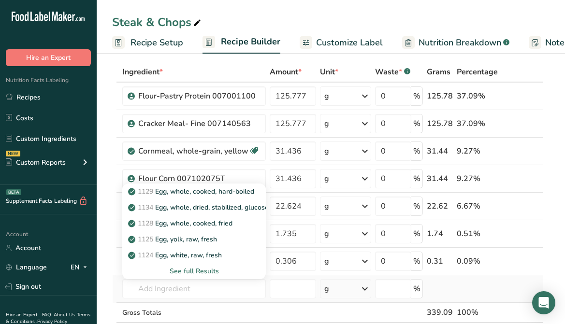
click at [196, 268] on div "See full Results" at bounding box center [194, 271] width 128 height 10
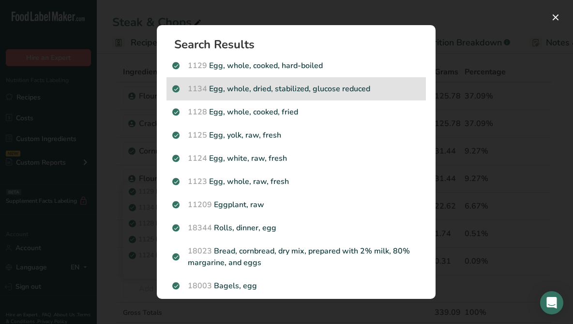
click at [336, 90] on p "1134 Egg, whole, dried, stabilized, glucose reduced" at bounding box center [296, 89] width 248 height 12
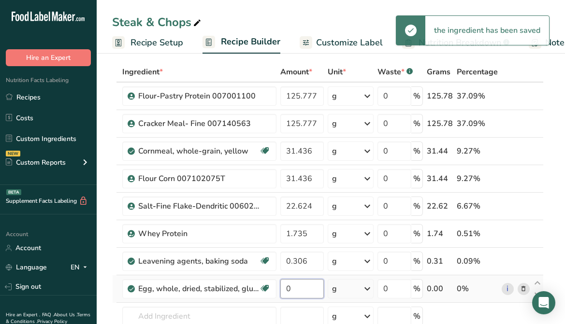
click at [291, 287] on input "0" at bounding box center [302, 288] width 44 height 19
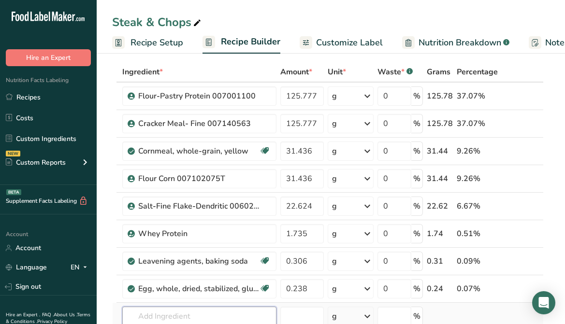
click at [162, 320] on div "Ingredient * Amount * Unit * Waste * .a-a{fill:#347362;}.b-a{fill:#fff;} Grams …" at bounding box center [328, 226] width 432 height 329
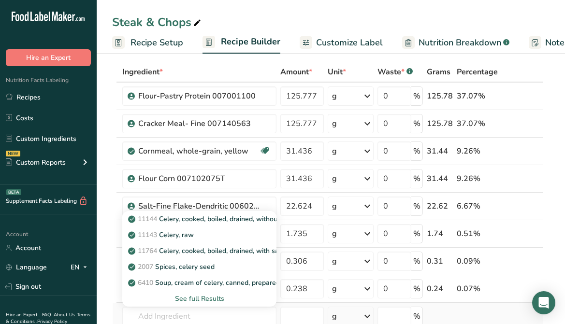
click at [198, 294] on div "See full Results" at bounding box center [199, 299] width 139 height 10
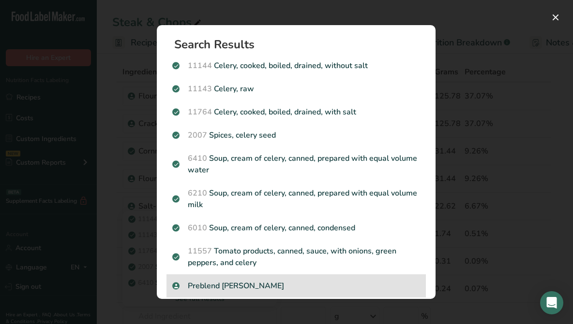
click at [266, 284] on p "Preblend [PERSON_NAME]" at bounding box center [296, 286] width 248 height 12
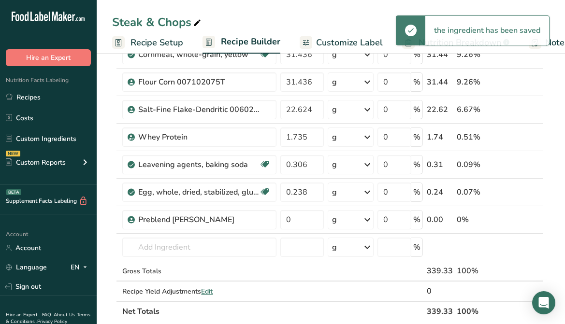
scroll to position [188, 0]
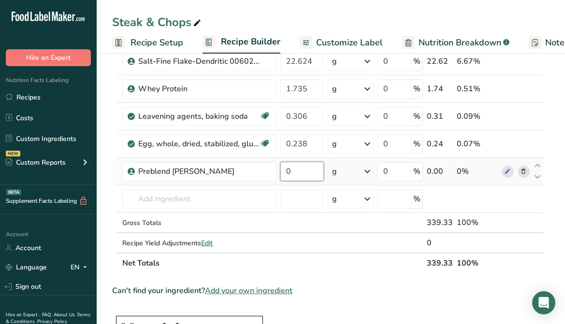
drag, startPoint x: 307, startPoint y: 172, endPoint x: 294, endPoint y: 174, distance: 13.3
click at [294, 174] on input "0" at bounding box center [302, 171] width 44 height 19
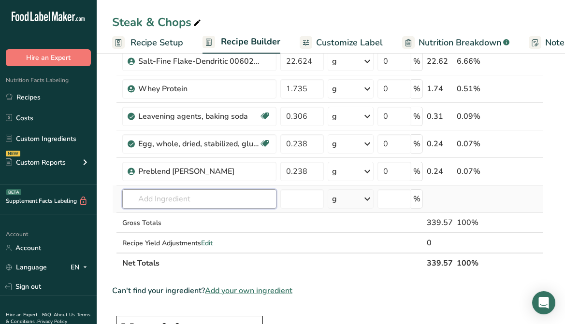
click at [239, 195] on div "Ingredient * Amount * Unit * Waste * .a-a{fill:#347362;}.b-a{fill:#fff;} Grams …" at bounding box center [328, 95] width 432 height 357
click at [222, 200] on input "text" at bounding box center [199, 199] width 154 height 19
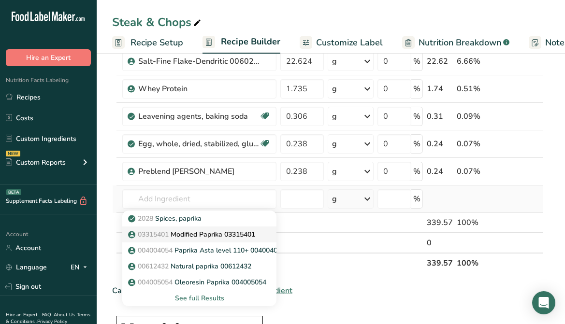
click at [215, 235] on p "03315401 Modified Paprika 03315401" at bounding box center [192, 235] width 125 height 10
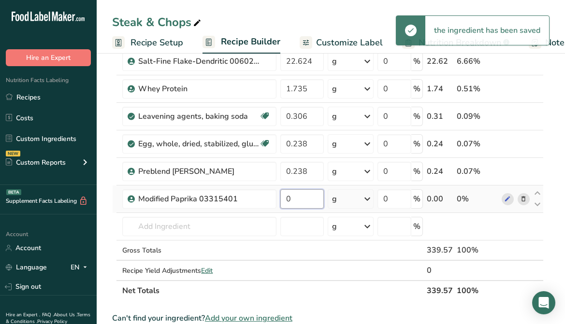
drag, startPoint x: 304, startPoint y: 204, endPoint x: 293, endPoint y: 204, distance: 11.6
click at [294, 204] on input "0" at bounding box center [302, 199] width 44 height 19
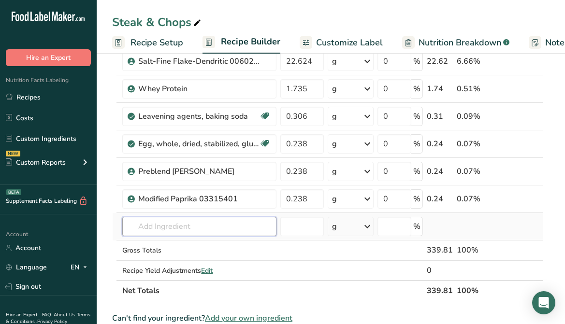
click at [226, 231] on div "Ingredient * Amount * Unit * Waste * .a-a{fill:#347362;}.b-a{fill:#fff;} Grams …" at bounding box center [328, 109] width 432 height 384
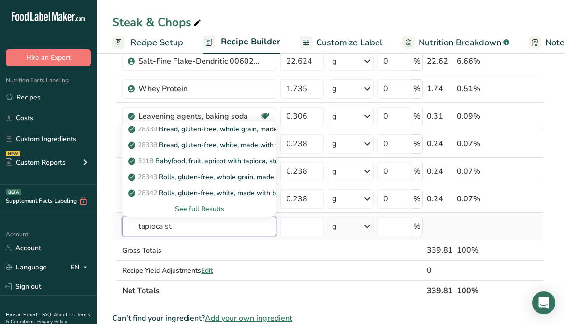
drag, startPoint x: 186, startPoint y: 227, endPoint x: 120, endPoint y: 226, distance: 65.8
click at [129, 230] on input "tapioca st" at bounding box center [199, 226] width 154 height 19
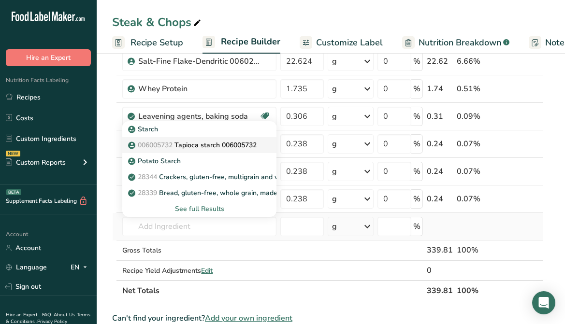
click at [199, 143] on p "006005732 Tapioca starch 006005732" at bounding box center [193, 145] width 127 height 10
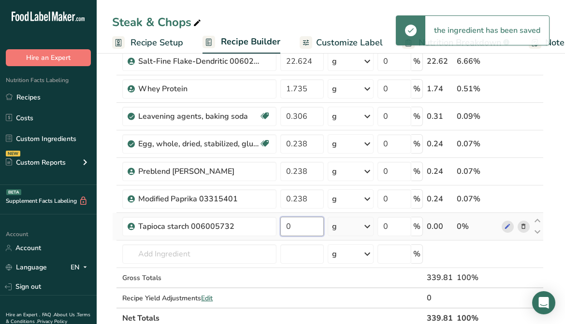
click at [298, 229] on input "0" at bounding box center [302, 226] width 44 height 19
drag, startPoint x: 297, startPoint y: 227, endPoint x: 282, endPoint y: 227, distance: 14.5
click at [282, 227] on input "0" at bounding box center [302, 226] width 44 height 19
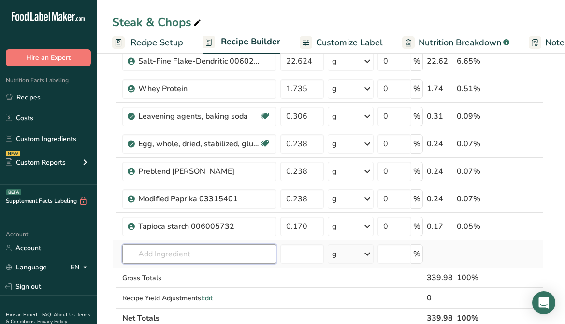
click at [219, 248] on div "Ingredient * Amount * Unit * Waste * .a-a{fill:#347362;}.b-a{fill:#fff;} Grams …" at bounding box center [328, 123] width 432 height 412
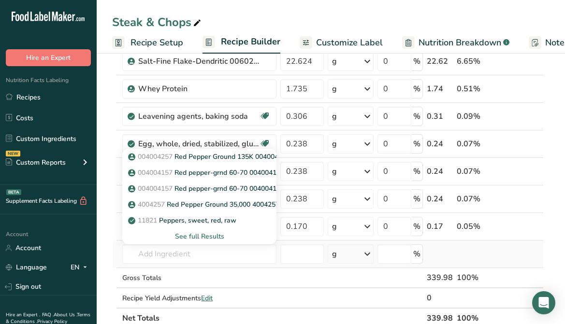
click at [215, 235] on div "See full Results" at bounding box center [199, 237] width 139 height 10
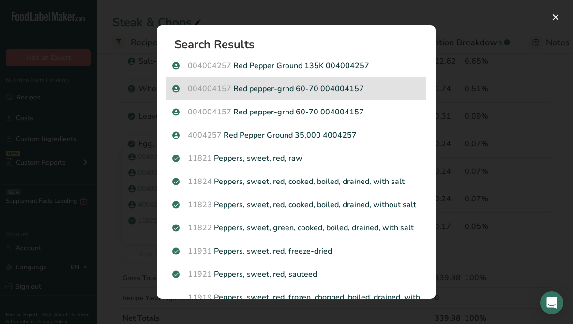
click at [352, 89] on p "004004157 Red pepper-grnd 60-70 004004157" at bounding box center [296, 89] width 248 height 12
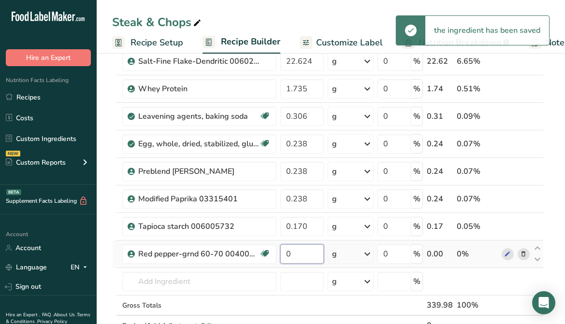
drag, startPoint x: 309, startPoint y: 255, endPoint x: 280, endPoint y: 258, distance: 28.7
click at [280, 258] on input "0" at bounding box center [302, 254] width 44 height 19
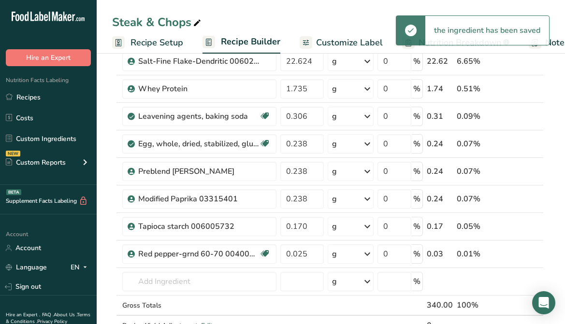
click at [316, 42] on span "Customize Label" at bounding box center [349, 42] width 67 height 13
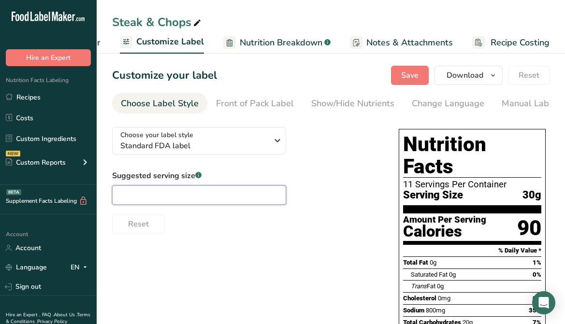
click at [182, 198] on input "text" at bounding box center [199, 195] width 174 height 19
click at [409, 80] on button "Save" at bounding box center [410, 75] width 38 height 19
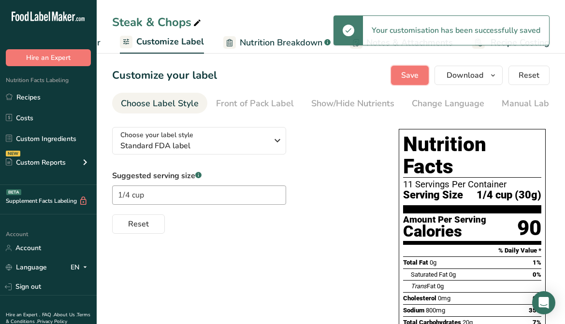
scroll to position [48, 0]
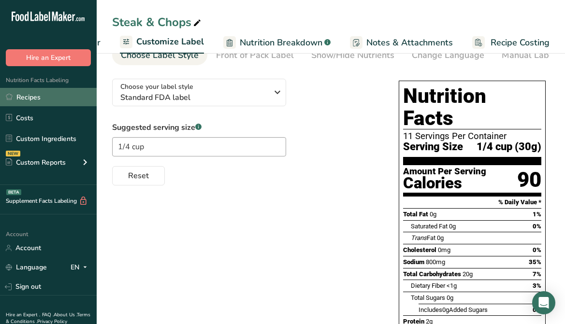
click at [22, 98] on link "Recipes" at bounding box center [48, 97] width 97 height 18
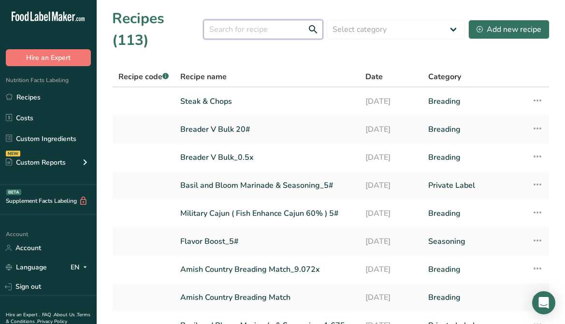
click at [280, 20] on input "text" at bounding box center [263, 29] width 119 height 19
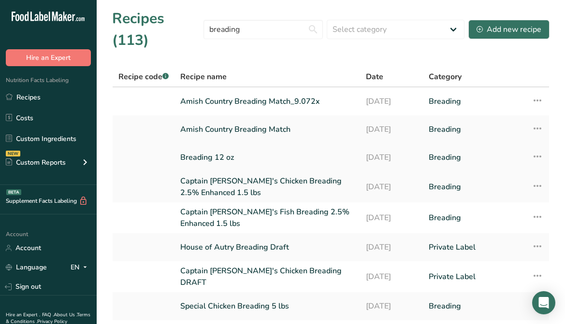
click at [220, 147] on link "Breading 12 oz" at bounding box center [267, 157] width 174 height 20
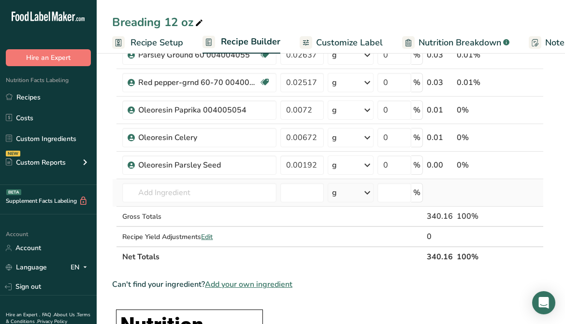
scroll to position [435, 0]
